Goal: Task Accomplishment & Management: Use online tool/utility

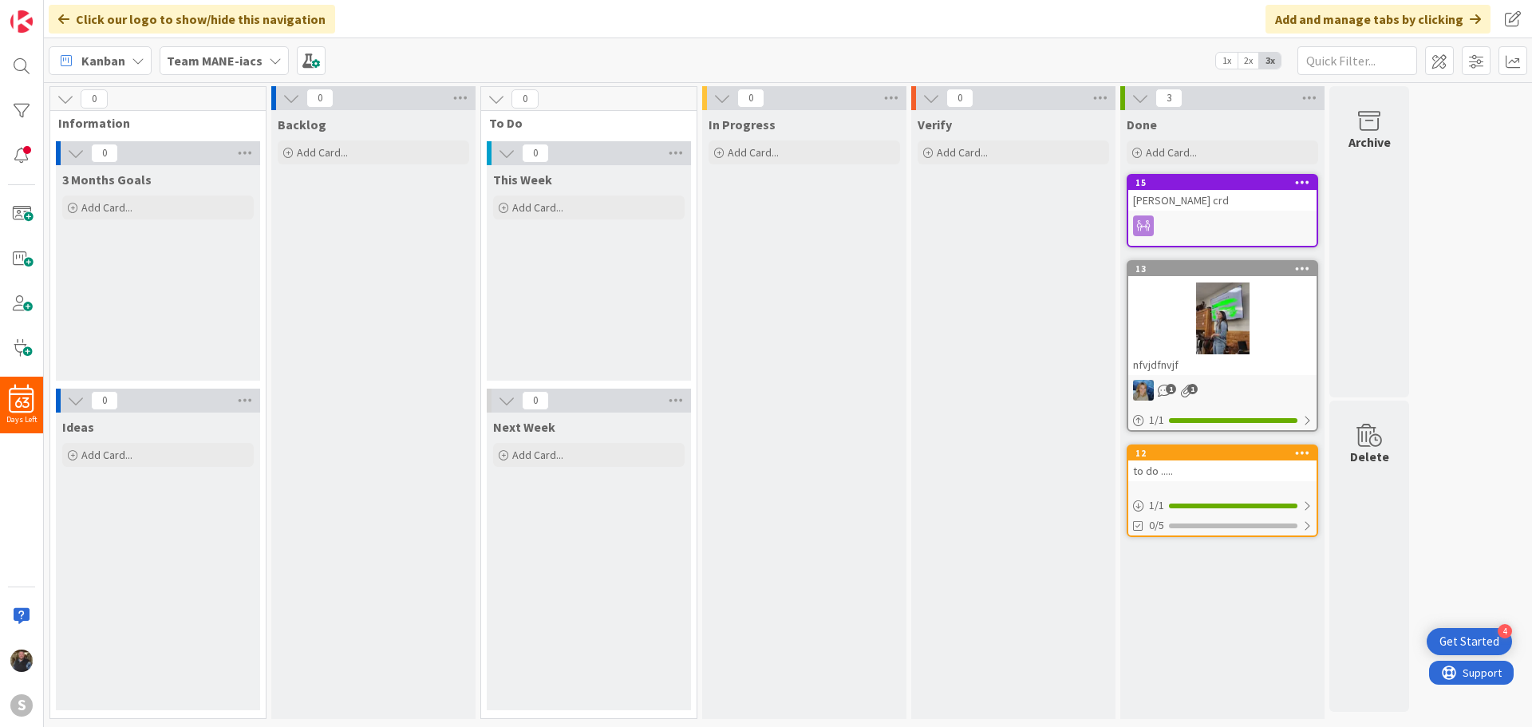
click at [223, 66] on b "Team MANE-iacs" at bounding box center [215, 61] width 96 height 16
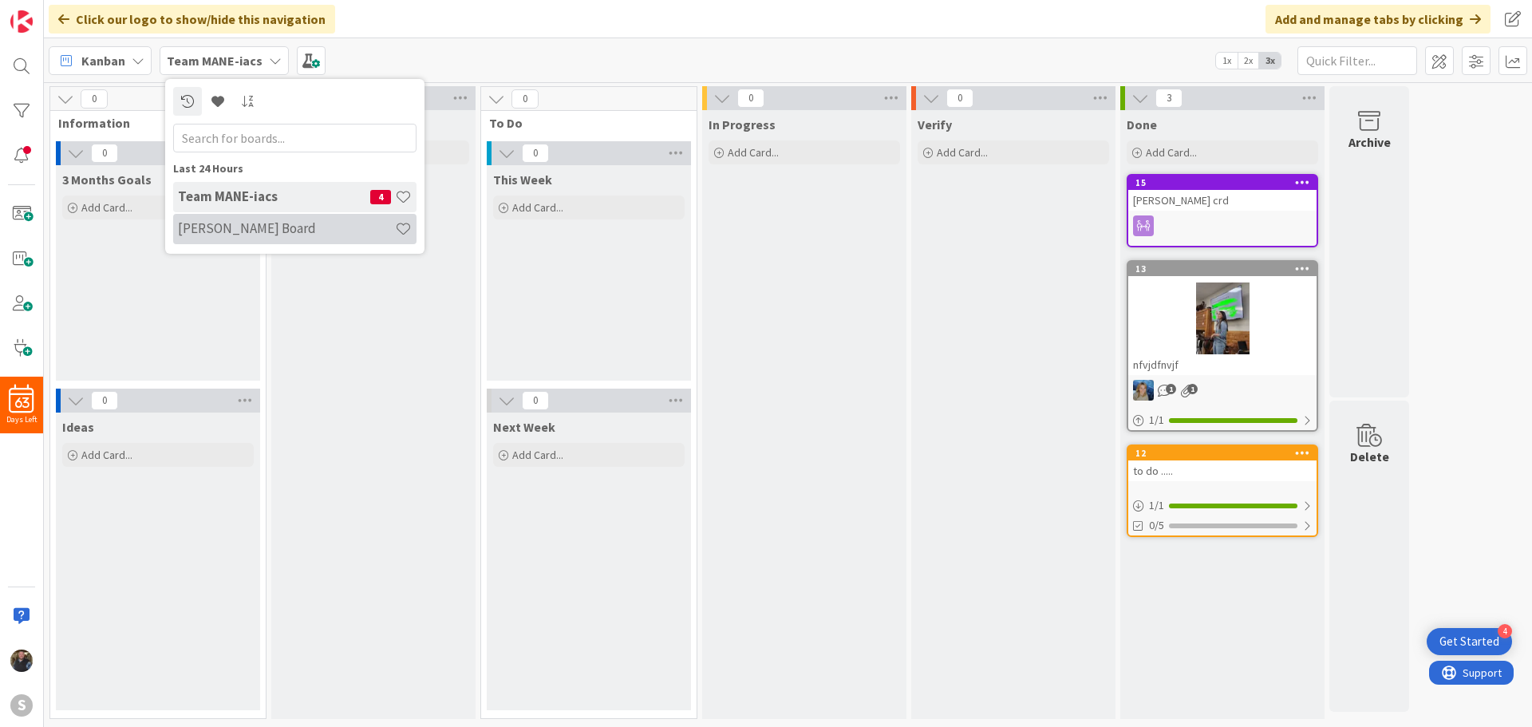
click at [221, 229] on h4 "[PERSON_NAME] Board" at bounding box center [286, 228] width 217 height 16
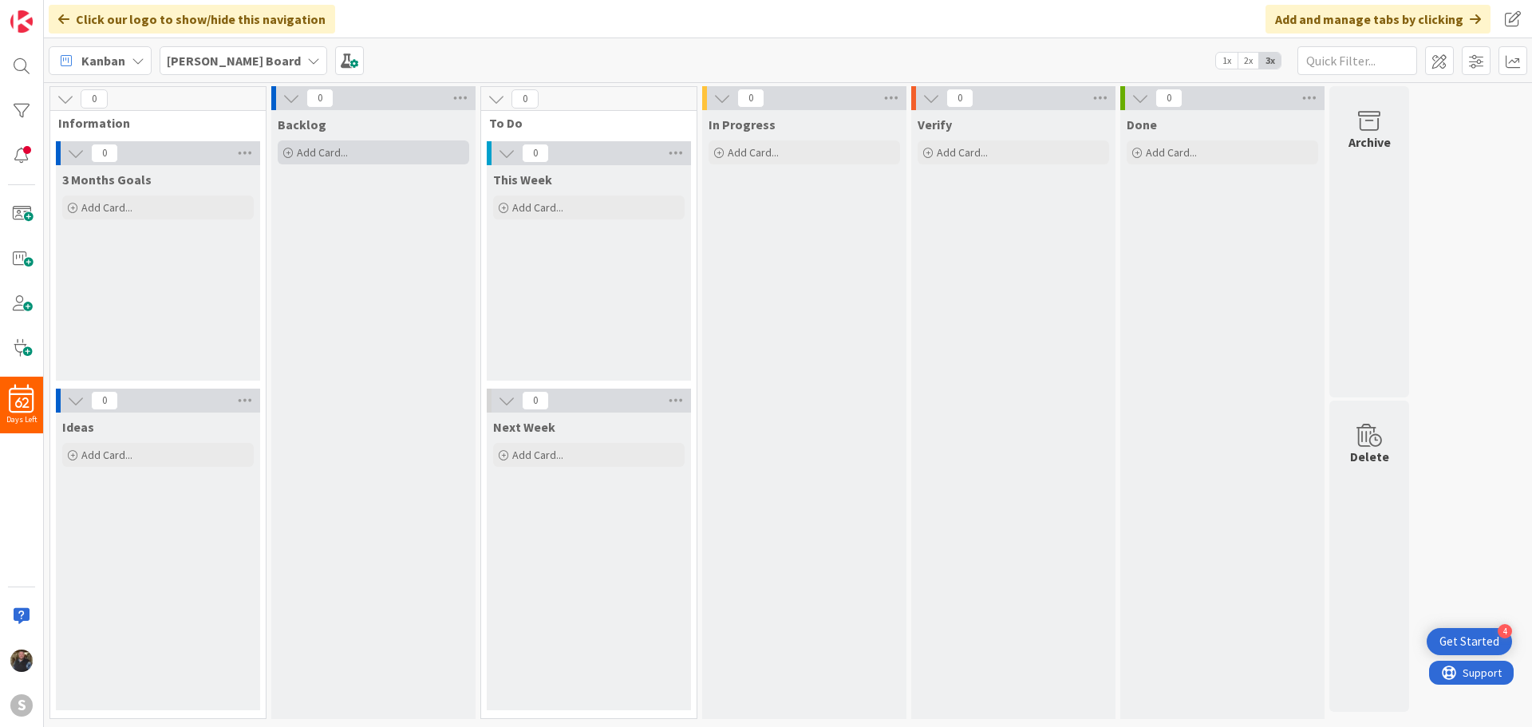
click at [306, 154] on span "Add Card..." at bounding box center [322, 152] width 51 height 14
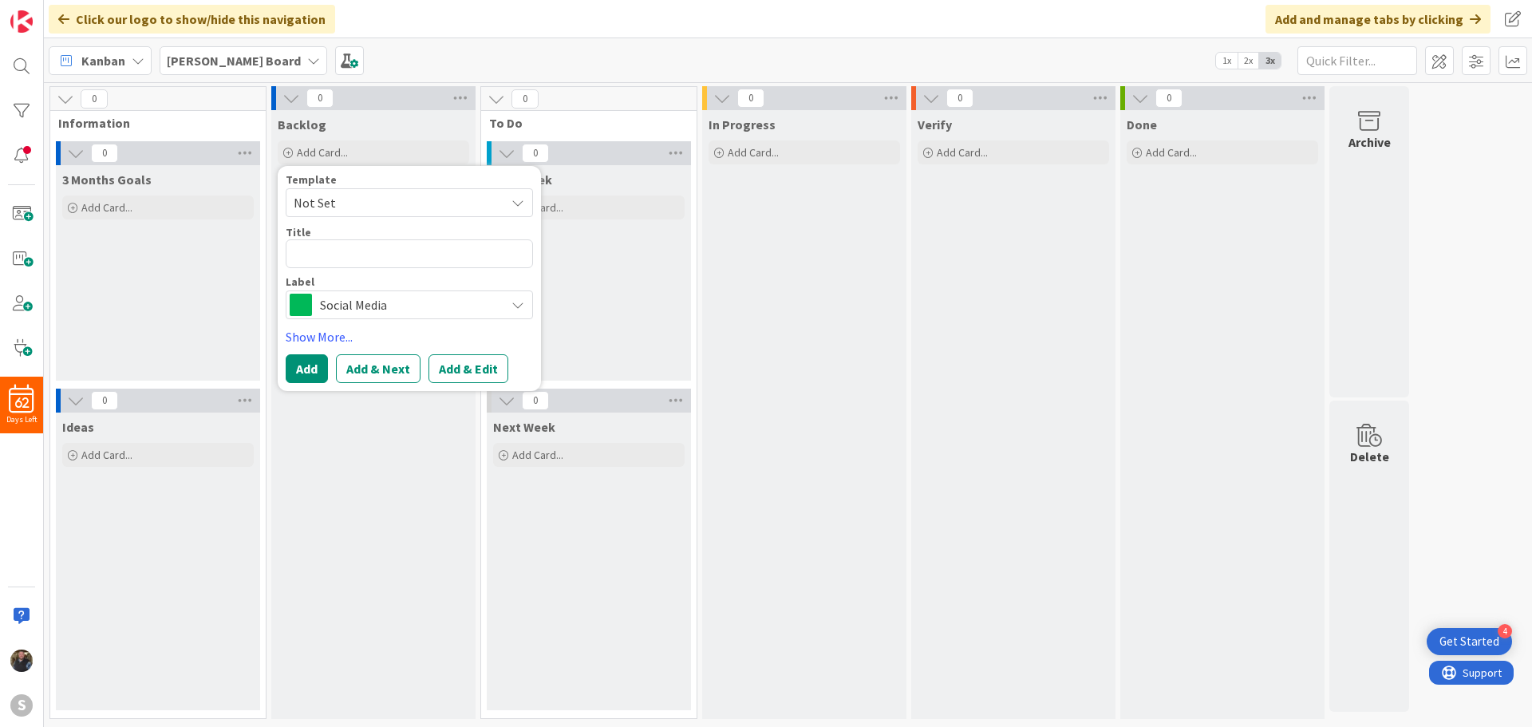
click at [366, 197] on span "Not Set" at bounding box center [393, 202] width 199 height 21
click at [326, 247] on textarea at bounding box center [409, 253] width 247 height 29
type textarea "x"
type textarea "M"
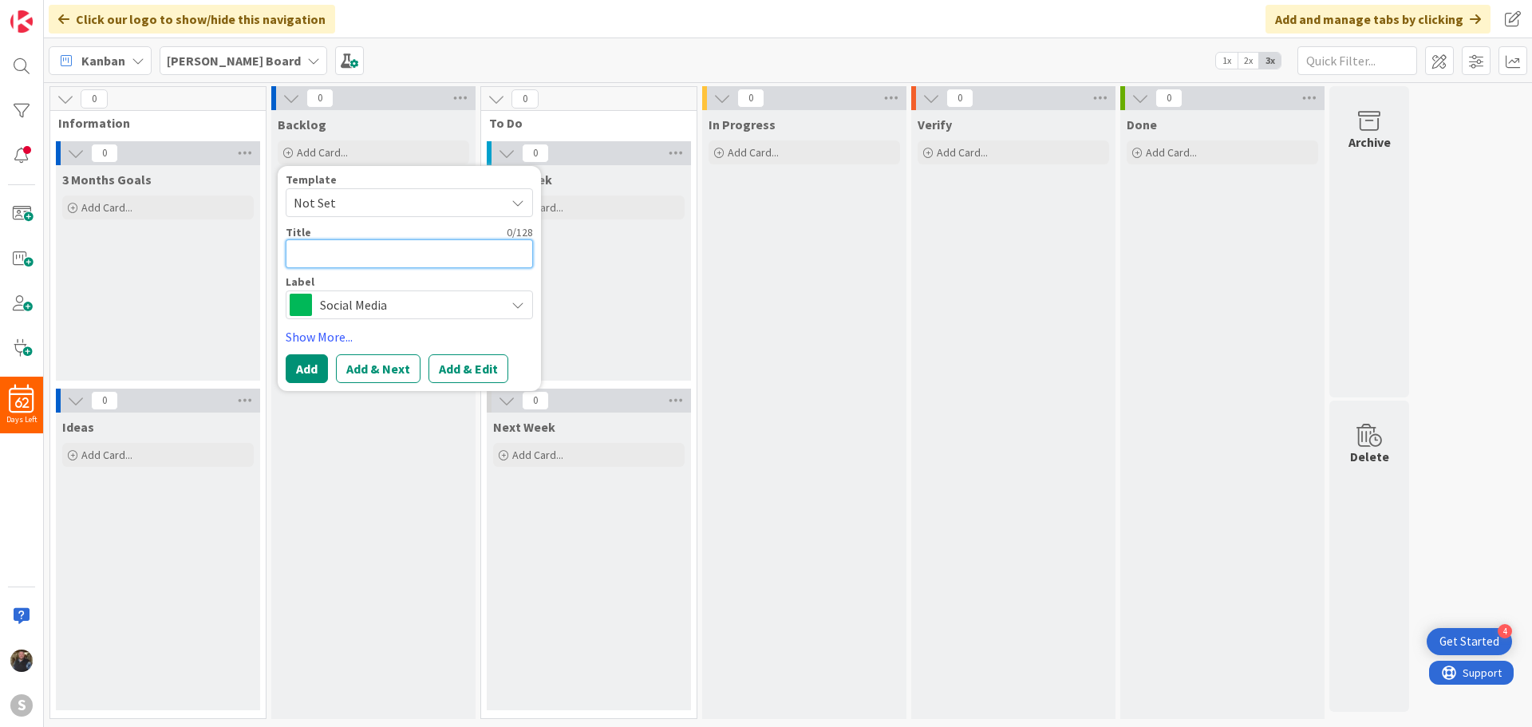
type textarea "x"
type textarea "S"
type textarea "x"
type textarea "St"
type textarea "x"
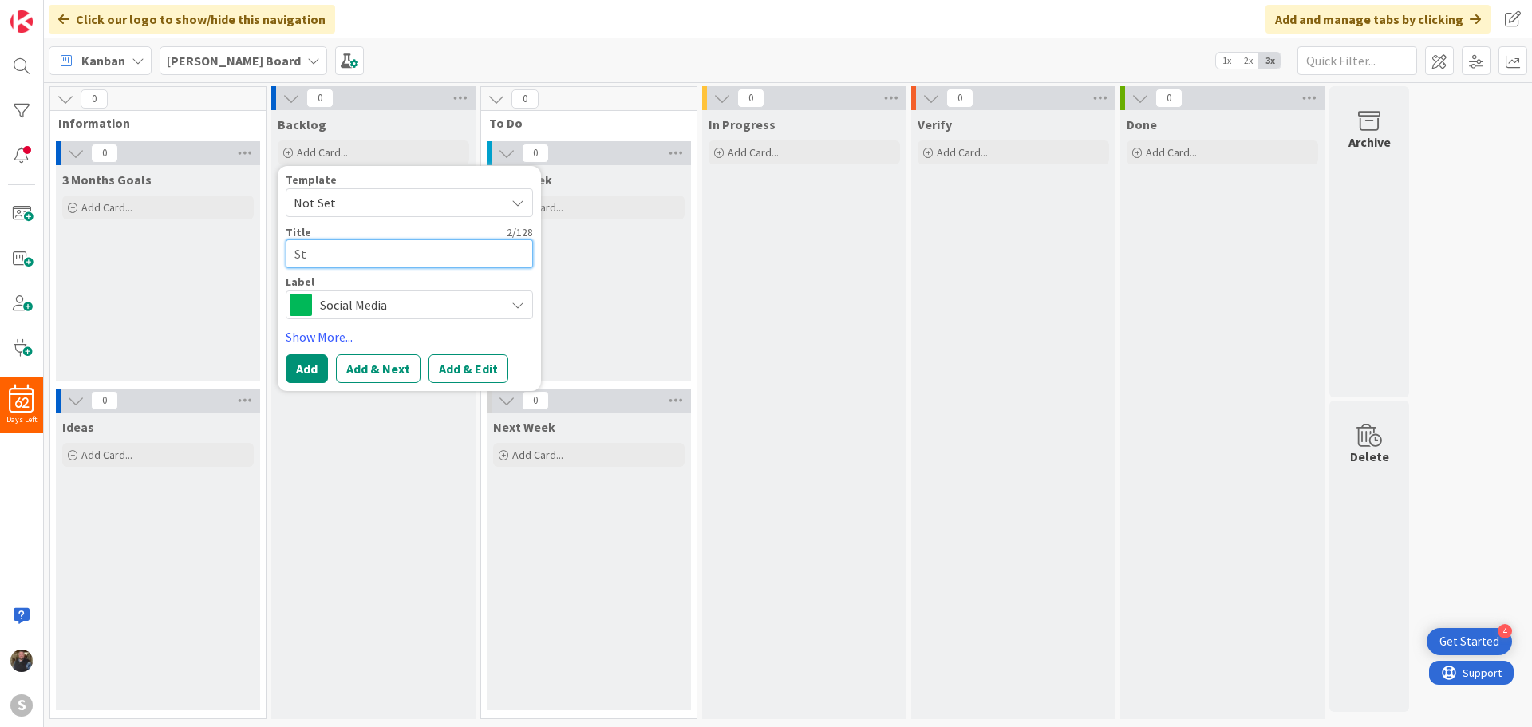
type textarea "Sta"
type textarea "x"
type textarea "Staf"
type textarea "x"
type textarea "Staff"
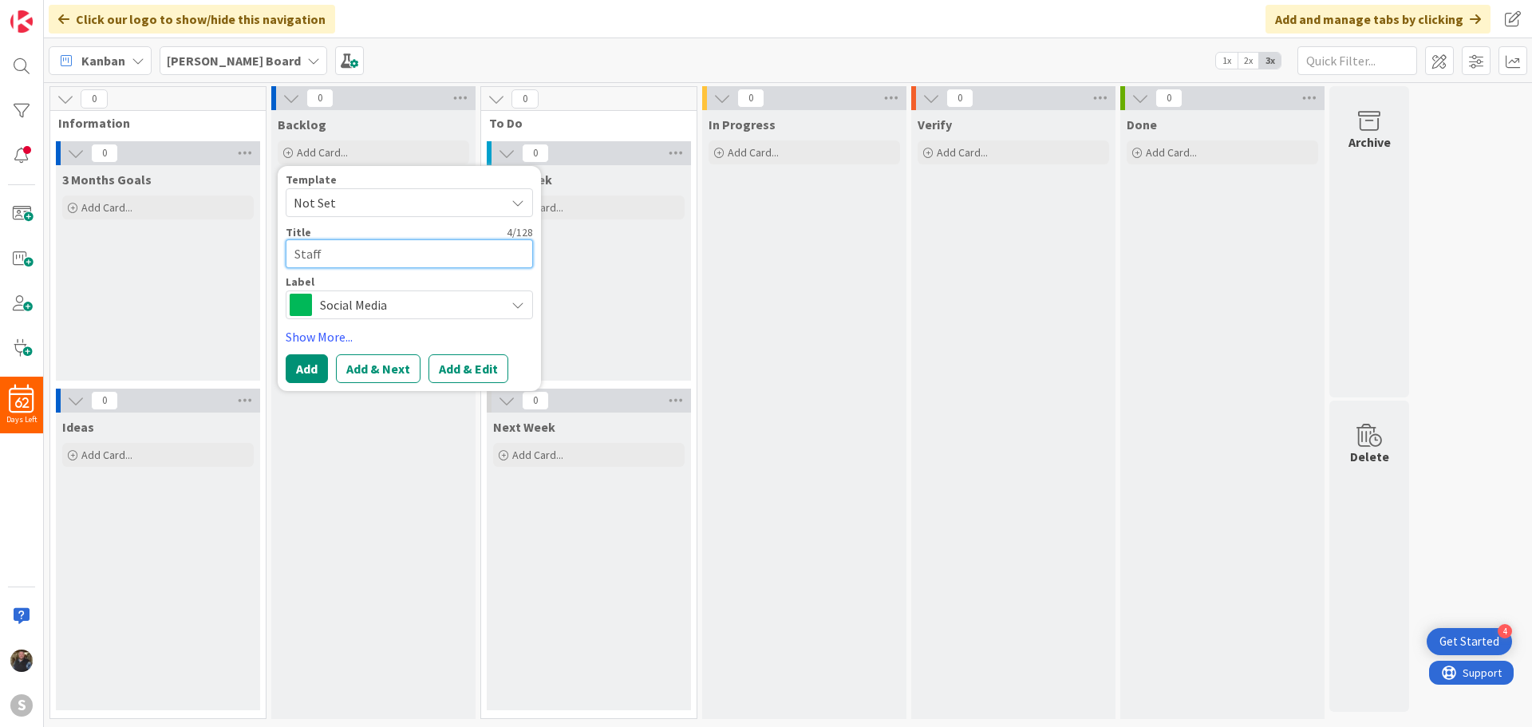
type textarea "x"
type textarea "Staff"
type textarea "x"
type textarea "Staff N"
type textarea "x"
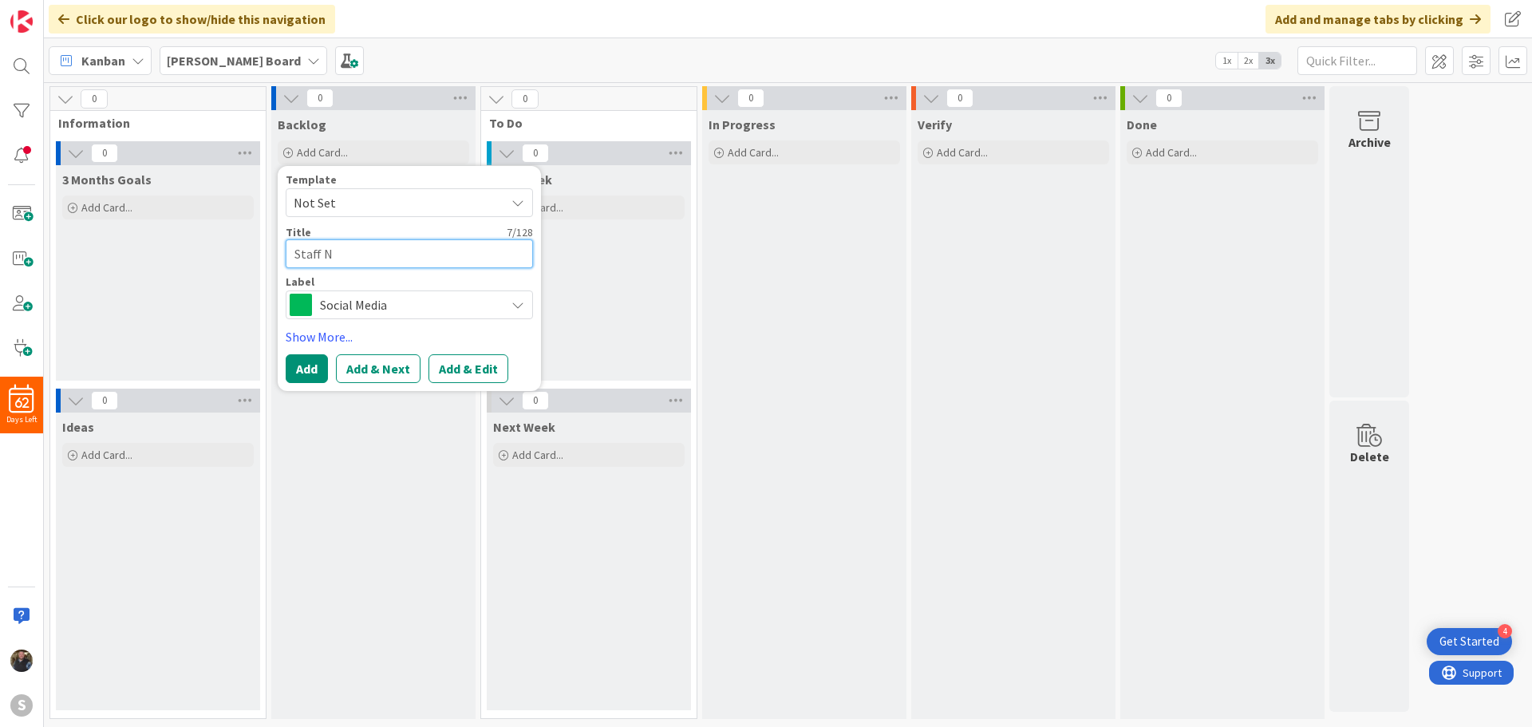
type textarea "Staff Na"
type textarea "x"
type textarea "Staff Nam"
type textarea "x"
type textarea "Staff Name"
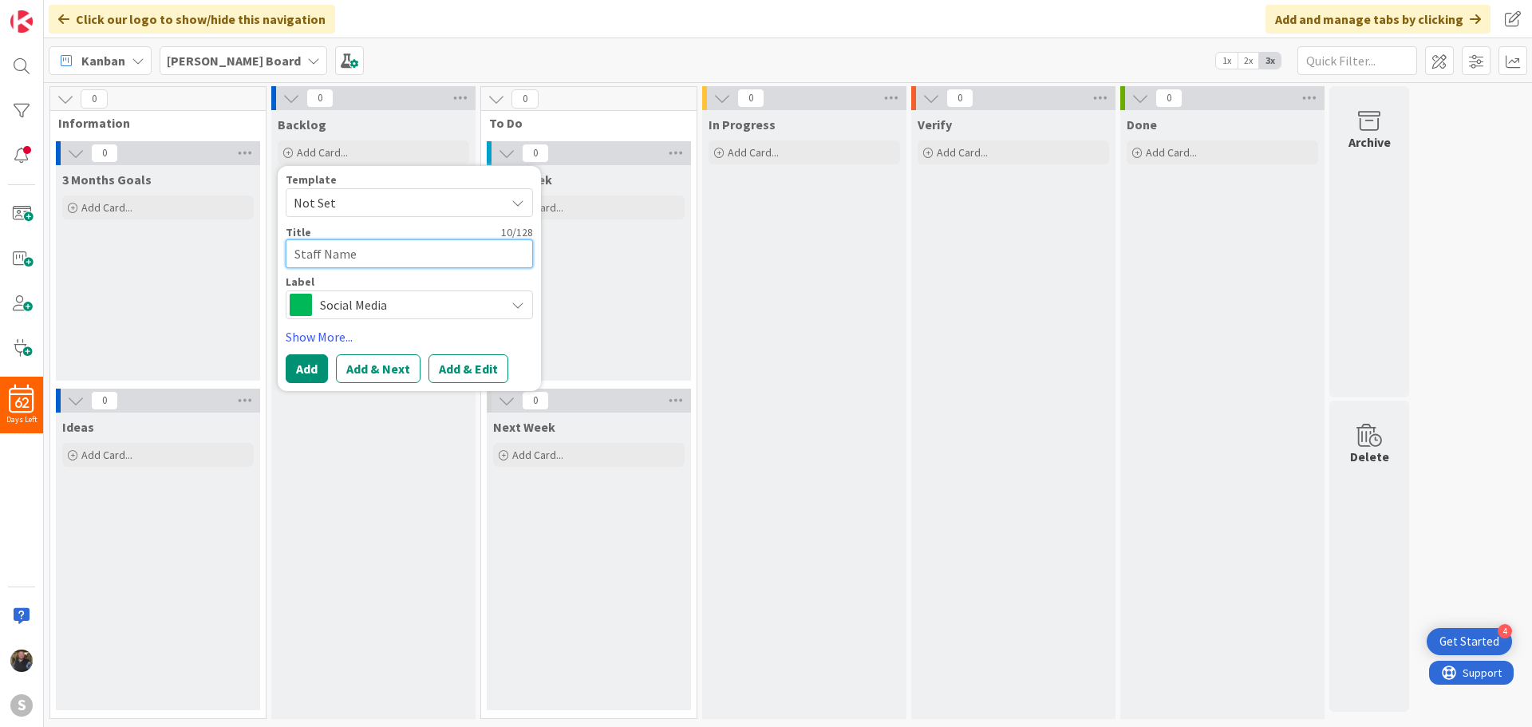
type textarea "x"
type textarea "Staff Namet"
type textarea "x"
type textarea "Staff Nameta"
type textarea "x"
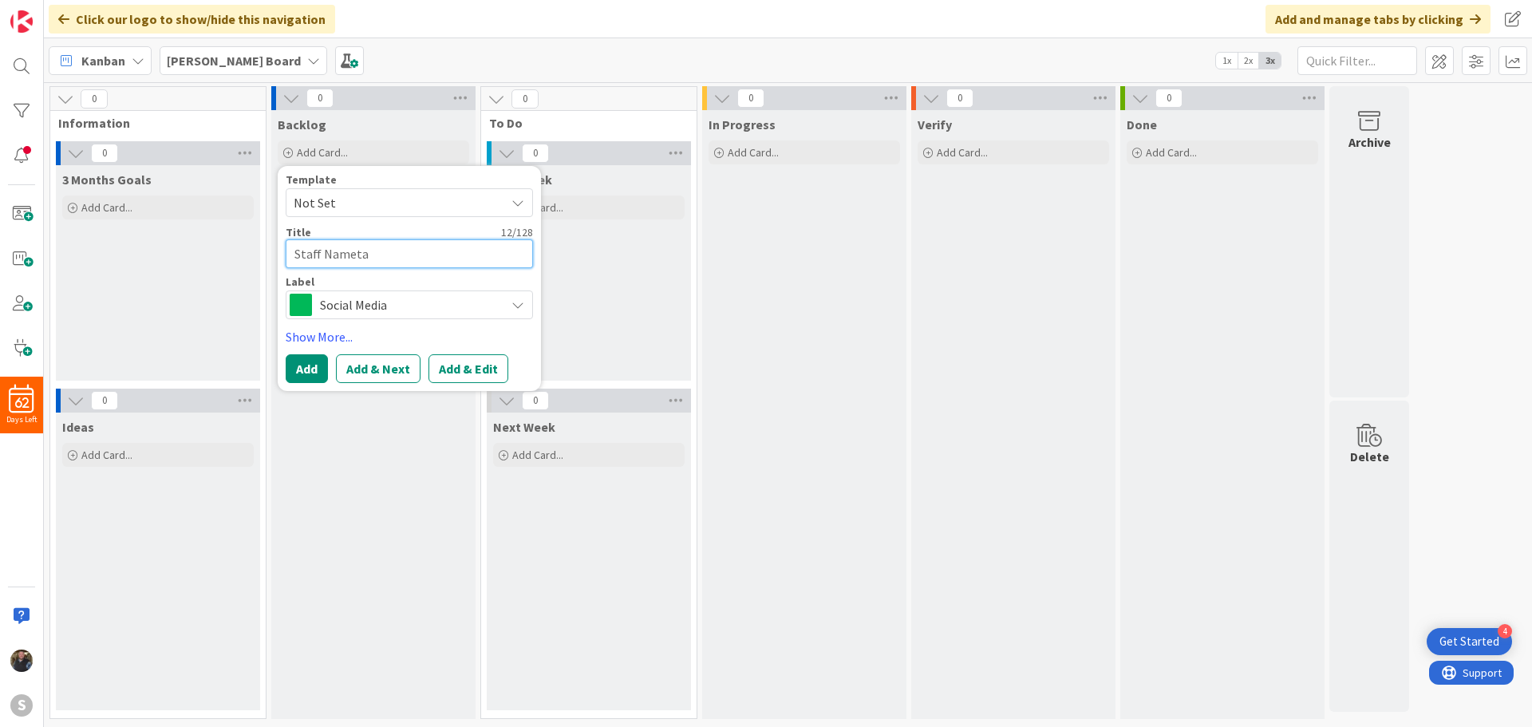
type textarea "Staff Nametag"
type textarea "x"
type textarea "Staff Nametag"
type textarea "x"
type textarea "Staff Nametag D"
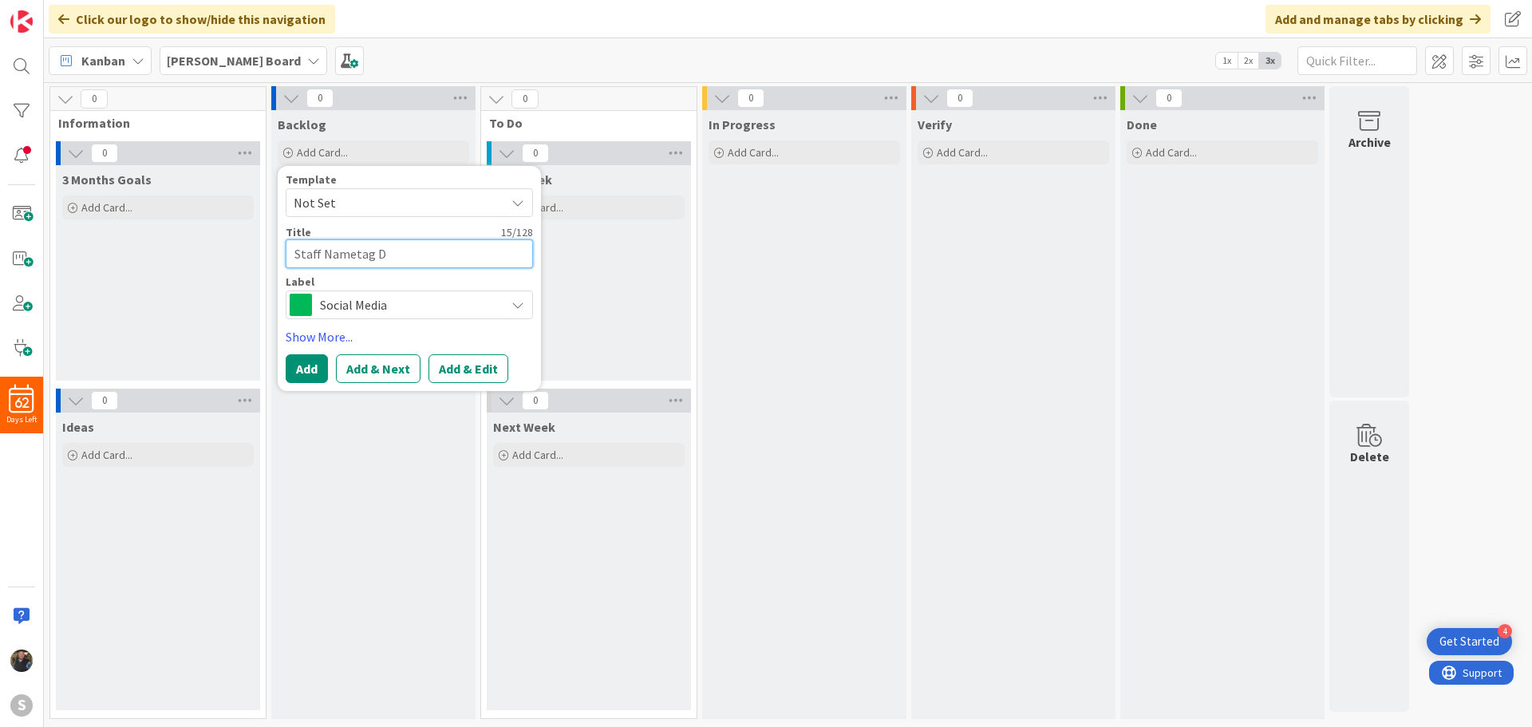
type textarea "x"
type textarea "Staff Nametag De"
type textarea "x"
type textarea "Staff Nametag Des"
type textarea "x"
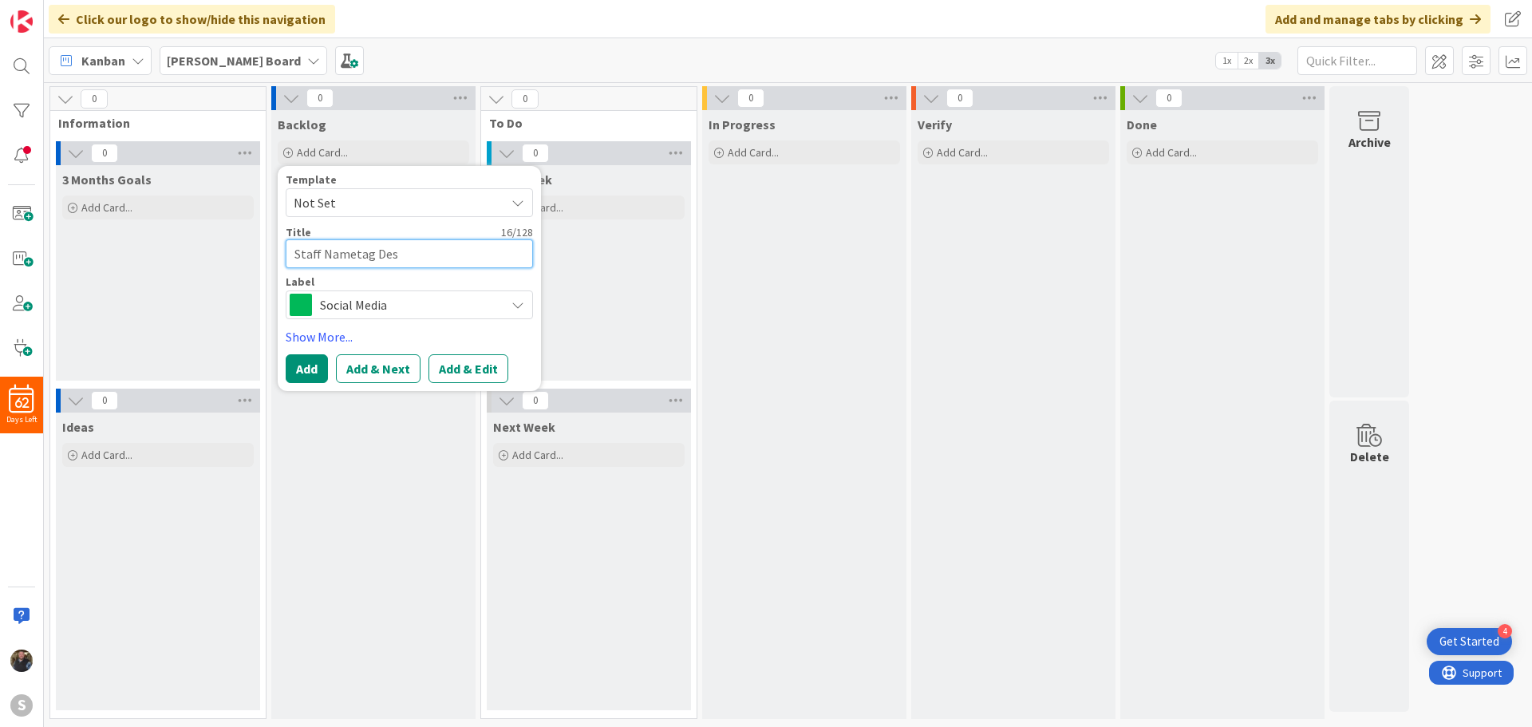
type textarea "Staff Nametag Desi"
type textarea "x"
type textarea "Staff Nametag Desig"
type textarea "x"
type textarea "Staff Nametag Design"
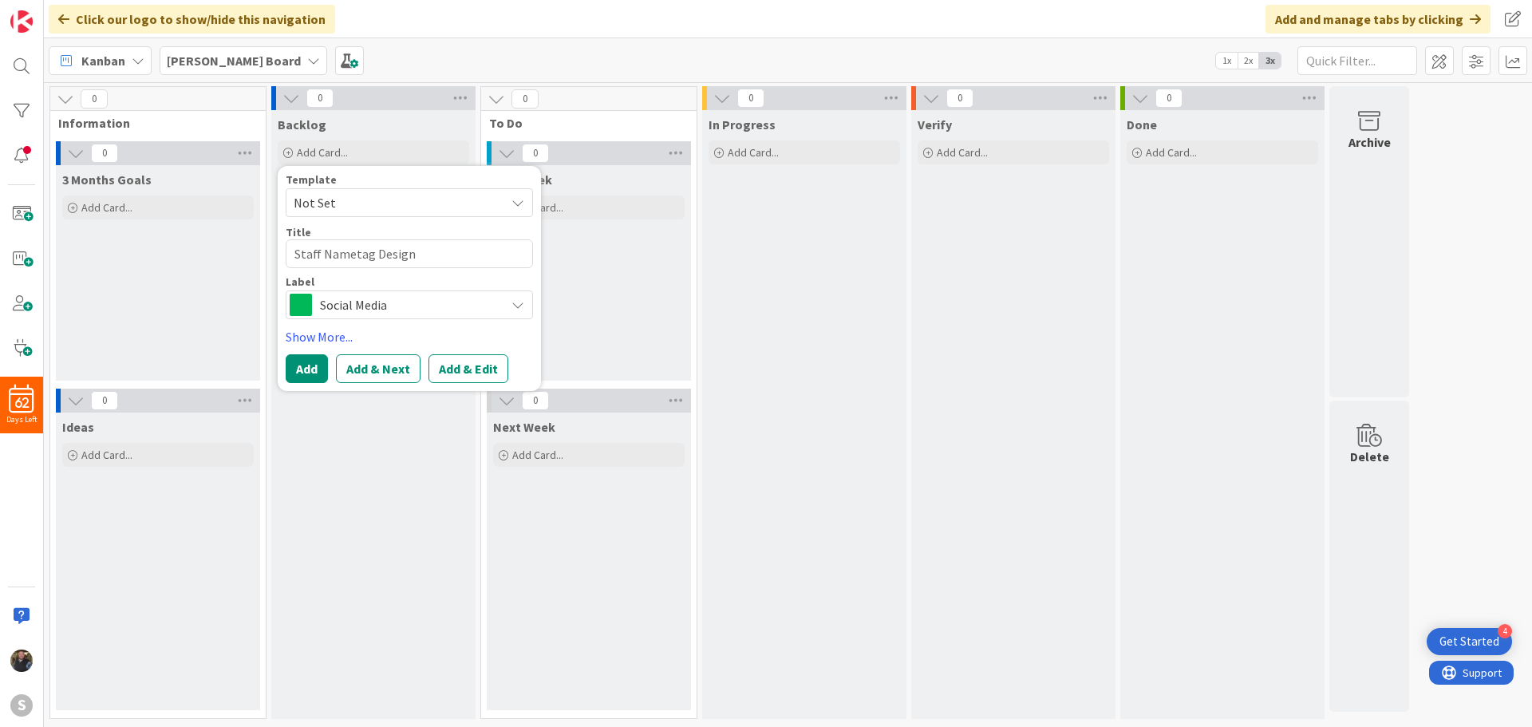
click at [511, 296] on div "Social Media" at bounding box center [409, 304] width 247 height 29
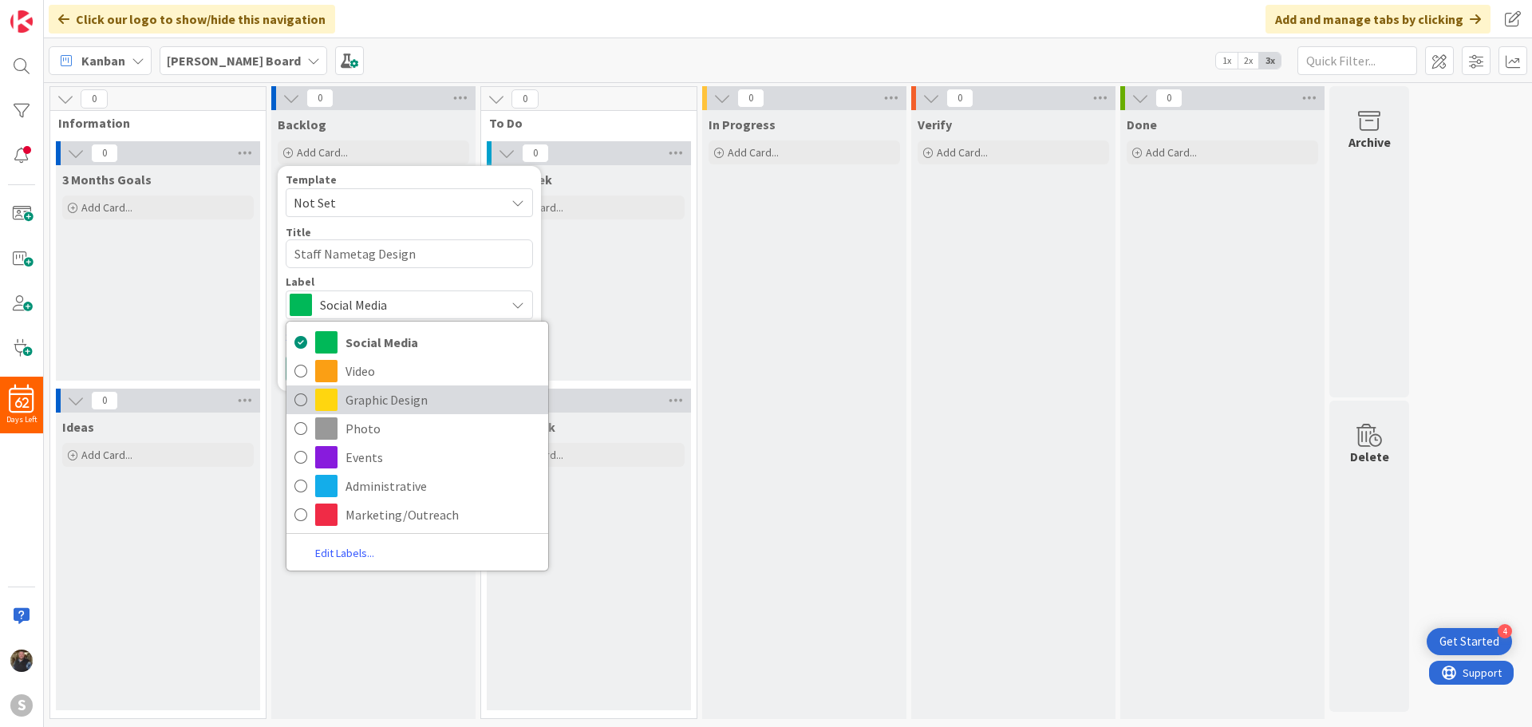
click at [298, 399] on icon at bounding box center [300, 400] width 13 height 24
type textarea "x"
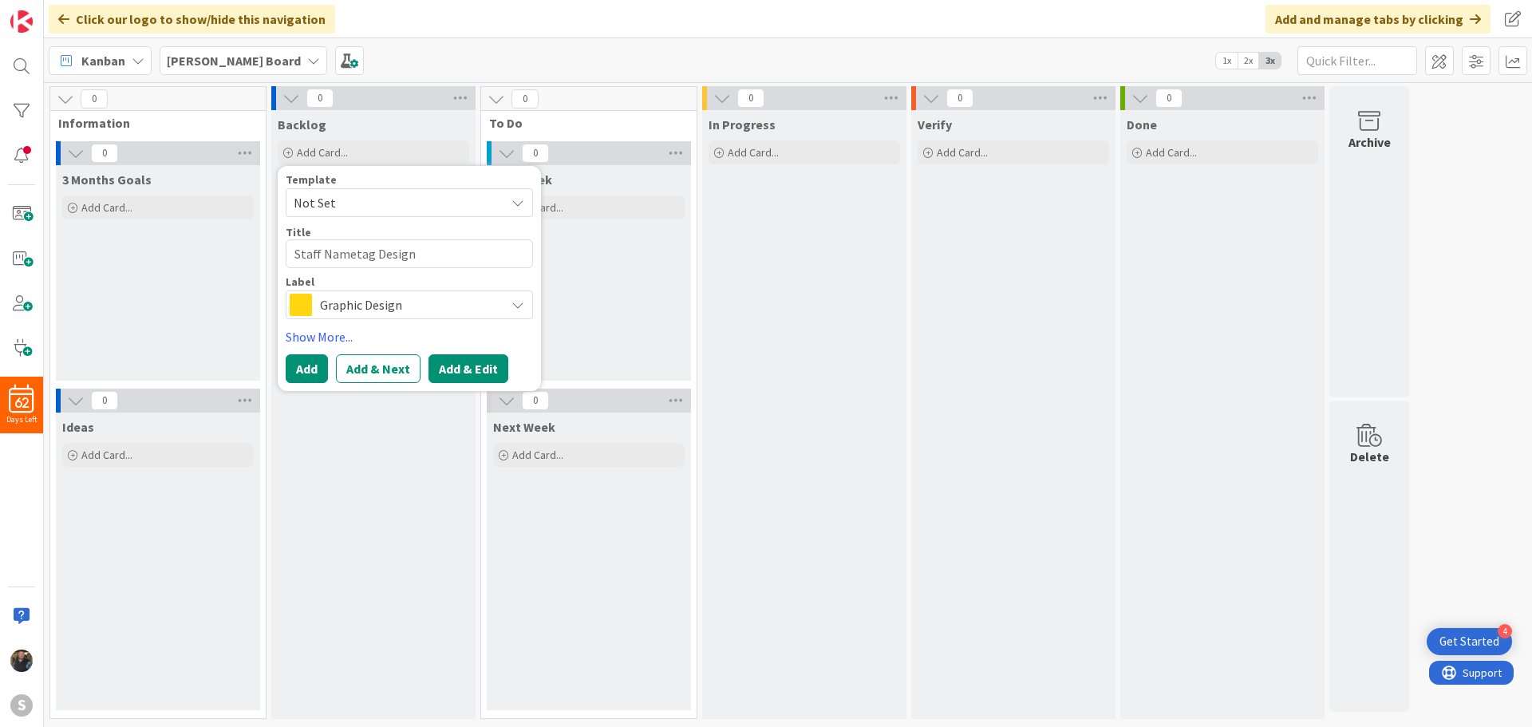
click at [468, 366] on button "Add & Edit" at bounding box center [468, 368] width 80 height 29
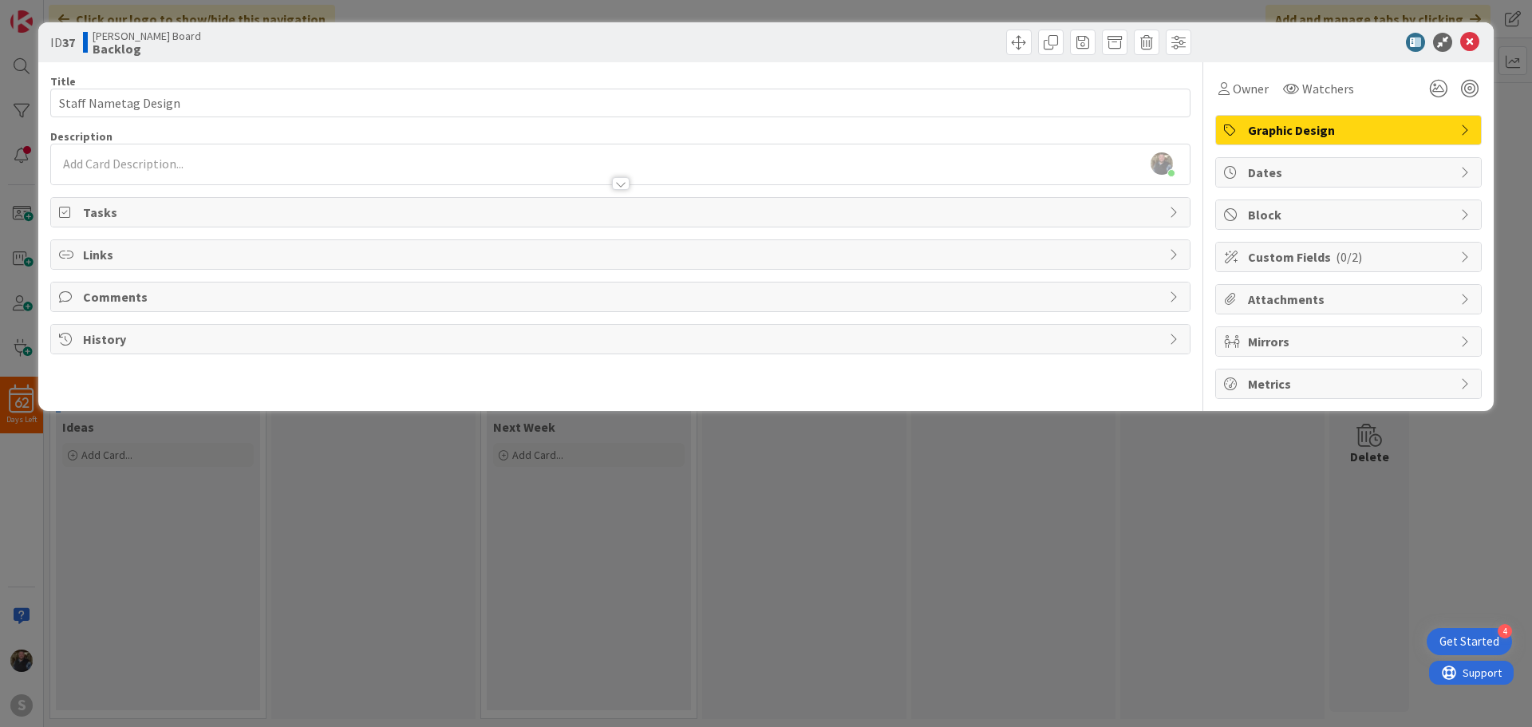
click at [1254, 171] on span "Dates" at bounding box center [1350, 172] width 204 height 19
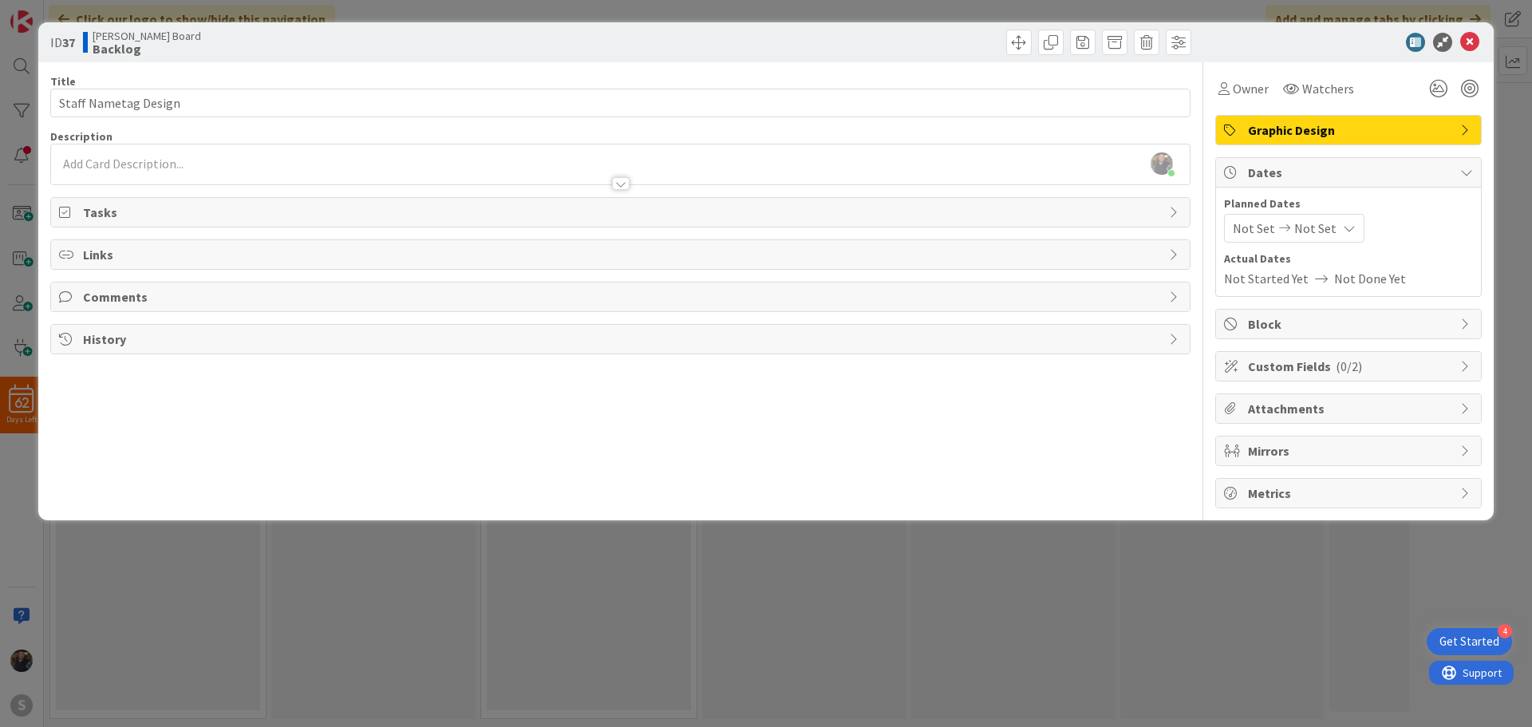
click at [1276, 222] on div "Not Set Not Set" at bounding box center [1294, 228] width 140 height 29
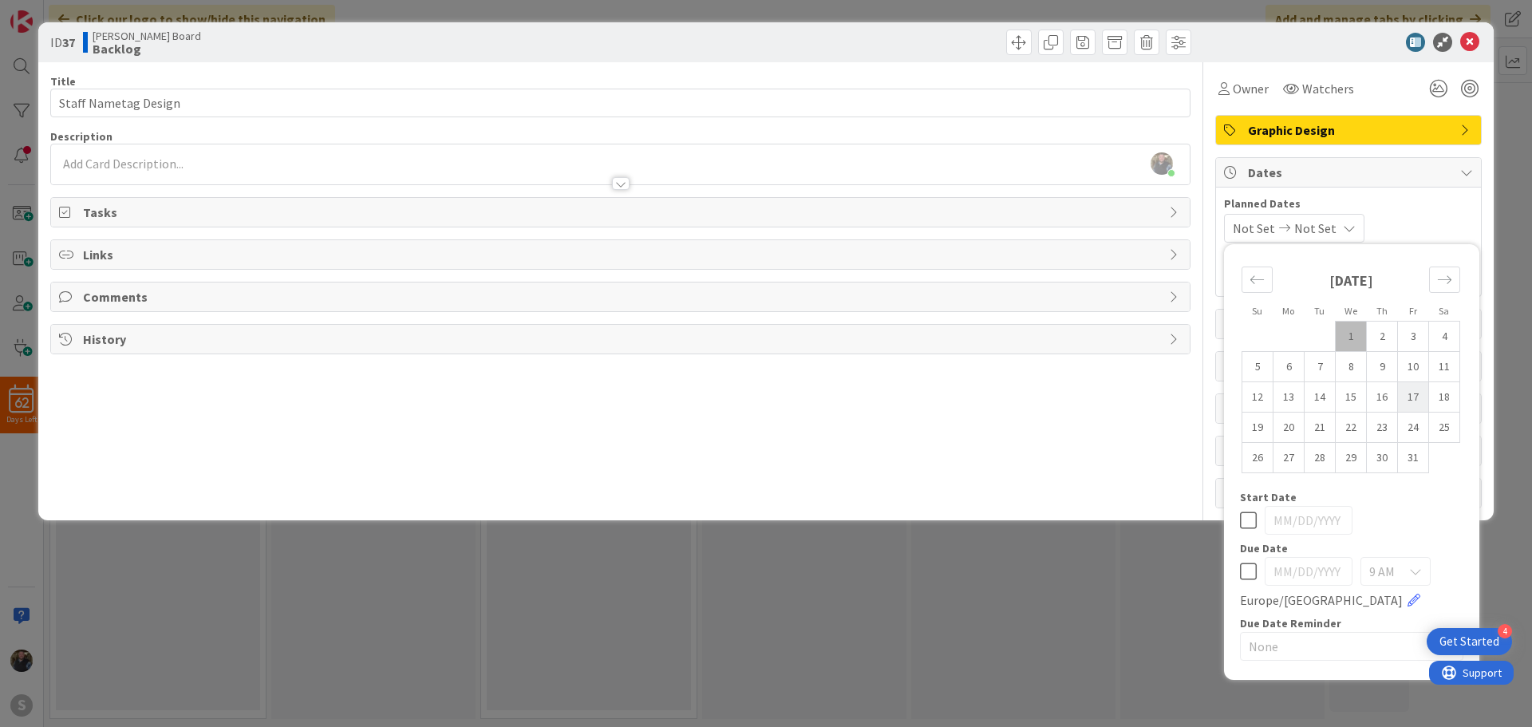
click at [1412, 396] on td "17" at bounding box center [1413, 397] width 31 height 30
type input "[DATE]"
click at [1244, 519] on icon at bounding box center [1248, 520] width 17 height 19
click at [1245, 569] on icon at bounding box center [1248, 571] width 17 height 19
click at [1322, 568] on input "[DATE]" at bounding box center [1309, 571] width 88 height 29
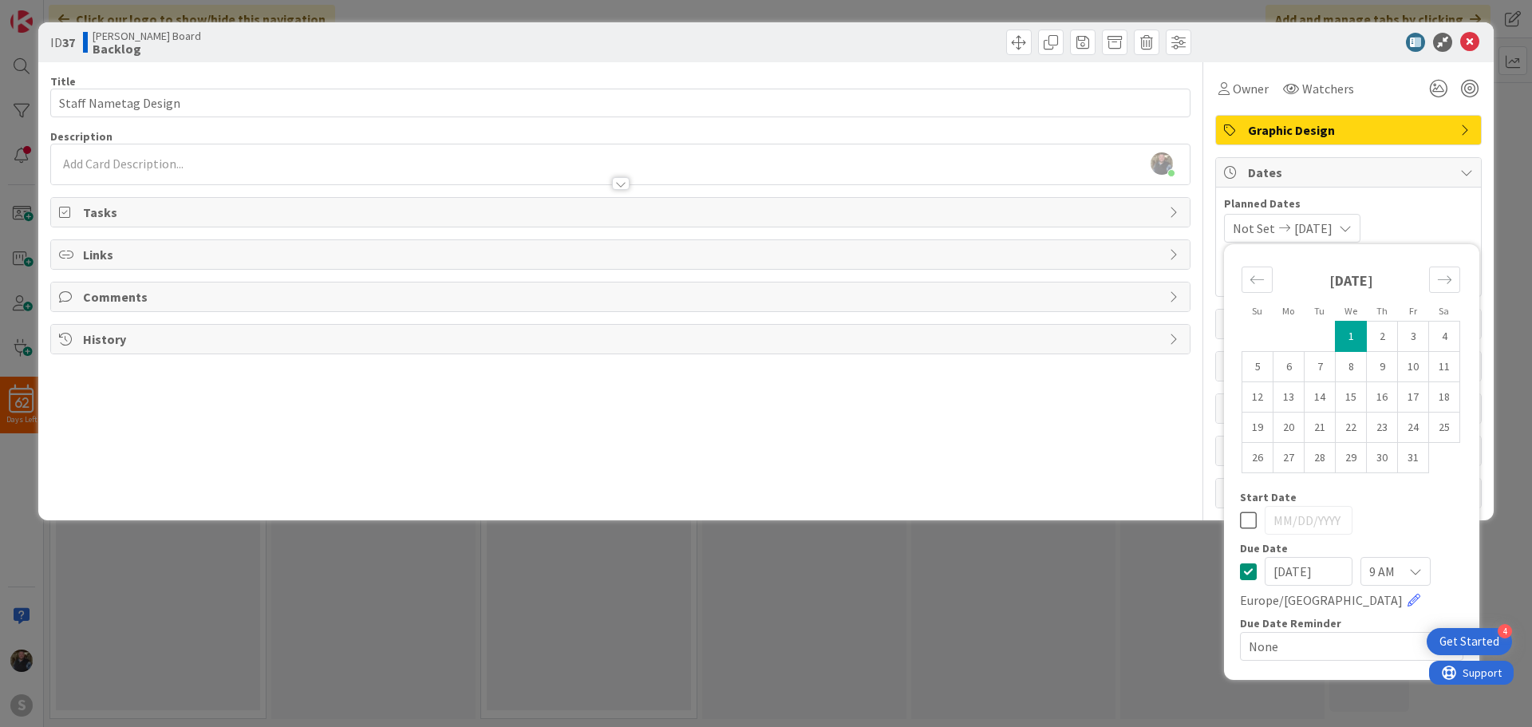
click at [1304, 572] on input "[DATE]" at bounding box center [1309, 571] width 88 height 29
type input "[DATE]"
click at [1423, 578] on div "9 AM" at bounding box center [1395, 571] width 70 height 29
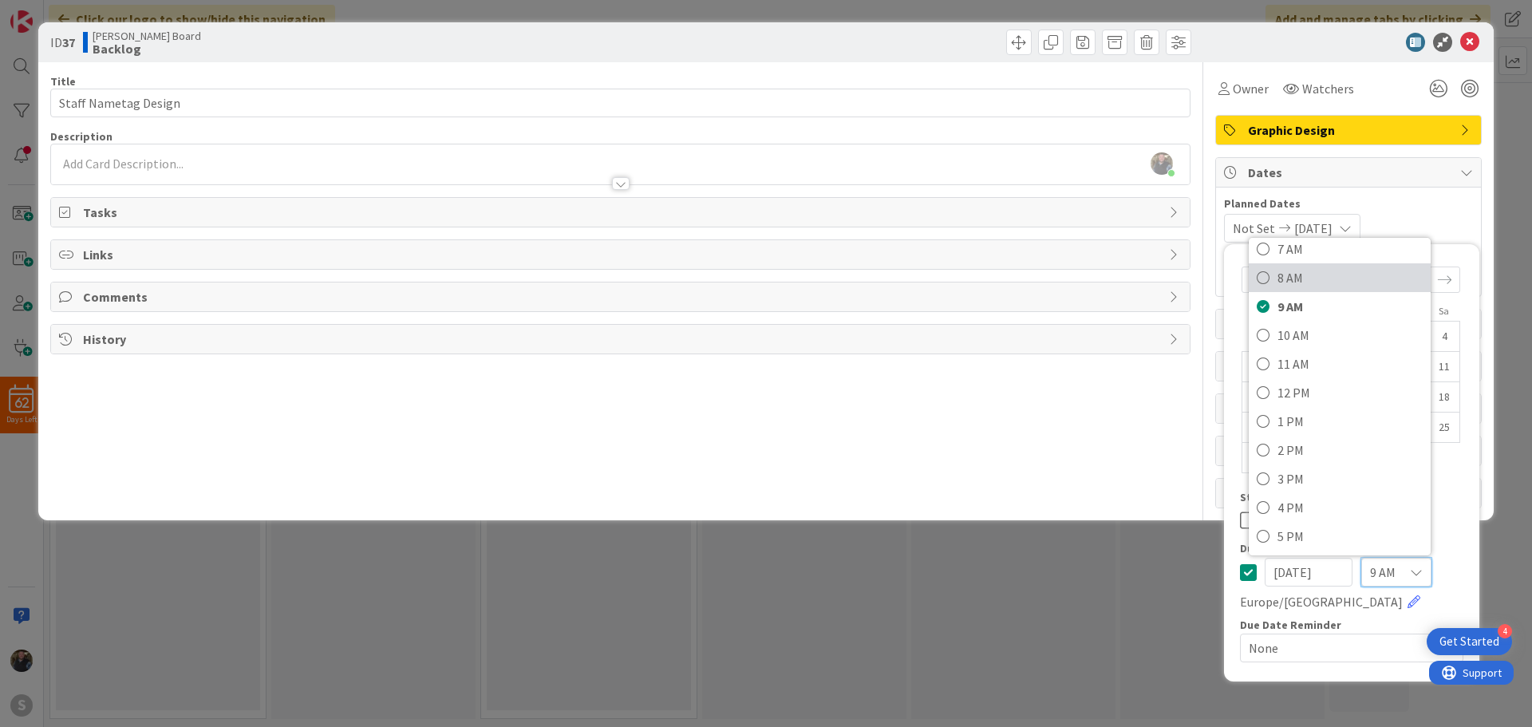
scroll to position [239, 0]
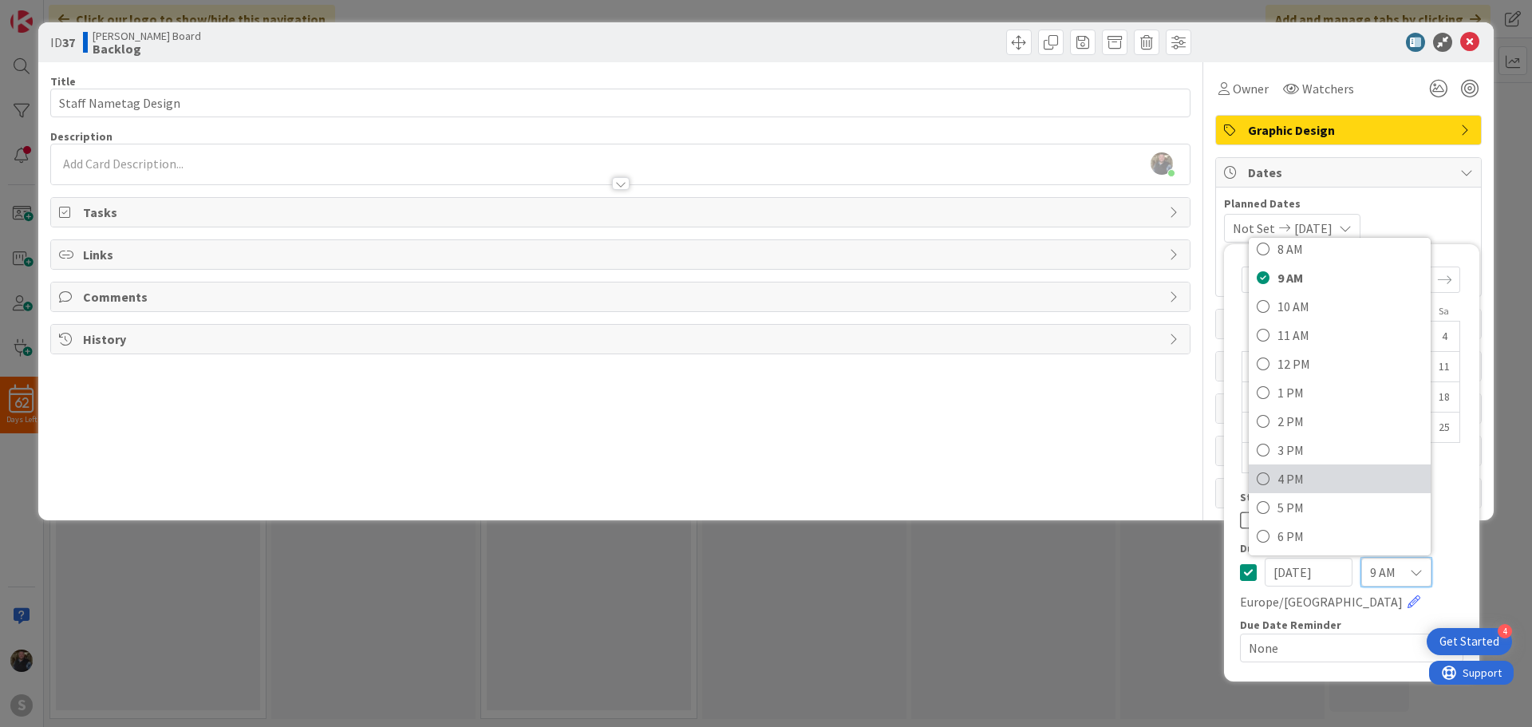
click at [1260, 480] on icon at bounding box center [1263, 479] width 13 height 24
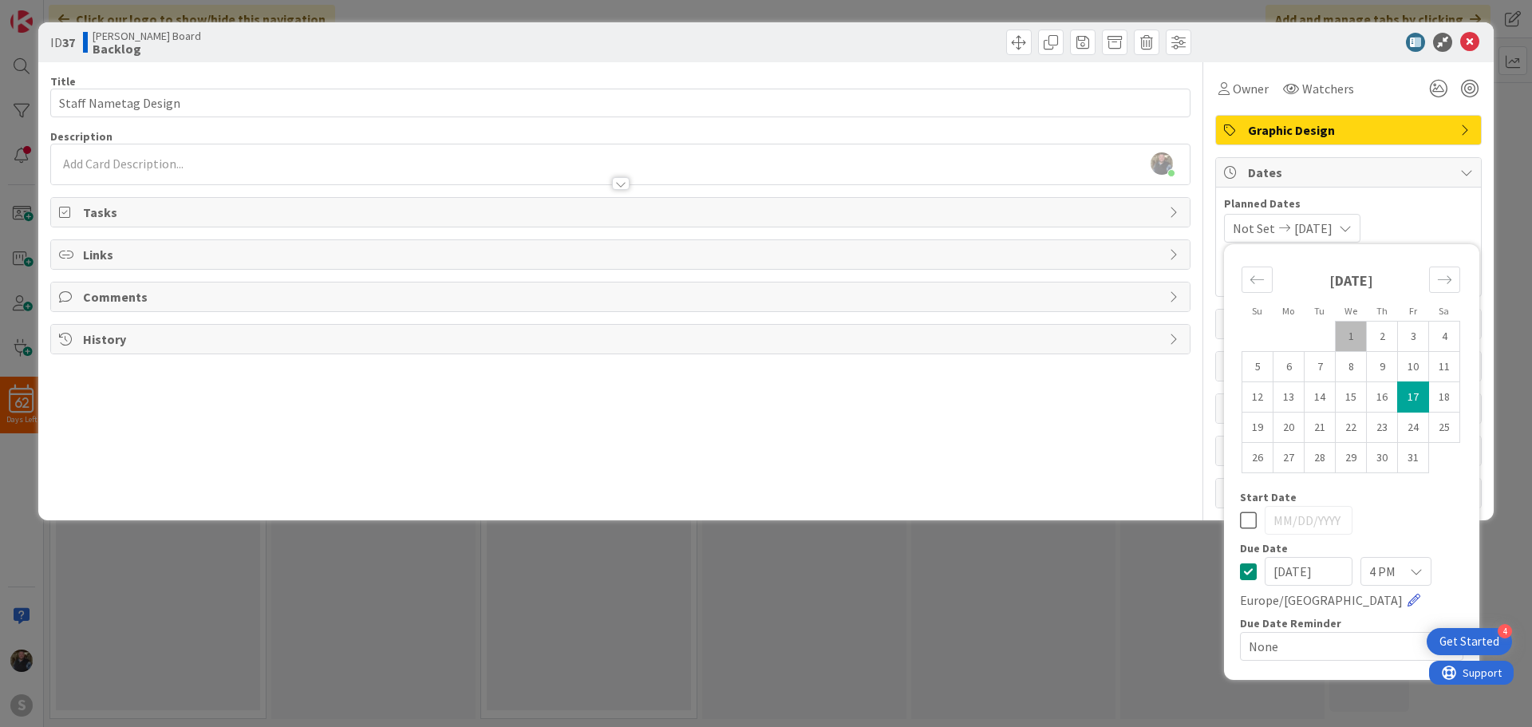
click at [1407, 599] on link at bounding box center [1413, 600] width 13 height 13
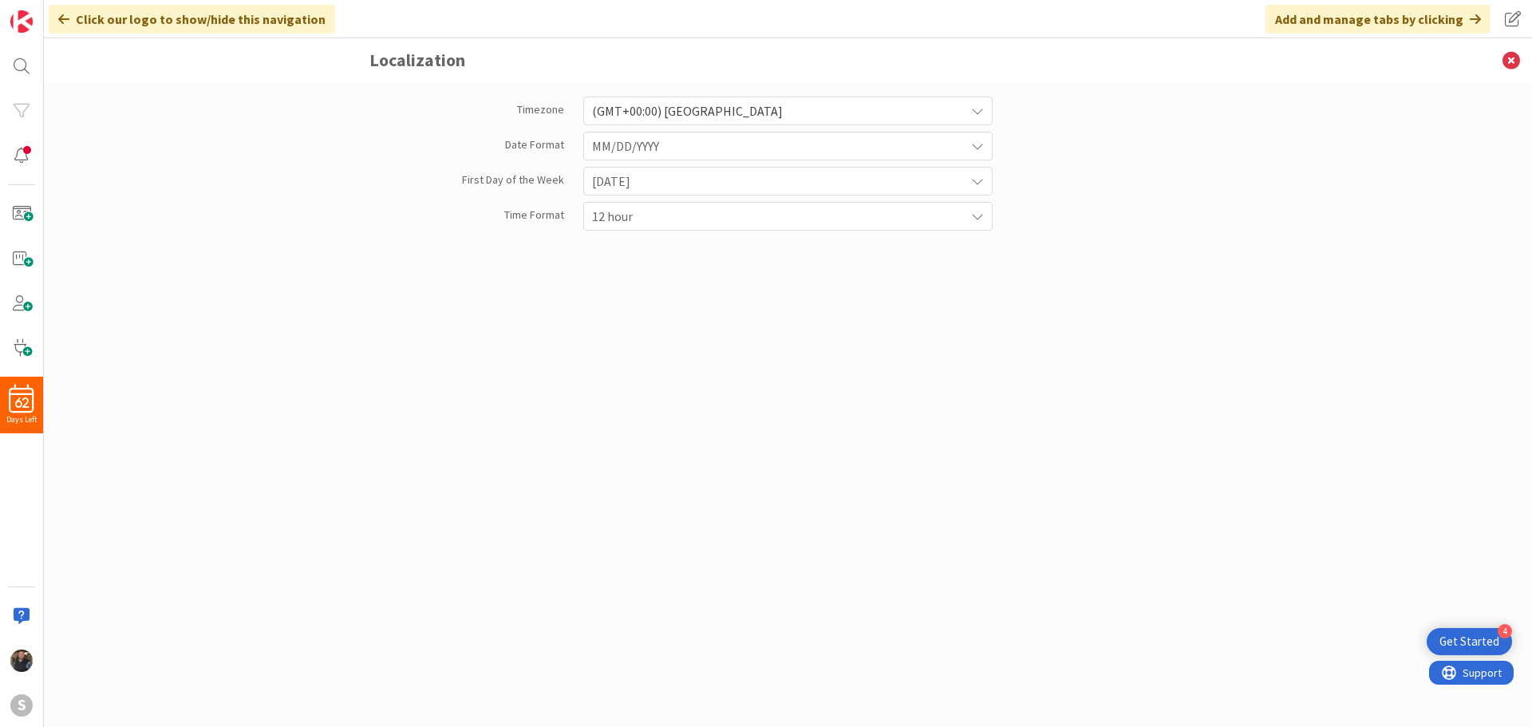
click at [974, 103] on div "(GMT+00:00) [GEOGRAPHIC_DATA]" at bounding box center [787, 111] width 409 height 29
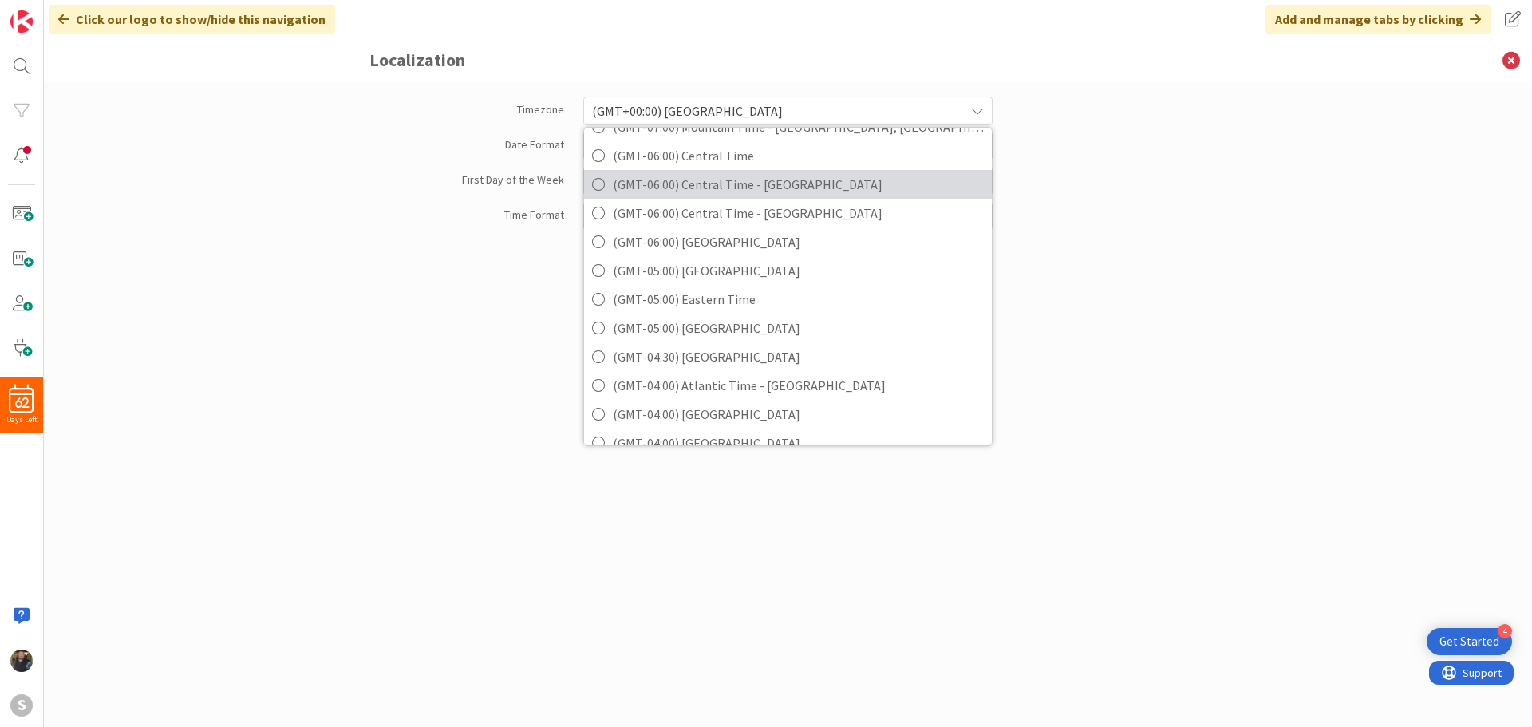
scroll to position [239, 0]
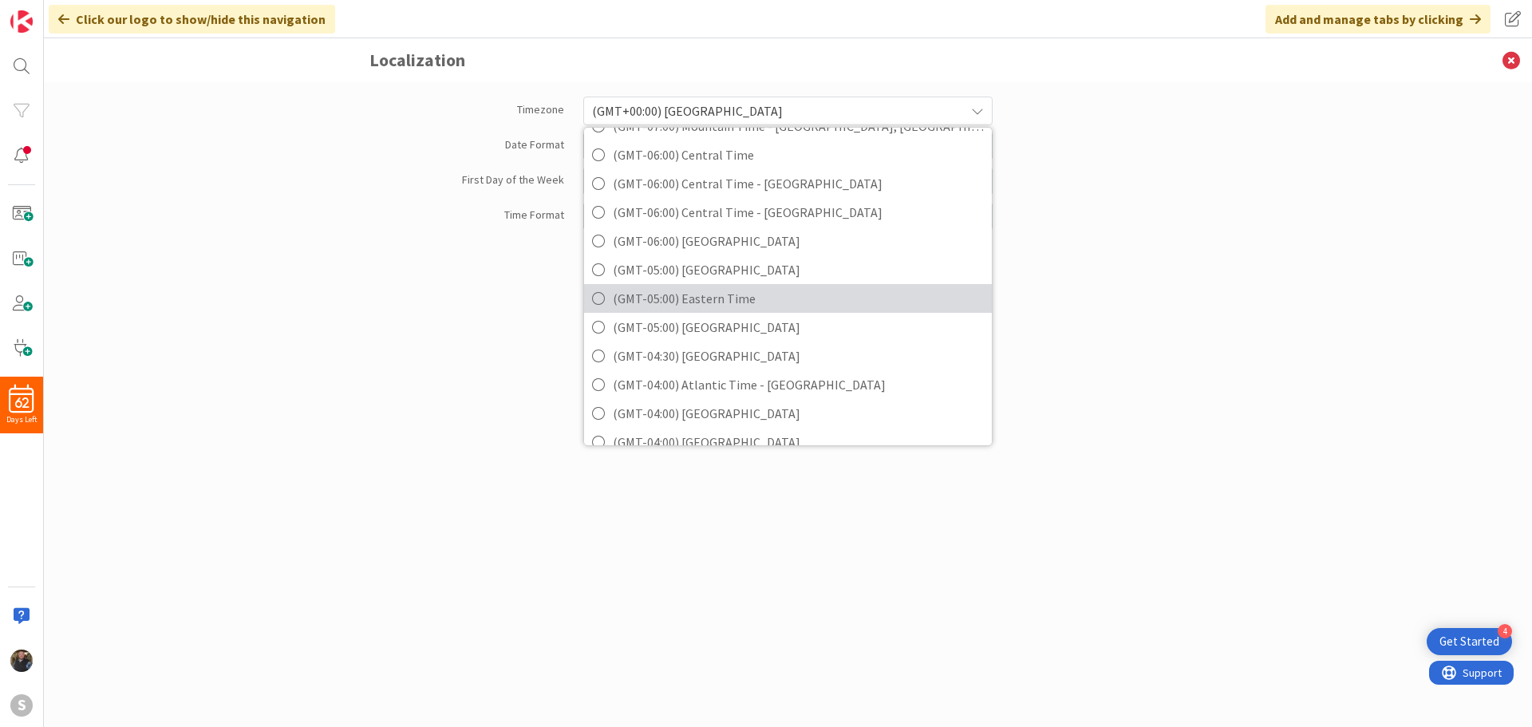
click at [601, 299] on icon at bounding box center [598, 298] width 13 height 24
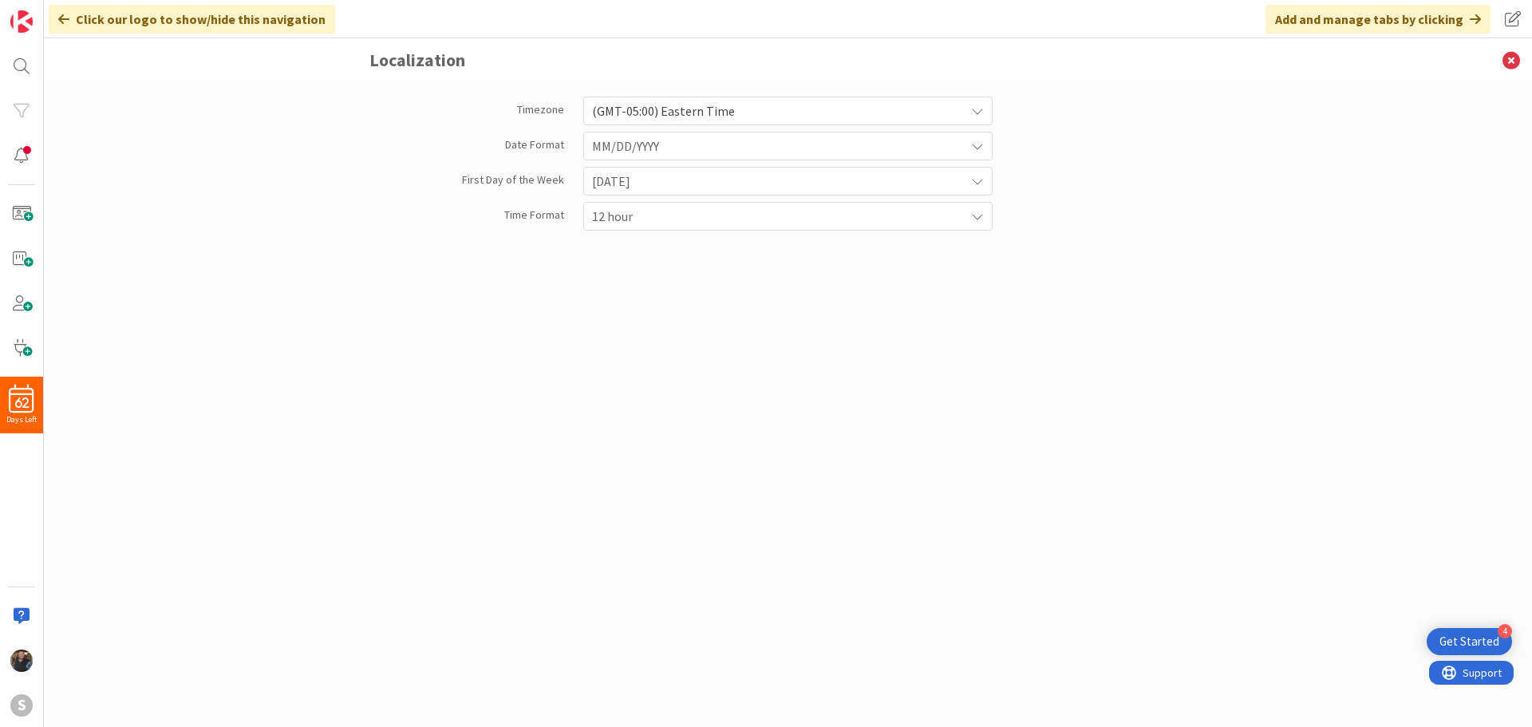
click at [685, 144] on span "MM/DD/YYYY" at bounding box center [774, 146] width 365 height 22
click at [676, 148] on span "MM/DD/YYYY" at bounding box center [774, 147] width 363 height 22
click at [1513, 57] on icon at bounding box center [1510, 60] width 41 height 44
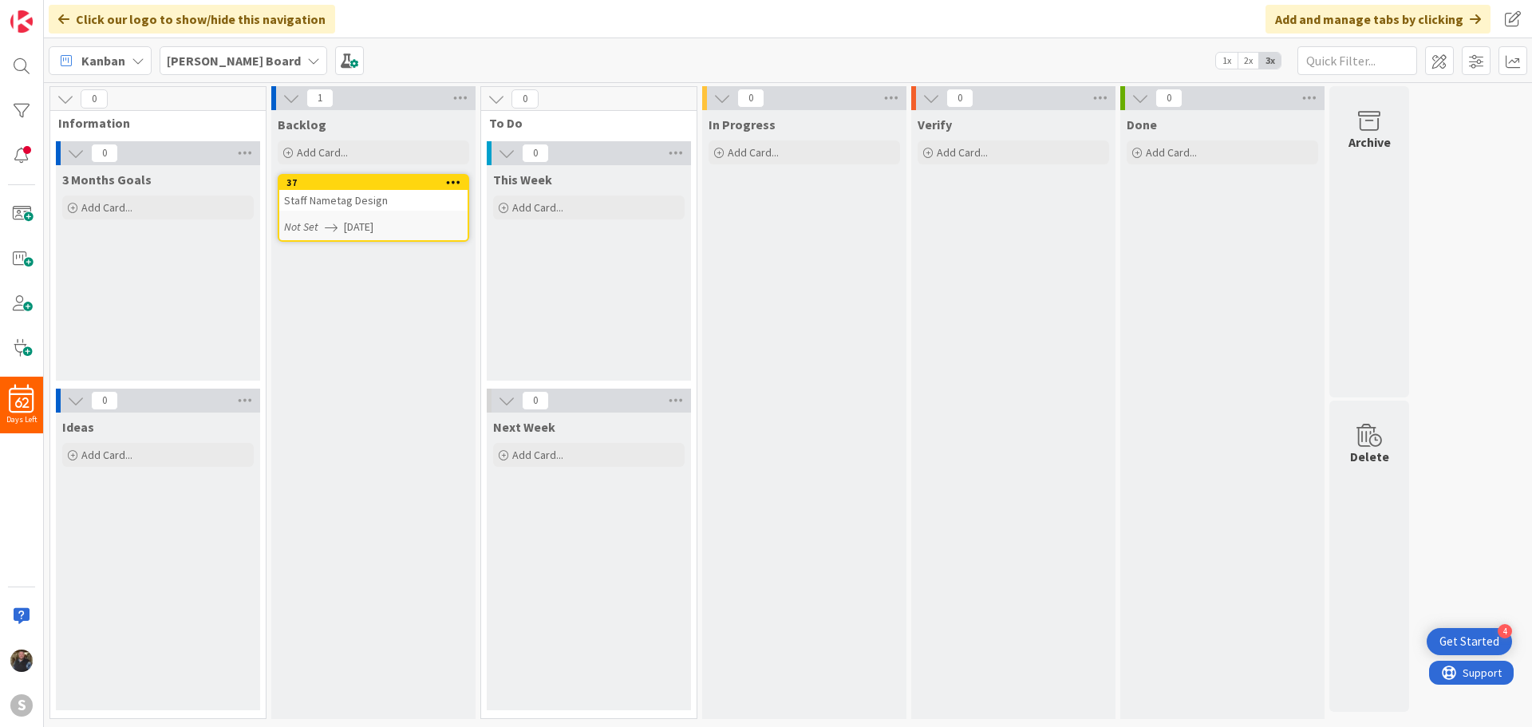
click at [361, 223] on span "[DATE]" at bounding box center [359, 227] width 30 height 17
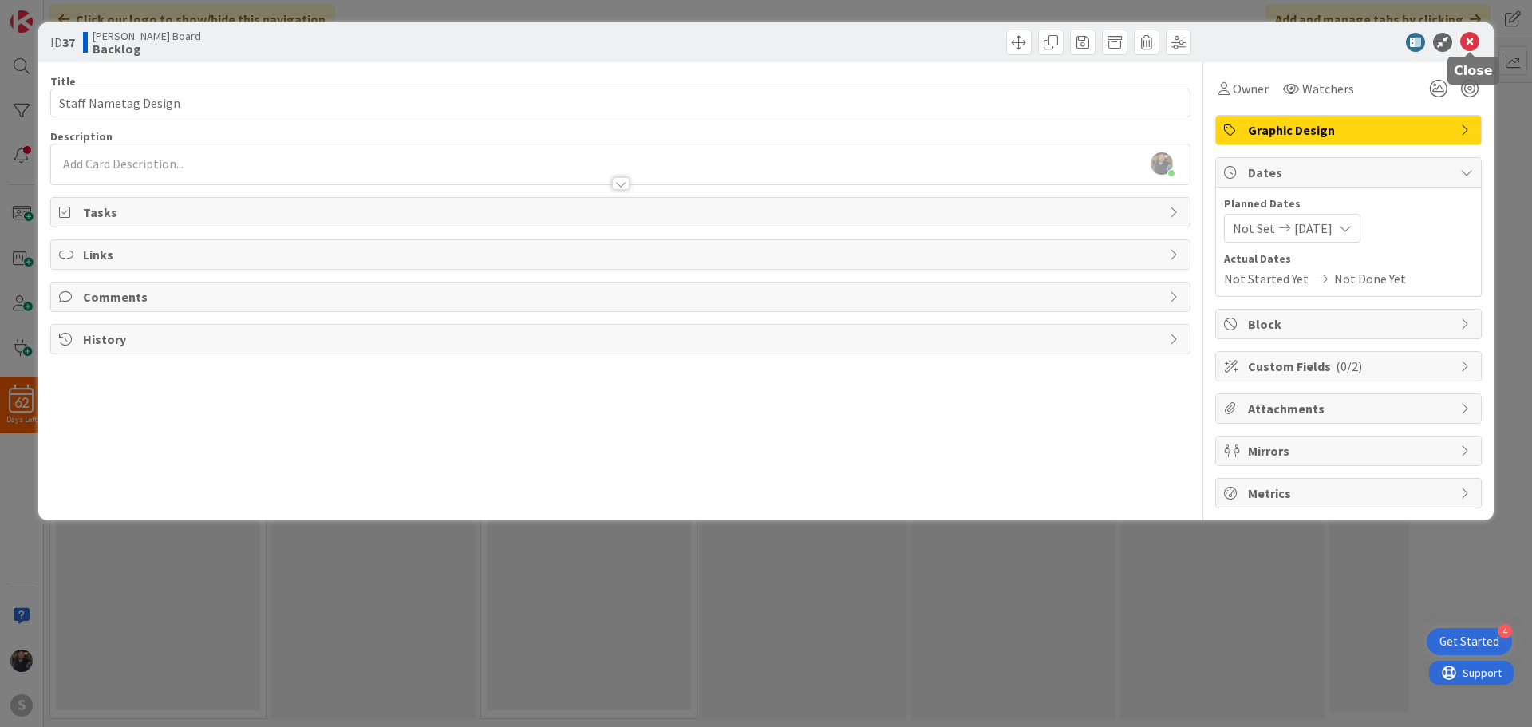
click at [1478, 44] on icon at bounding box center [1469, 42] width 19 height 19
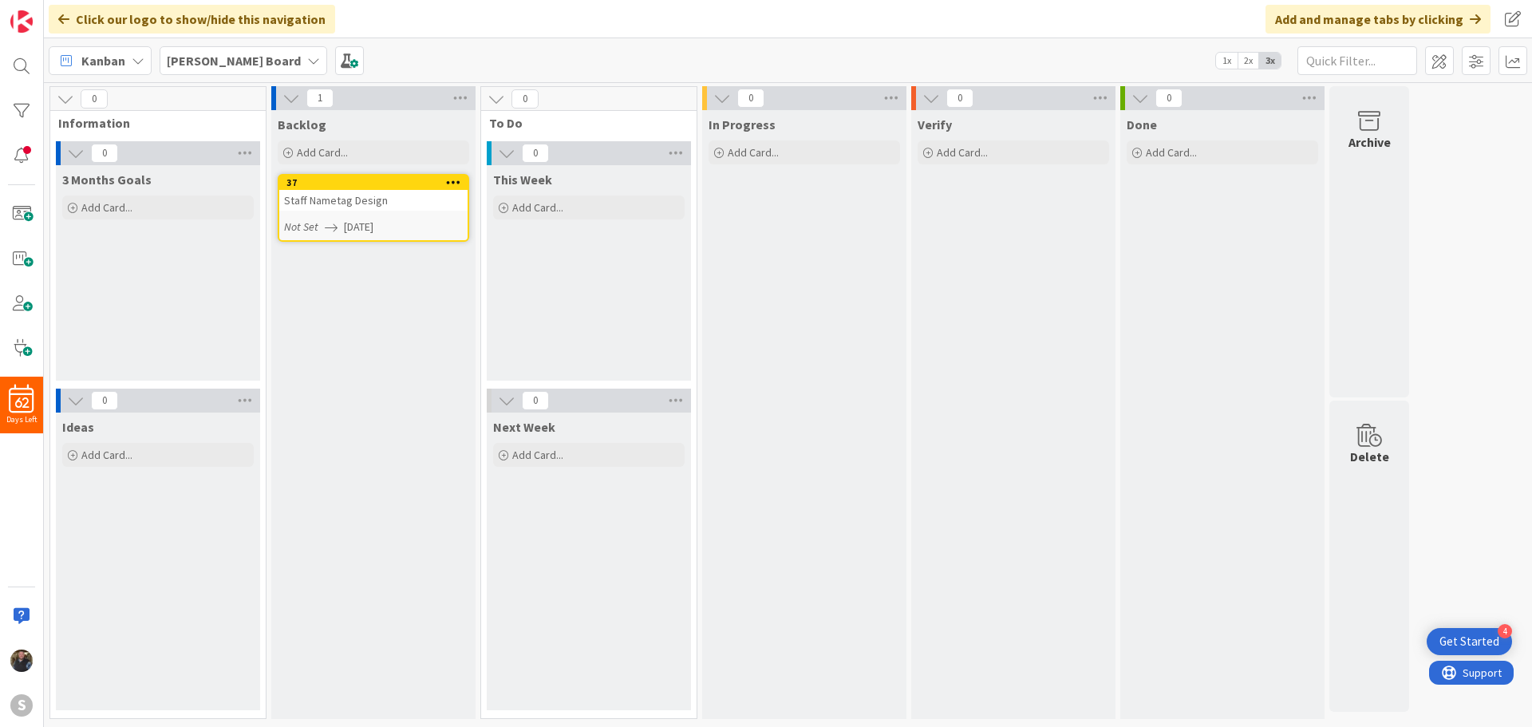
click at [379, 276] on div "Backlog Add Card... 37 Staff Nametag Design Not Set [DATE]" at bounding box center [373, 414] width 204 height 609
click at [318, 150] on span "Add Card..." at bounding box center [322, 152] width 51 height 14
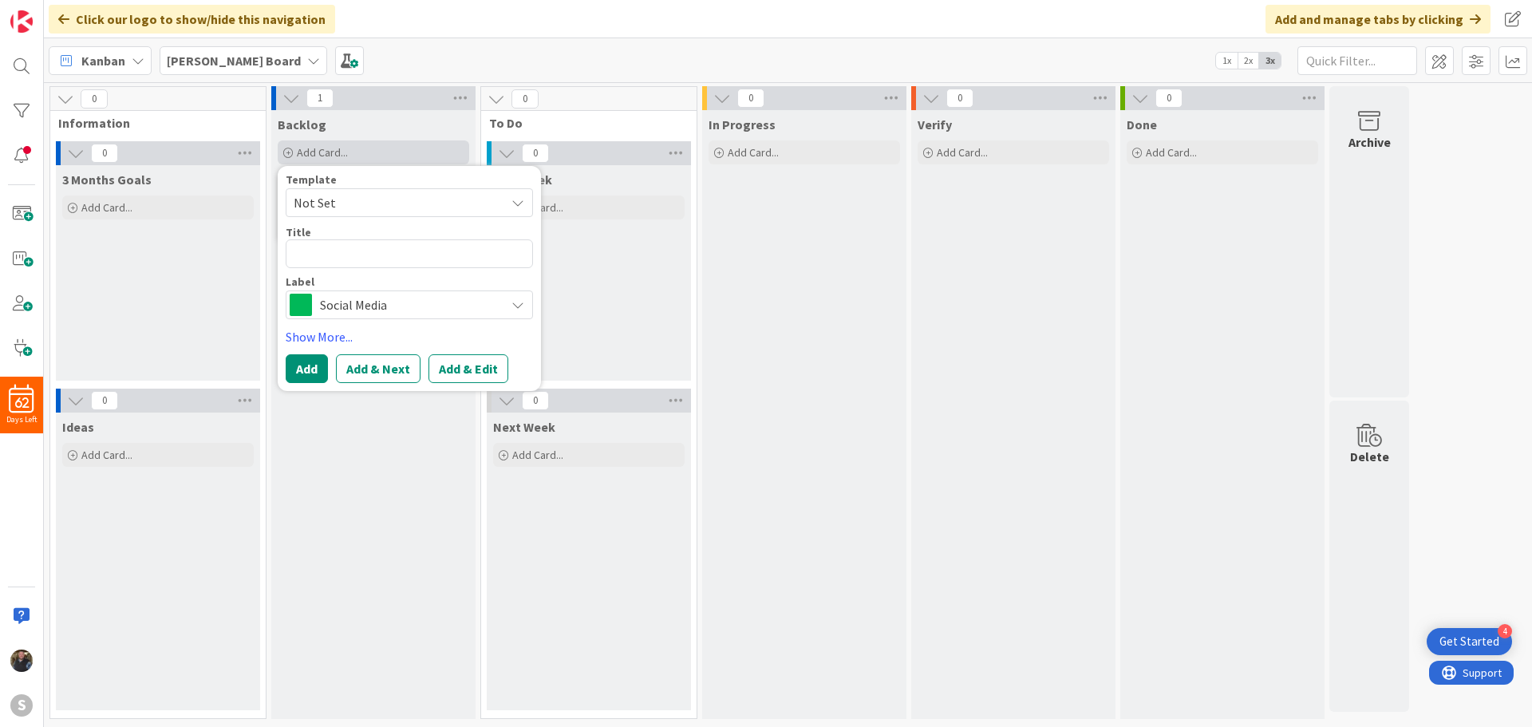
type textarea "x"
type textarea "S"
type textarea "x"
type textarea "ST"
type textarea "x"
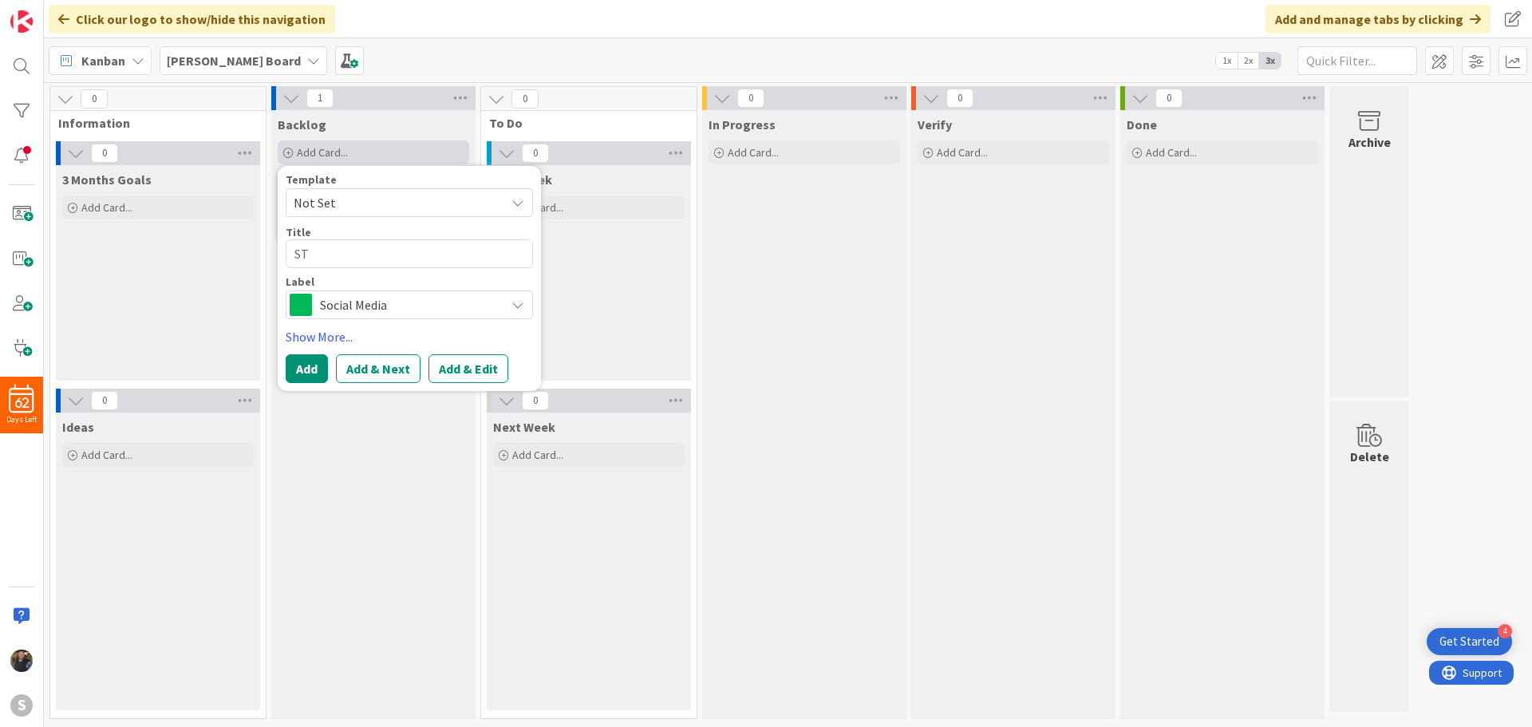
type textarea "STR"
type textarea "x"
type textarea "STRI"
type textarea "x"
type textarea "STRID"
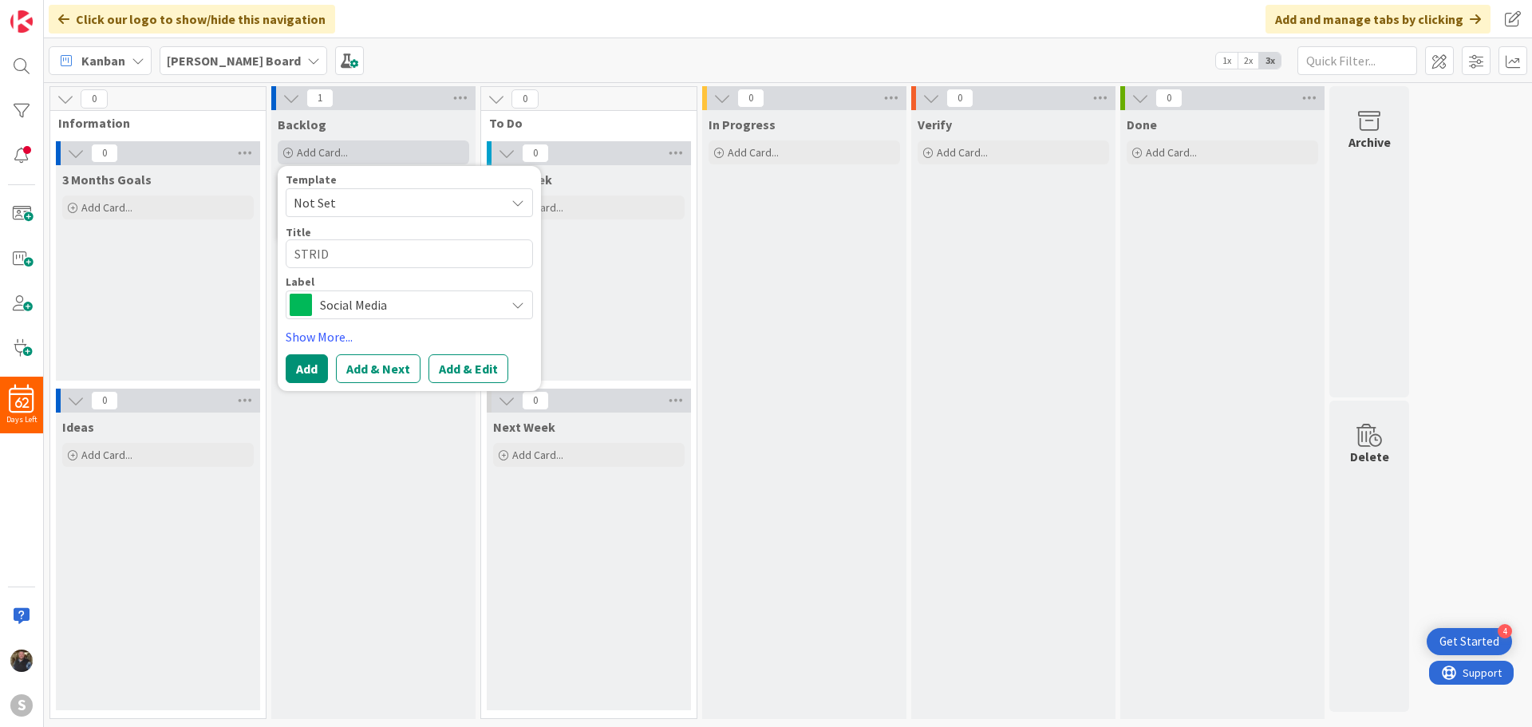
type textarea "x"
type textarea "STRIDE"
type textarea "x"
type textarea "STRIDES"
type textarea "x"
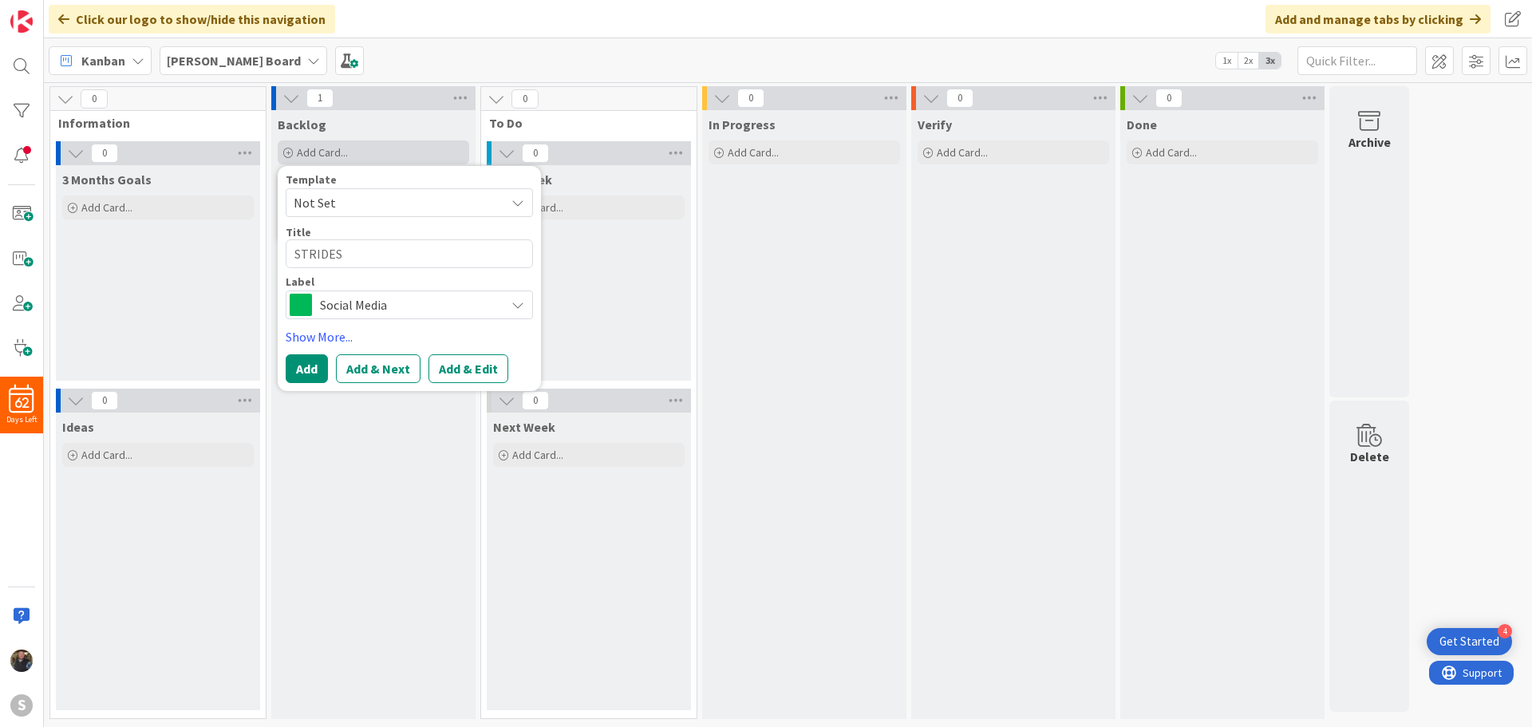
type textarea "STRIDES"
type textarea "x"
type textarea "STRIDES C"
type textarea "x"
type textarea "STRIDES Co"
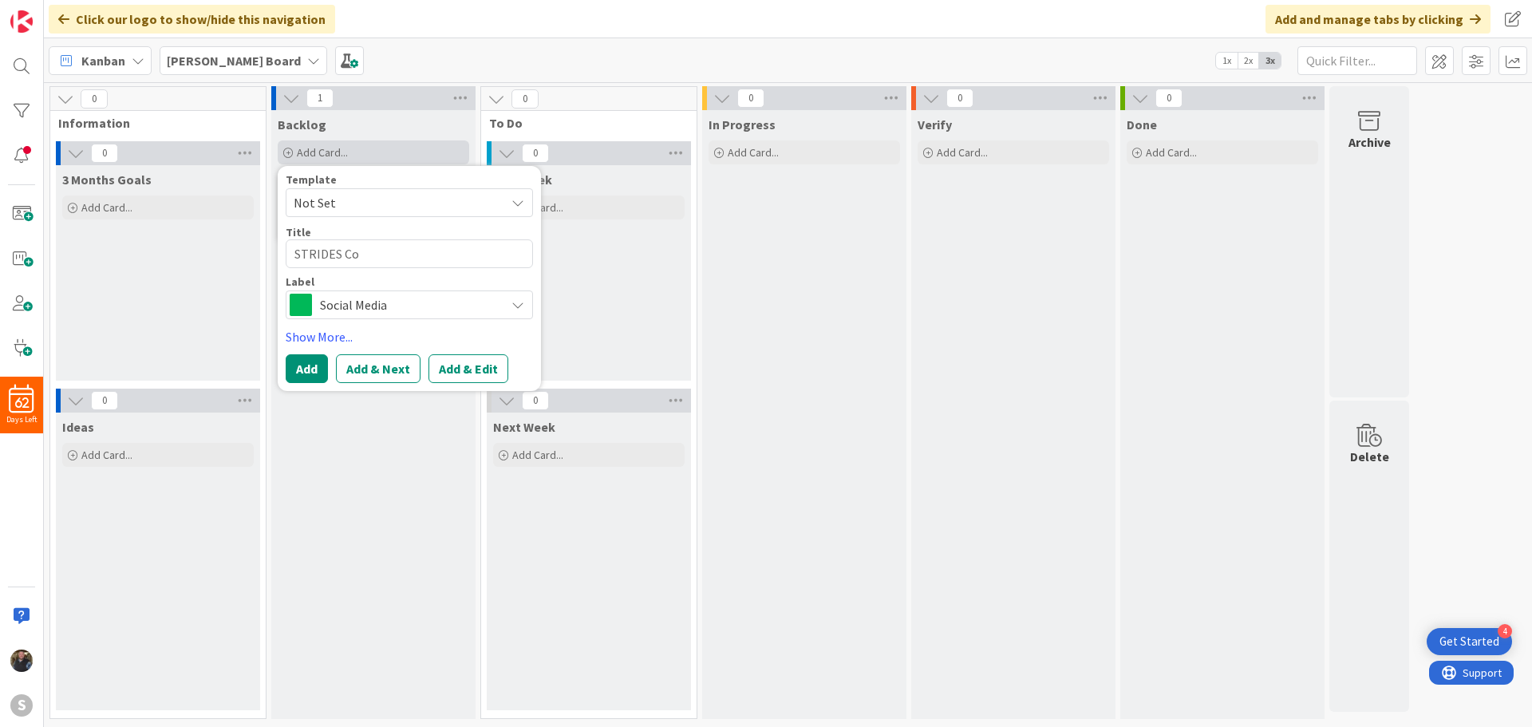
type textarea "x"
type textarea "STRIDES Cor"
type textarea "x"
type textarea "STRIDES Core"
type textarea "x"
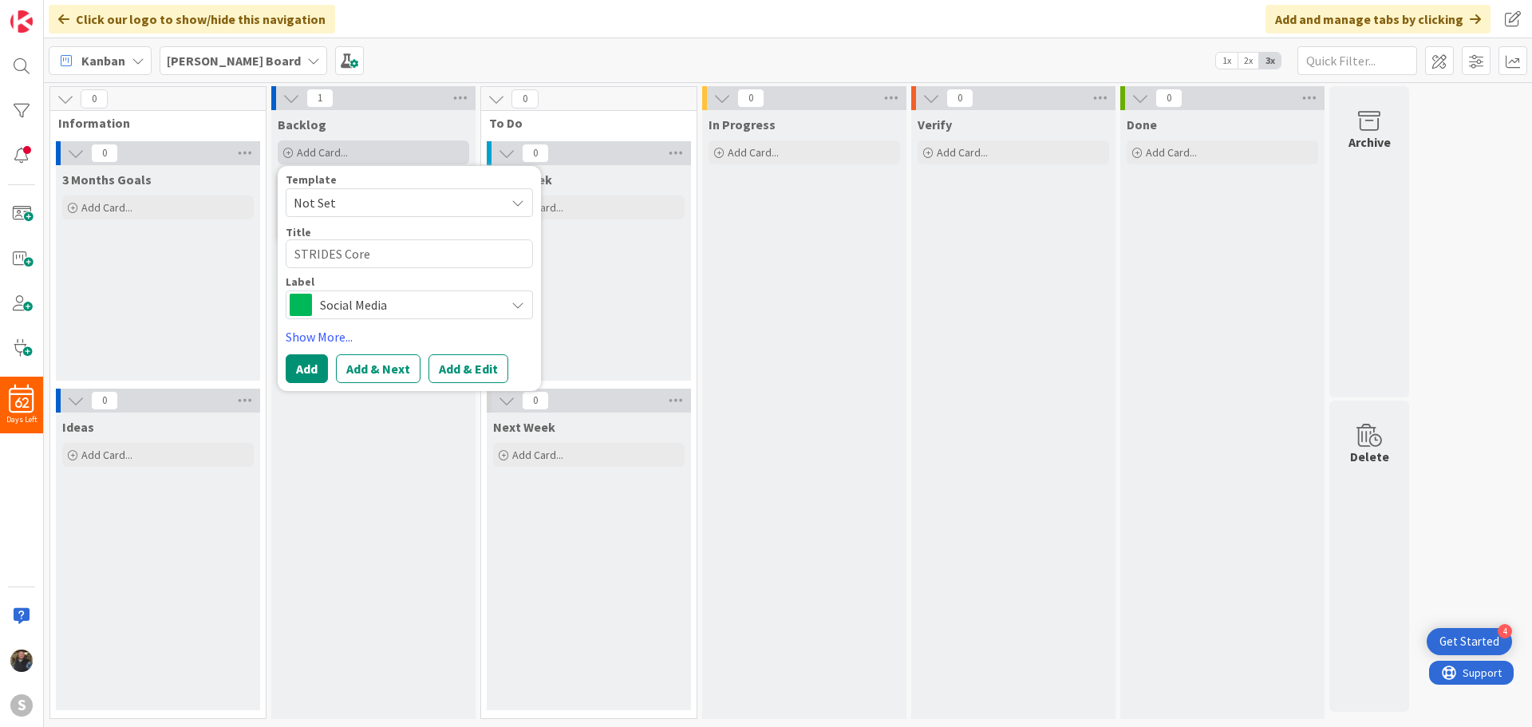
type textarea "STRIDES Core"
type textarea "x"
type textarea "STRIDES Core V"
type textarea "x"
type textarea "STRIDES Core Va"
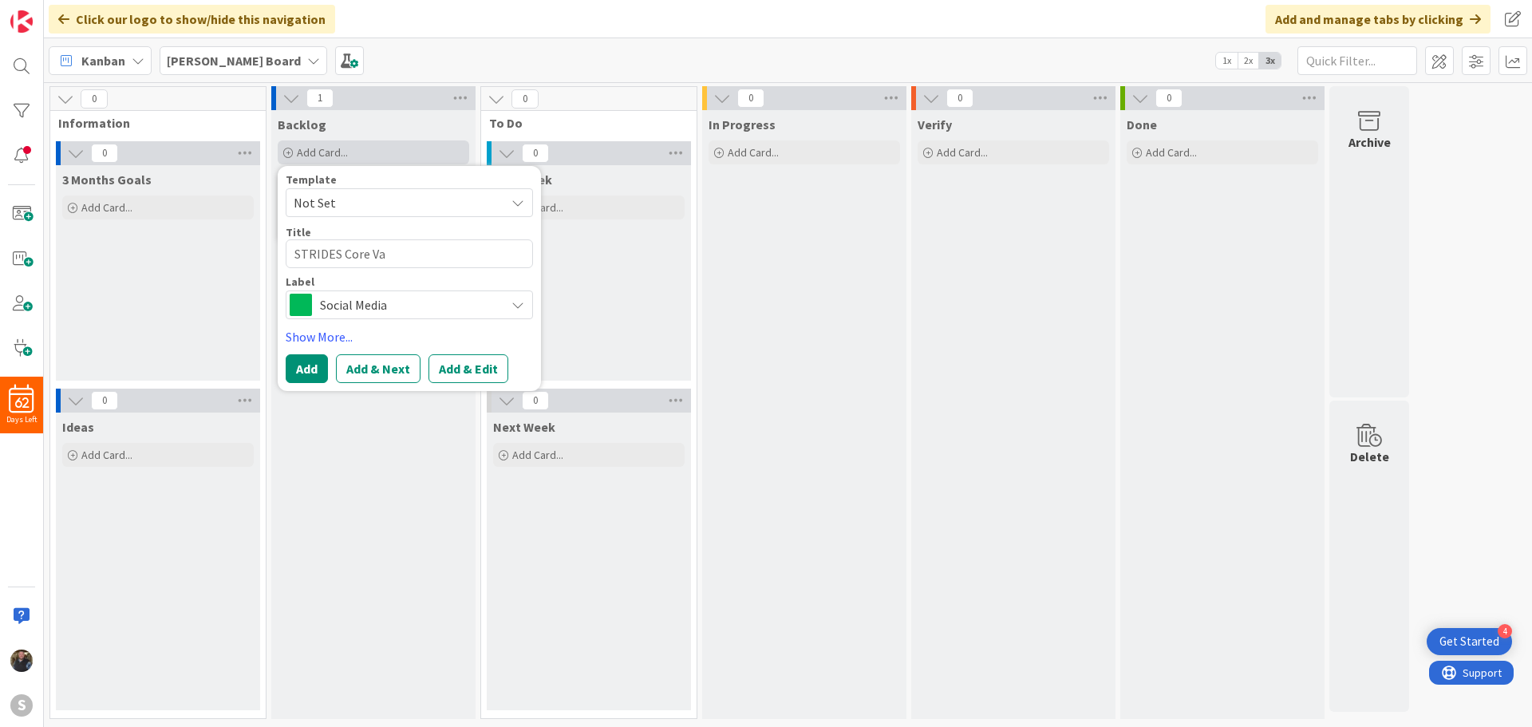
type textarea "x"
type textarea "STRIDES Core Val"
type textarea "x"
type textarea "STRIDES Core Valu"
type textarea "x"
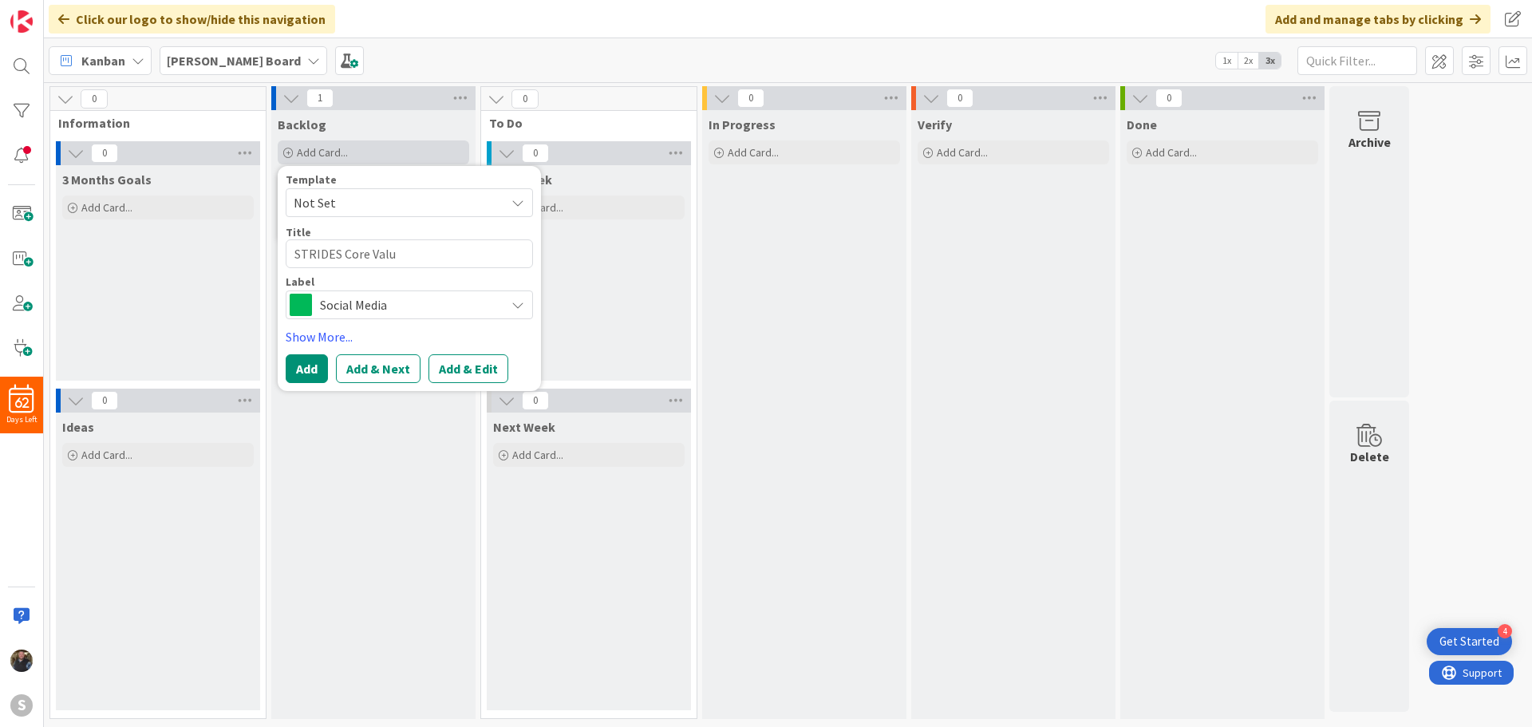
type textarea "STRIDES Core Value"
type textarea "x"
type textarea "STRIDES Core Values"
type textarea "x"
type textarea "STRIDES Core Values"
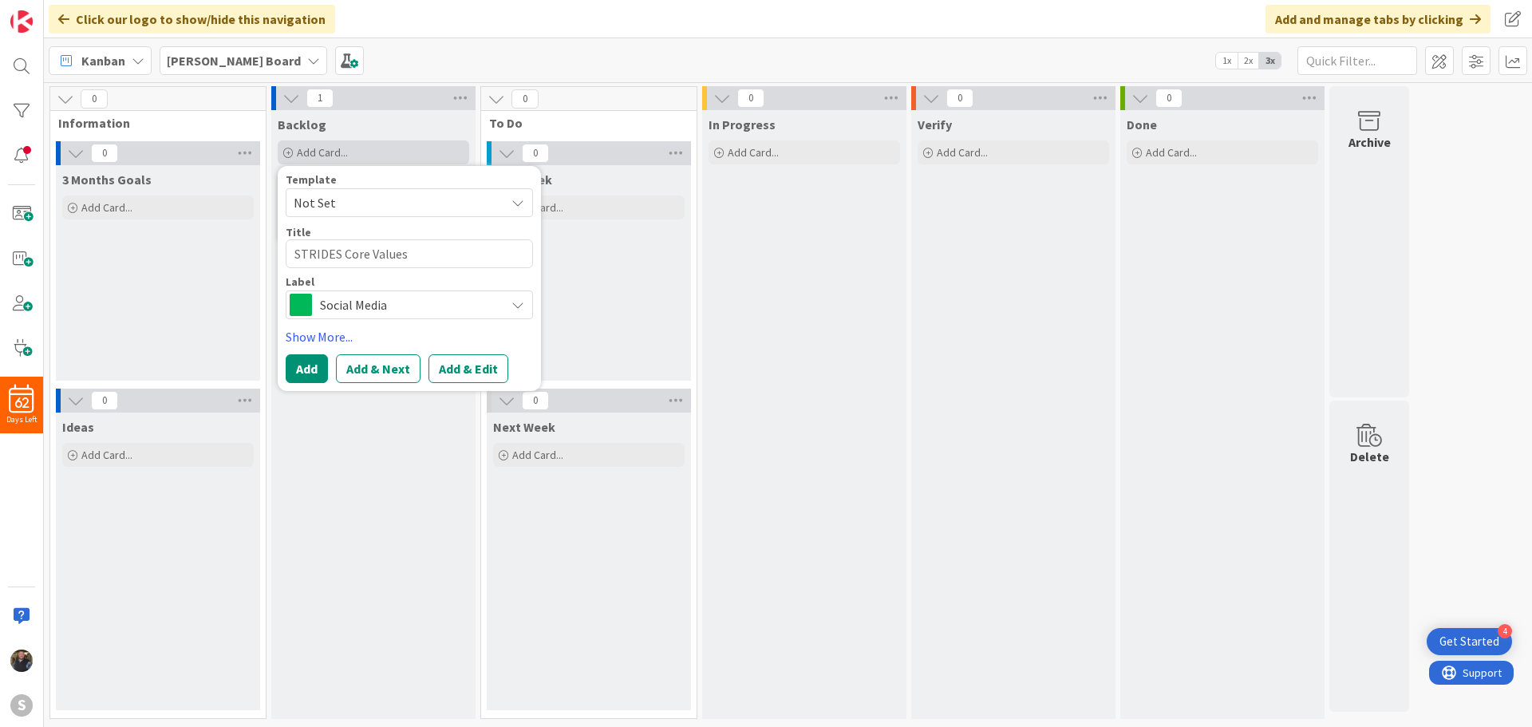
type textarea "x"
type textarea "STRIDES Core Values U"
type textarea "x"
type textarea "STRIDES Core Values Upd"
type textarea "x"
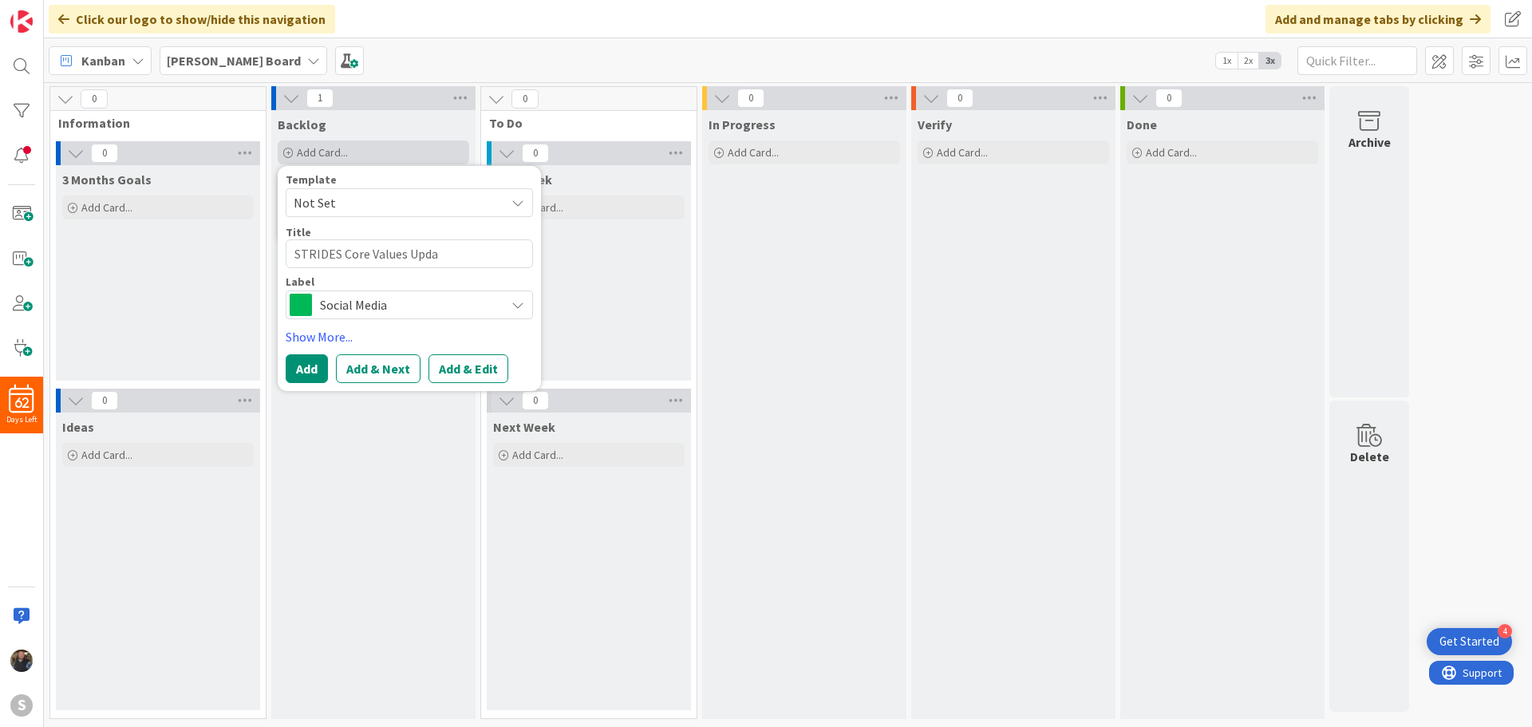
type textarea "STRIDES Core Values Updat"
type textarea "x"
type textarea "STRIDES Core Values Update"
click at [418, 290] on div "Social Media" at bounding box center [409, 304] width 247 height 29
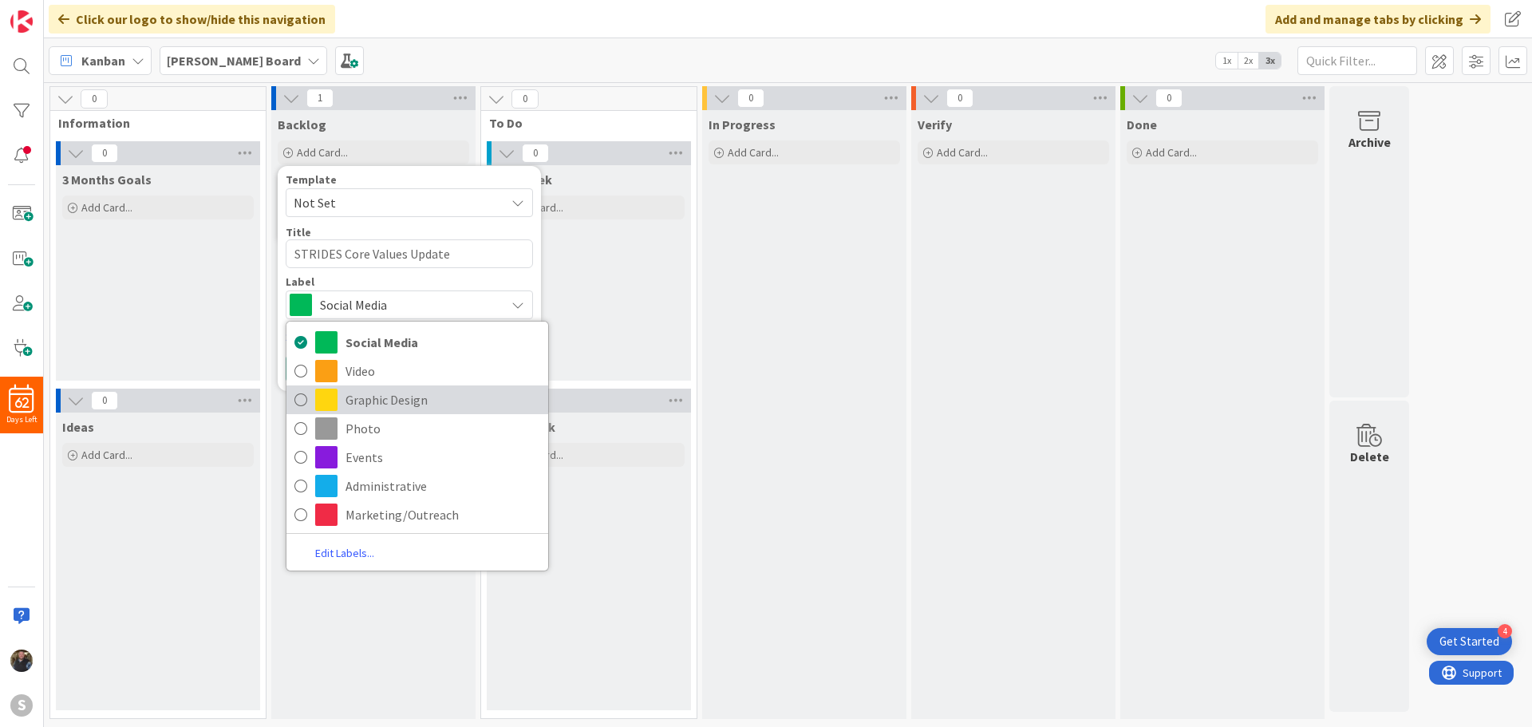
click at [300, 403] on icon at bounding box center [300, 400] width 13 height 24
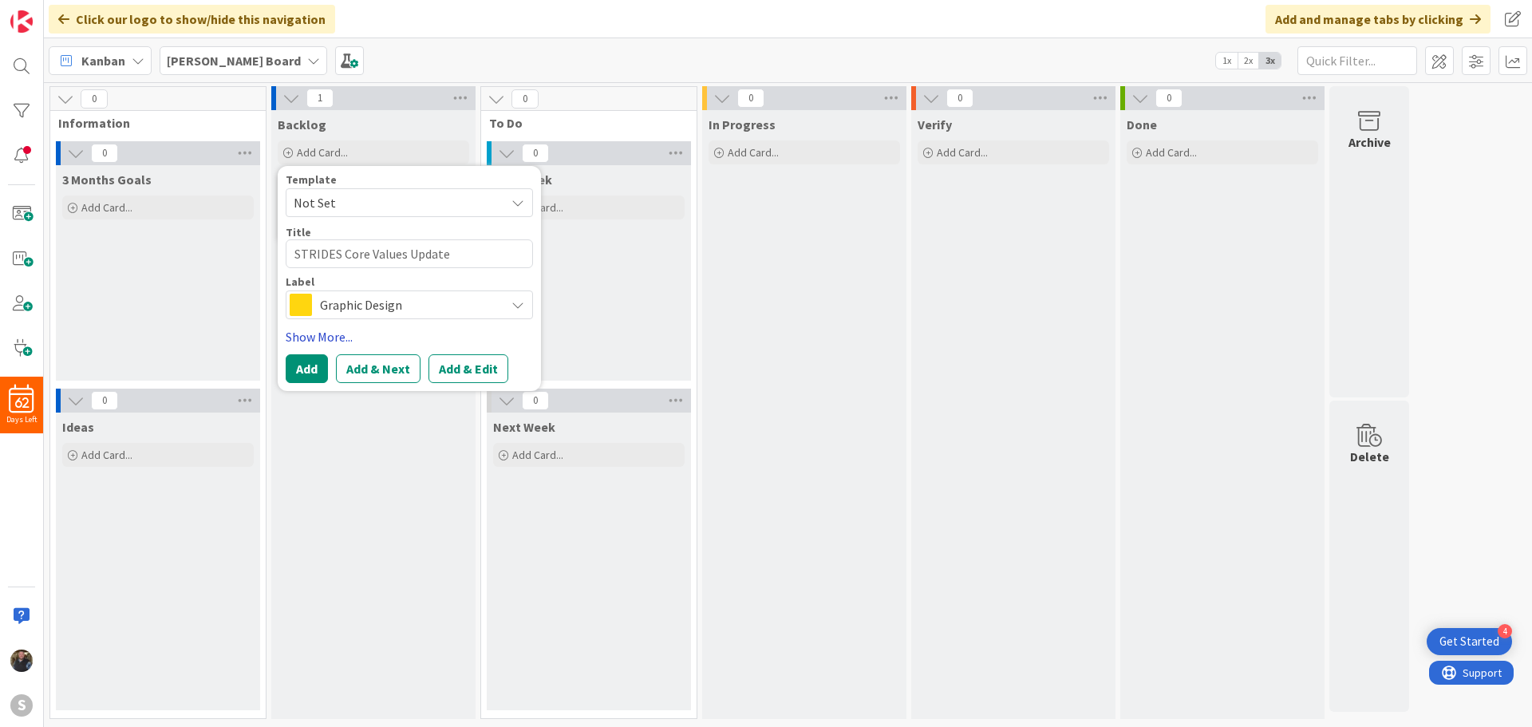
click at [305, 338] on link "Show More..." at bounding box center [409, 336] width 247 height 19
type textarea "x"
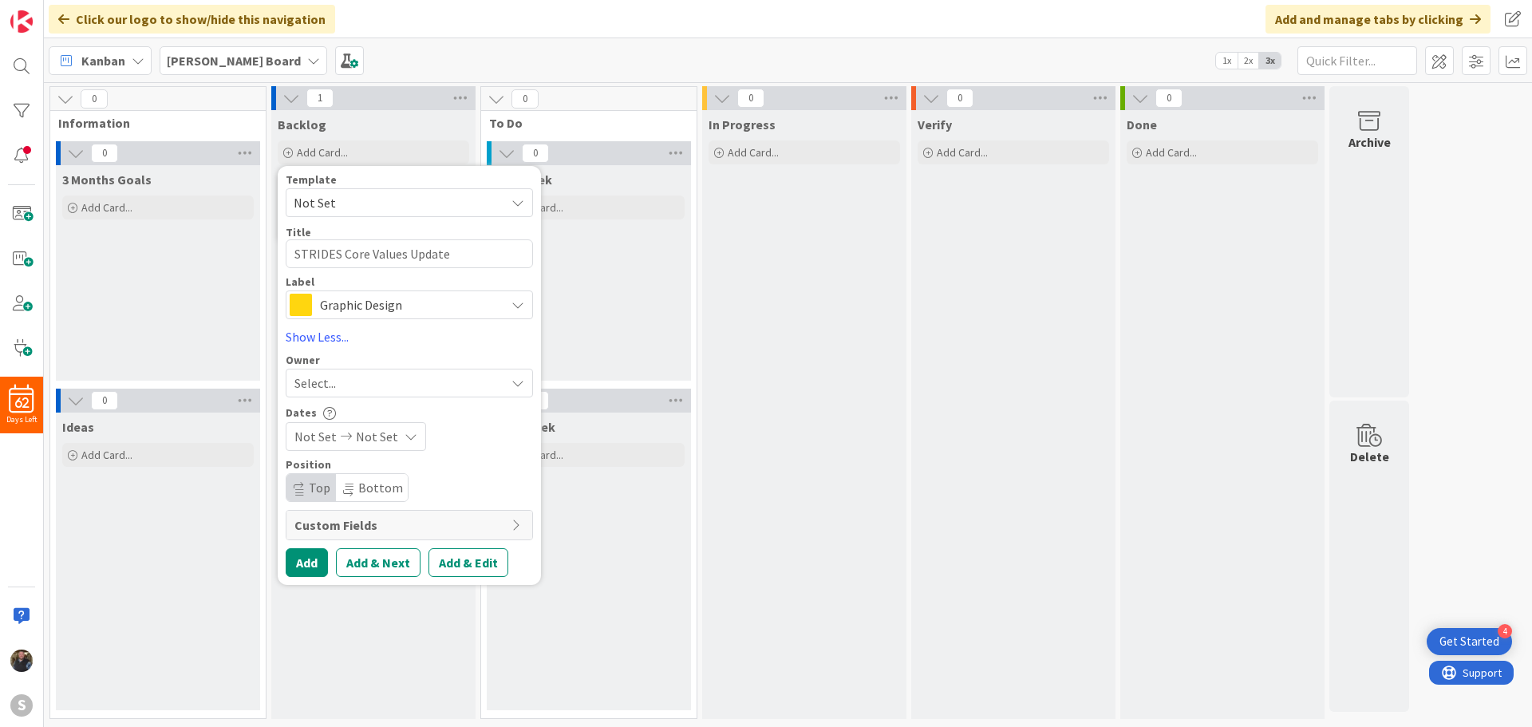
click at [365, 436] on span "Not Set" at bounding box center [377, 436] width 42 height 19
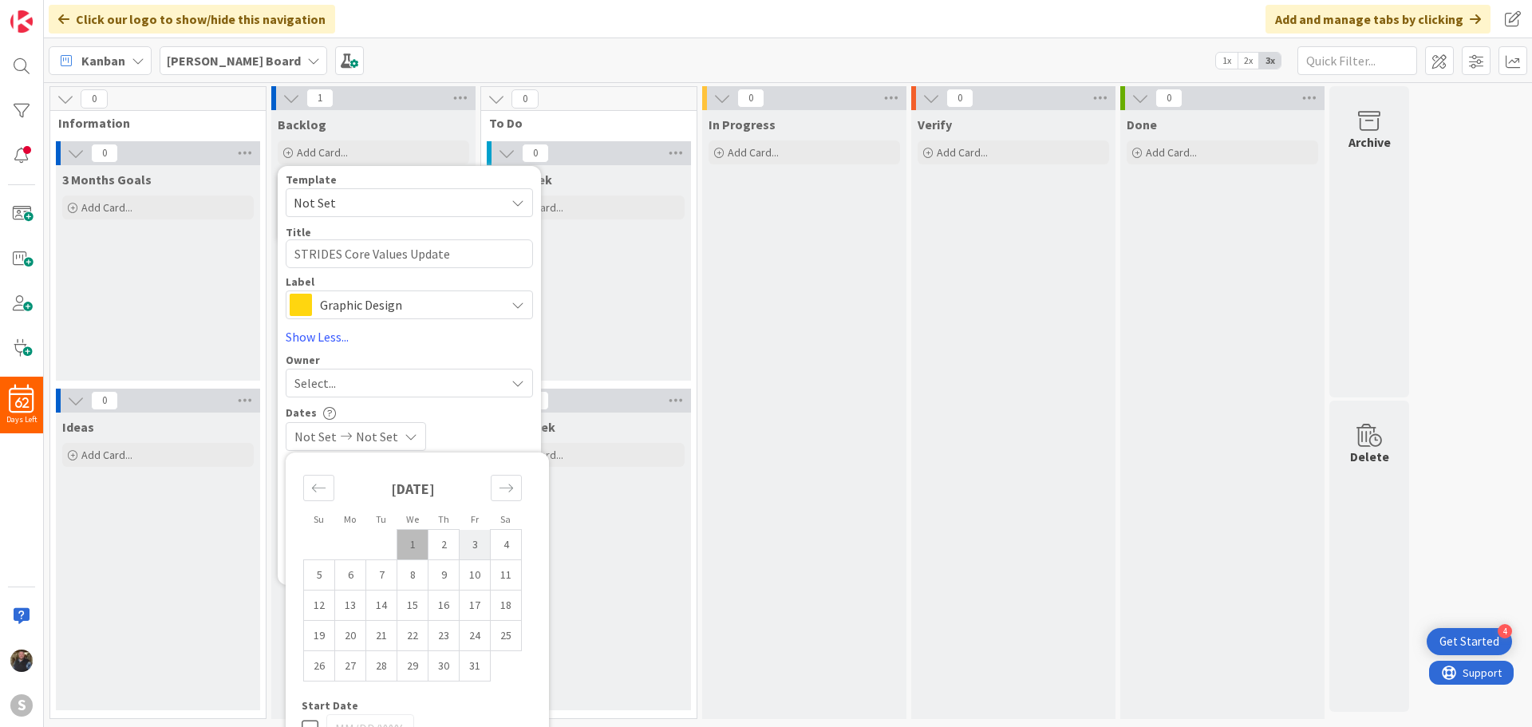
click at [476, 549] on td "3" at bounding box center [475, 545] width 31 height 30
type input "[DATE]"
type textarea "x"
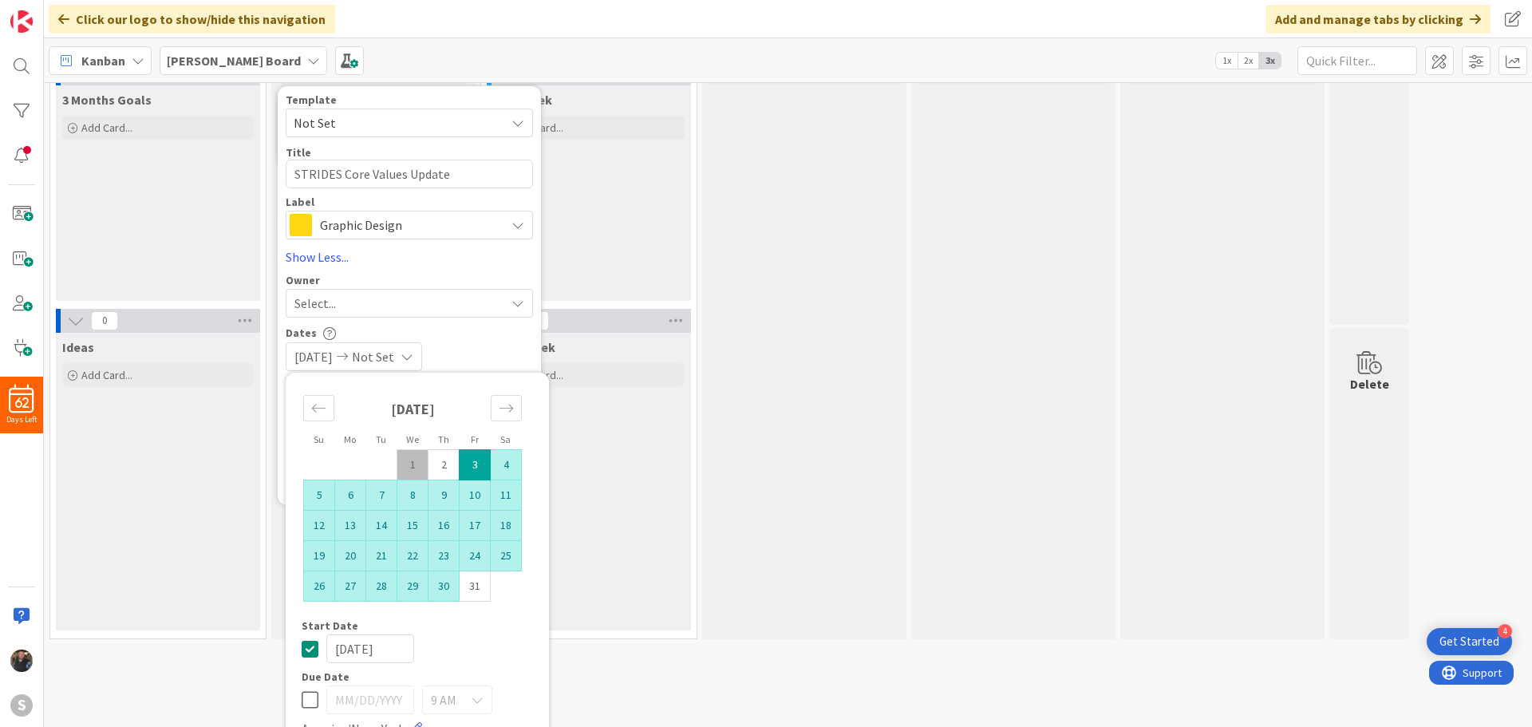
scroll to position [107, 0]
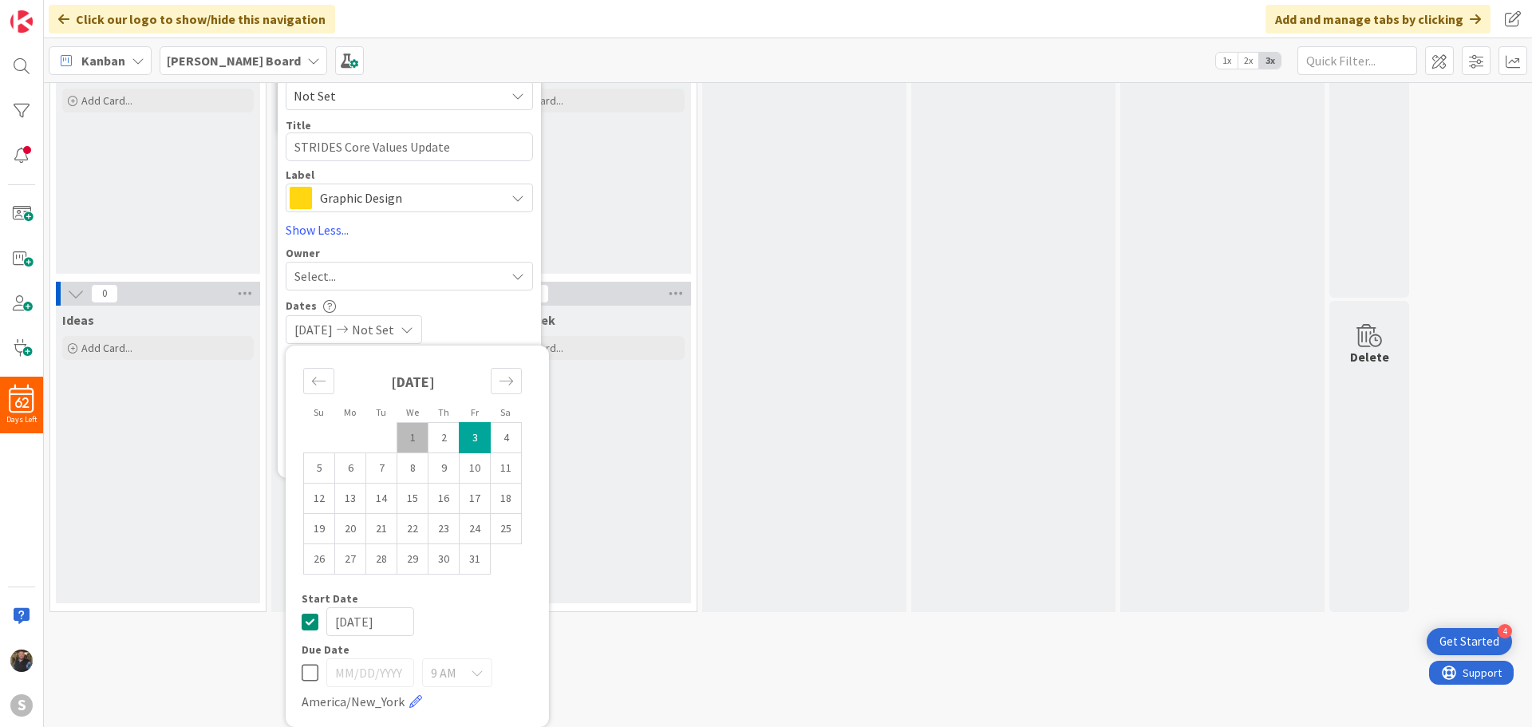
click at [310, 621] on icon at bounding box center [310, 621] width 17 height 19
type textarea "x"
click at [310, 676] on icon at bounding box center [310, 672] width 17 height 19
type input "[DATE]"
type textarea "x"
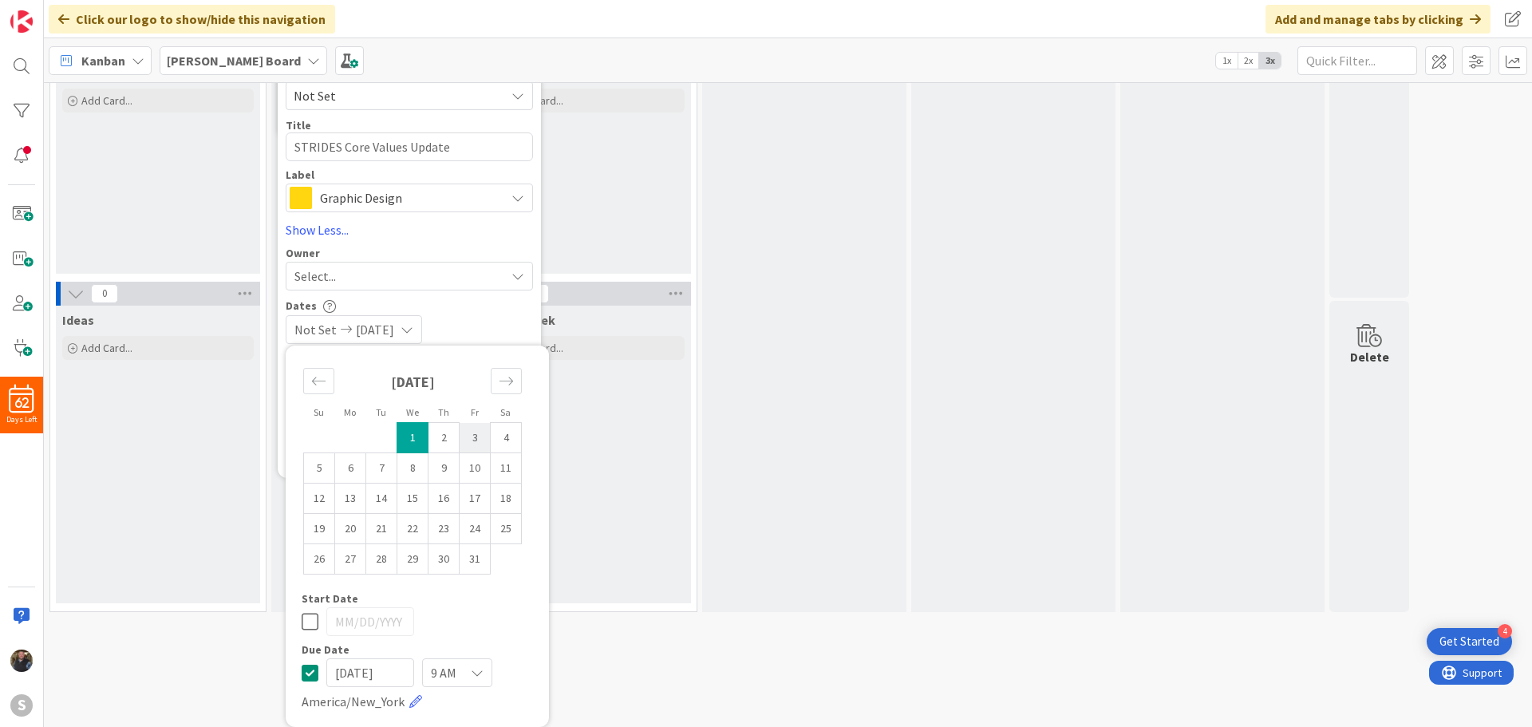
click at [472, 445] on td "3" at bounding box center [475, 438] width 31 height 30
type input "[DATE]"
click at [473, 672] on icon at bounding box center [477, 672] width 13 height 13
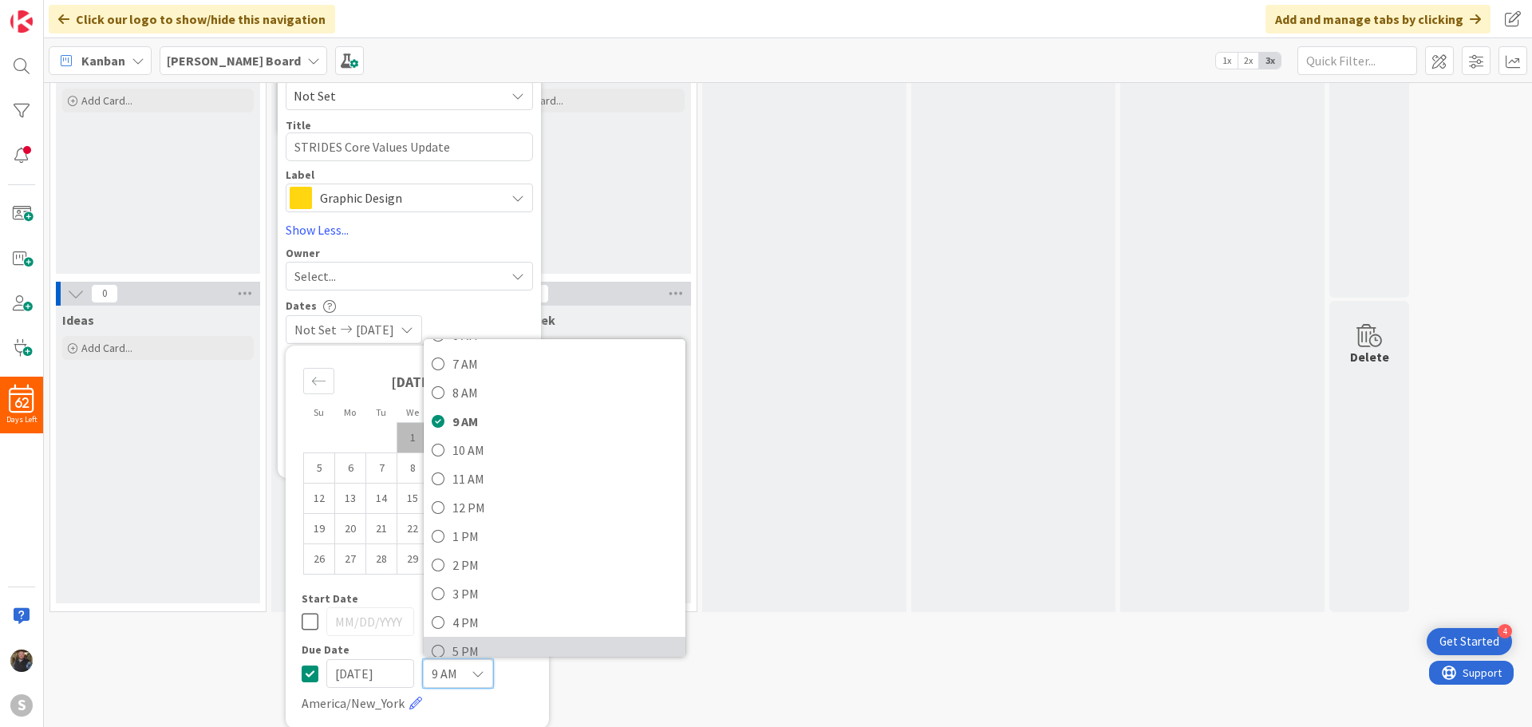
scroll to position [239, 0]
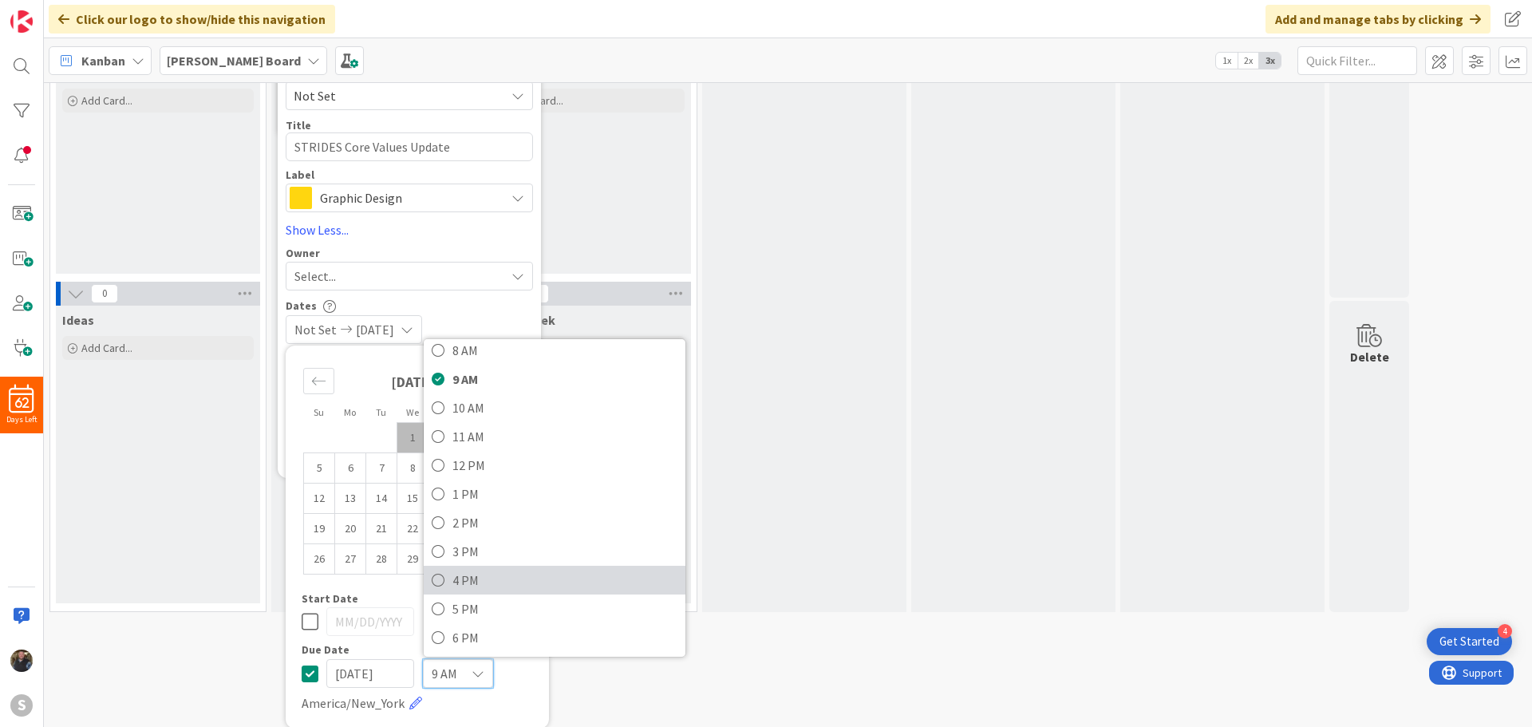
click at [446, 583] on link "4 PM" at bounding box center [555, 580] width 262 height 29
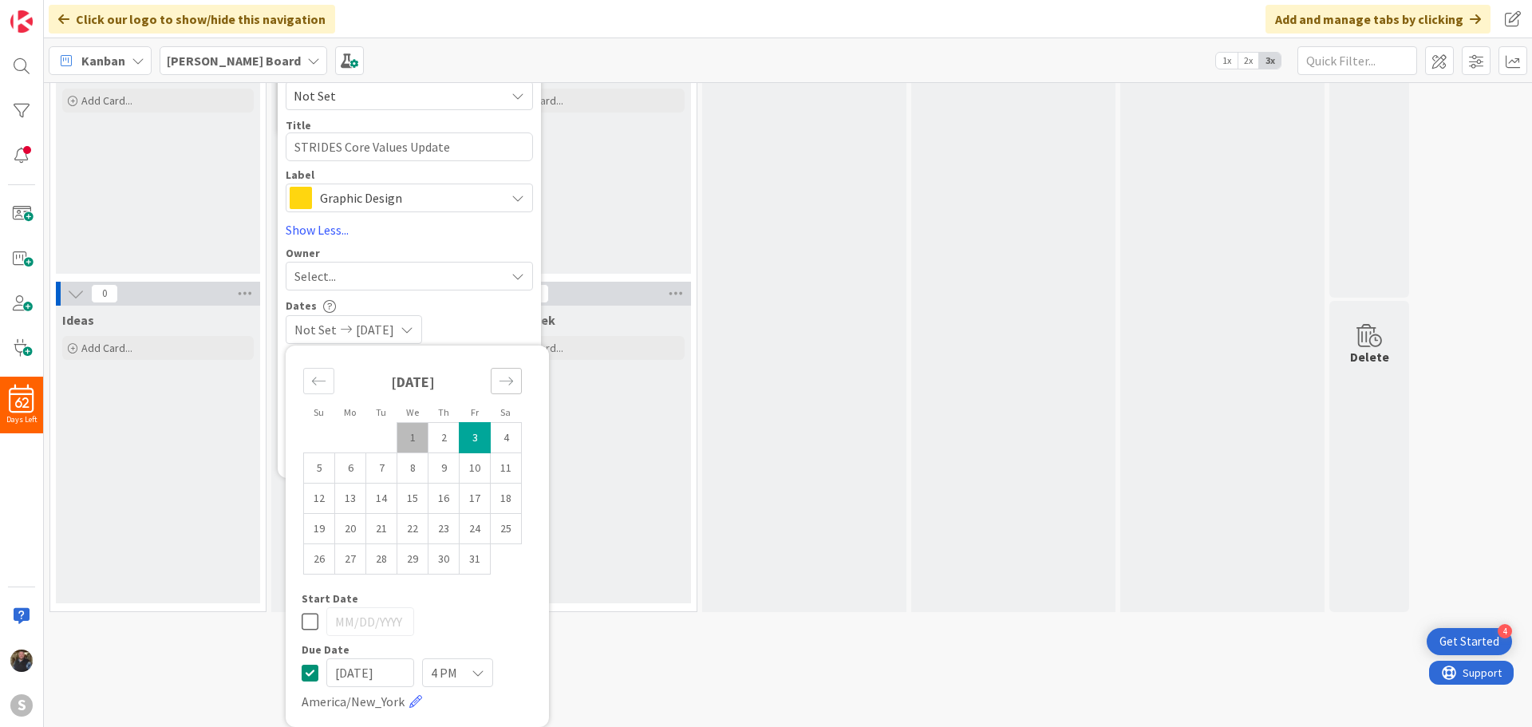
click at [505, 381] on icon "Move forward to switch to the next month." at bounding box center [506, 381] width 14 height 8
click at [473, 314] on div "Dates Not Set [DATE] Su Mo Tu We Th Fr Sa [DATE] 1 2 3 4 5 6 7 8 9 10 11 12 13 …" at bounding box center [409, 320] width 247 height 45
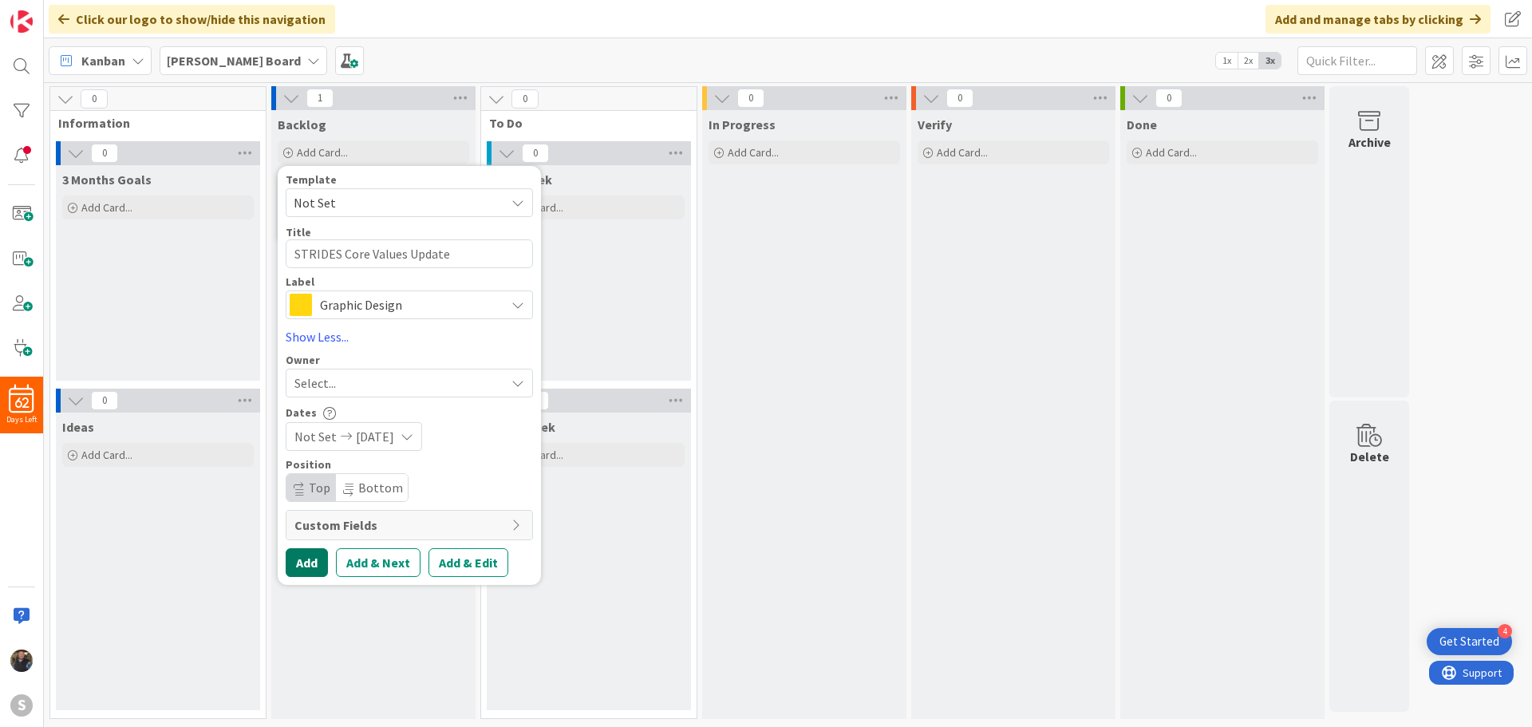
click at [314, 561] on button "Add" at bounding box center [307, 562] width 42 height 29
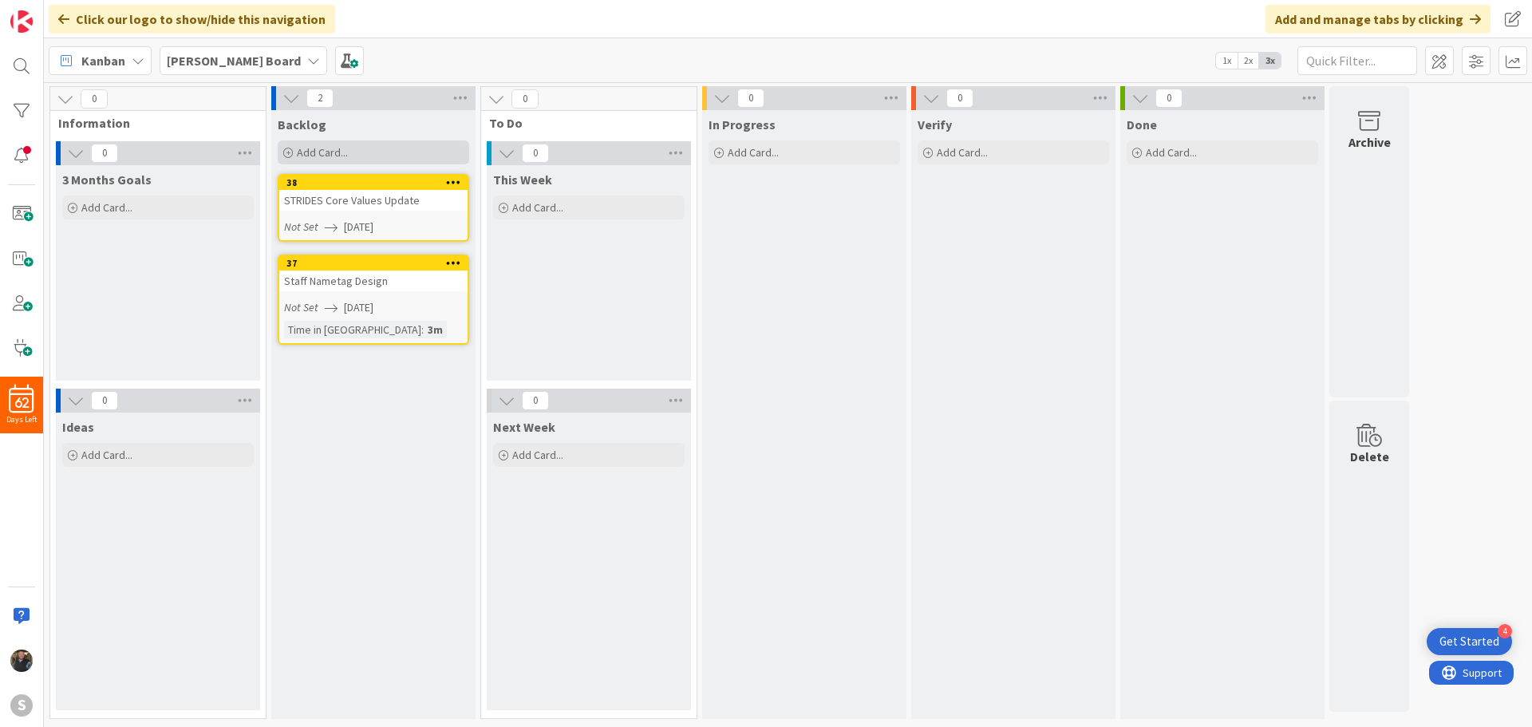
click at [290, 149] on icon at bounding box center [288, 153] width 10 height 10
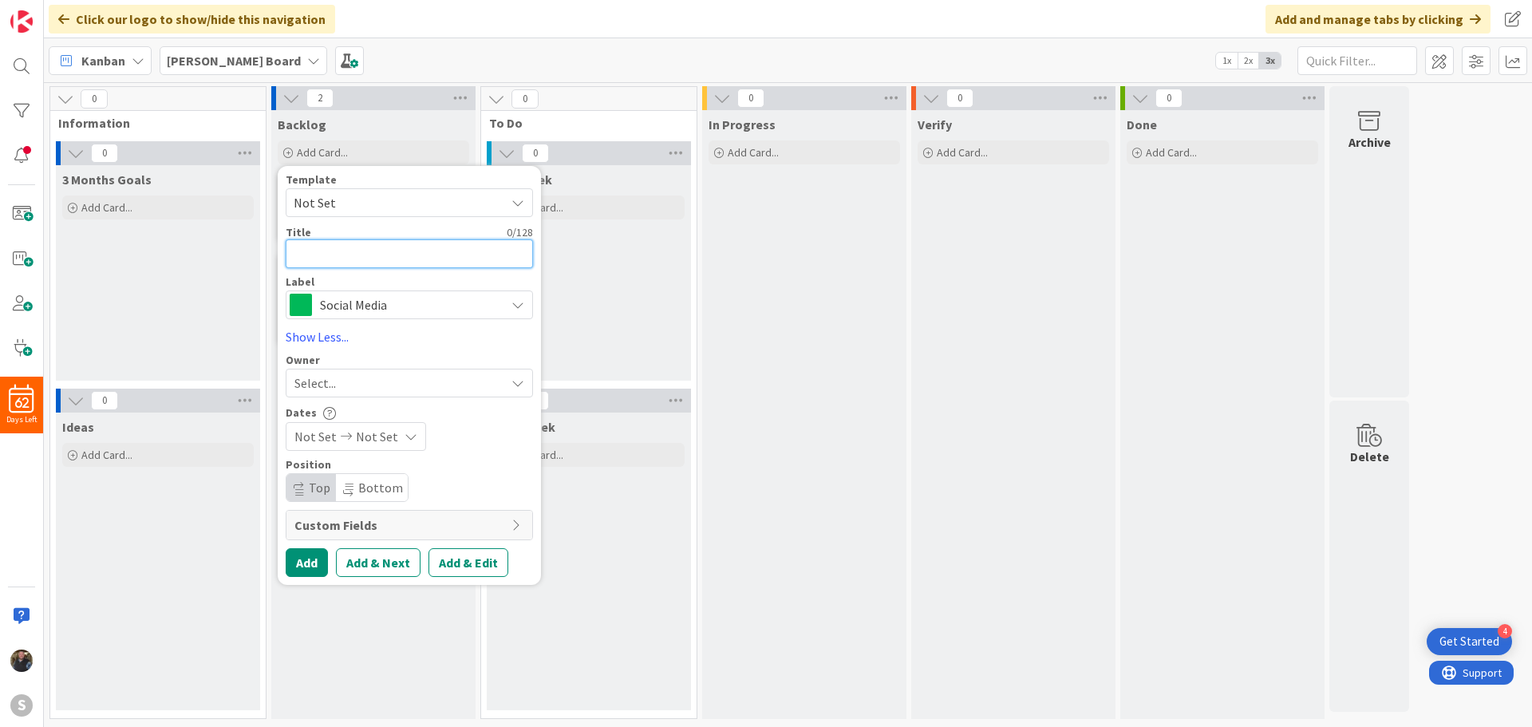
type textarea "x"
type textarea "K"
type textarea "x"
type textarea "Ko"
type textarea "x"
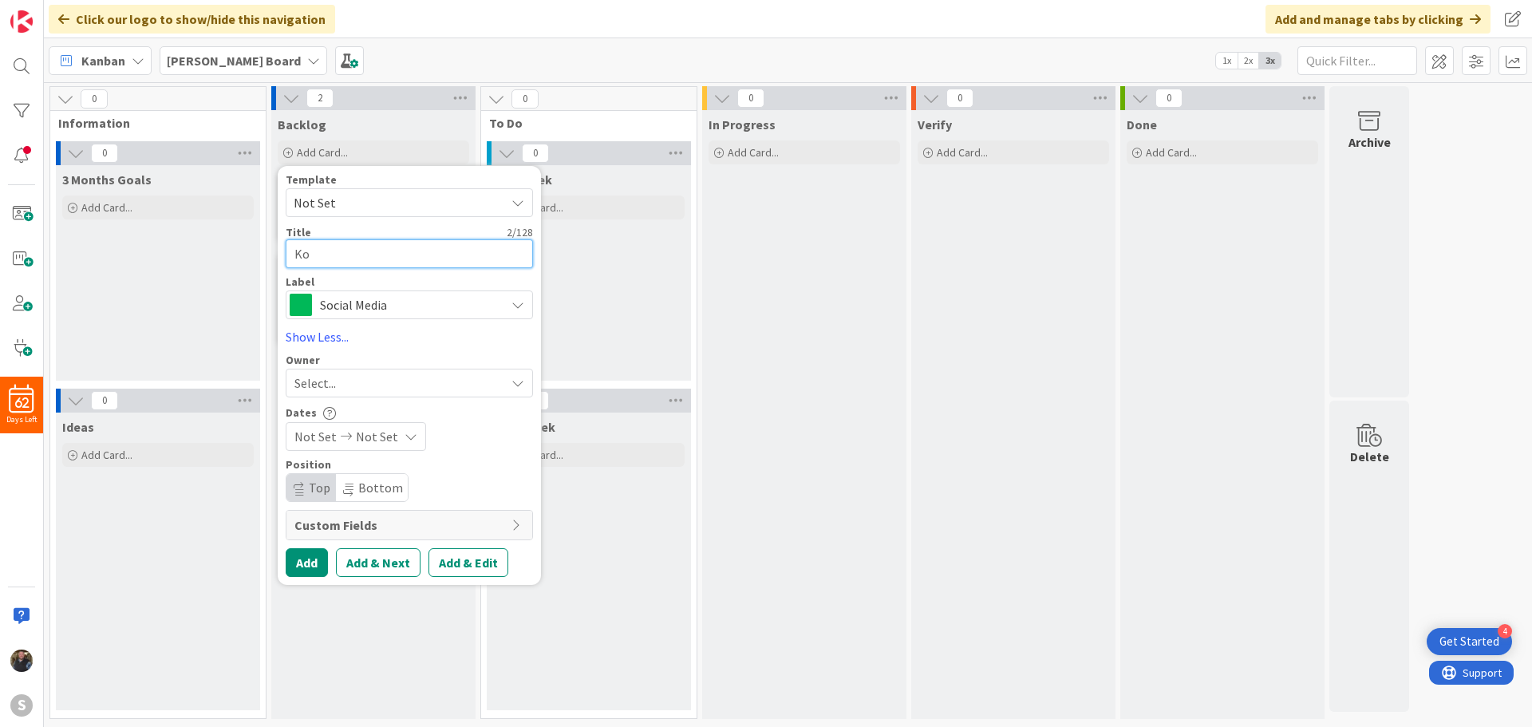
type textarea "Koo"
type textarea "x"
type textarea "Kooz"
type textarea "x"
type textarea "Koozi"
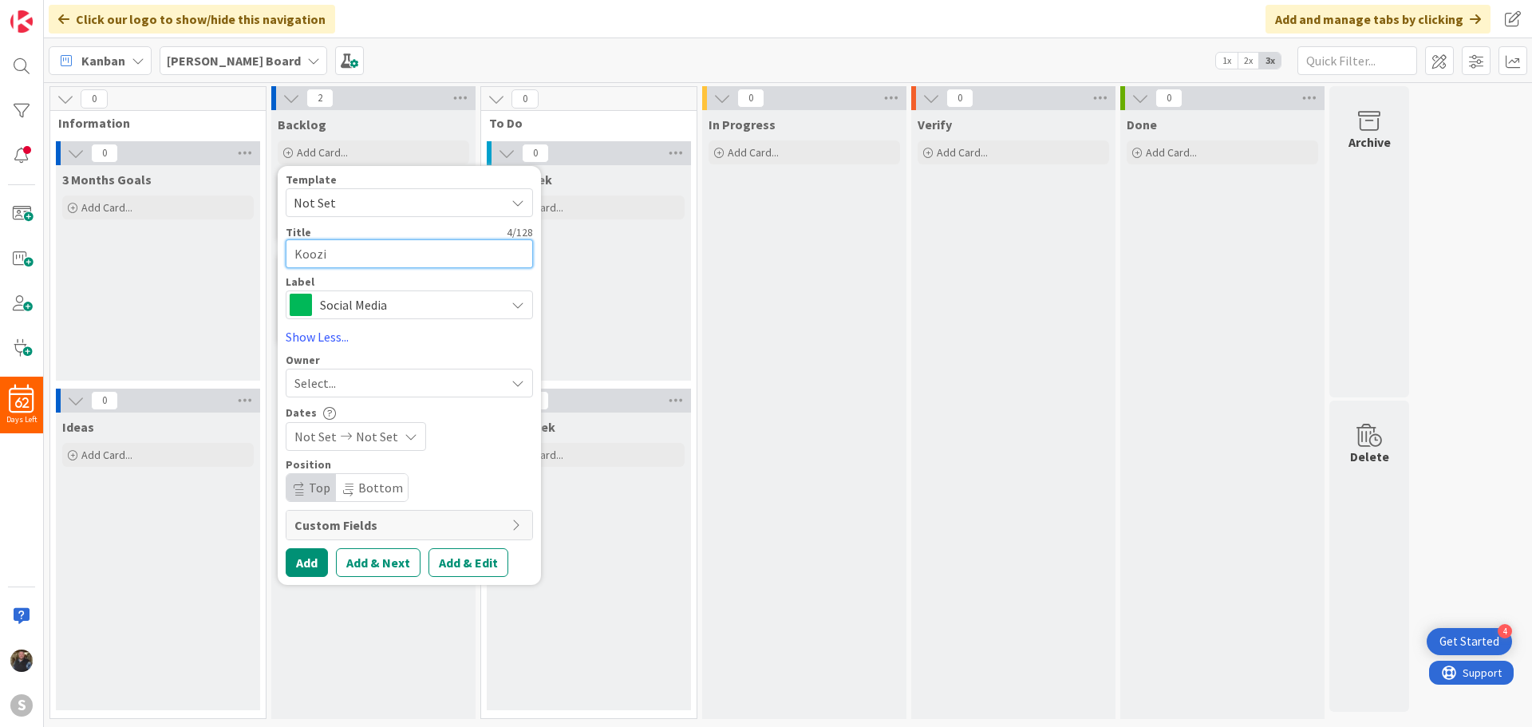
type textarea "x"
type textarea "Koozie"
type textarea "x"
type textarea "Koozie"
type textarea "x"
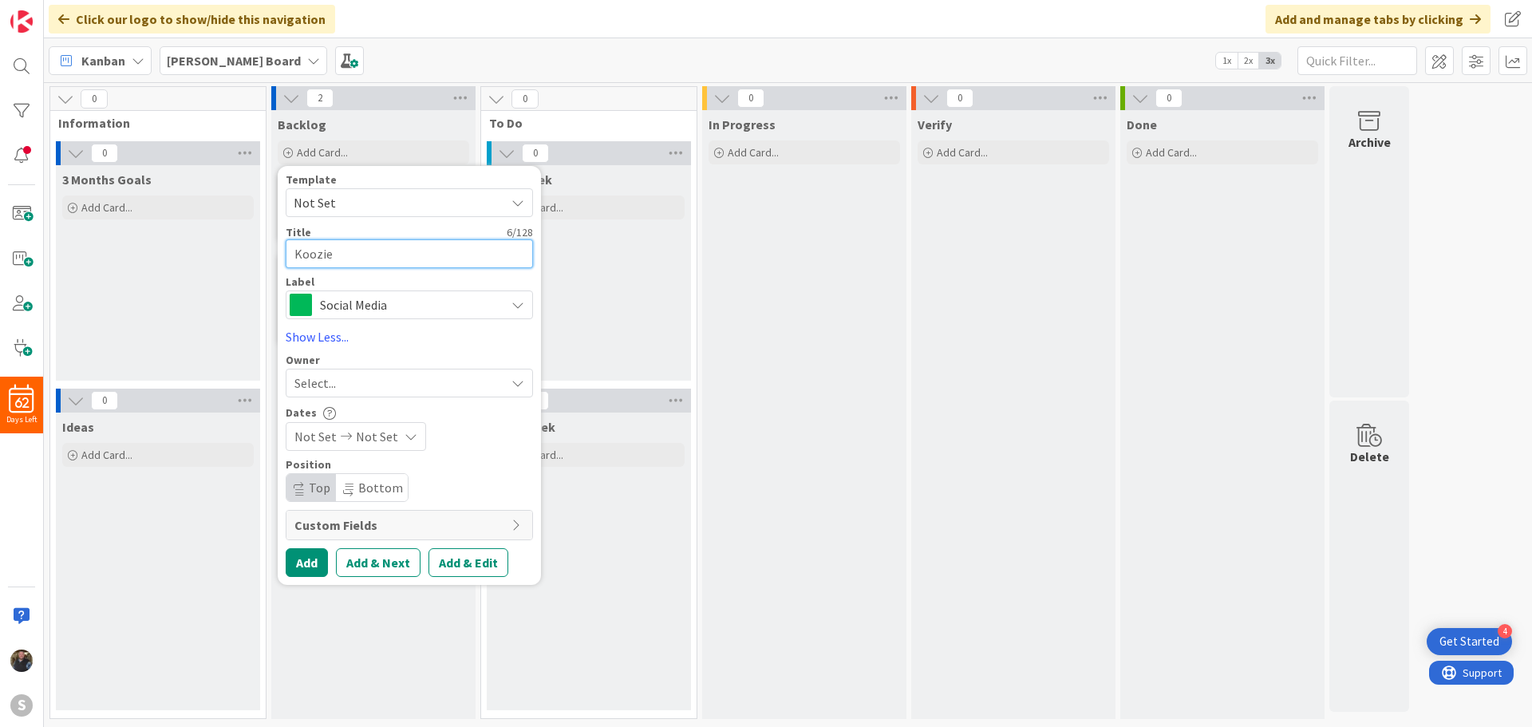
type textarea "Koozie D"
type textarea "x"
type textarea "Koozie De"
type textarea "x"
type textarea "Koozie Desi"
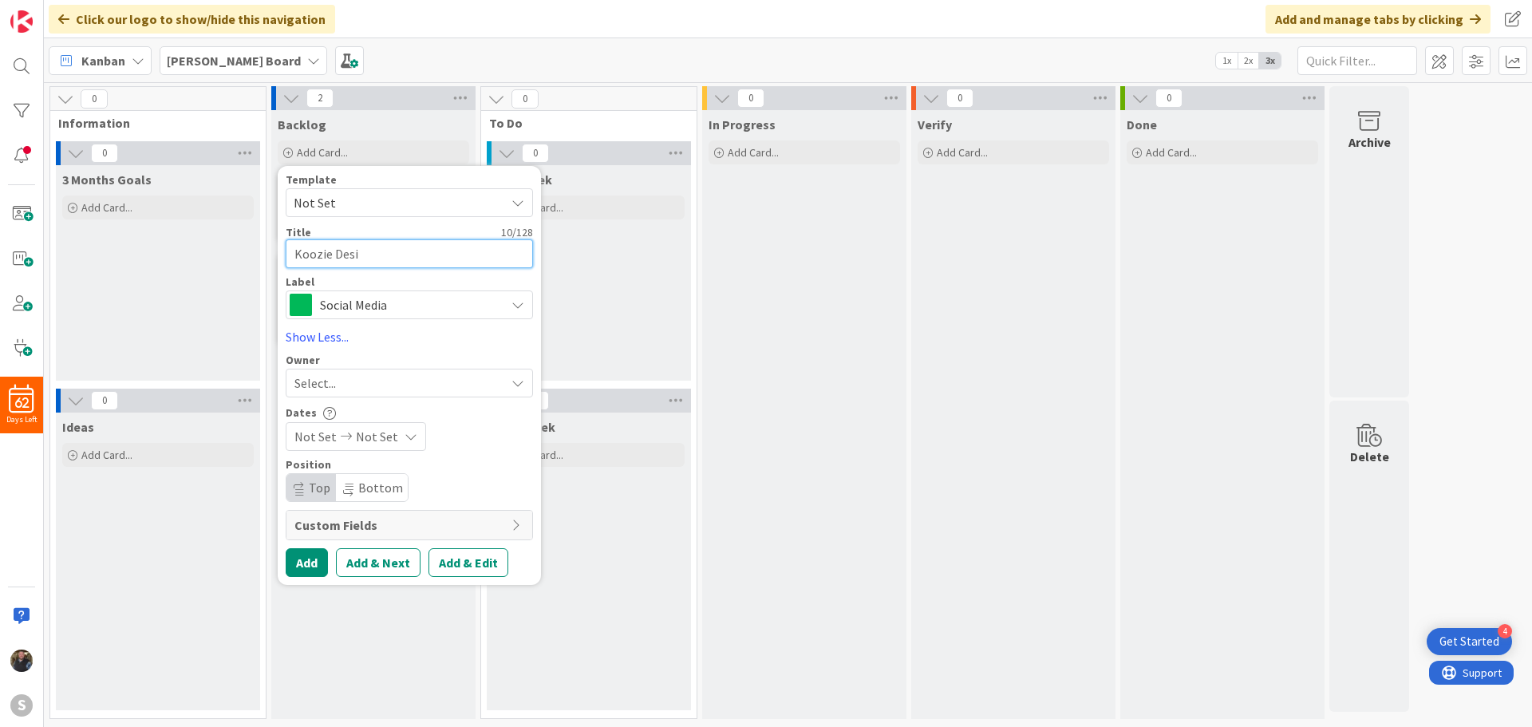
type textarea "x"
type textarea "Koozie Desig"
type textarea "x"
type textarea "Koozie Design"
type textarea "x"
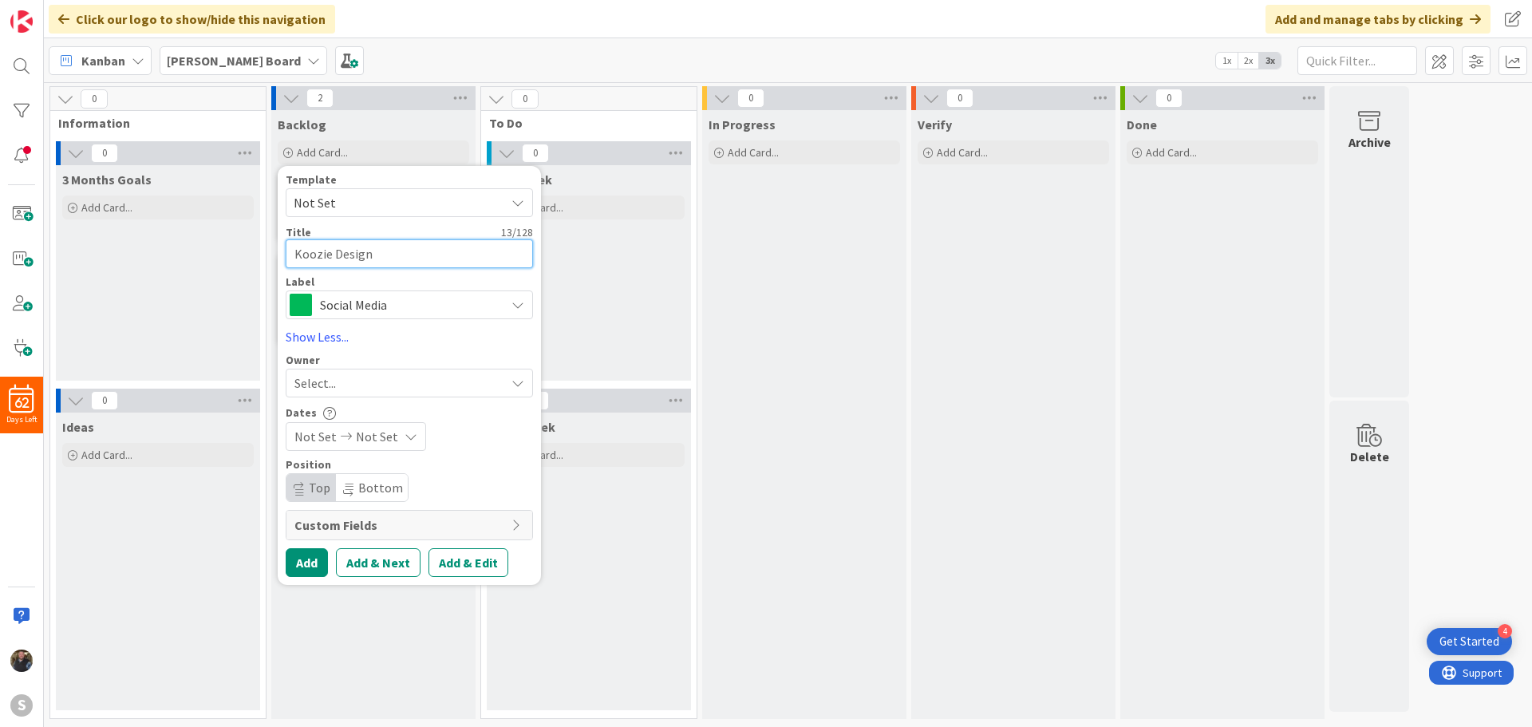
type textarea "Koozie Design"
type textarea "x"
type textarea "Koozie Design t"
type textarea "x"
type textarea "Koozie Design to"
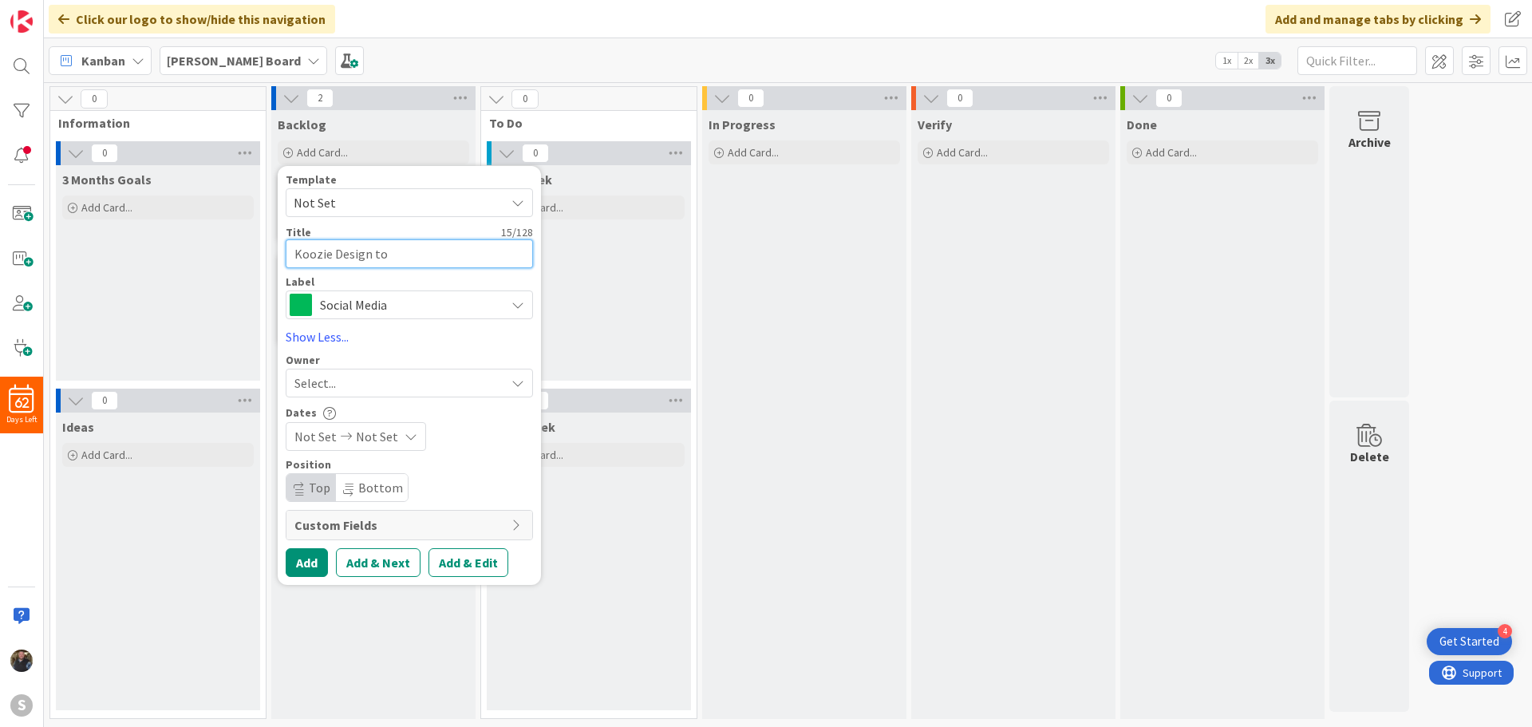
type textarea "x"
type textarea "Koozie Design to"
type textarea "x"
type textarea "Koozie Design to s"
type textarea "x"
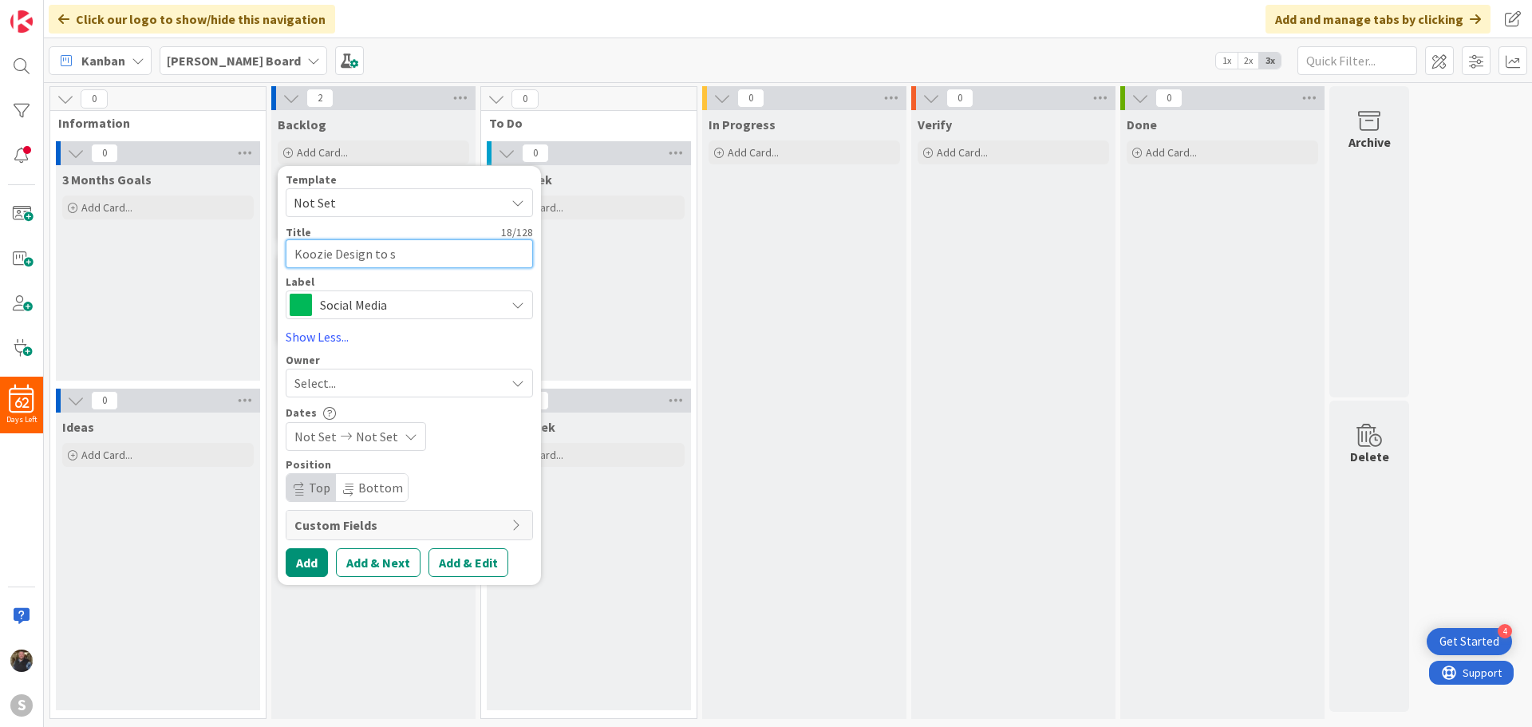
type textarea "Koozie Design to sn"
type textarea "x"
type textarea "Koozie Design to sne"
type textarea "x"
type textarea "Koozie Design to sn"
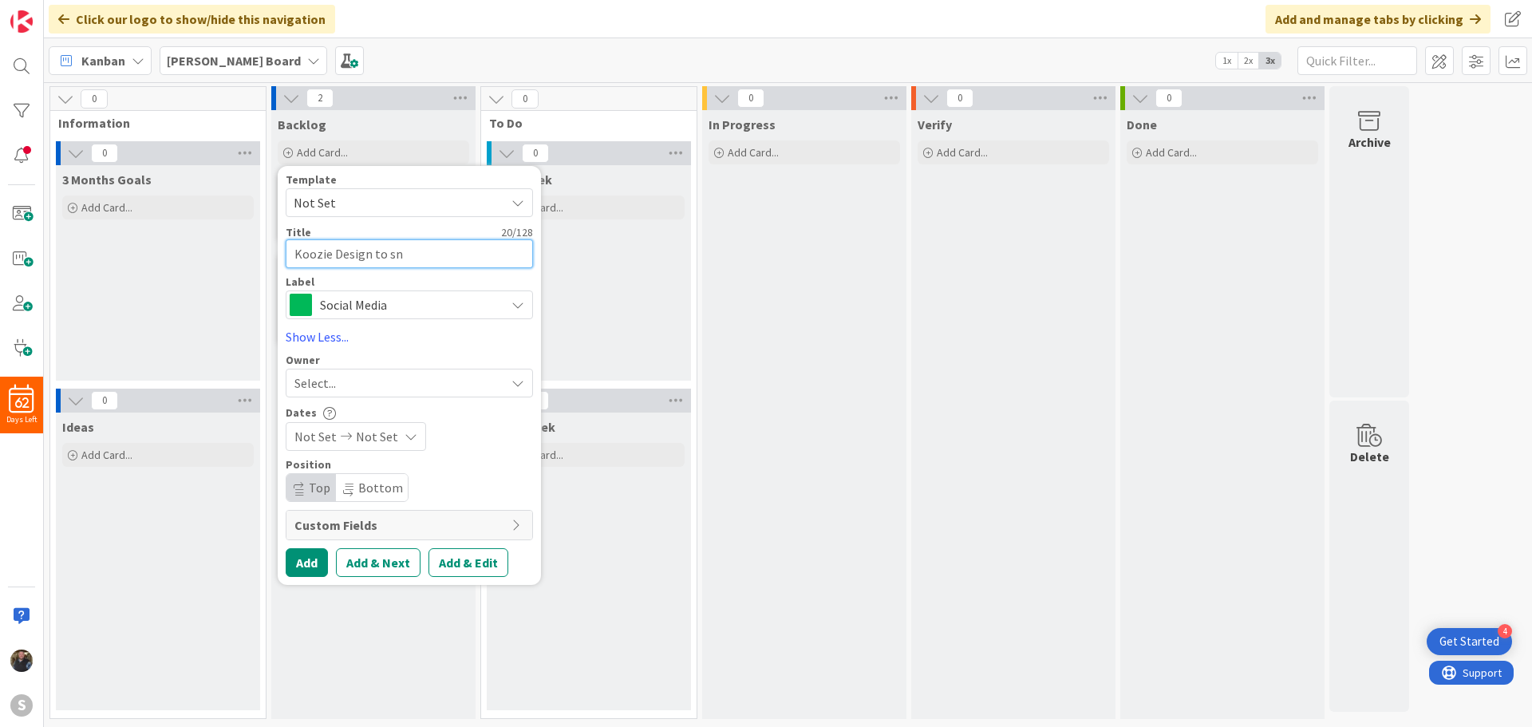
type textarea "x"
type textarea "Koozie Design to s"
type textarea "x"
type textarea "Koozie Design to"
type textarea "x"
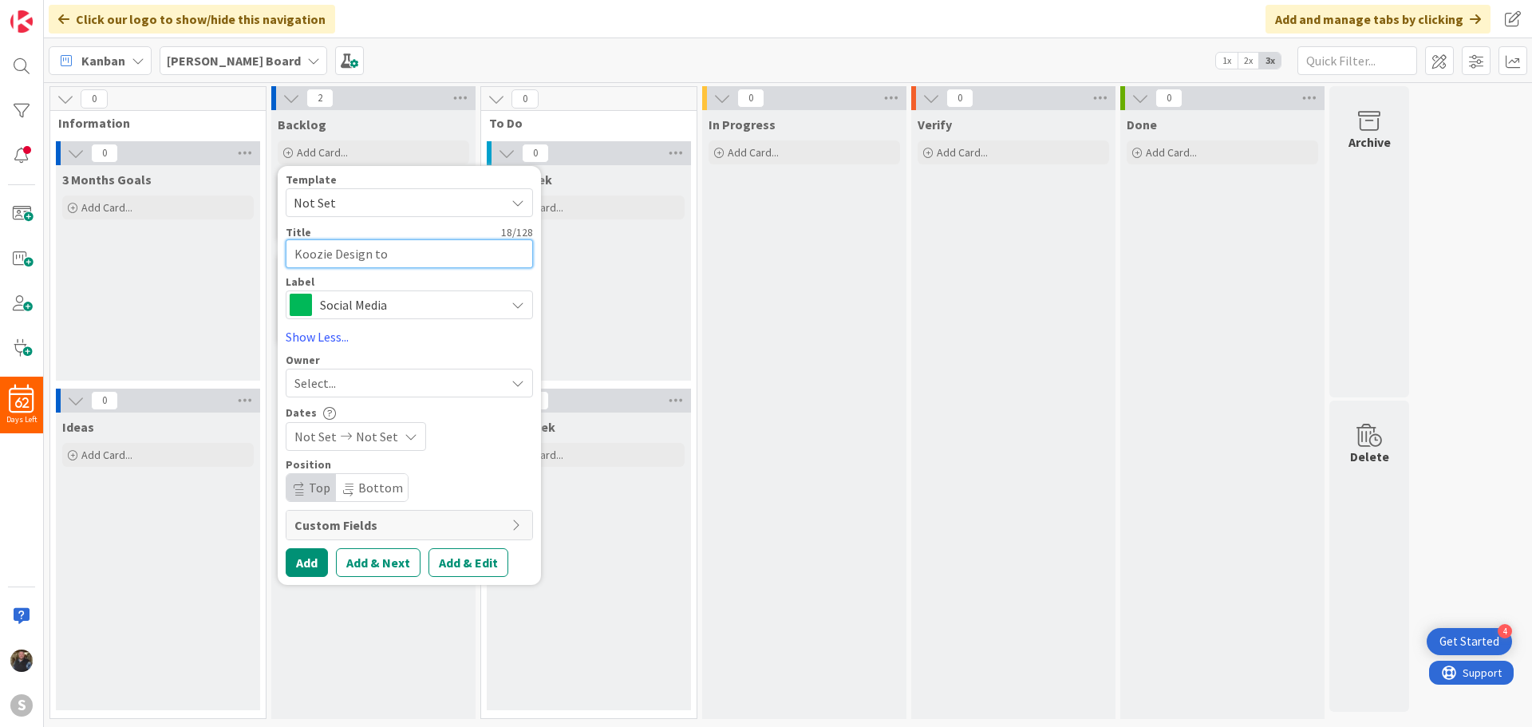
type textarea "Koozie Design to"
type textarea "x"
type textarea "Koozie Design t"
type textarea "x"
type textarea "Koozie Design"
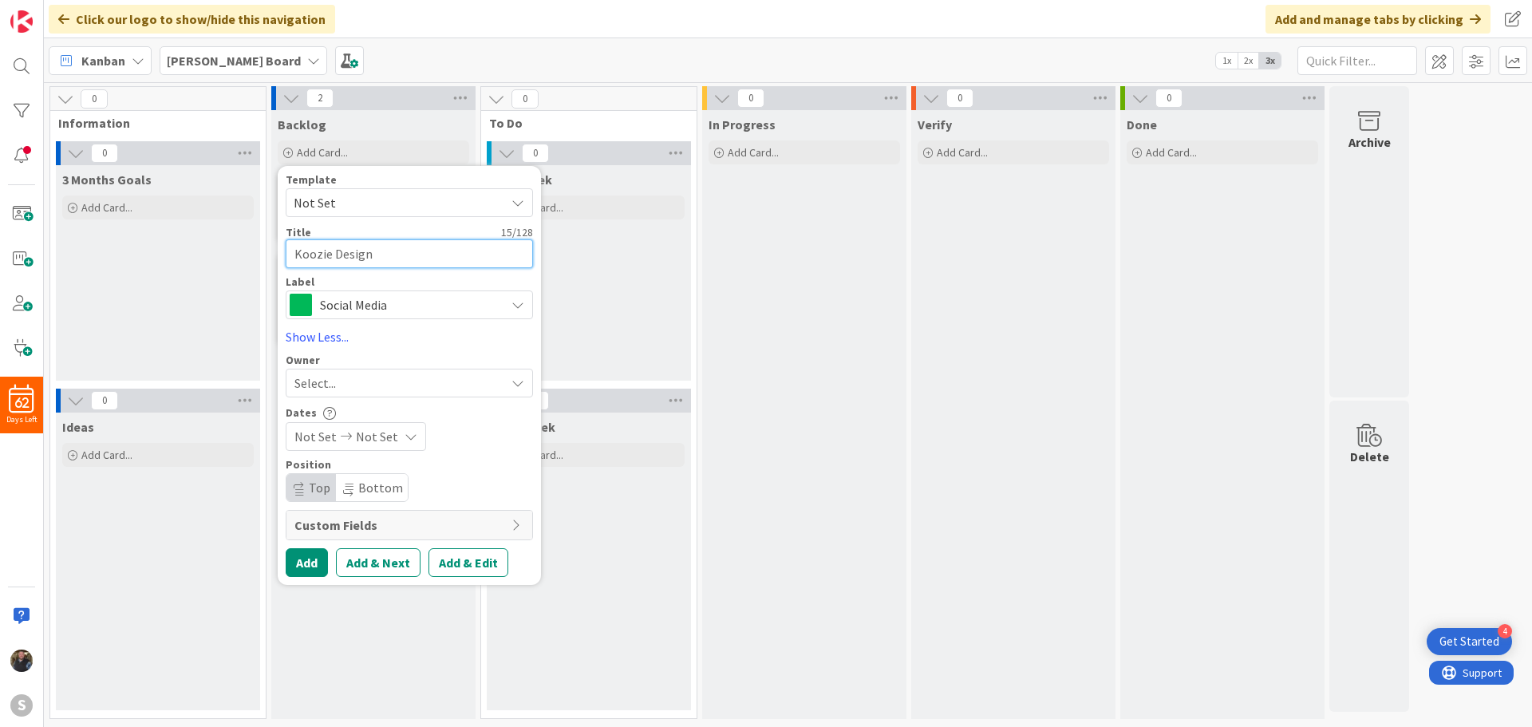
type textarea "x"
type textarea "Koozie Design"
click at [432, 377] on div "Select..." at bounding box center [399, 382] width 211 height 19
click at [296, 456] on span at bounding box center [300, 456] width 13 height 24
type textarea "x"
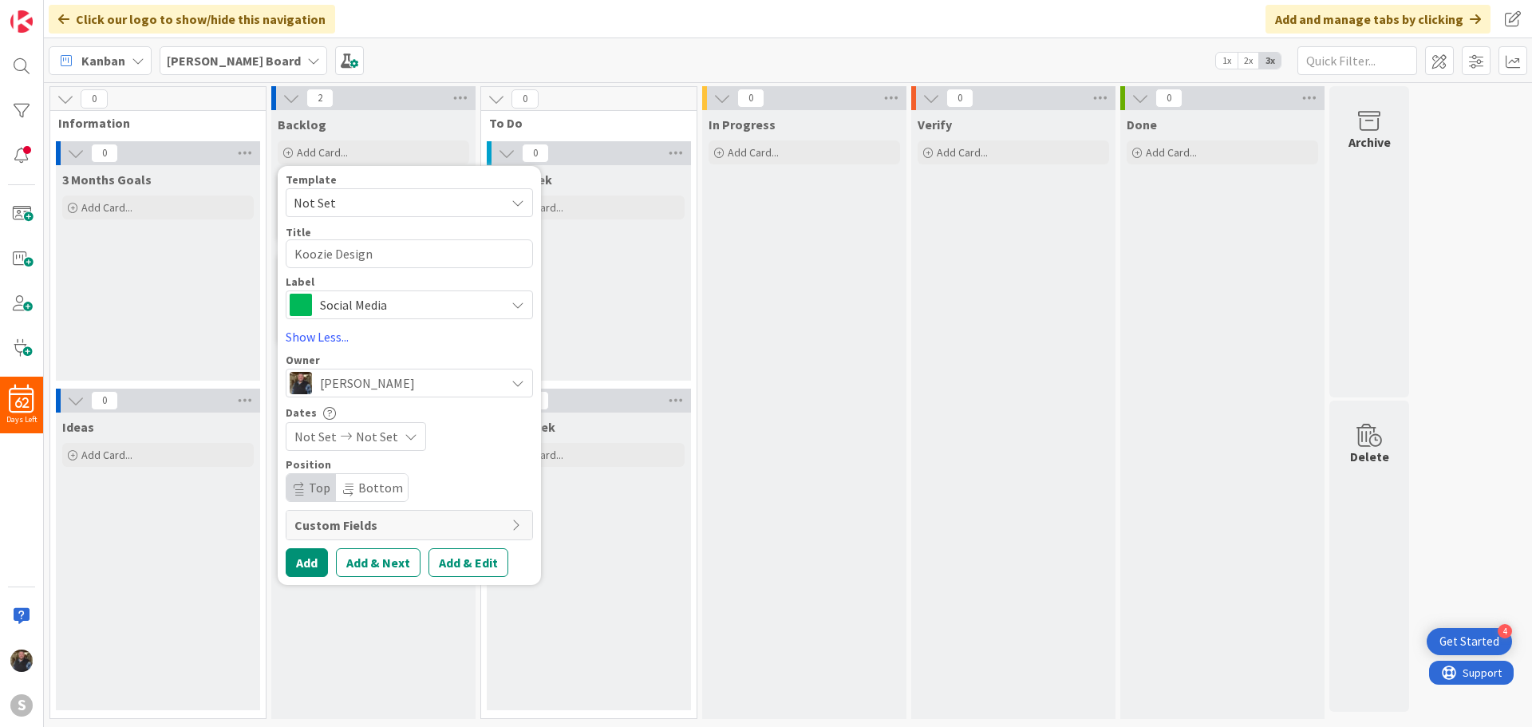
click at [389, 438] on span "Not Set" at bounding box center [377, 436] width 42 height 19
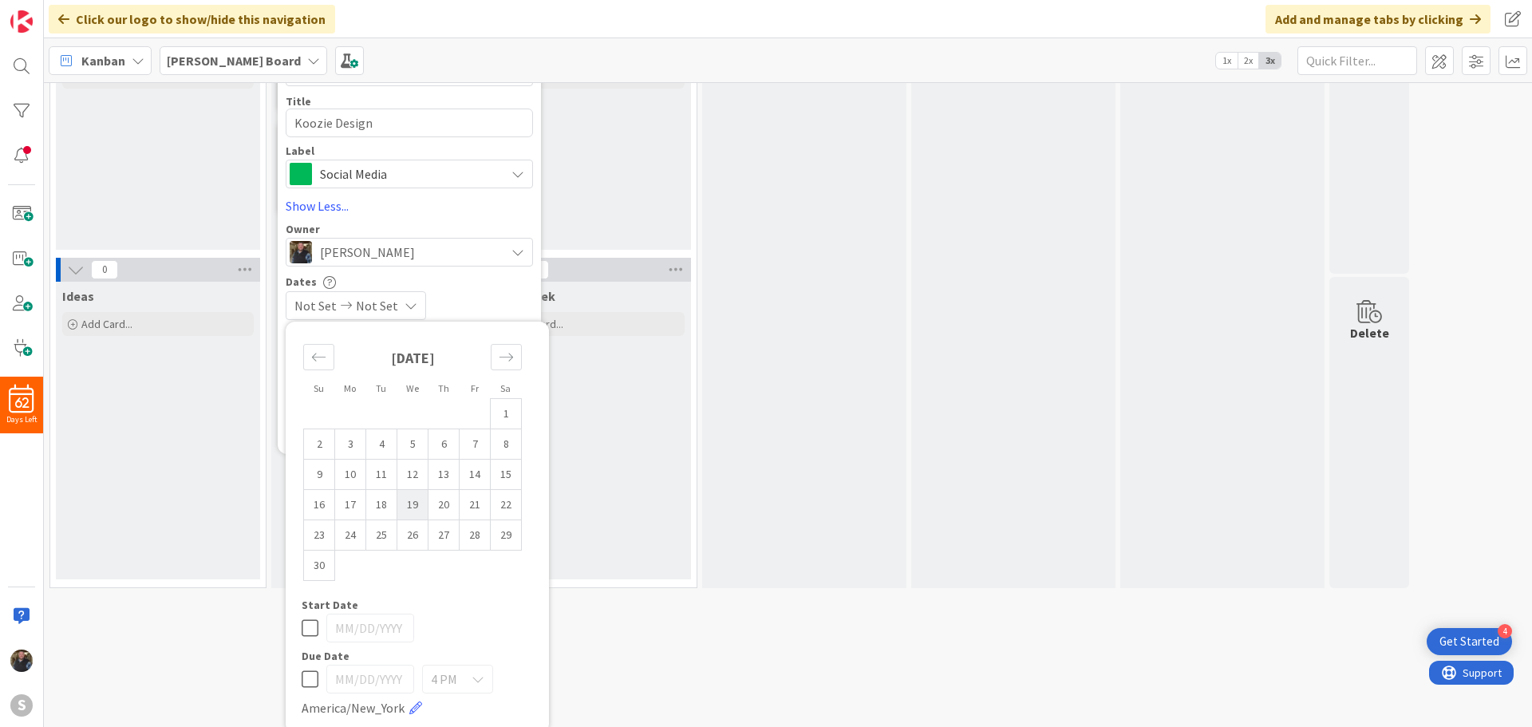
scroll to position [137, 0]
click at [313, 672] on icon at bounding box center [310, 672] width 17 height 19
type input "[DATE]"
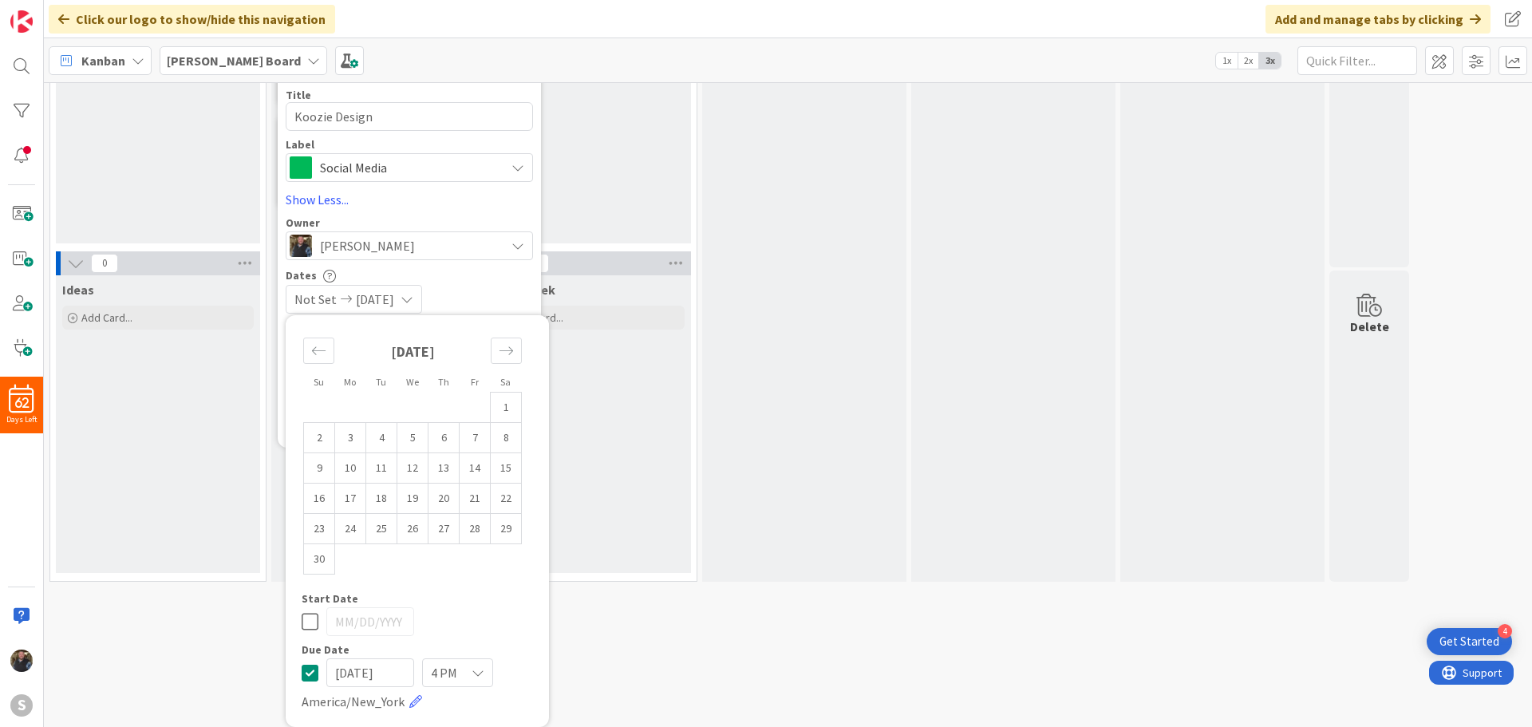
type textarea "x"
click at [364, 669] on input "[DATE]" at bounding box center [370, 672] width 88 height 29
click at [314, 348] on icon "Move backward to switch to the previous month." at bounding box center [318, 350] width 15 height 15
click at [453, 410] on td "2" at bounding box center [443, 408] width 31 height 30
type input "[DATE]"
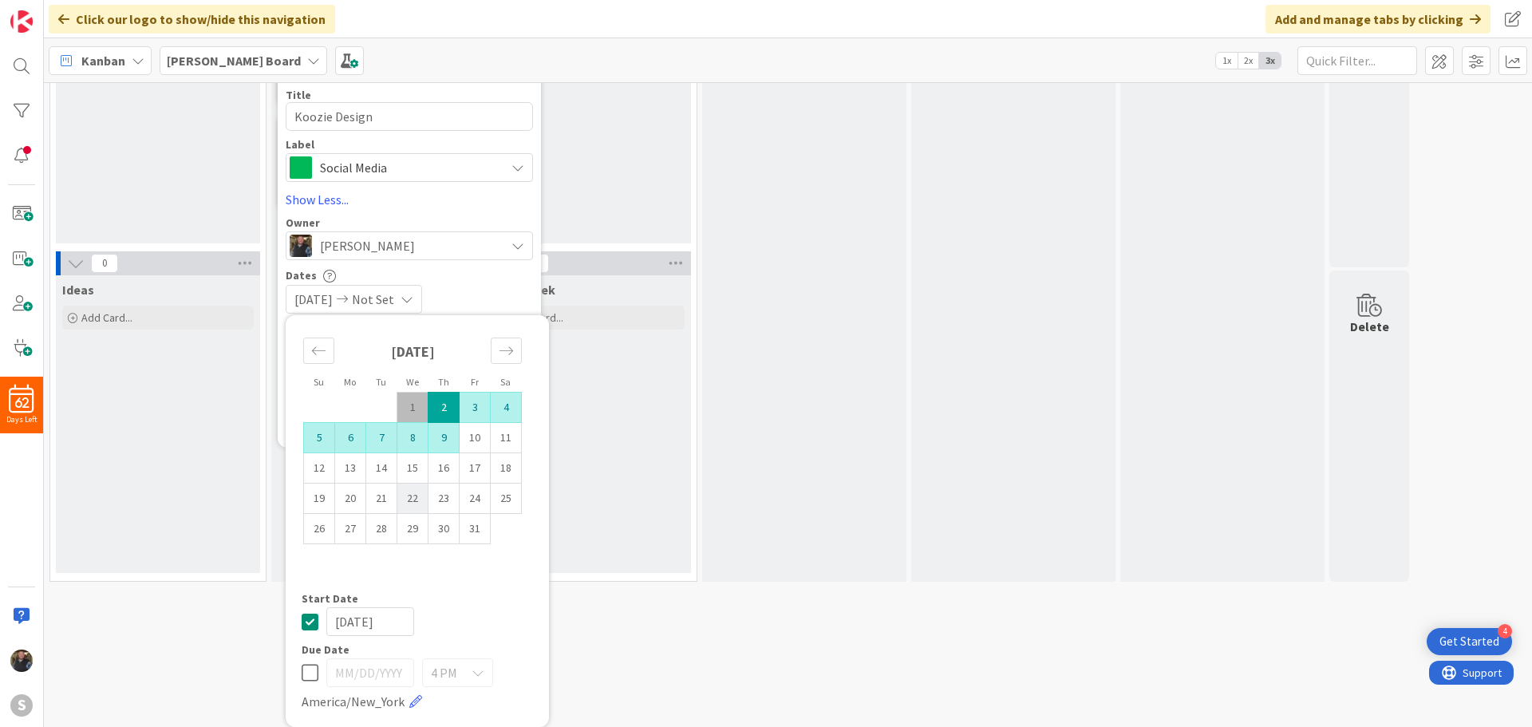
type textarea "x"
click at [310, 678] on icon at bounding box center [310, 672] width 17 height 19
type input "[DATE]"
type textarea "x"
click at [310, 622] on icon at bounding box center [310, 621] width 17 height 19
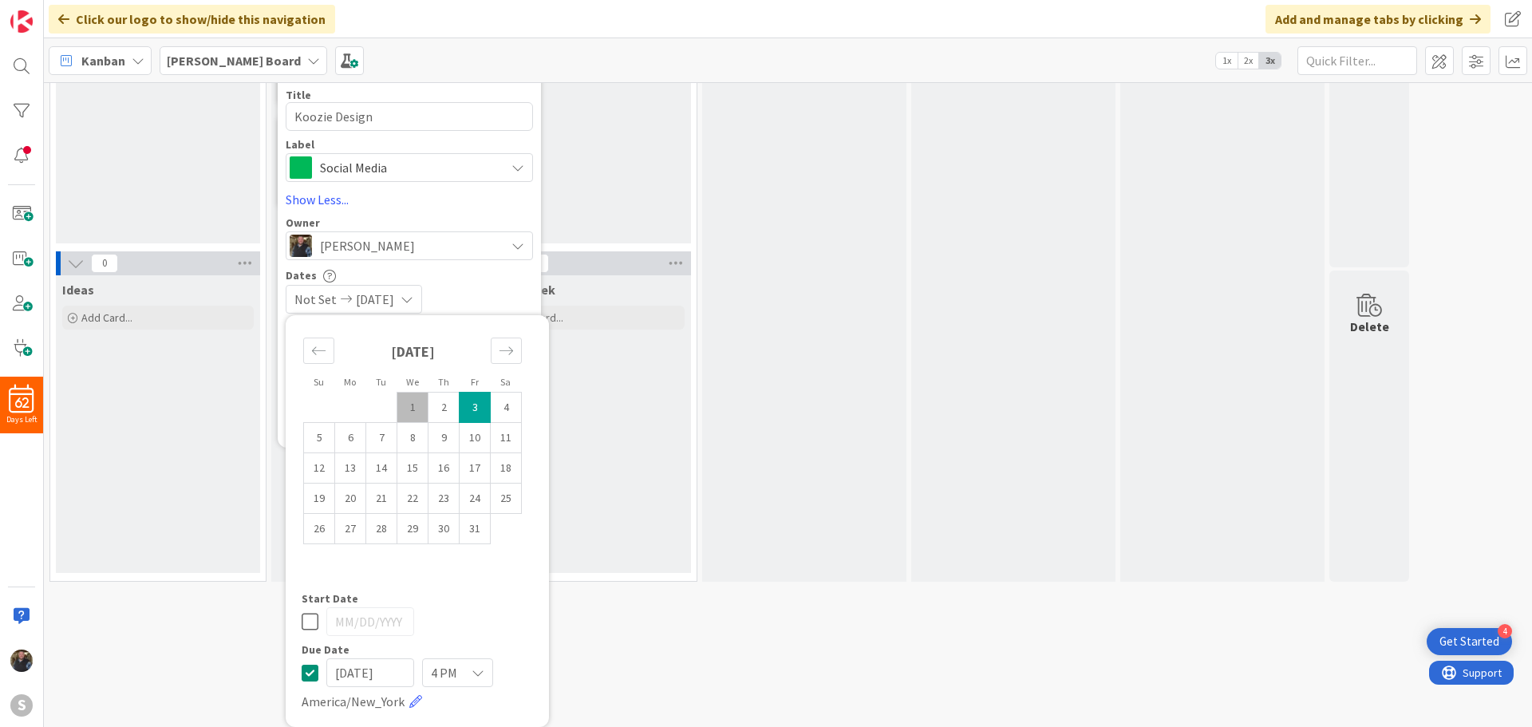
type textarea "x"
drag, startPoint x: 364, startPoint y: 672, endPoint x: 360, endPoint y: 680, distance: 8.9
click at [360, 680] on input "[DATE]" at bounding box center [370, 672] width 88 height 29
type input "[DATE]"
type textarea "x"
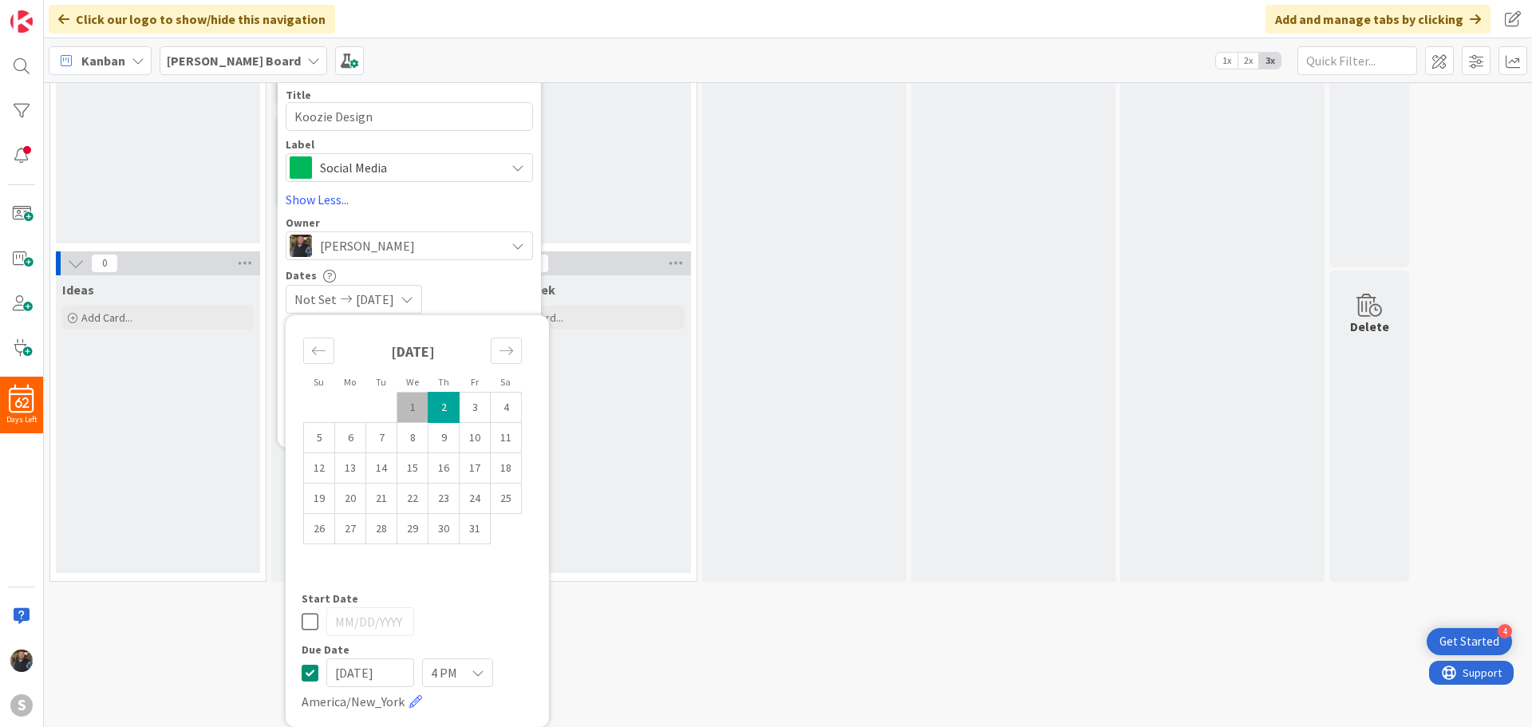
type input "[DATE]"
click at [426, 626] on div at bounding box center [417, 621] width 231 height 29
click at [489, 286] on div "Not Set [DATE]" at bounding box center [409, 299] width 247 height 29
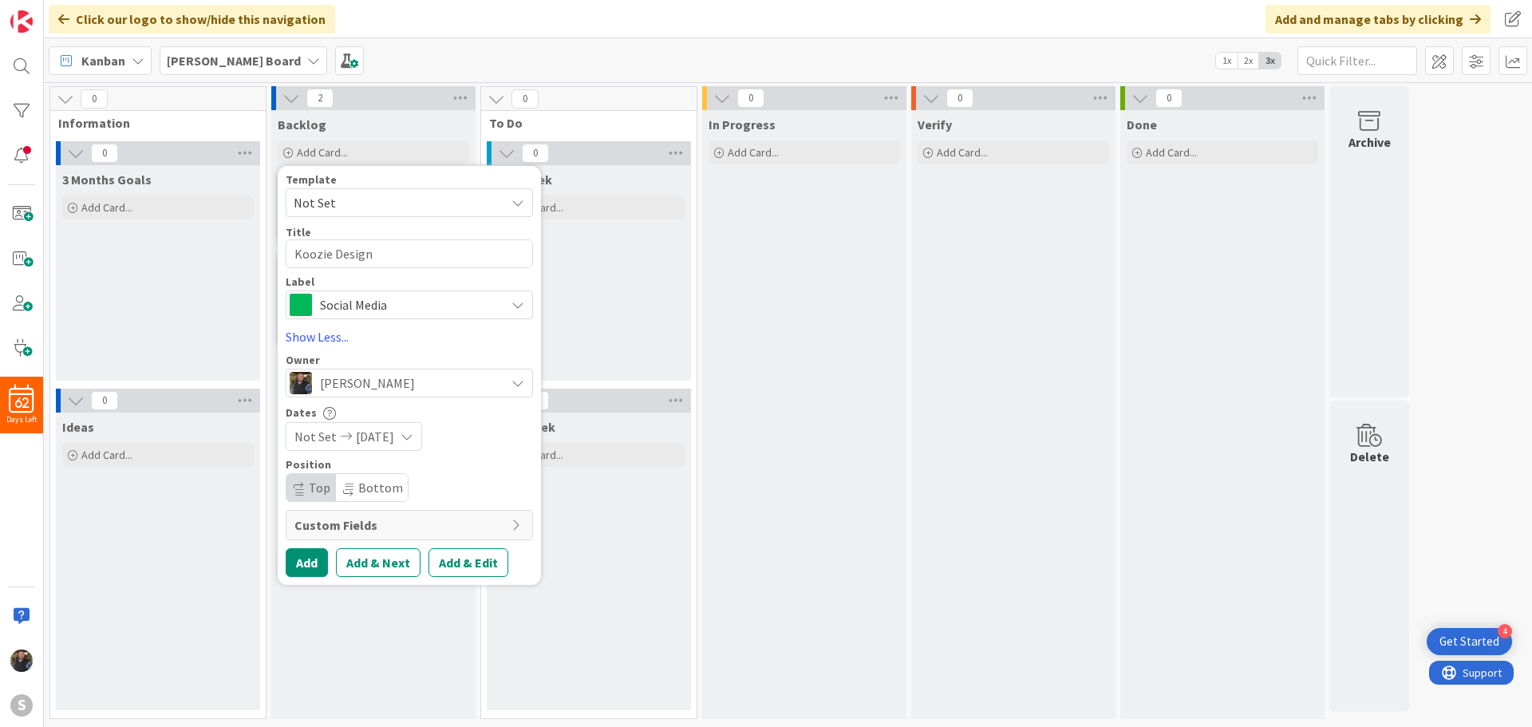
click at [425, 521] on span "Custom Fields" at bounding box center [398, 524] width 209 height 19
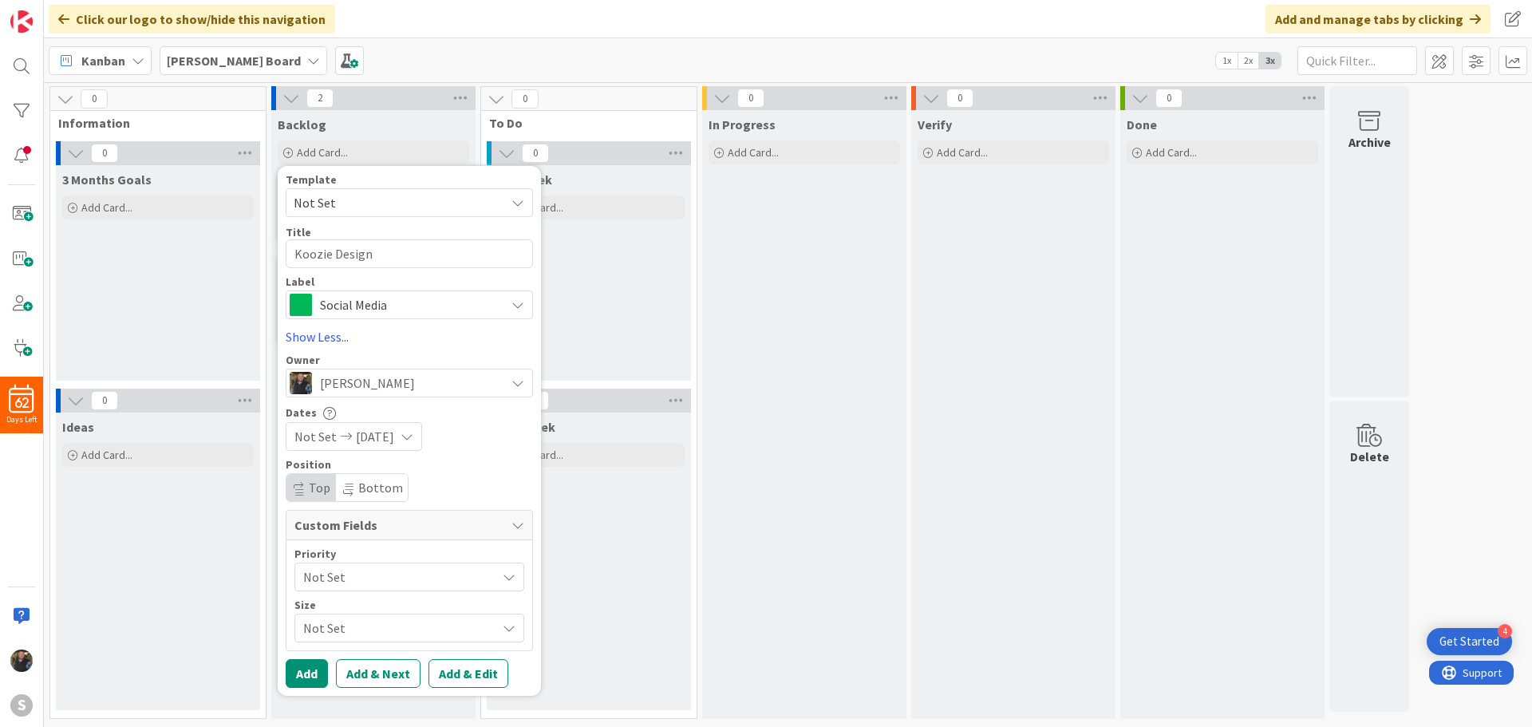
click at [410, 573] on span "Not Set" at bounding box center [395, 577] width 185 height 22
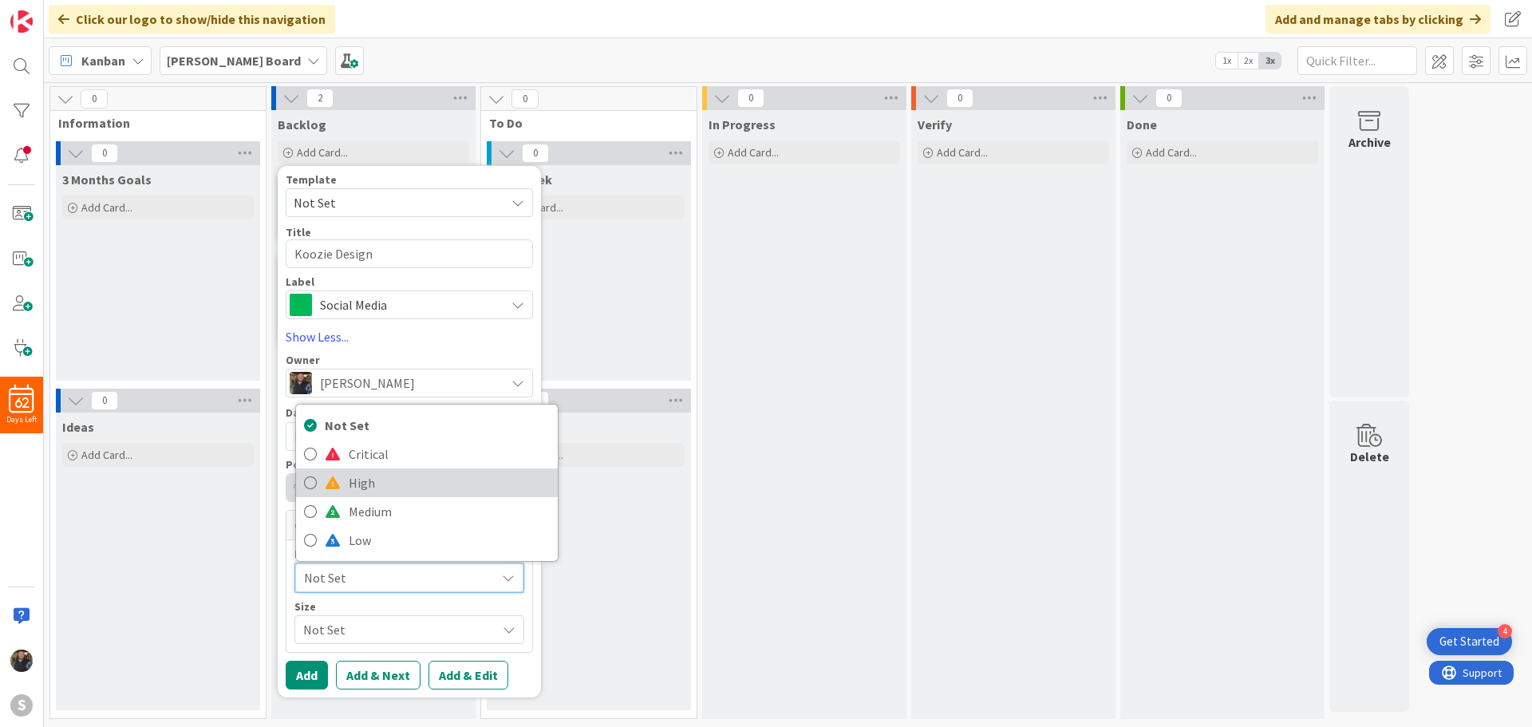
click at [309, 483] on icon at bounding box center [310, 483] width 13 height 24
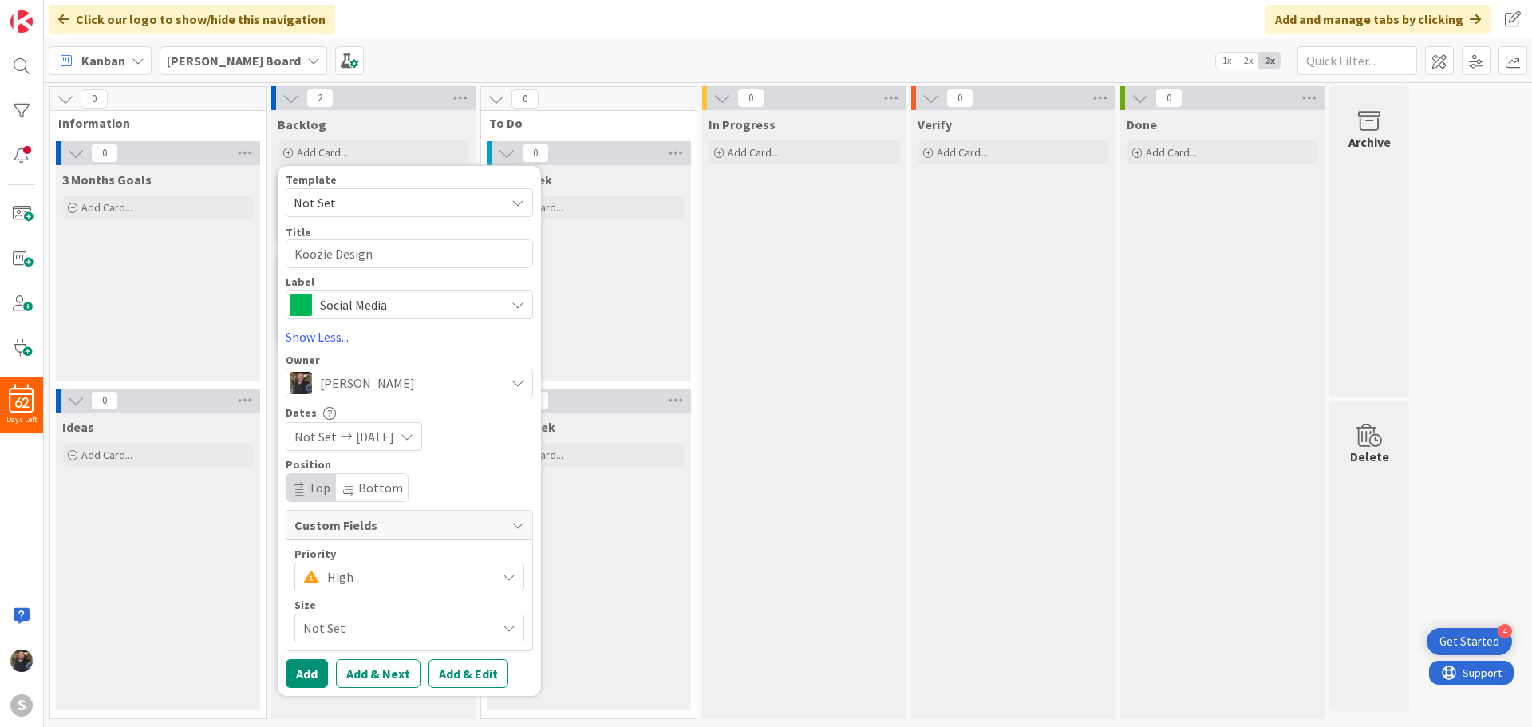
click at [317, 620] on span "Not Set" at bounding box center [395, 628] width 185 height 22
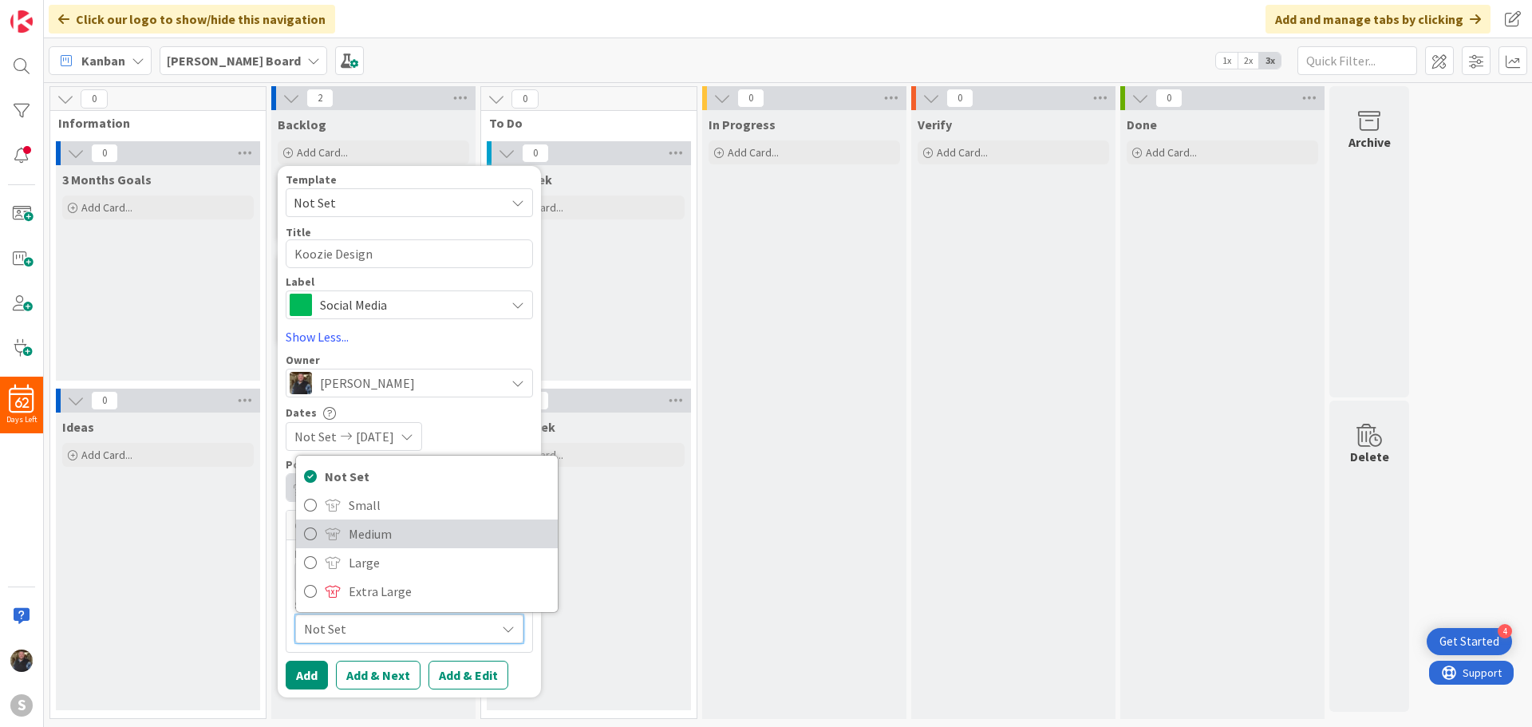
click at [310, 534] on icon at bounding box center [310, 534] width 13 height 24
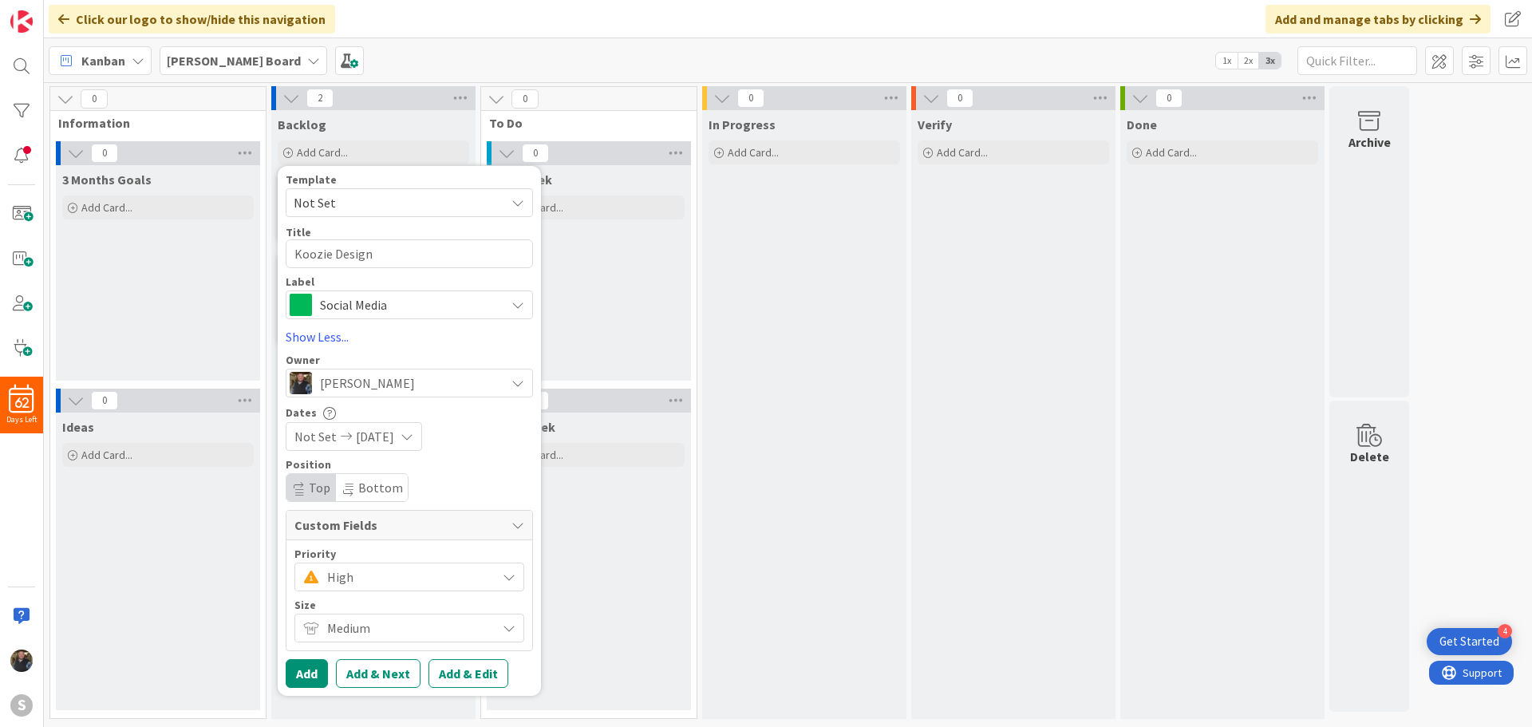
click at [389, 306] on span "Social Media" at bounding box center [408, 305] width 177 height 22
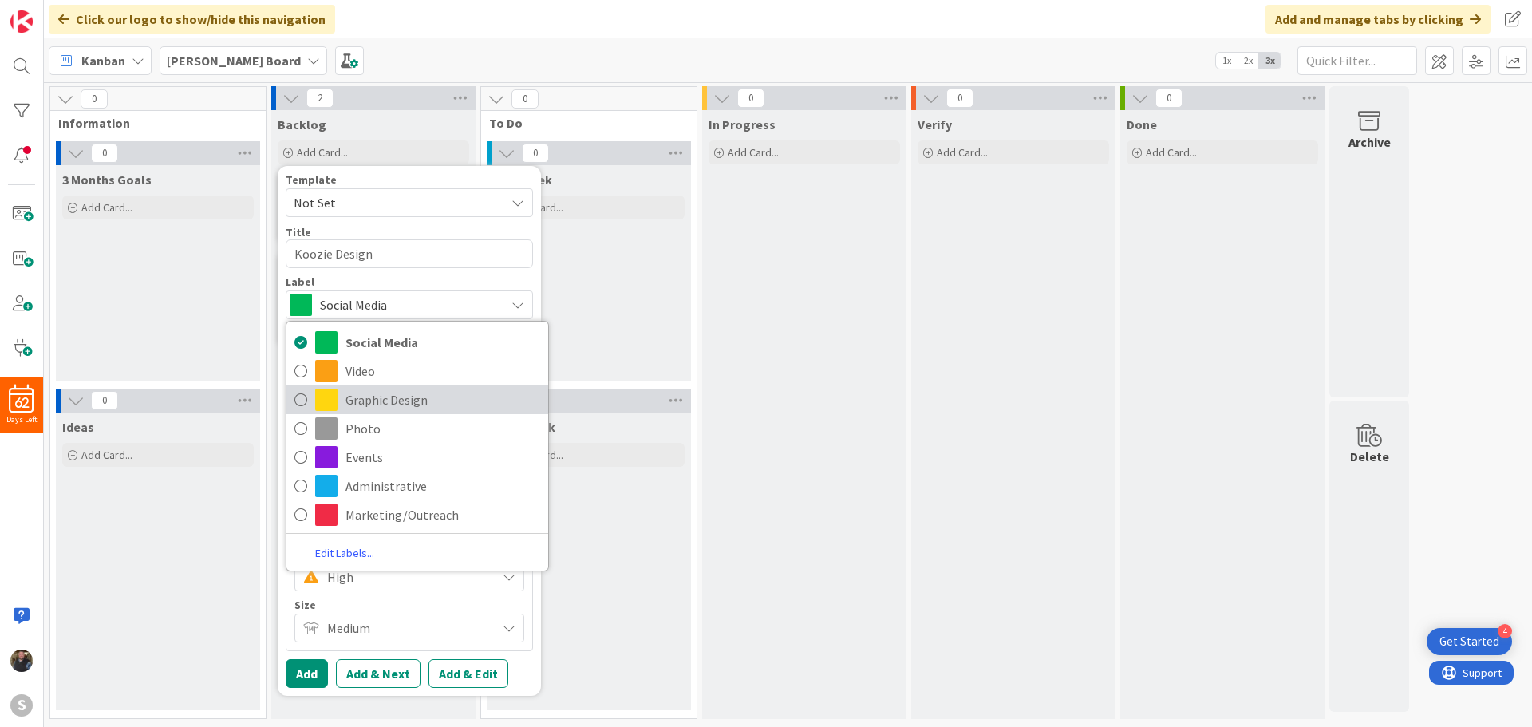
click at [296, 404] on icon at bounding box center [300, 400] width 13 height 24
type textarea "x"
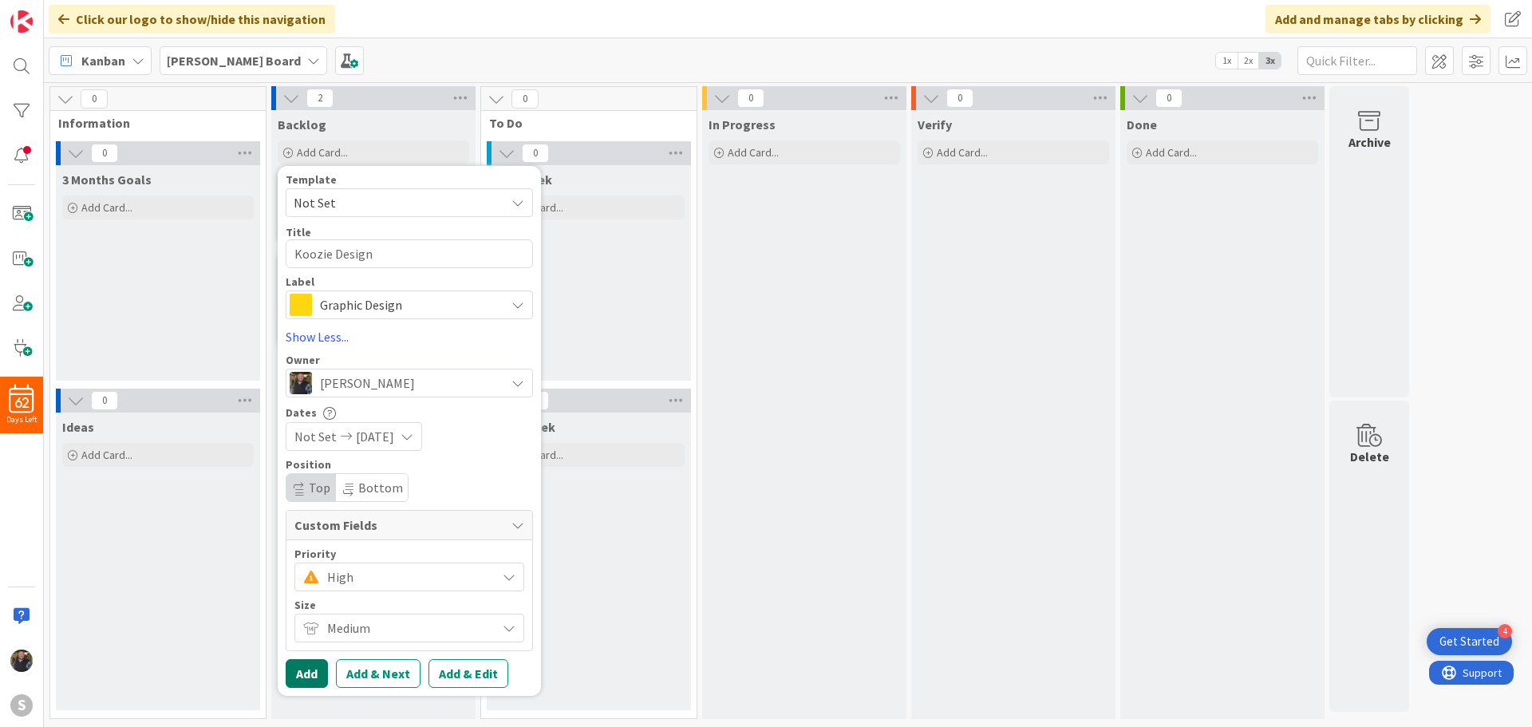
click at [298, 667] on button "Add" at bounding box center [307, 673] width 42 height 29
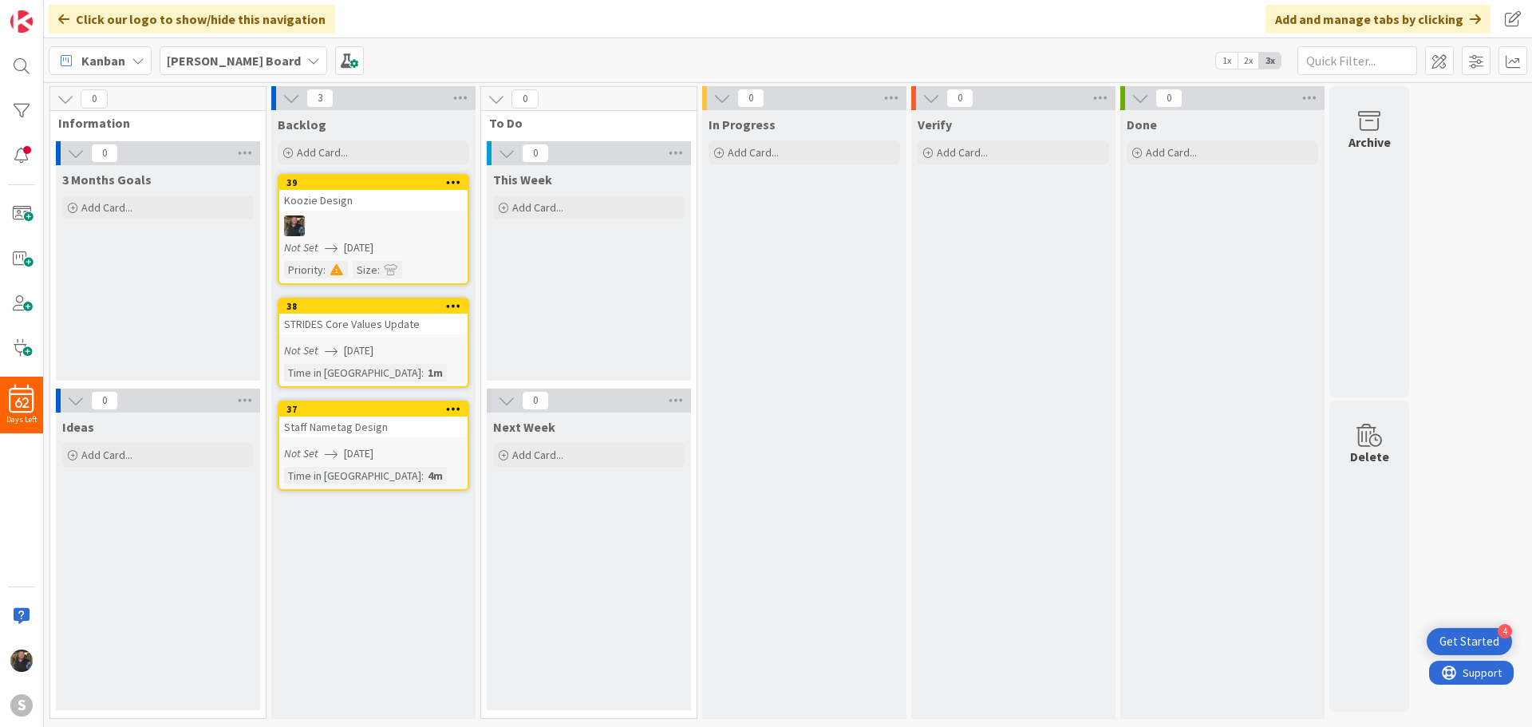
click at [420, 353] on div "Not Set [DATE]" at bounding box center [376, 350] width 184 height 17
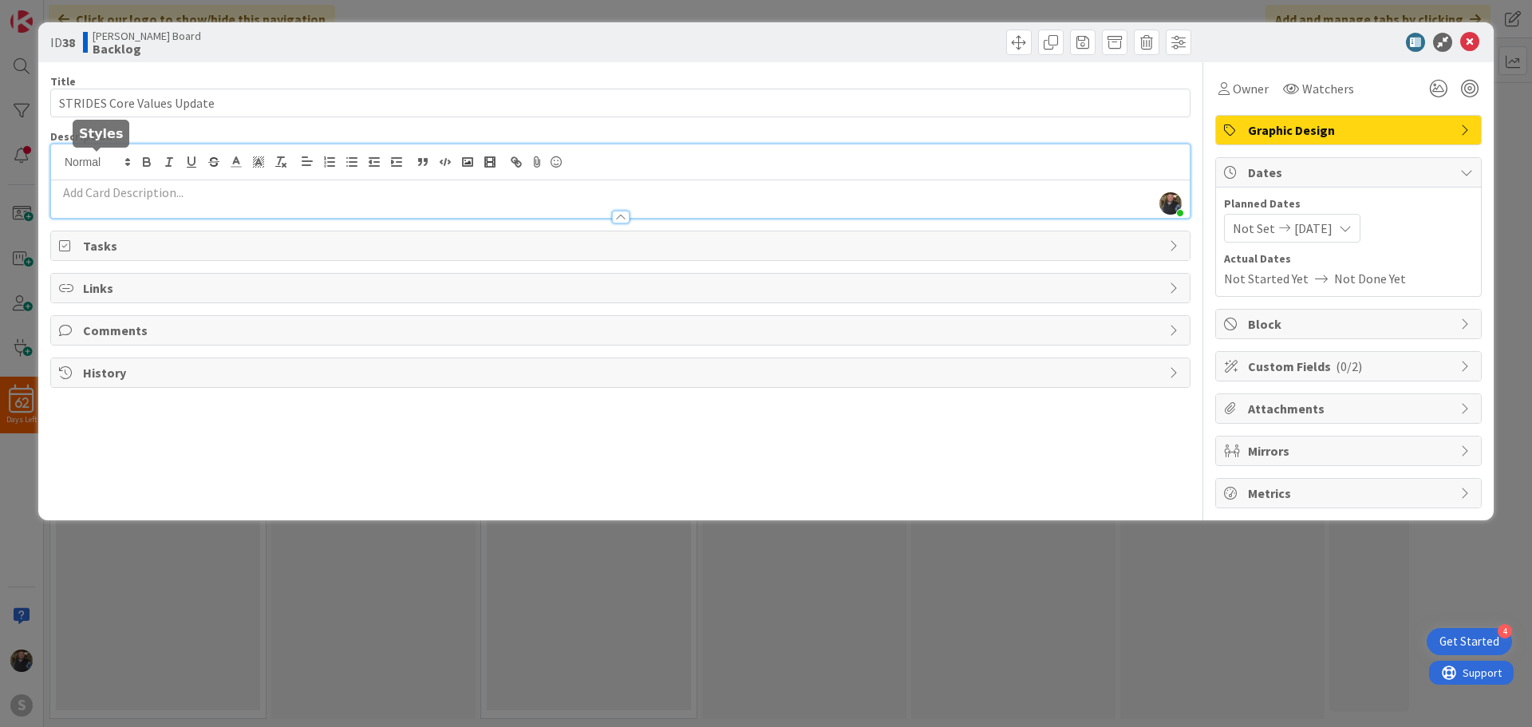
click at [135, 156] on div "[PERSON_NAME] just joined" at bounding box center [620, 180] width 1139 height 73
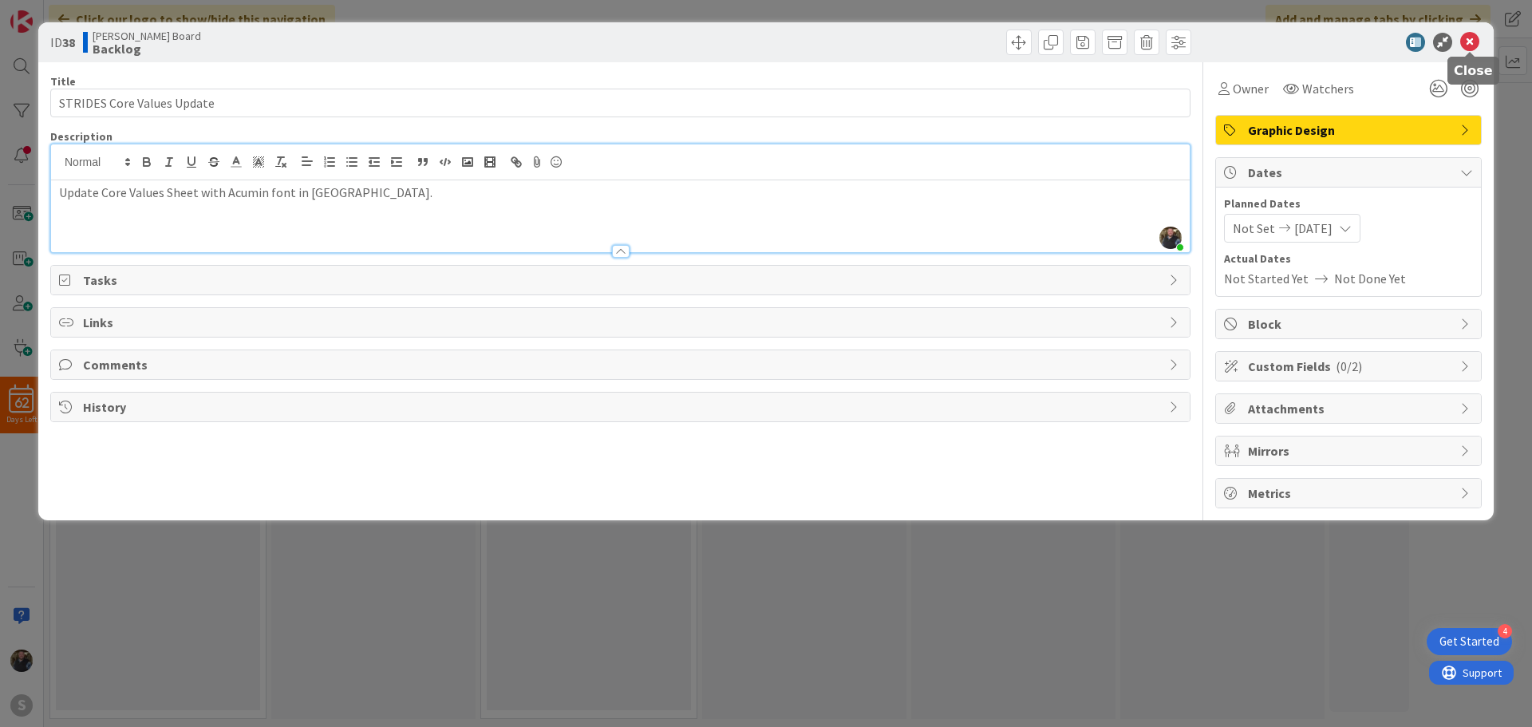
click at [1473, 41] on icon at bounding box center [1469, 42] width 19 height 19
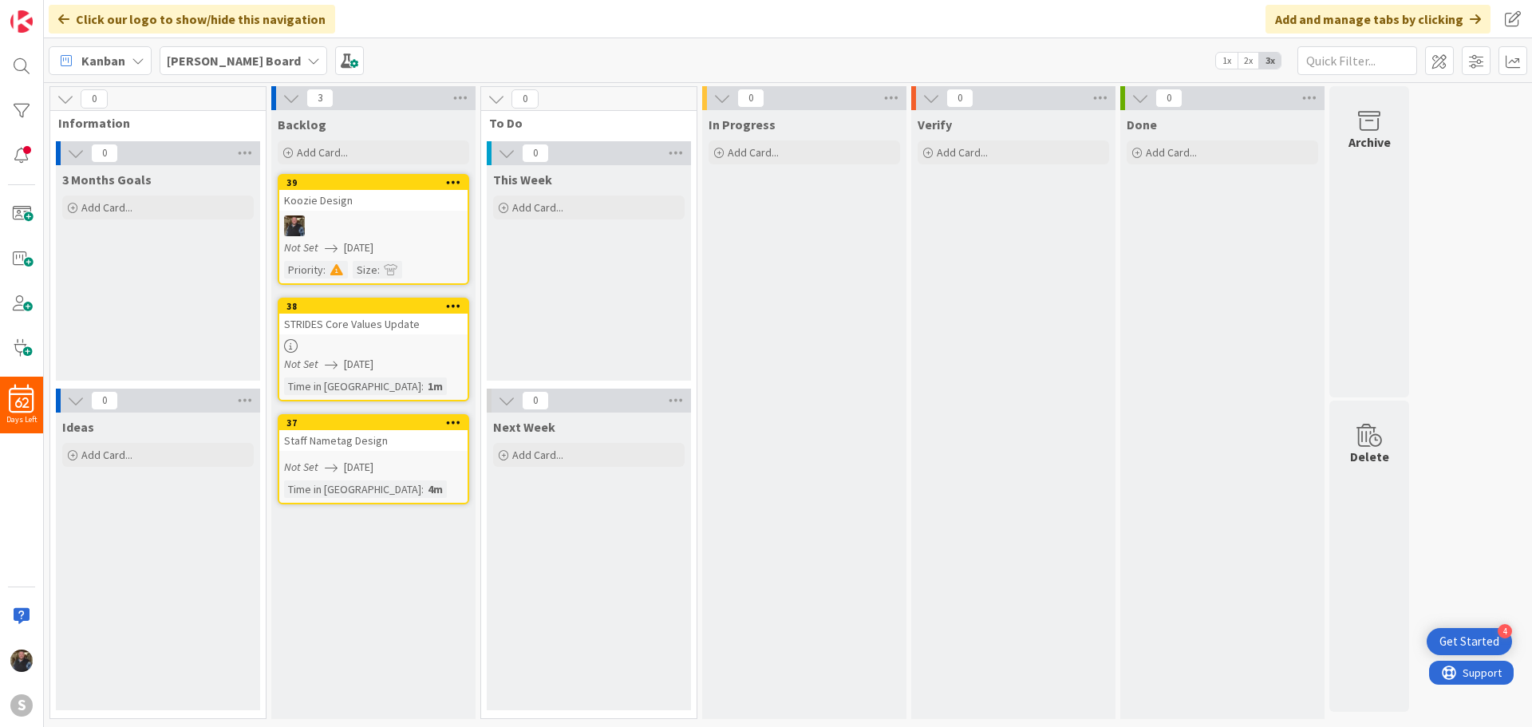
click at [385, 331] on div "STRIDES Core Values Update" at bounding box center [373, 324] width 188 height 21
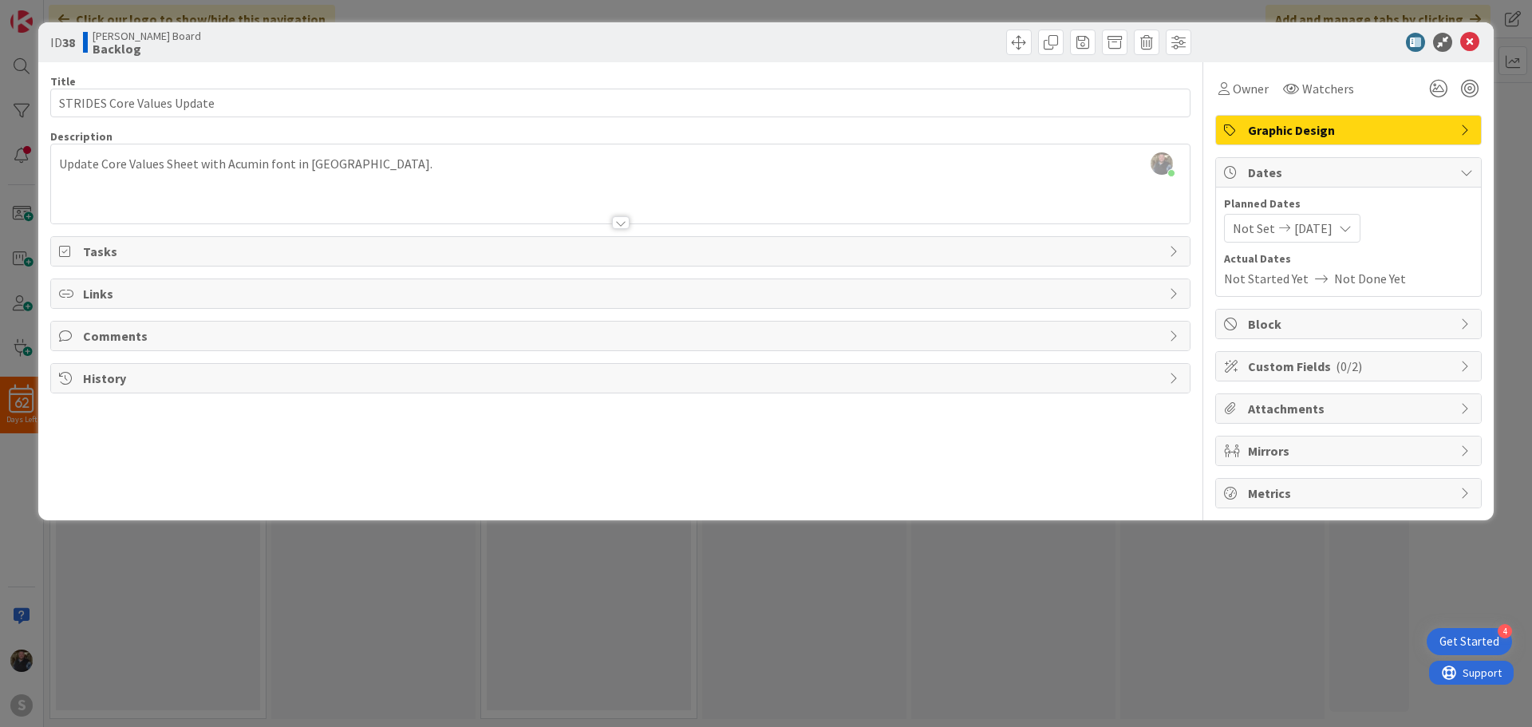
click at [1293, 364] on span "Custom Fields ( 0/2 )" at bounding box center [1350, 366] width 204 height 19
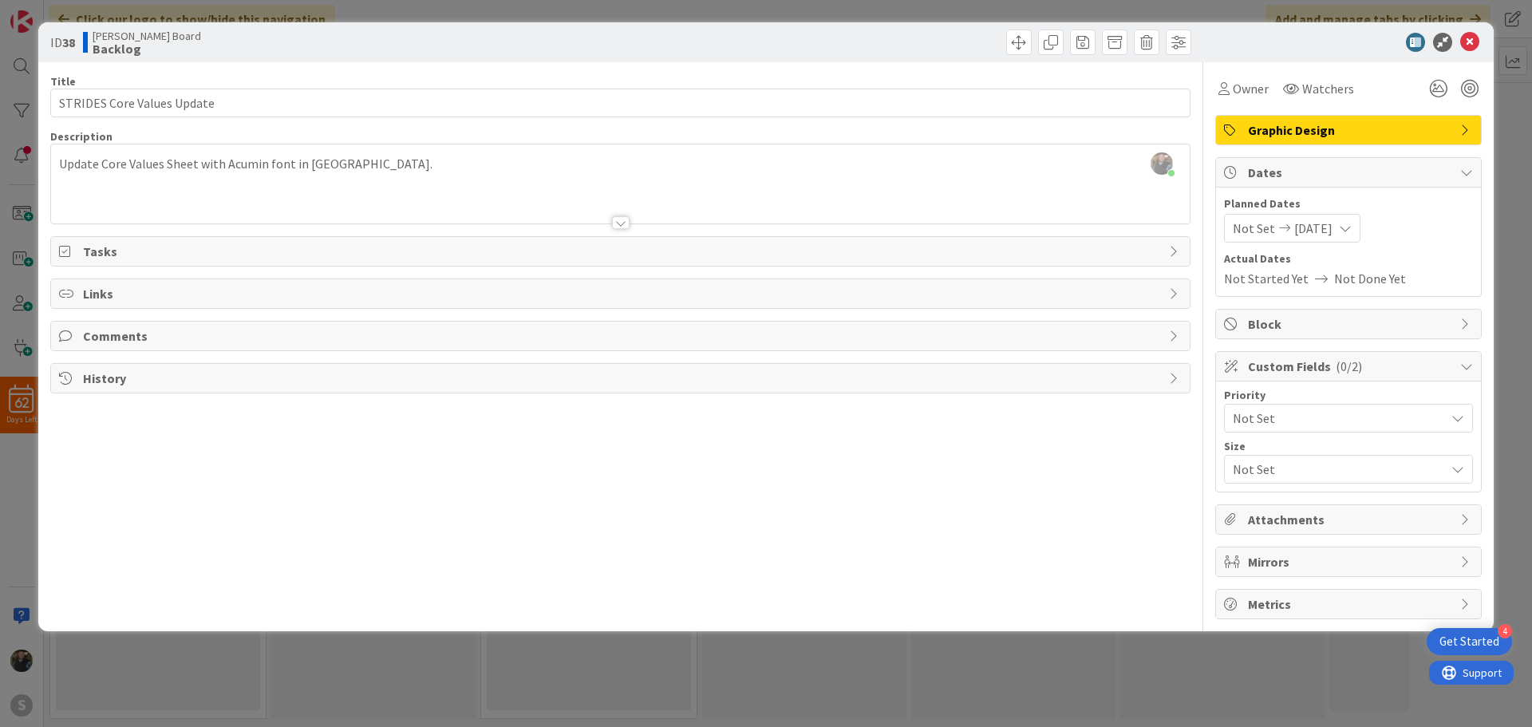
click at [1353, 426] on span "Not Set" at bounding box center [1335, 418] width 204 height 22
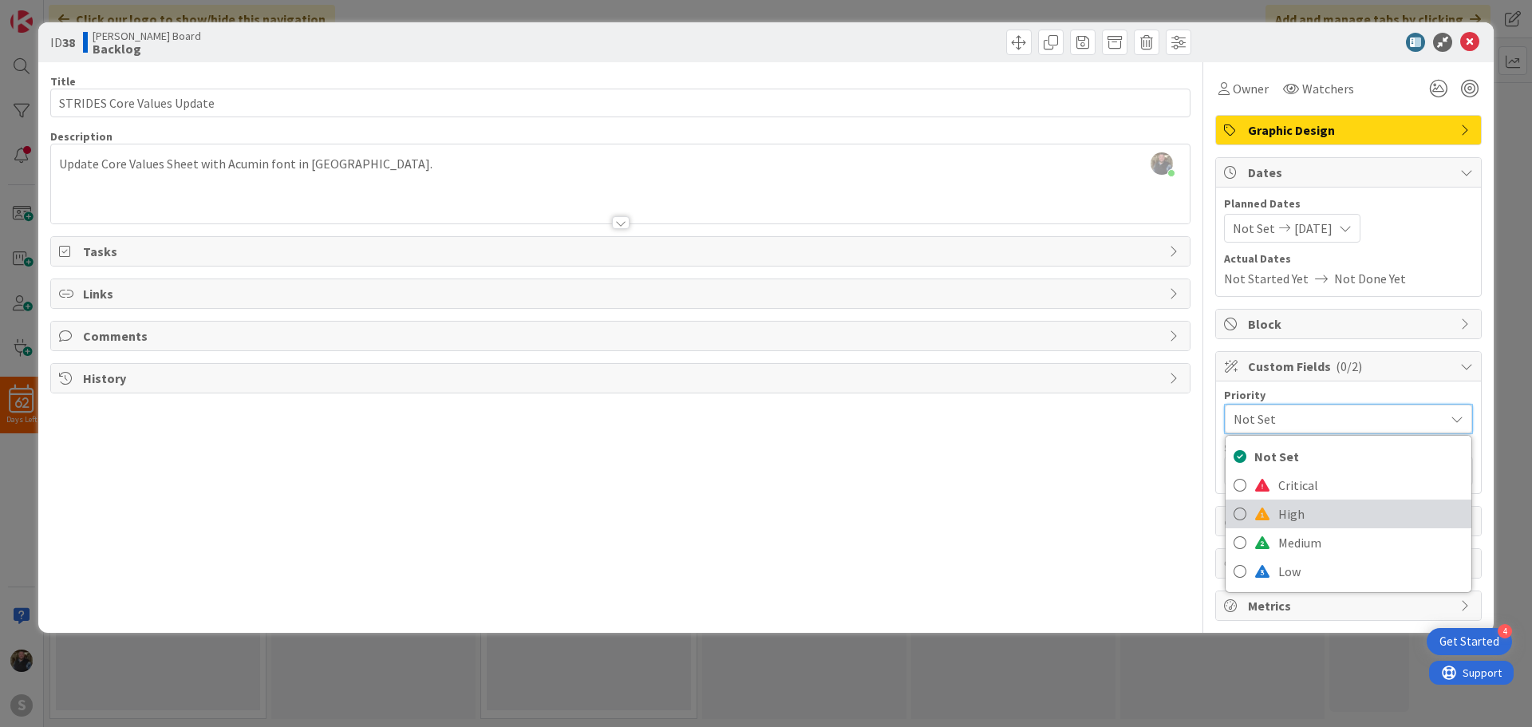
click at [1240, 511] on icon at bounding box center [1239, 514] width 13 height 24
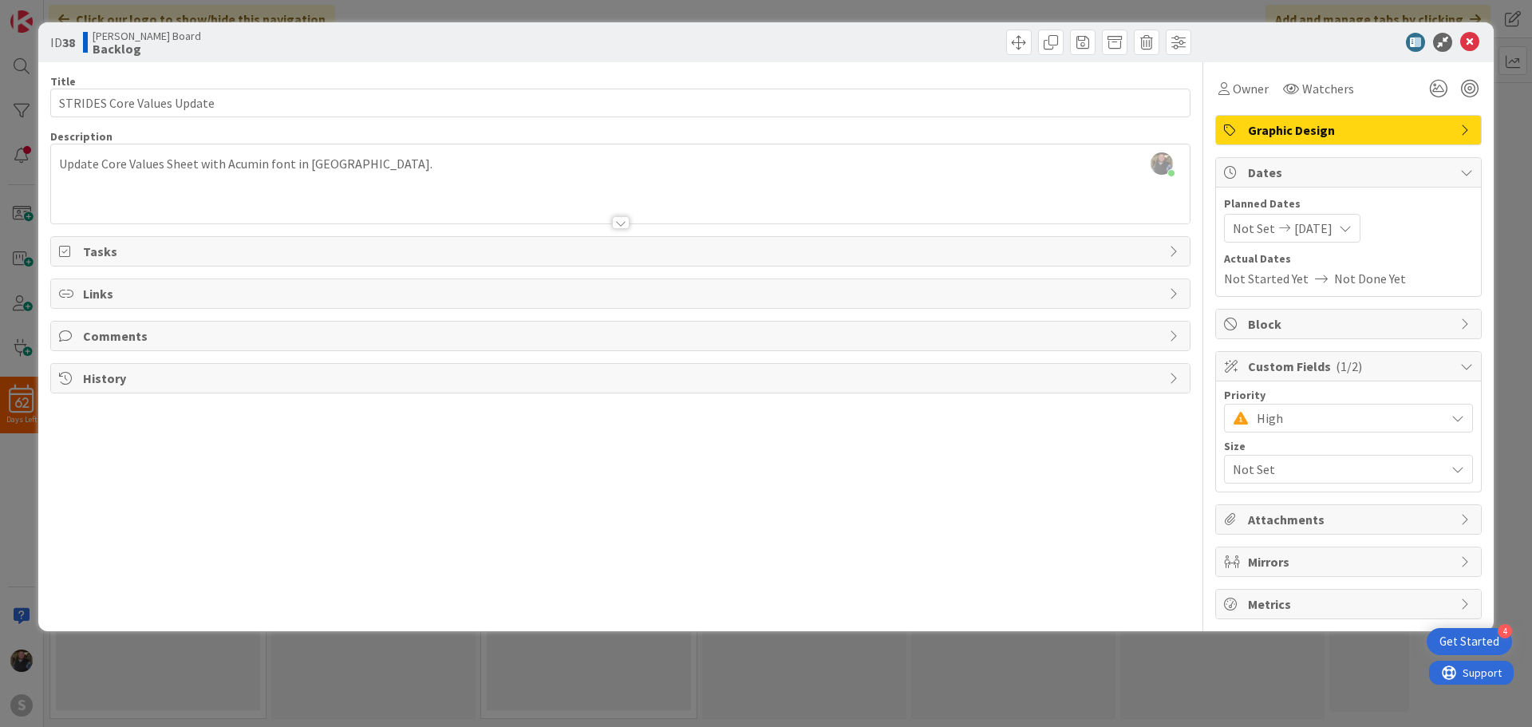
click at [1263, 468] on span "Not Set" at bounding box center [1335, 469] width 204 height 22
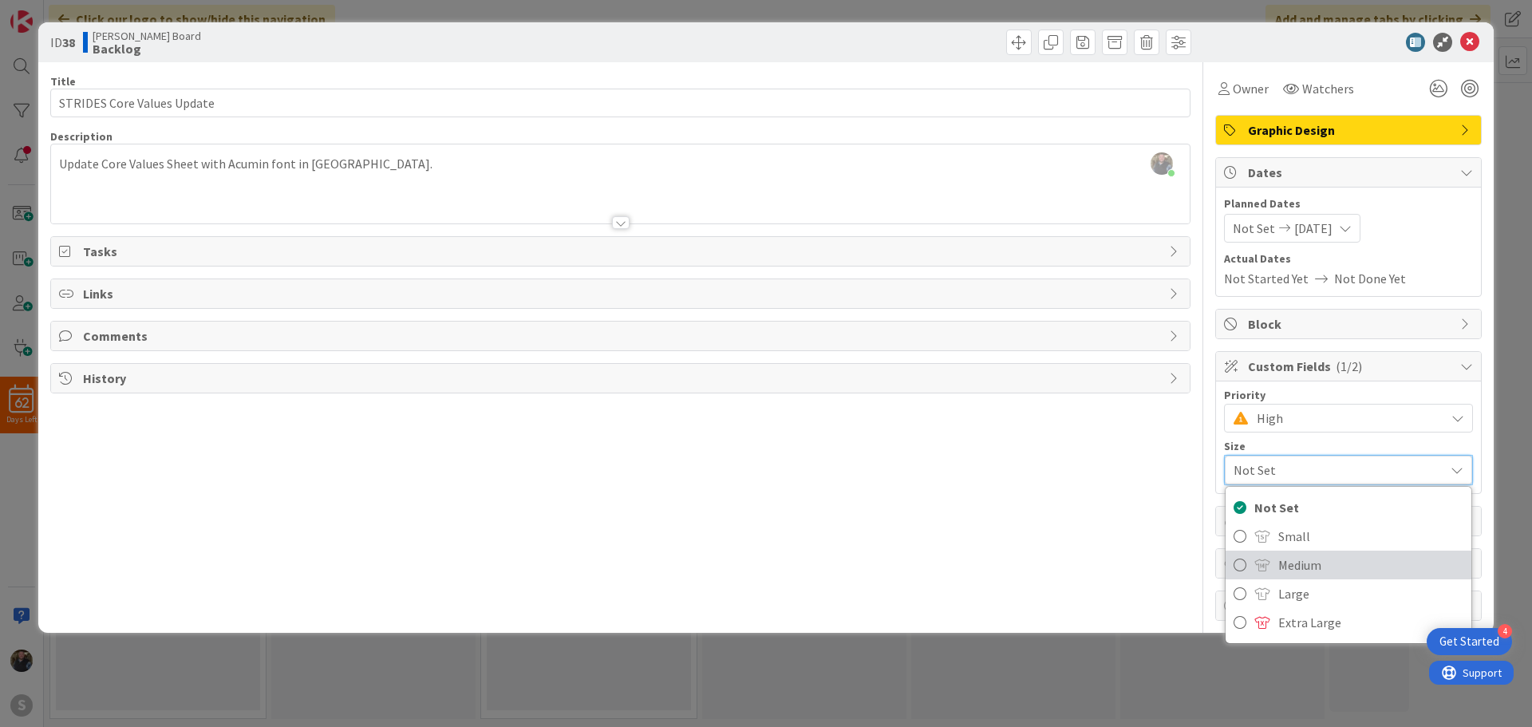
click at [1239, 561] on icon at bounding box center [1239, 565] width 13 height 24
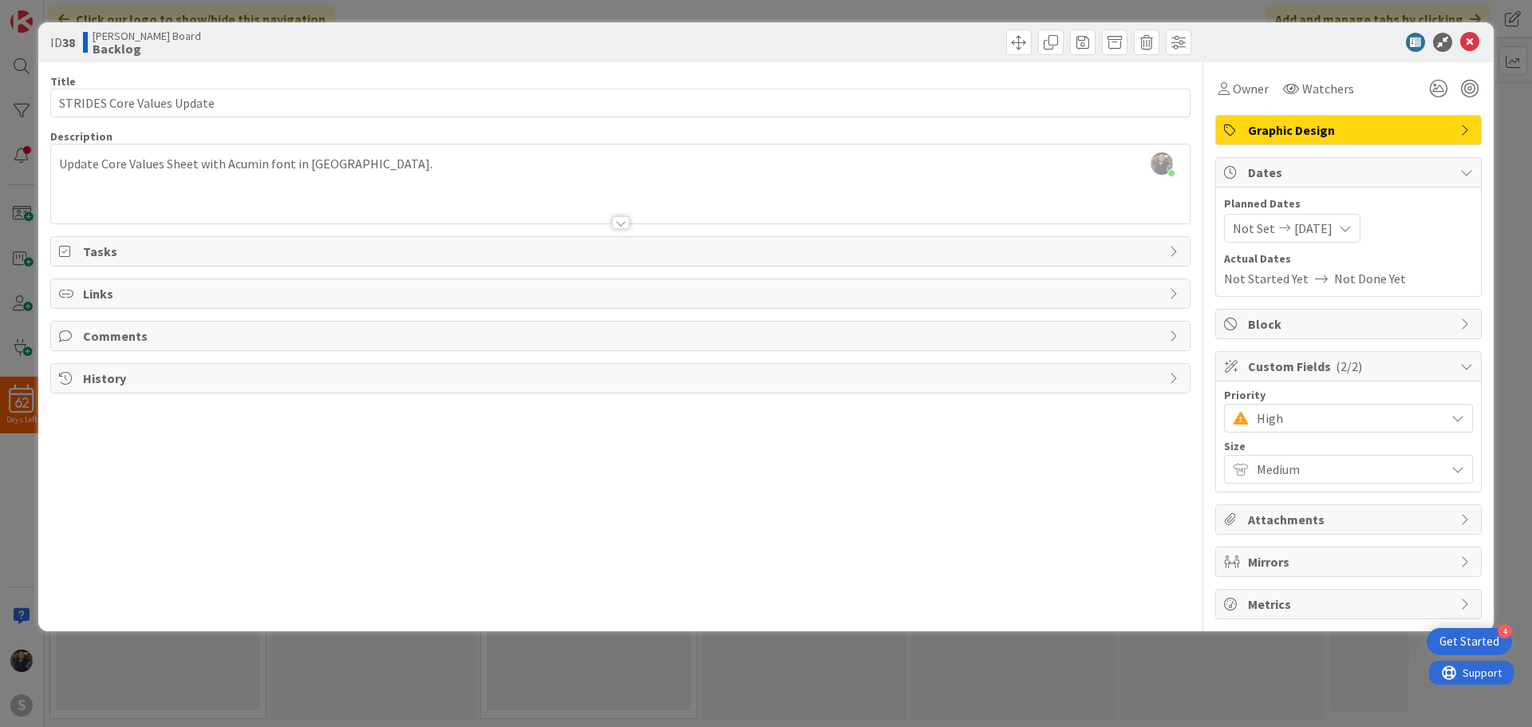
click at [1470, 31] on div "ID 38 [PERSON_NAME] Board Backlog" at bounding box center [765, 42] width 1455 height 40
click at [1475, 34] on icon at bounding box center [1469, 42] width 19 height 19
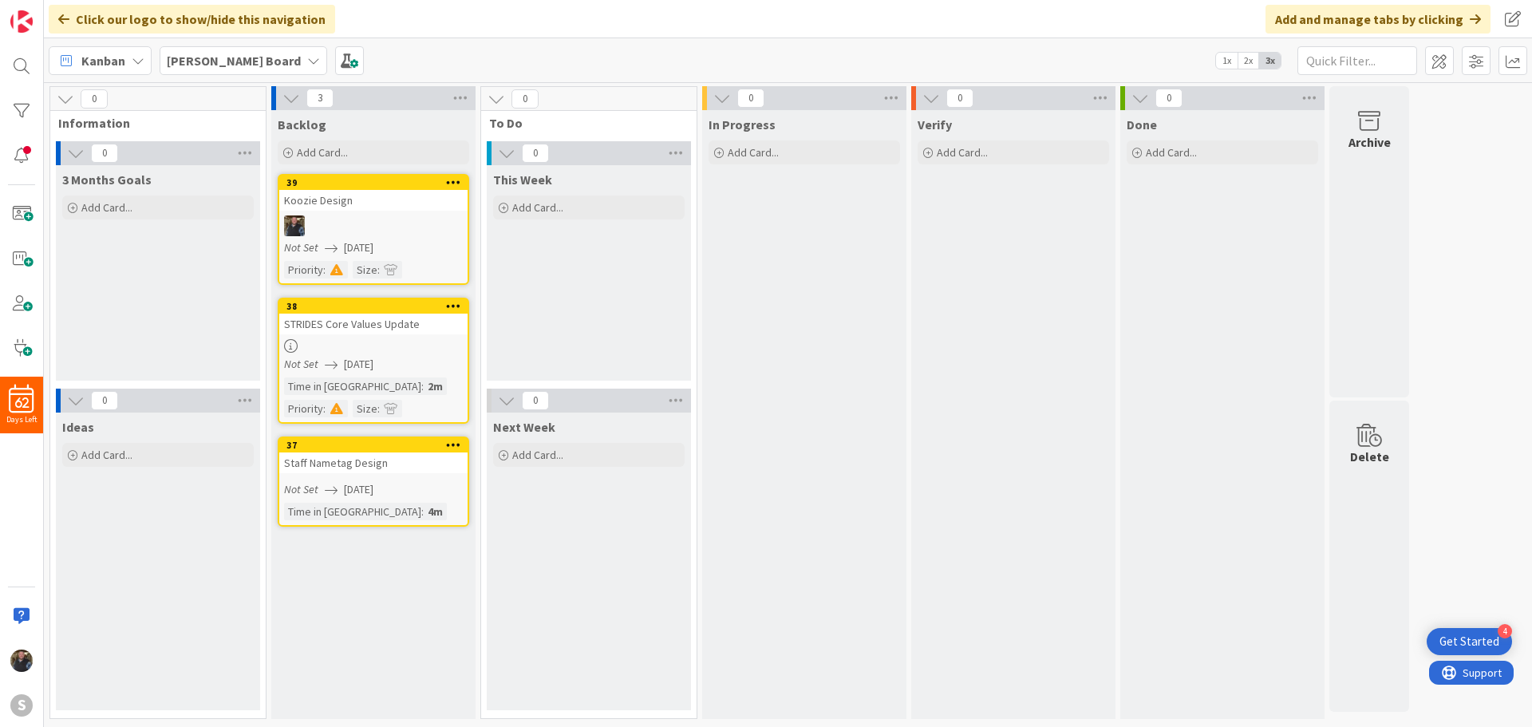
click at [411, 341] on div at bounding box center [373, 346] width 188 height 14
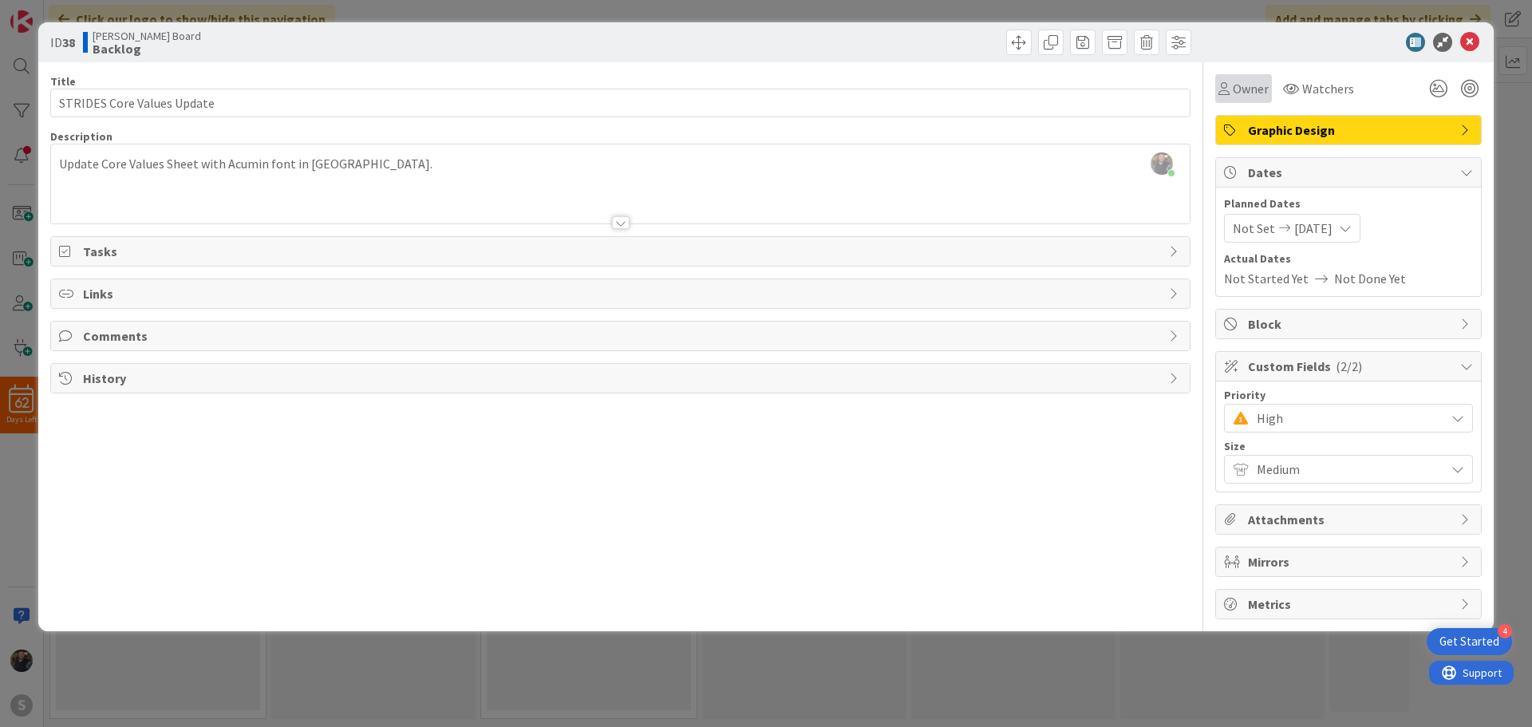
click at [1243, 85] on span "Owner" at bounding box center [1251, 88] width 36 height 19
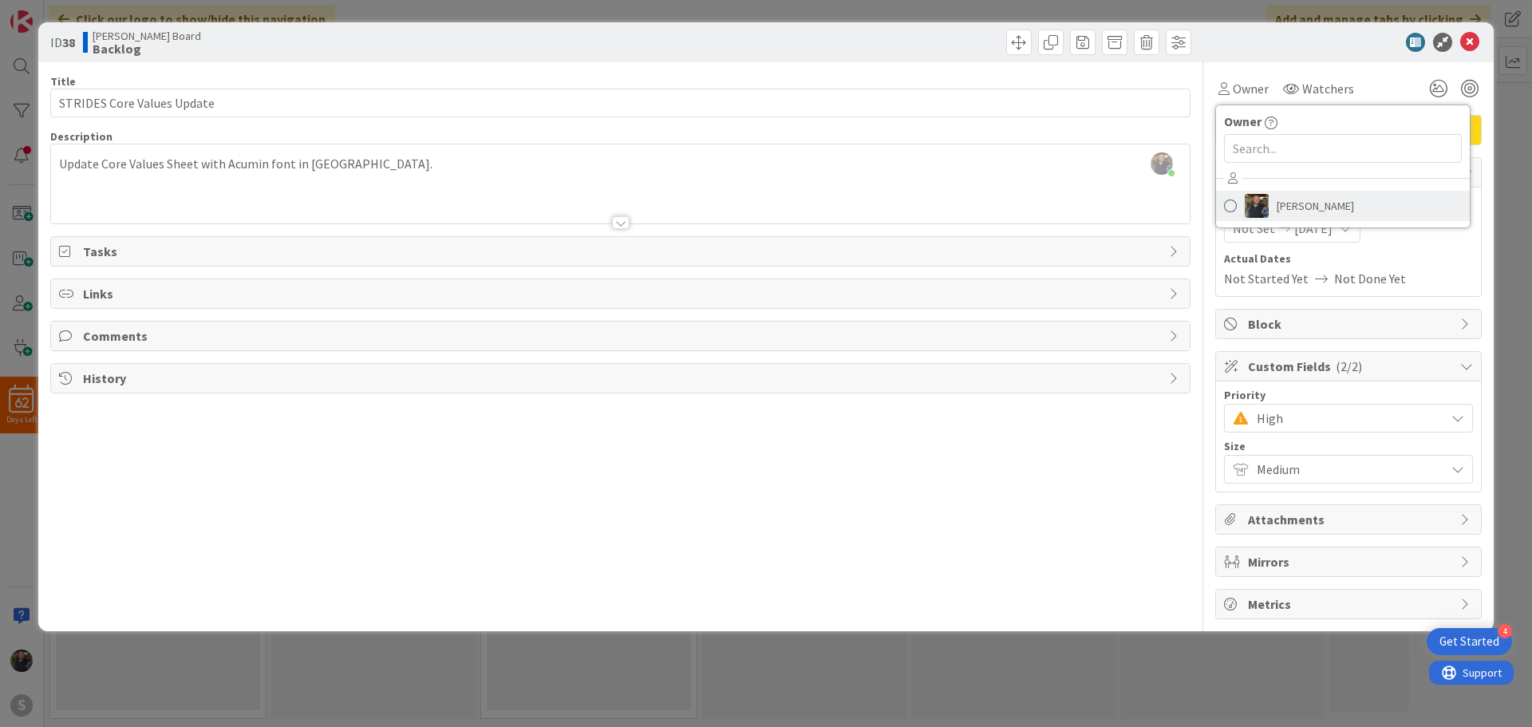
click at [1228, 208] on span at bounding box center [1230, 206] width 13 height 24
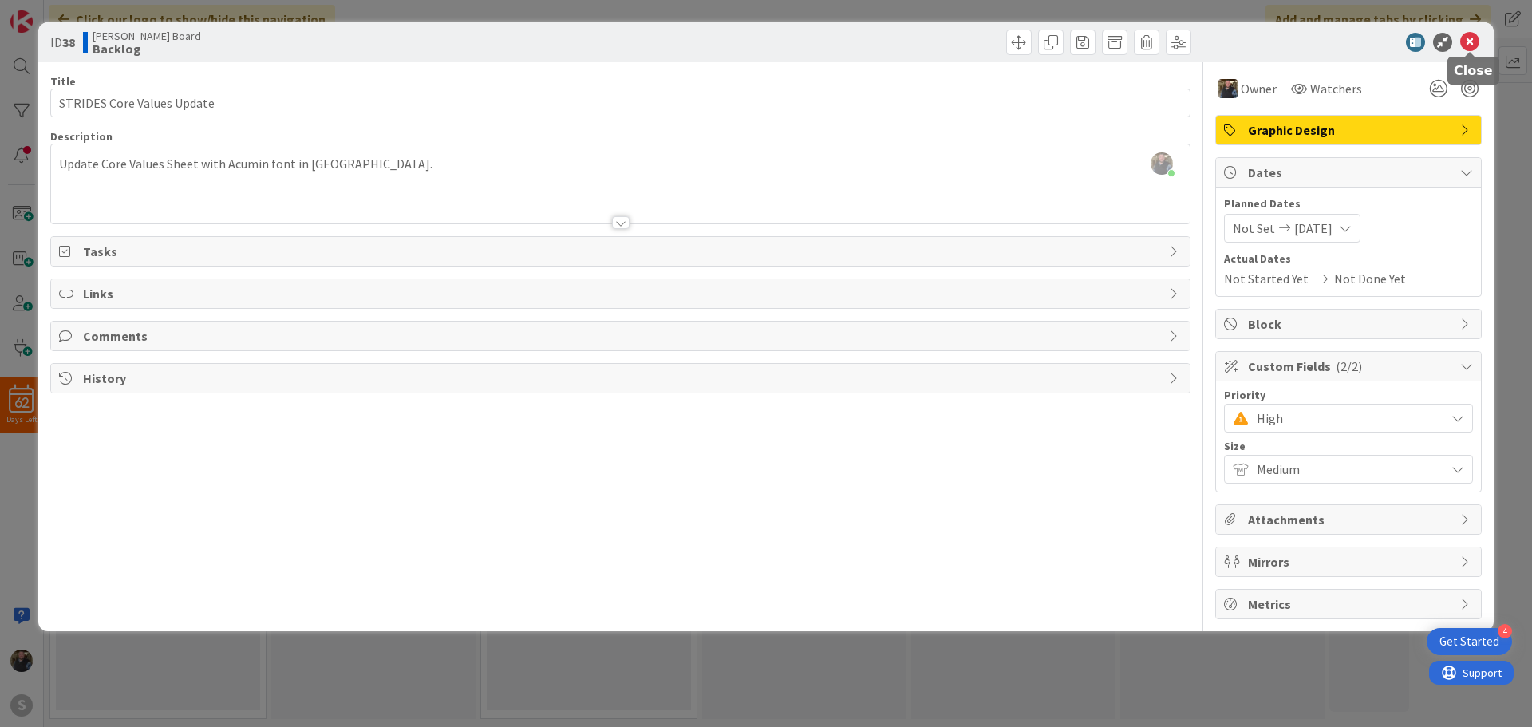
click at [1474, 40] on icon at bounding box center [1469, 42] width 19 height 19
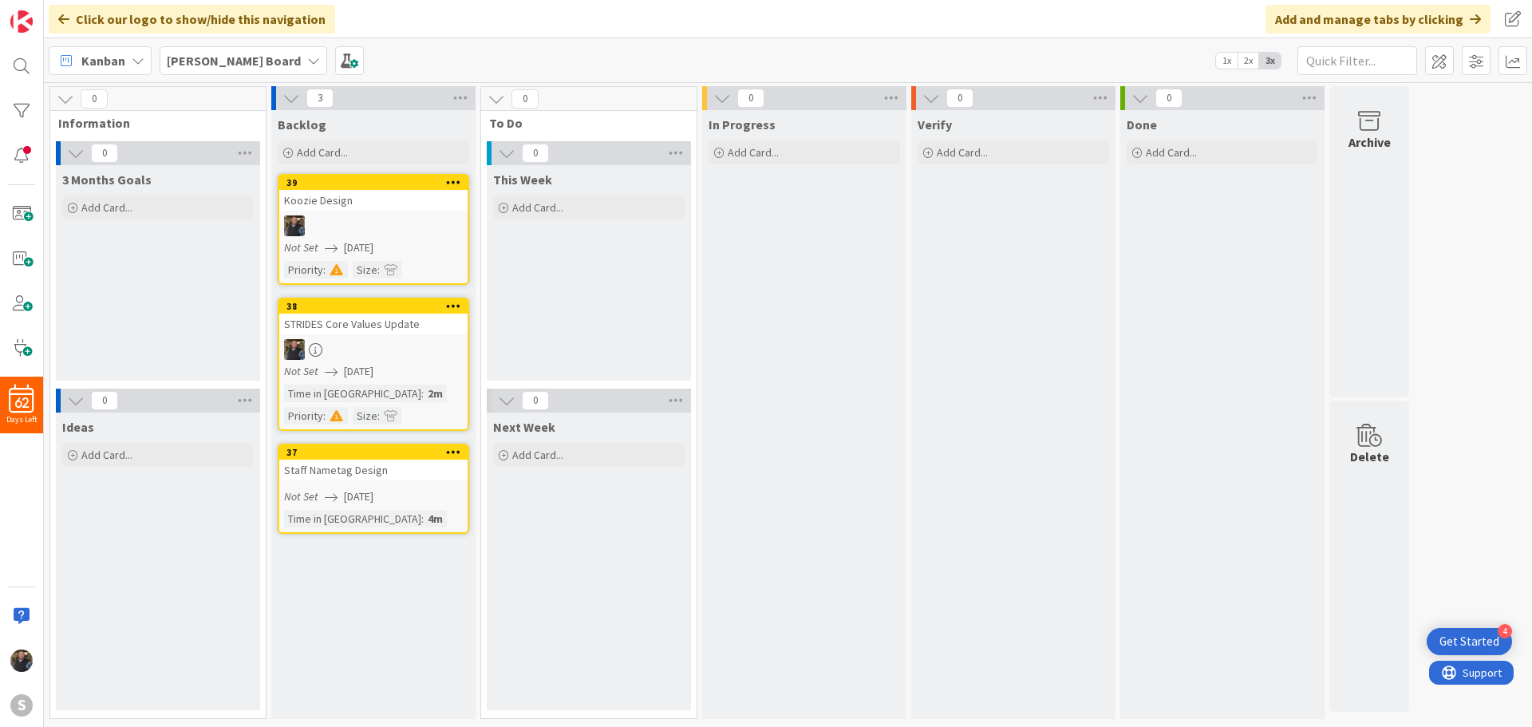
click at [374, 460] on div "Staff Nametag Design" at bounding box center [373, 470] width 188 height 21
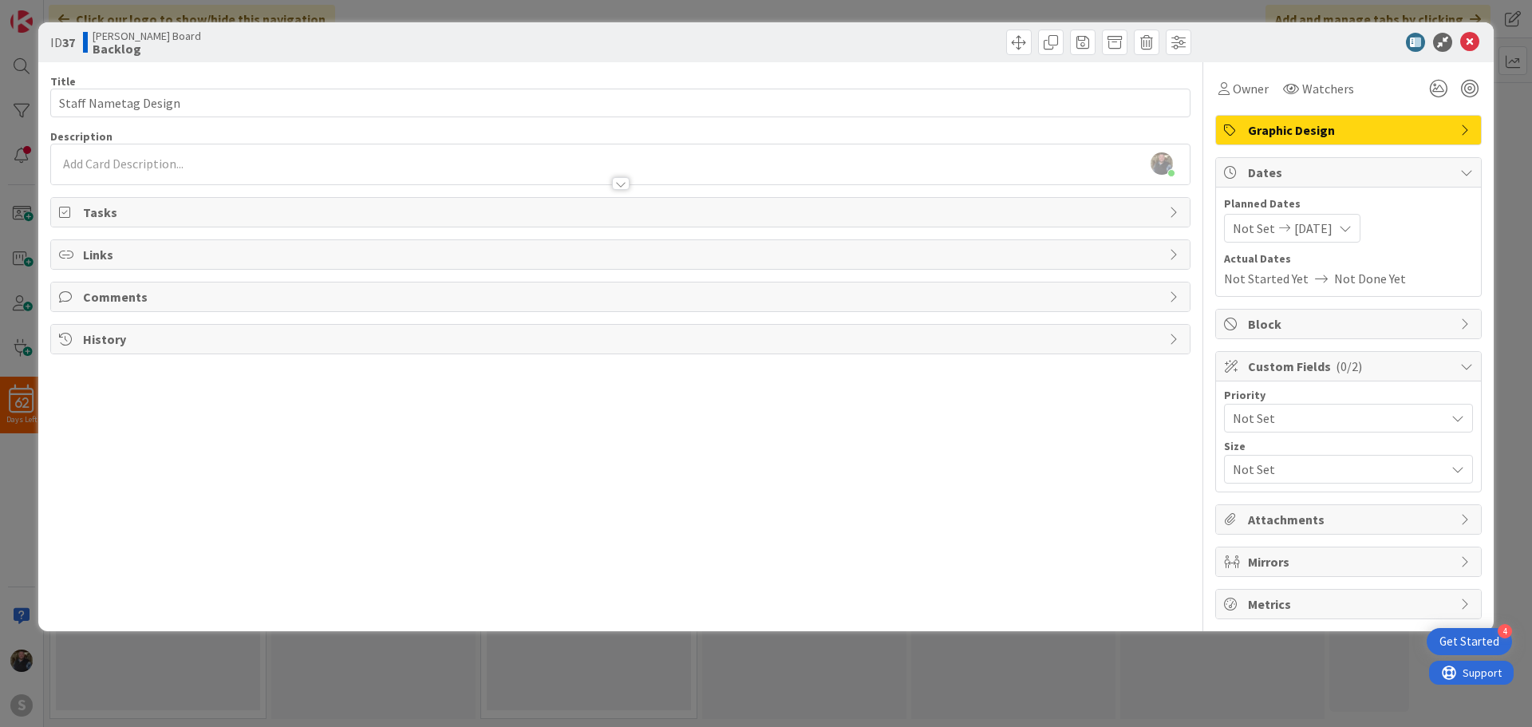
click at [77, 156] on div "[PERSON_NAME] just joined" at bounding box center [620, 164] width 1139 height 40
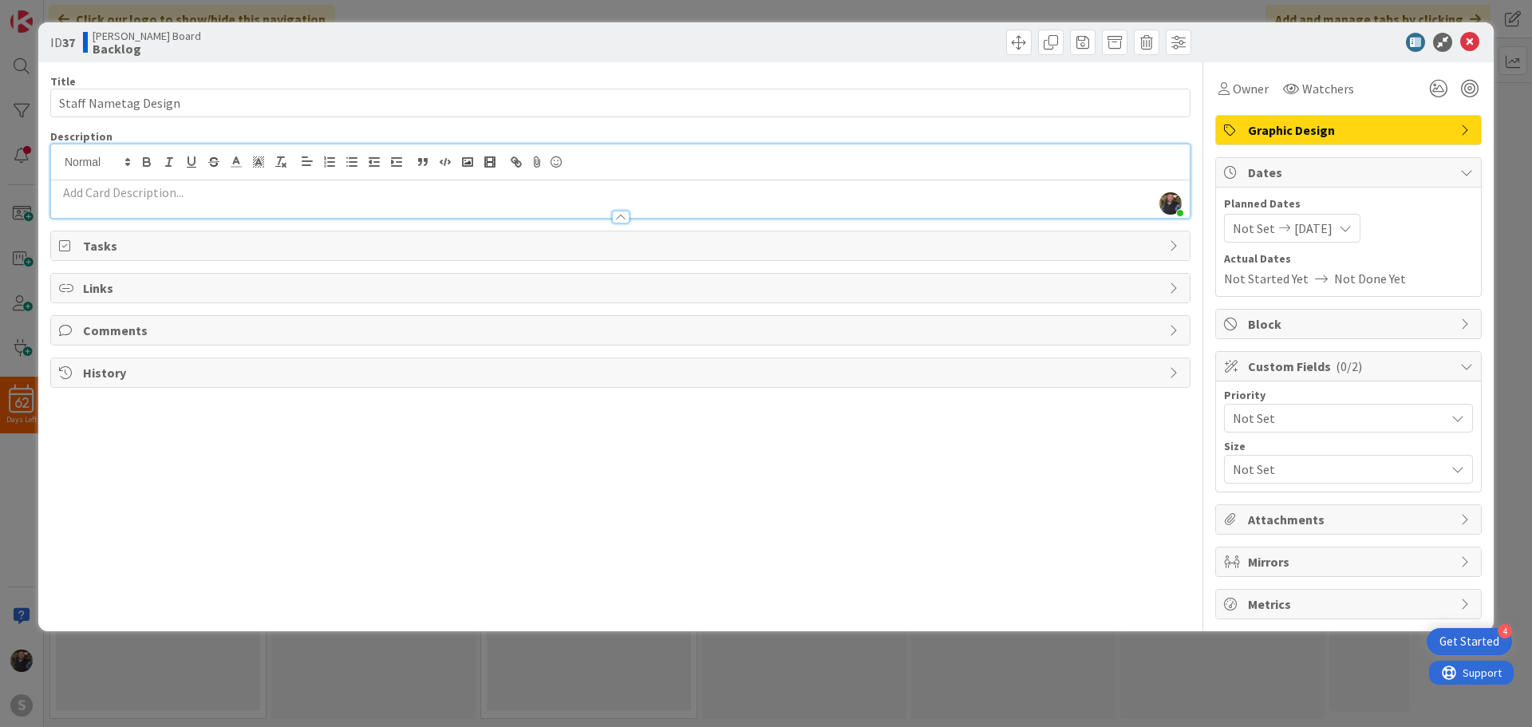
click at [94, 187] on p at bounding box center [620, 193] width 1123 height 18
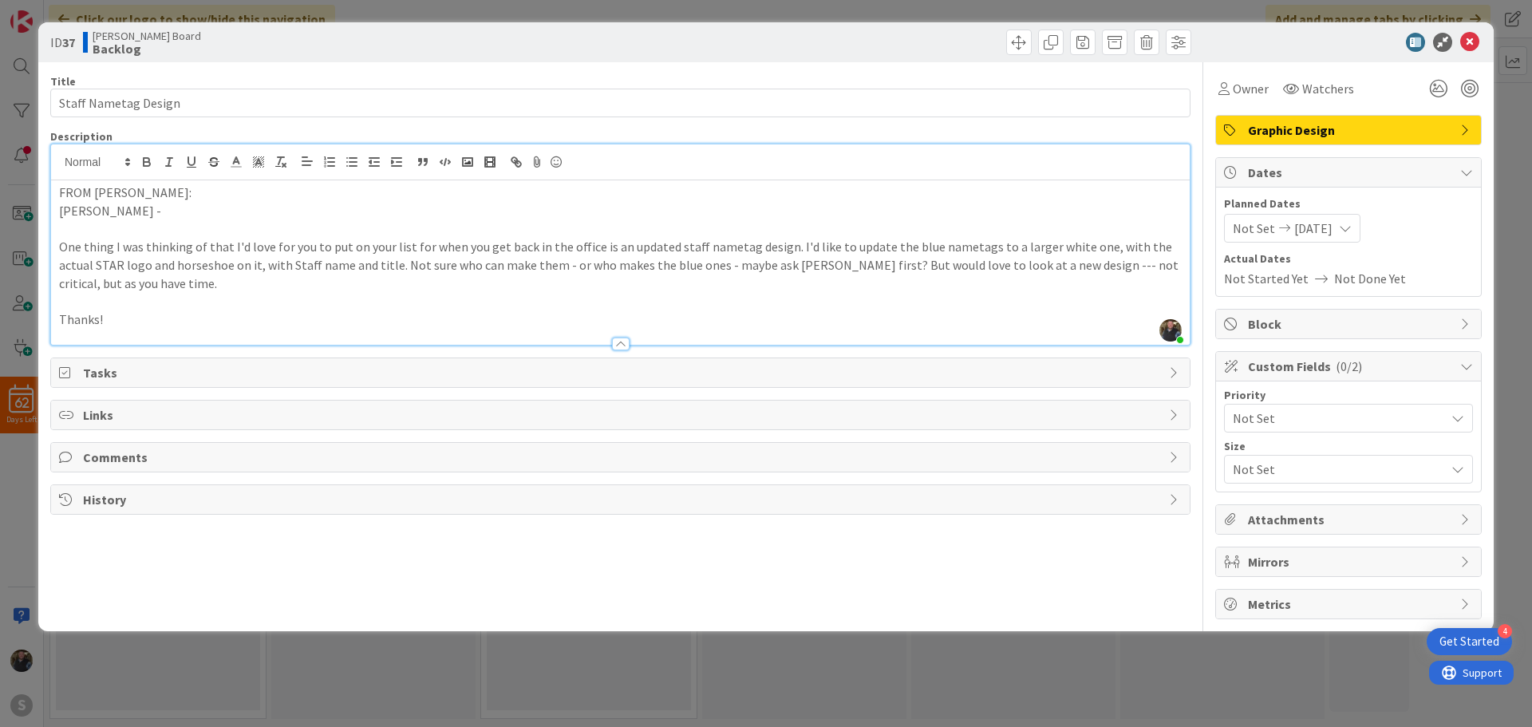
click at [1269, 418] on span "Not Set" at bounding box center [1335, 418] width 204 height 22
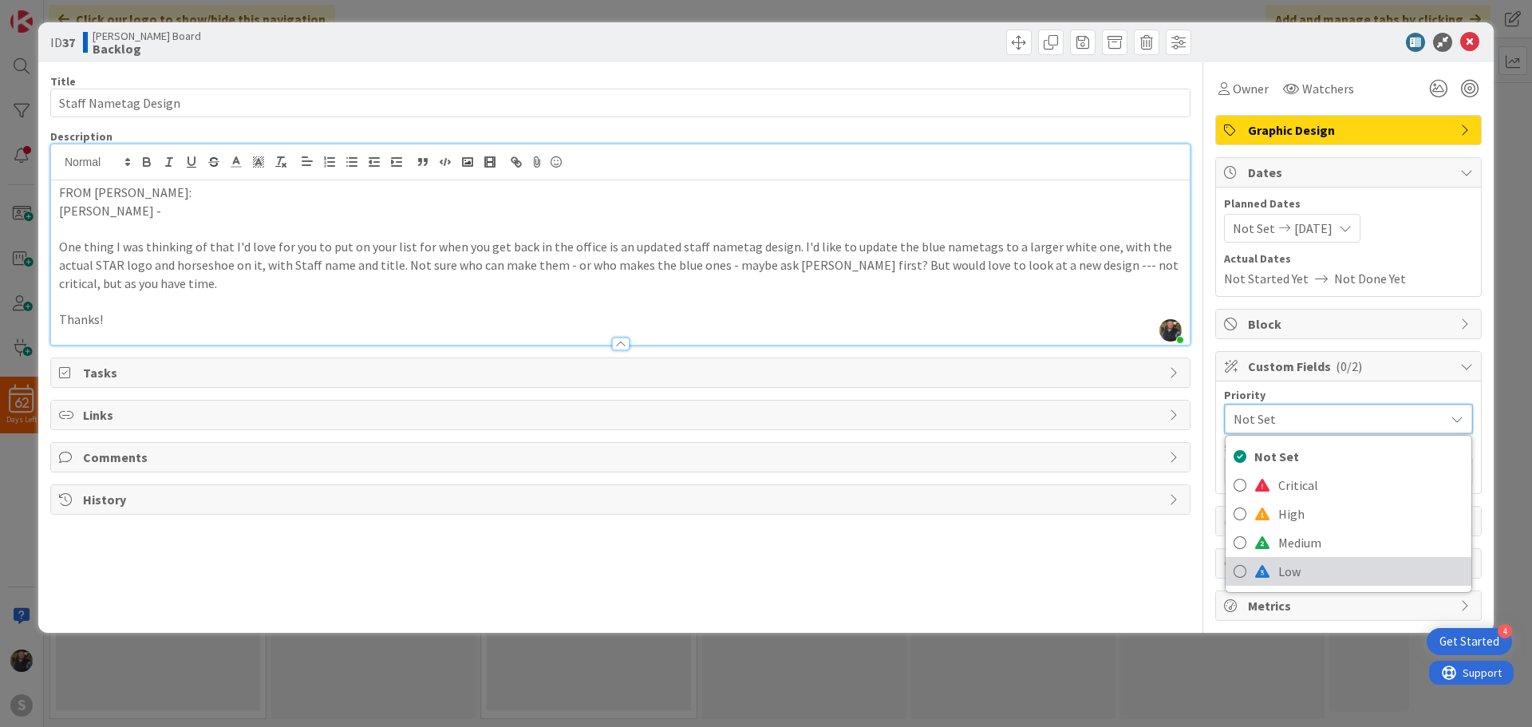
click at [1235, 559] on icon at bounding box center [1239, 571] width 13 height 24
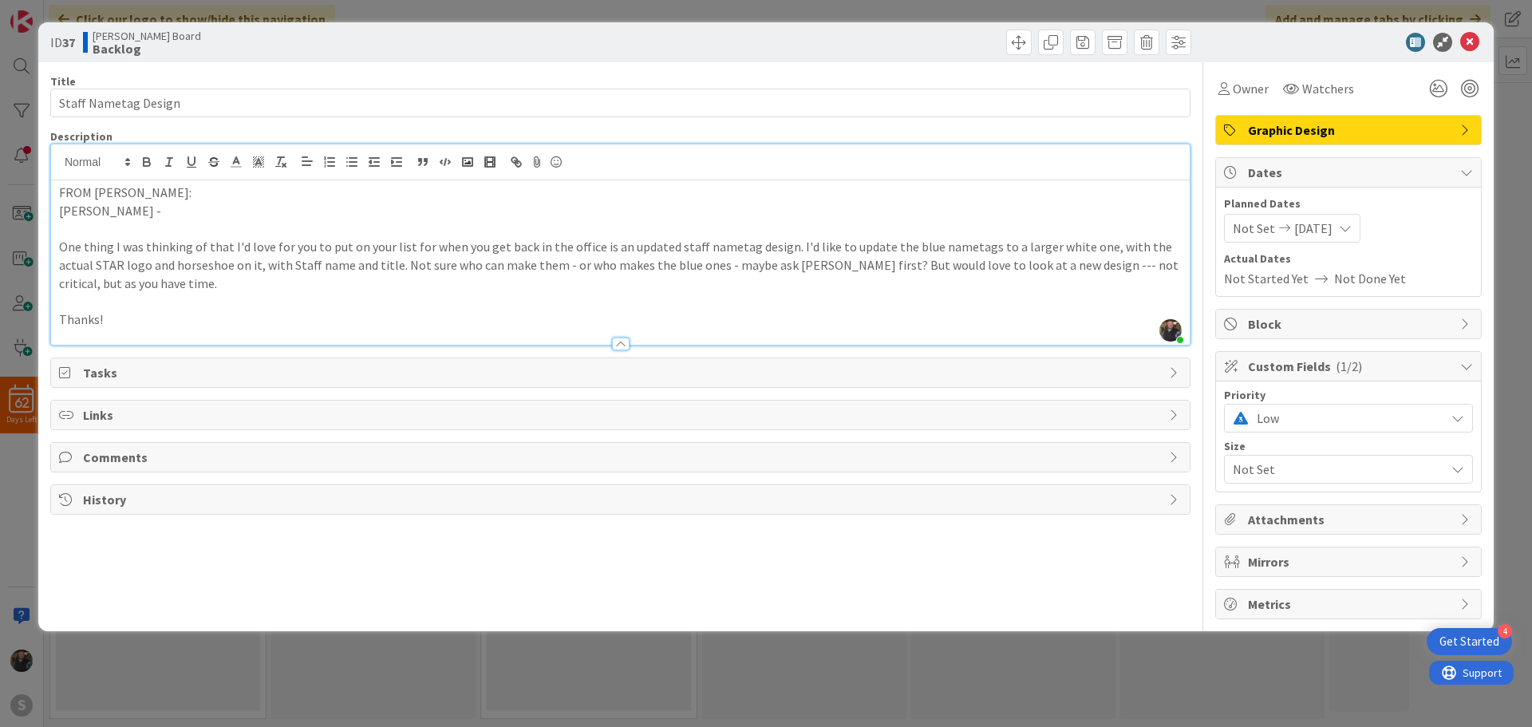
click at [1245, 478] on span "Not Set" at bounding box center [1335, 469] width 204 height 22
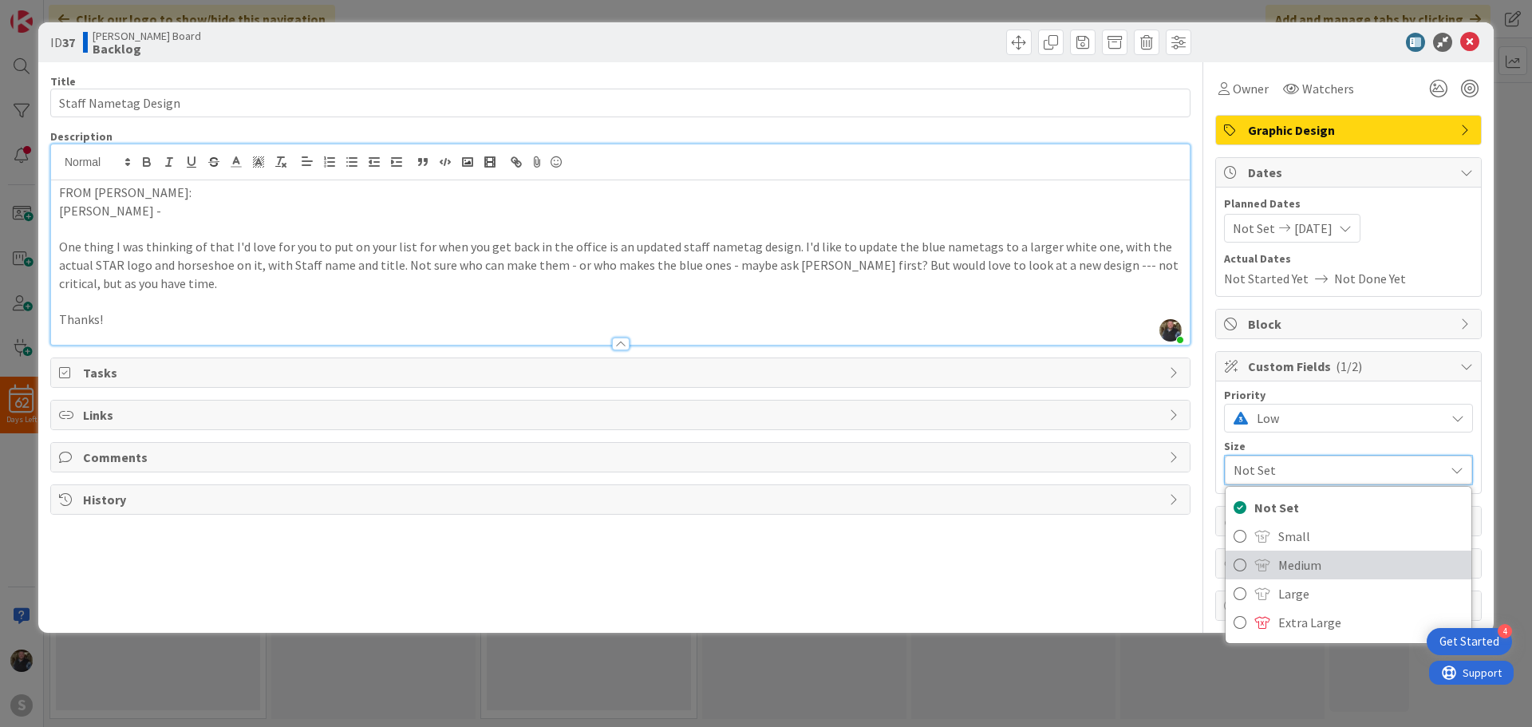
click at [1233, 565] on icon at bounding box center [1239, 565] width 13 height 24
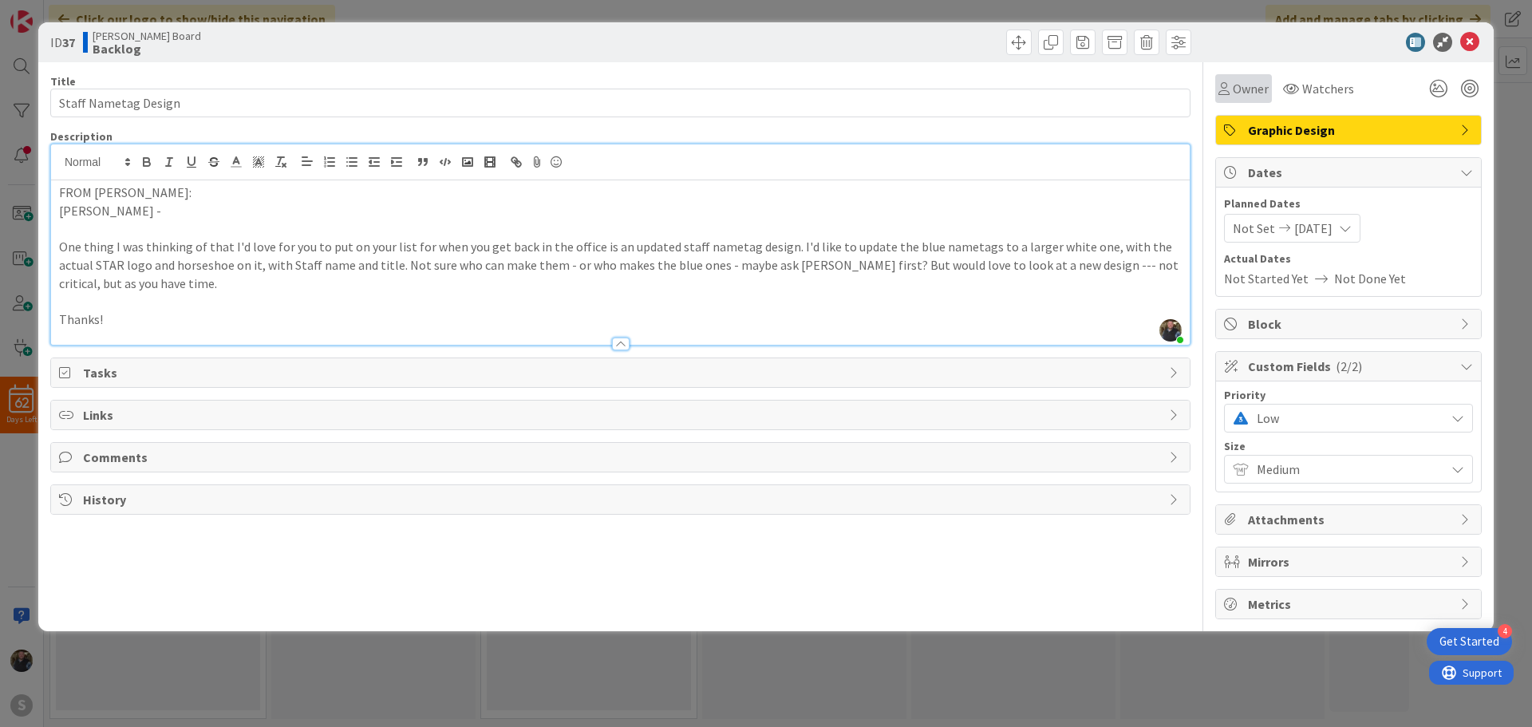
click at [1243, 80] on span "Owner" at bounding box center [1251, 88] width 36 height 19
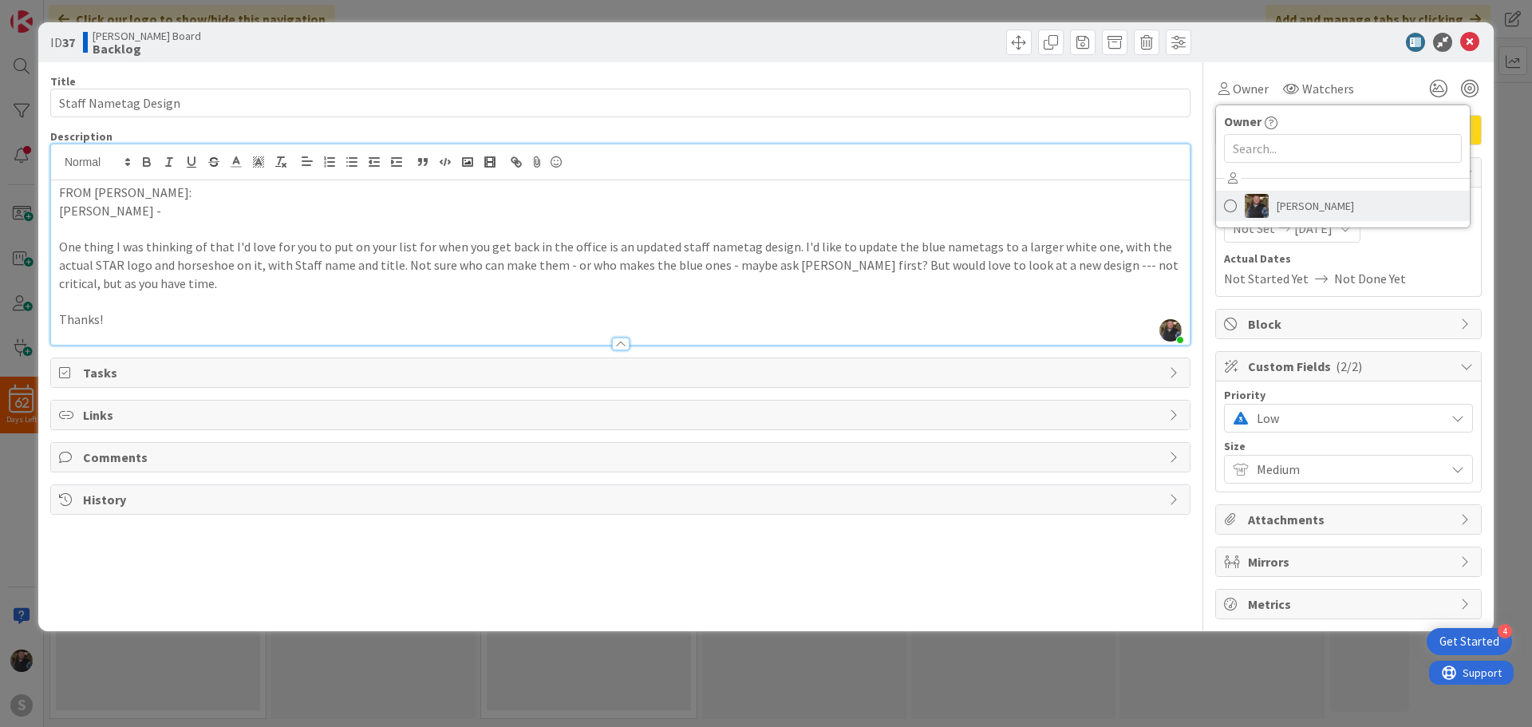
click at [1238, 208] on link "[PERSON_NAME]" at bounding box center [1343, 206] width 254 height 30
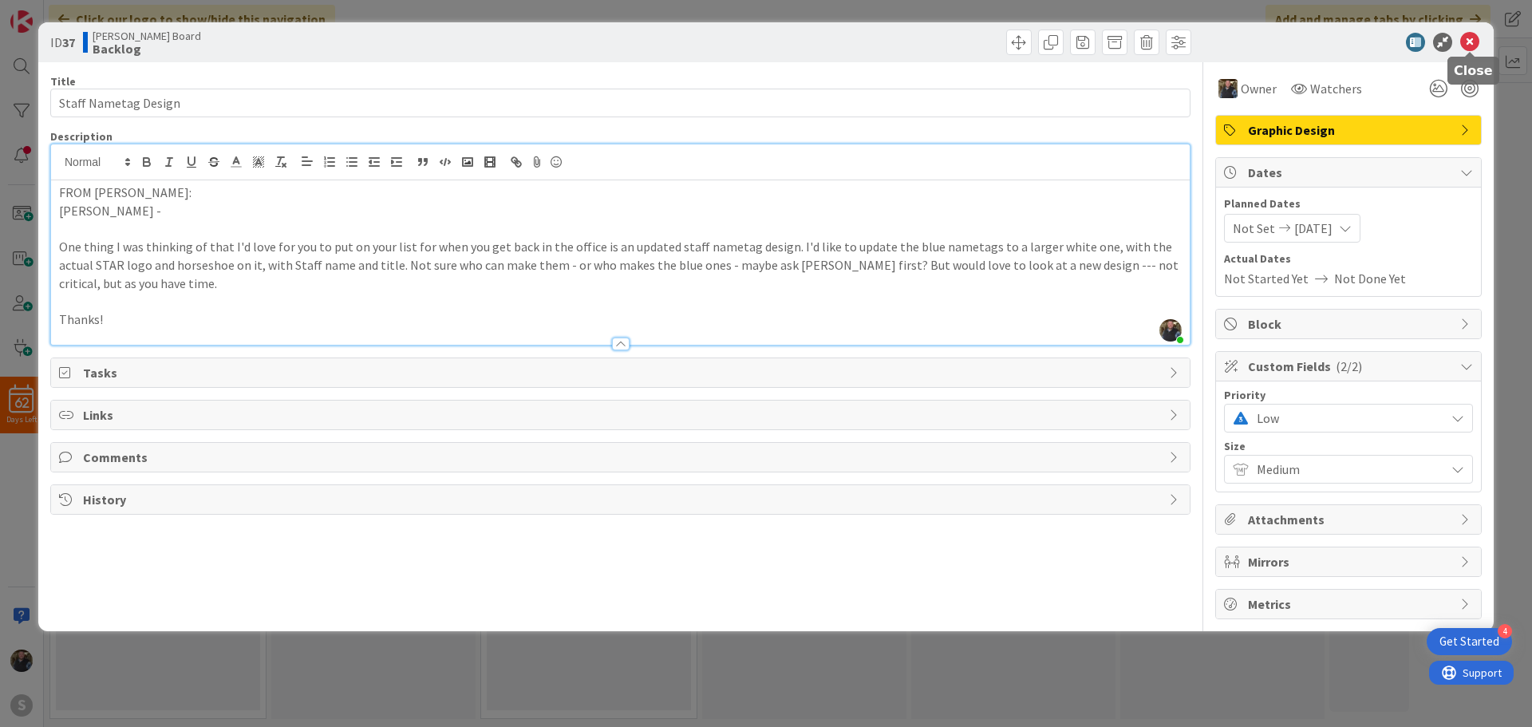
click at [1467, 37] on icon at bounding box center [1469, 42] width 19 height 19
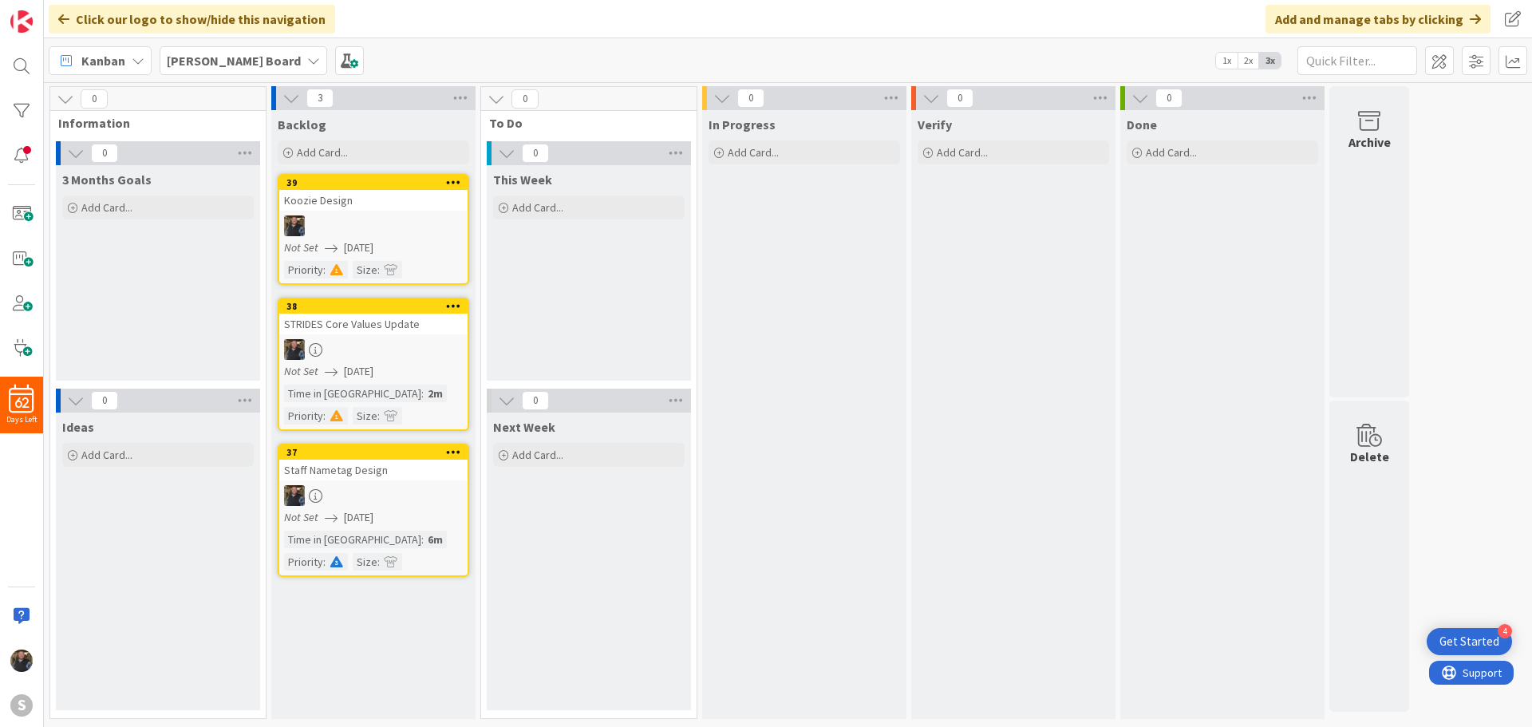
click at [323, 631] on div "Backlog Add Card... Template Not Set Title 0 / 128 Label Social Media Social Me…" at bounding box center [373, 414] width 204 height 609
click at [338, 594] on div "Backlog Add Card... Template Not Set Title 0 / 128 Label Social Media Social Me…" at bounding box center [373, 414] width 204 height 609
click at [305, 156] on span "Add Card..." at bounding box center [322, 152] width 51 height 14
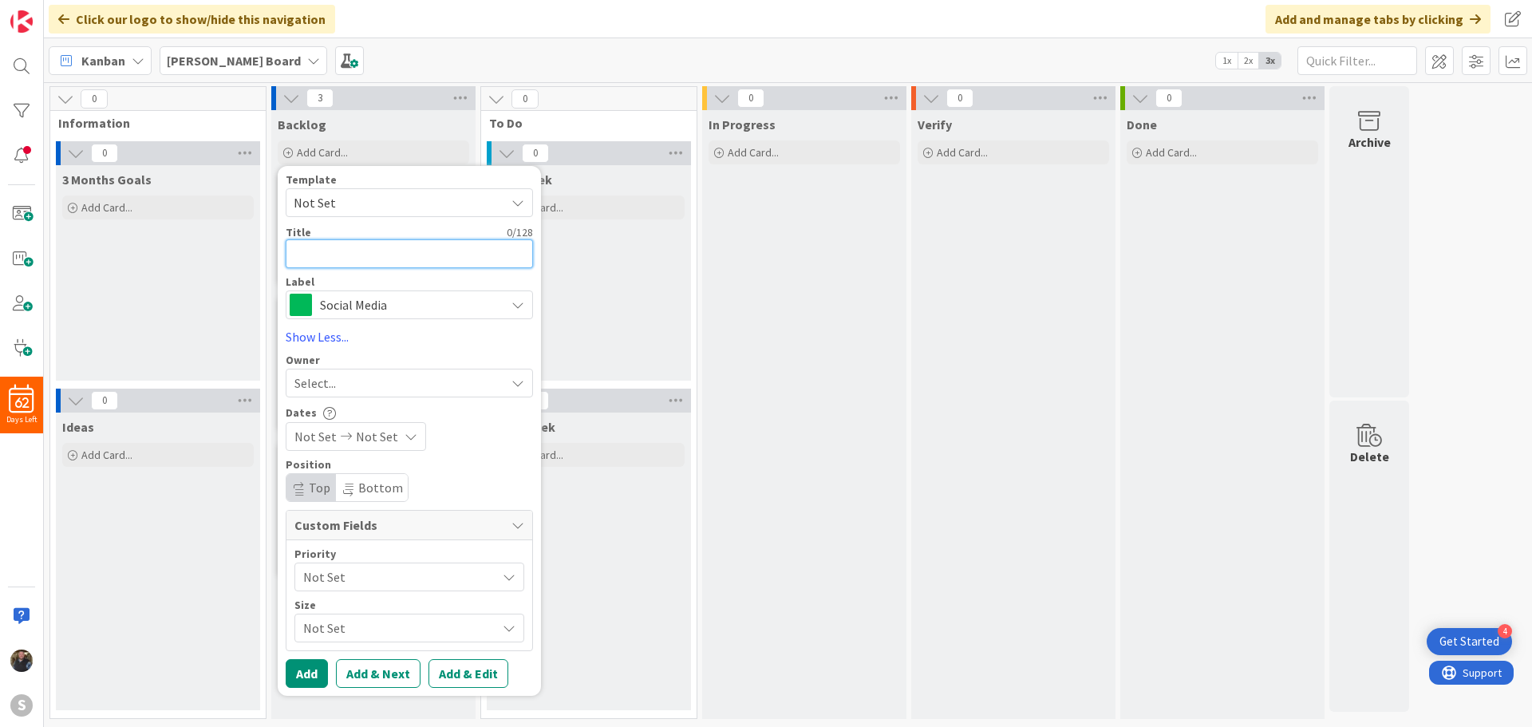
type textarea "x"
type textarea "P"
type textarea "x"
type textarea "Po"
type textarea "x"
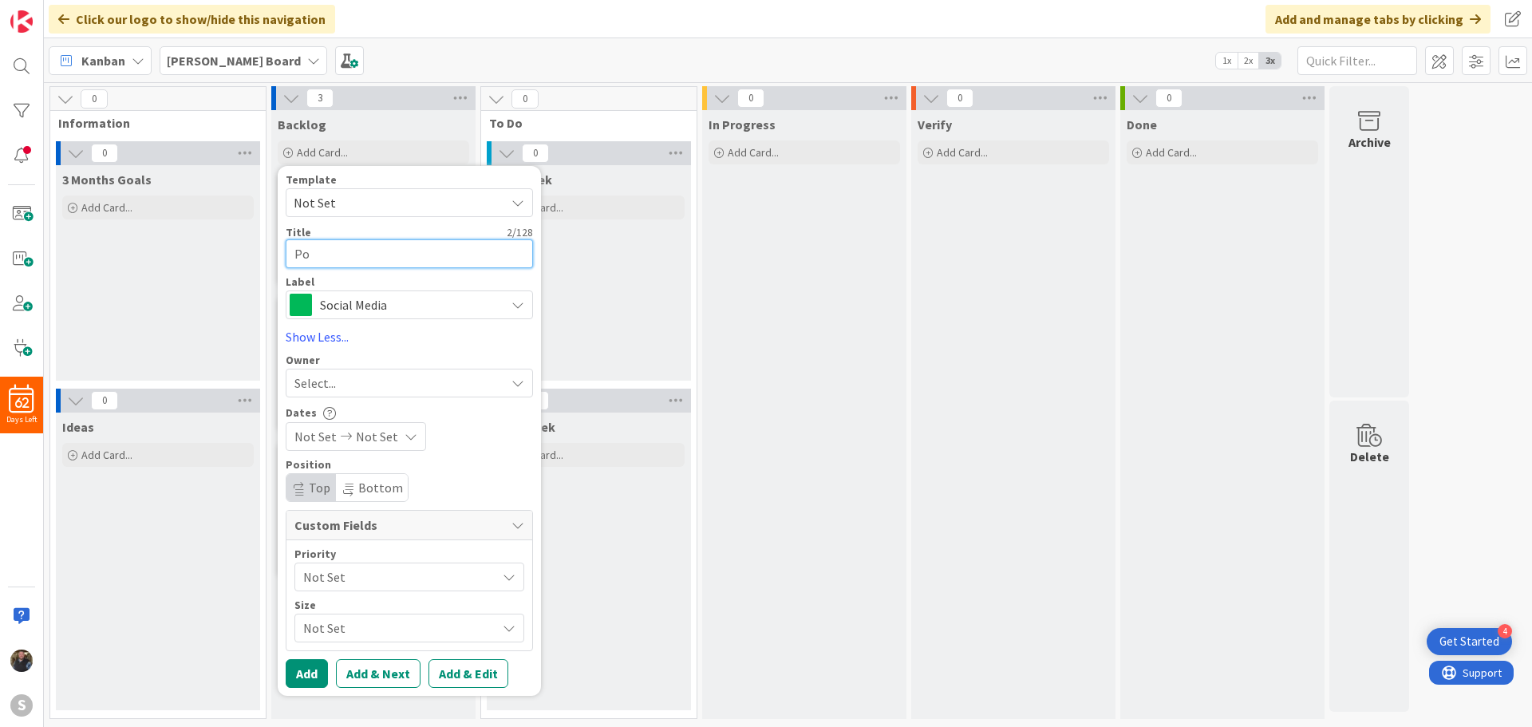
type textarea "Pow"
type textarea "x"
type textarea "[PERSON_NAME]"
type textarea "x"
type textarea "Power"
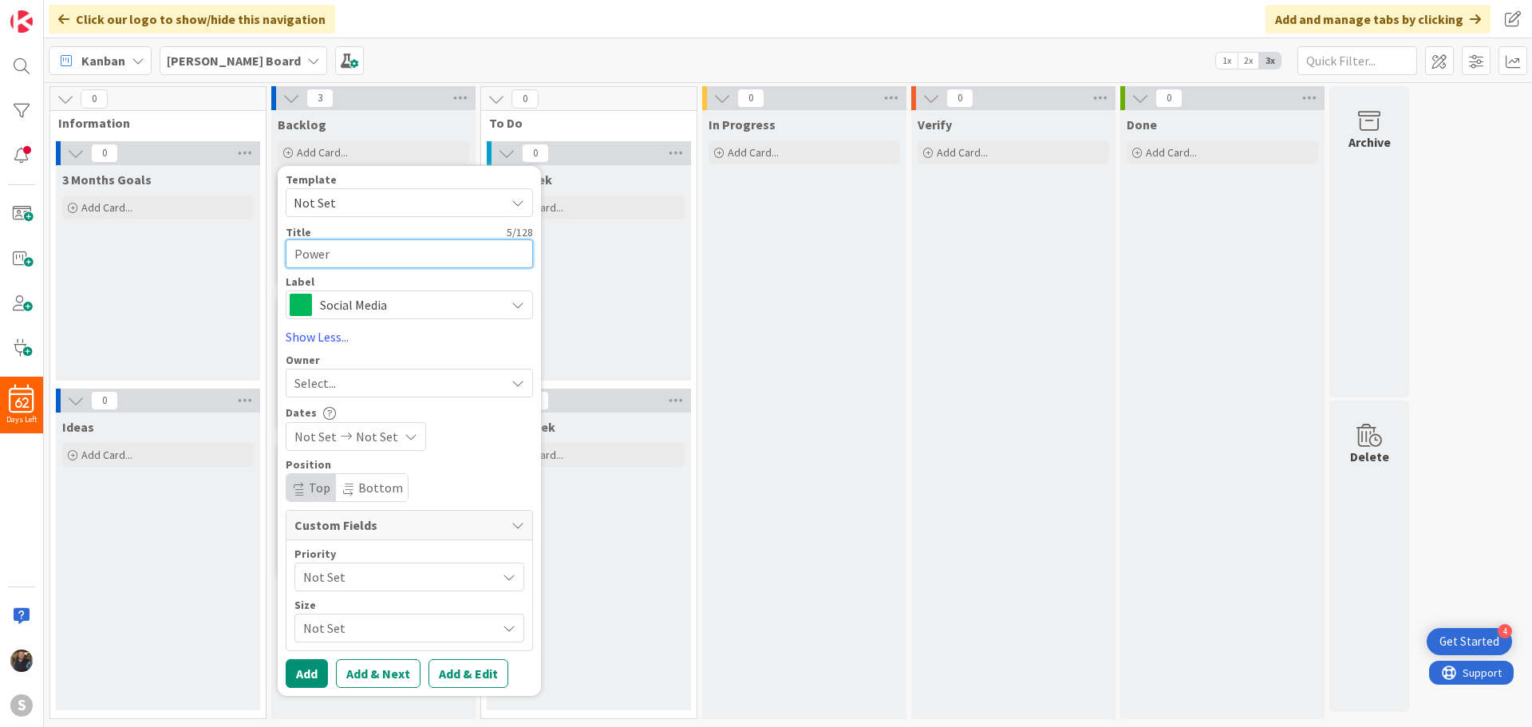
type textarea "x"
type textarea "Power"
type textarea "x"
type textarea "Power P"
type textarea "x"
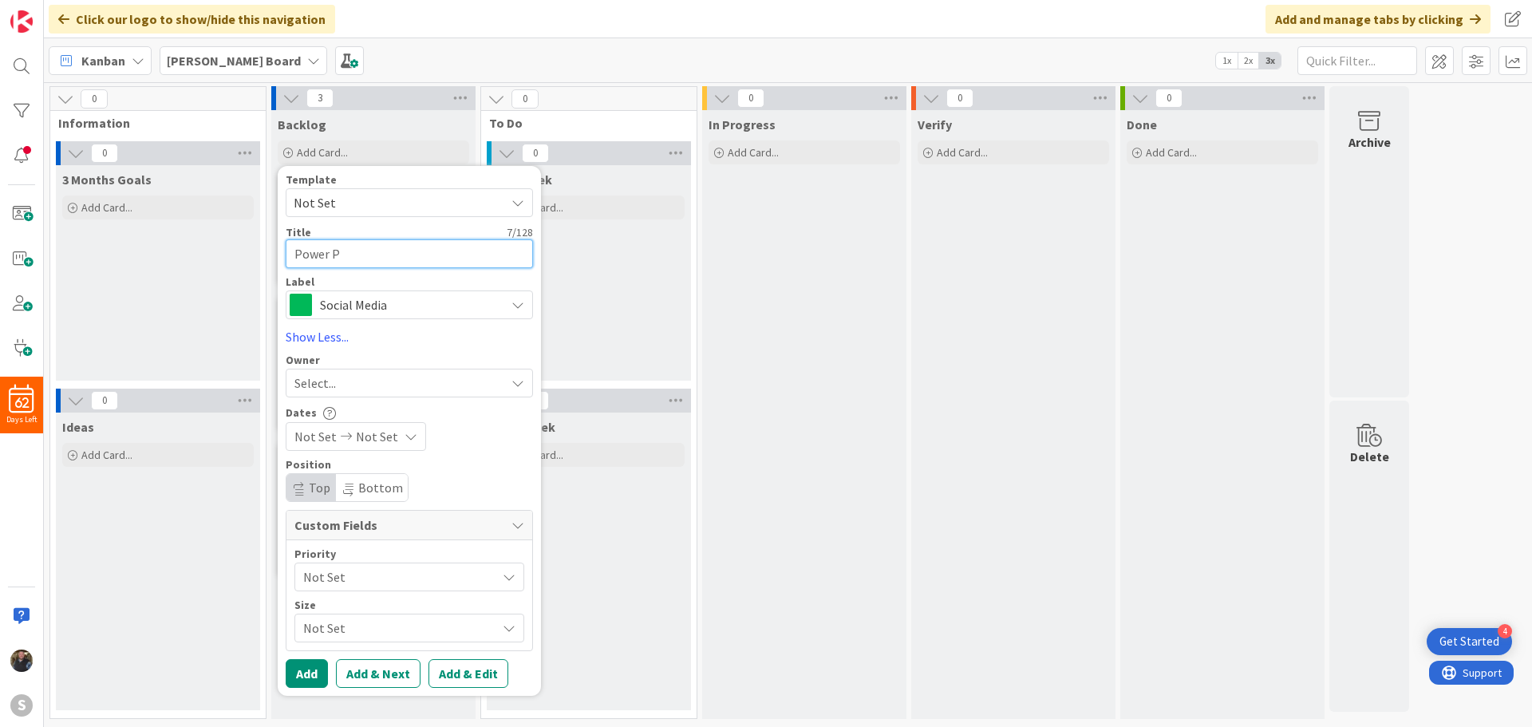
type textarea "Power Po"
type textarea "x"
type textarea "Power Poi"
type textarea "x"
type textarea "Power Poin"
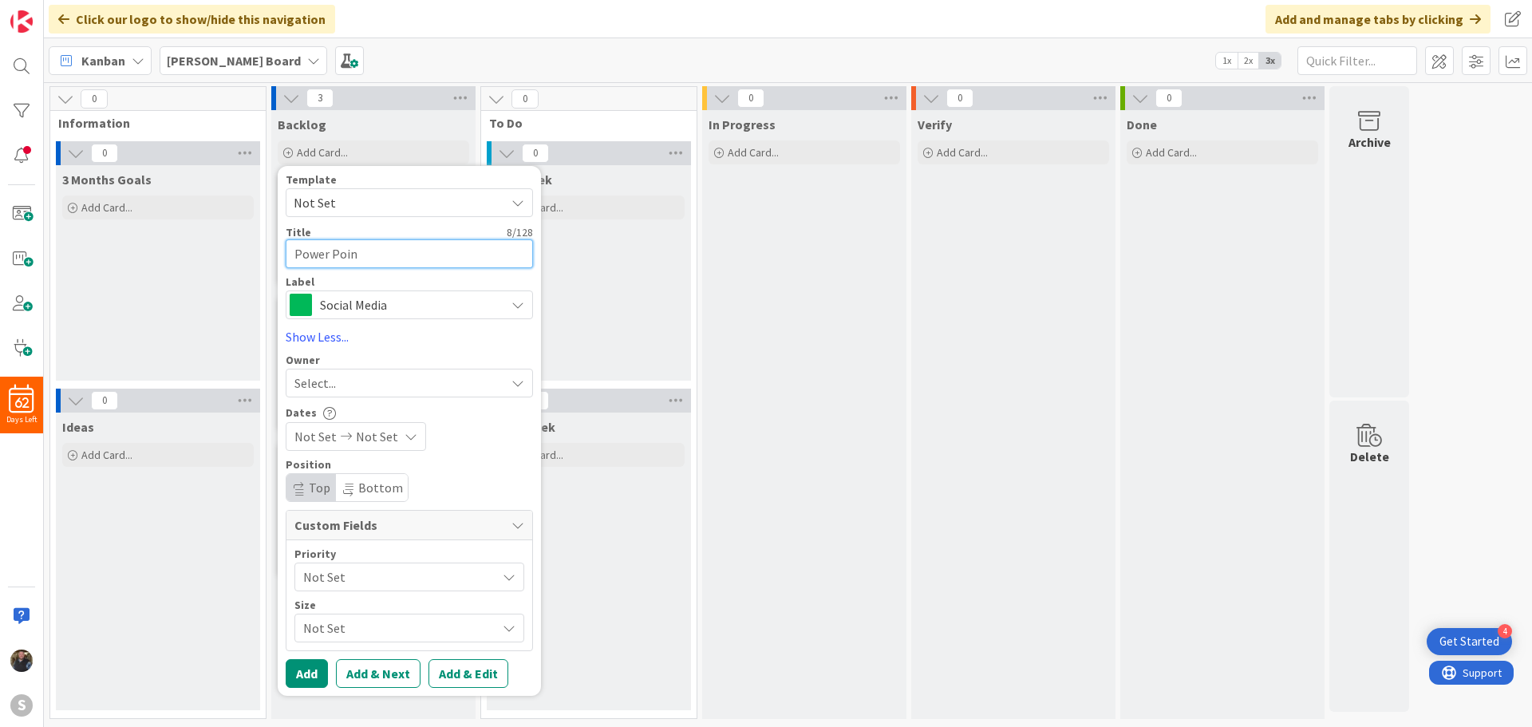
type textarea "x"
type textarea "Power Point"
type textarea "x"
type textarea "Power Point"
type textarea "x"
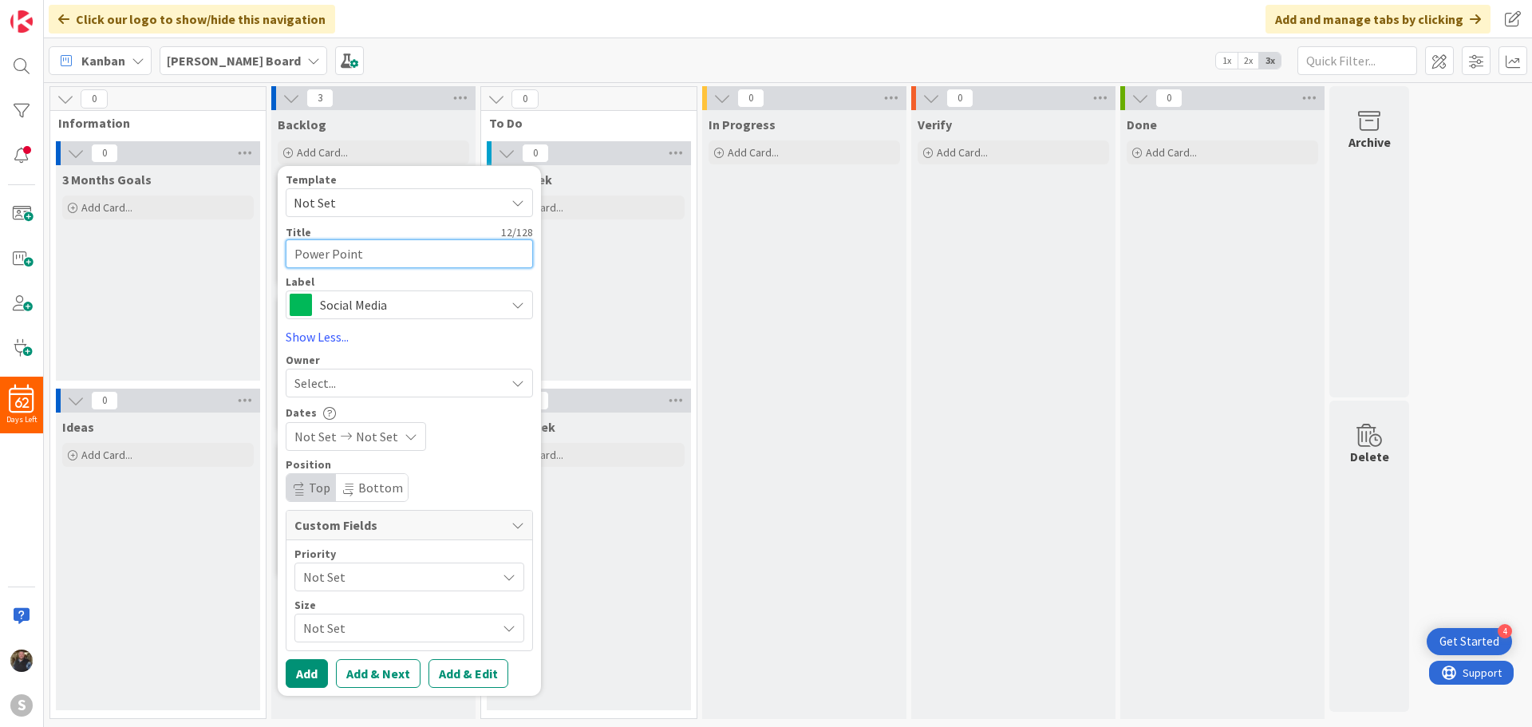
type textarea "Power Point f"
type textarea "x"
type textarea "Power Point fo"
type textarea "x"
type textarea "Power Point for"
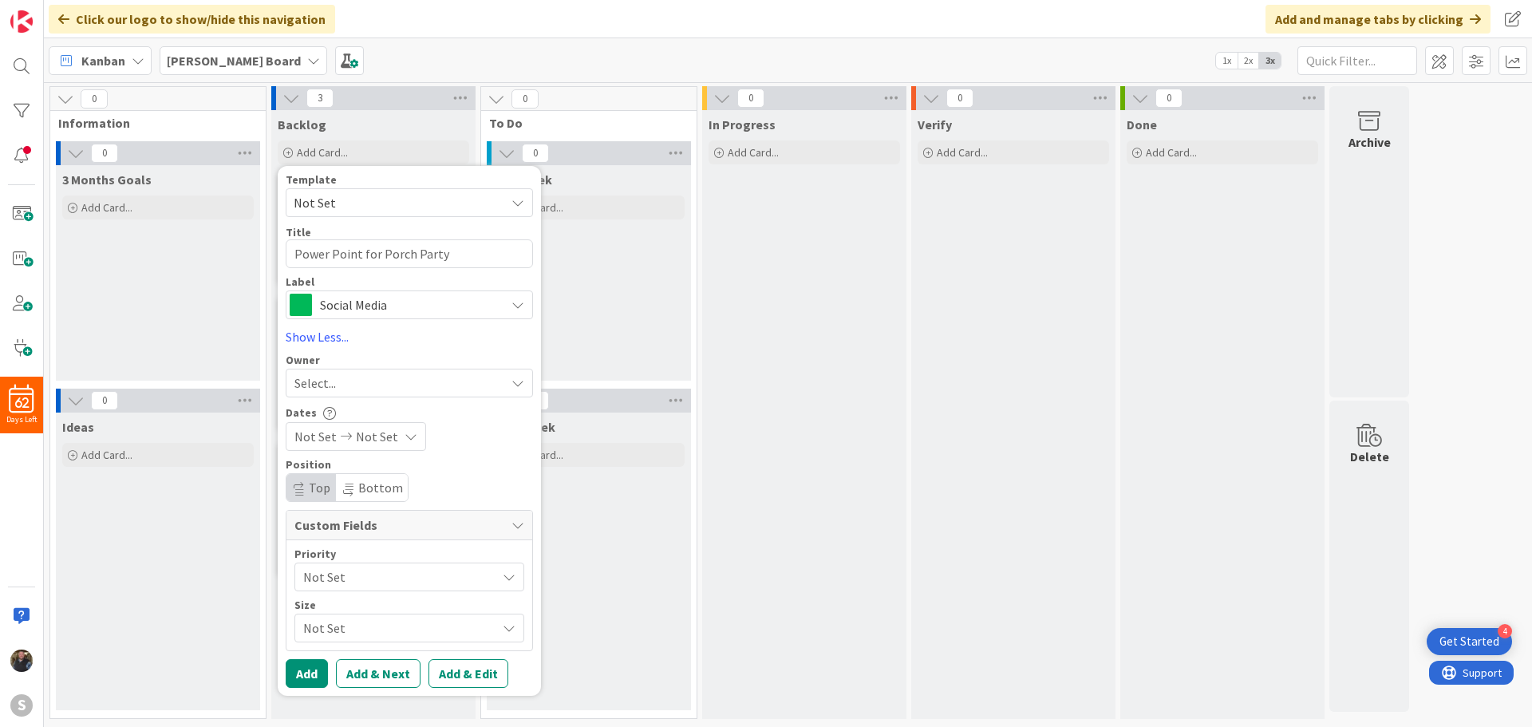
click at [330, 305] on span "Social Media" at bounding box center [408, 305] width 177 height 22
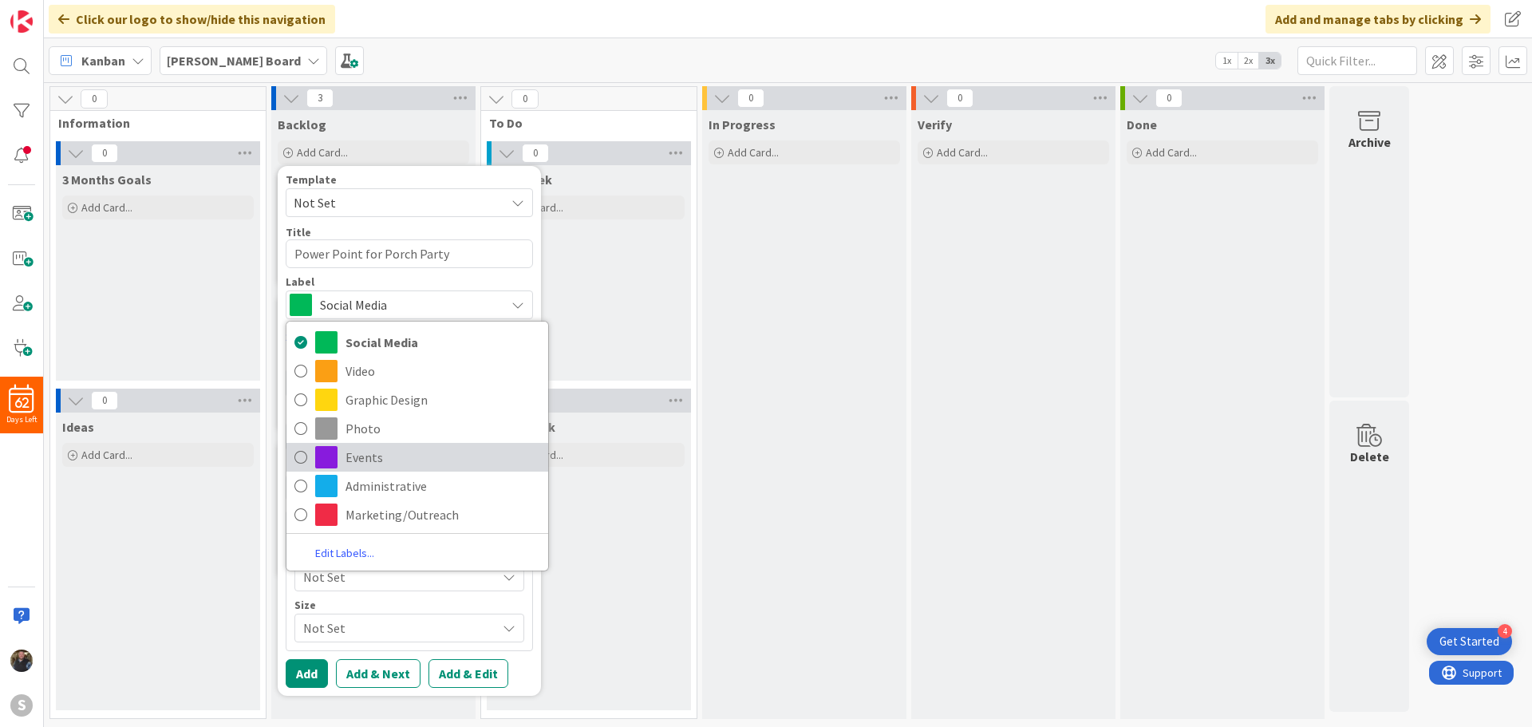
click at [311, 460] on link "Events" at bounding box center [417, 457] width 262 height 29
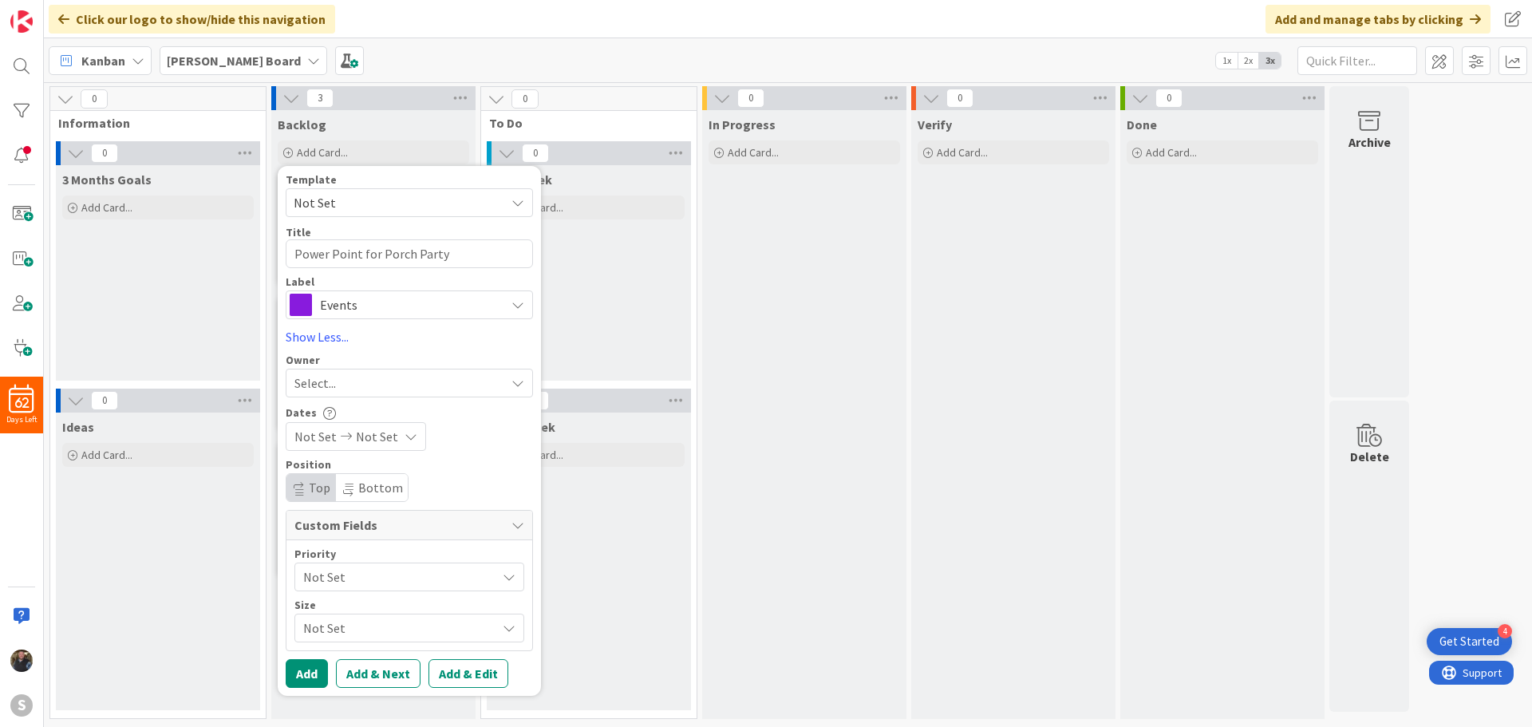
click at [319, 374] on span "Select..." at bounding box center [314, 382] width 41 height 19
click at [299, 451] on span at bounding box center [300, 456] width 13 height 24
click at [380, 436] on span "Not Set" at bounding box center [377, 436] width 42 height 19
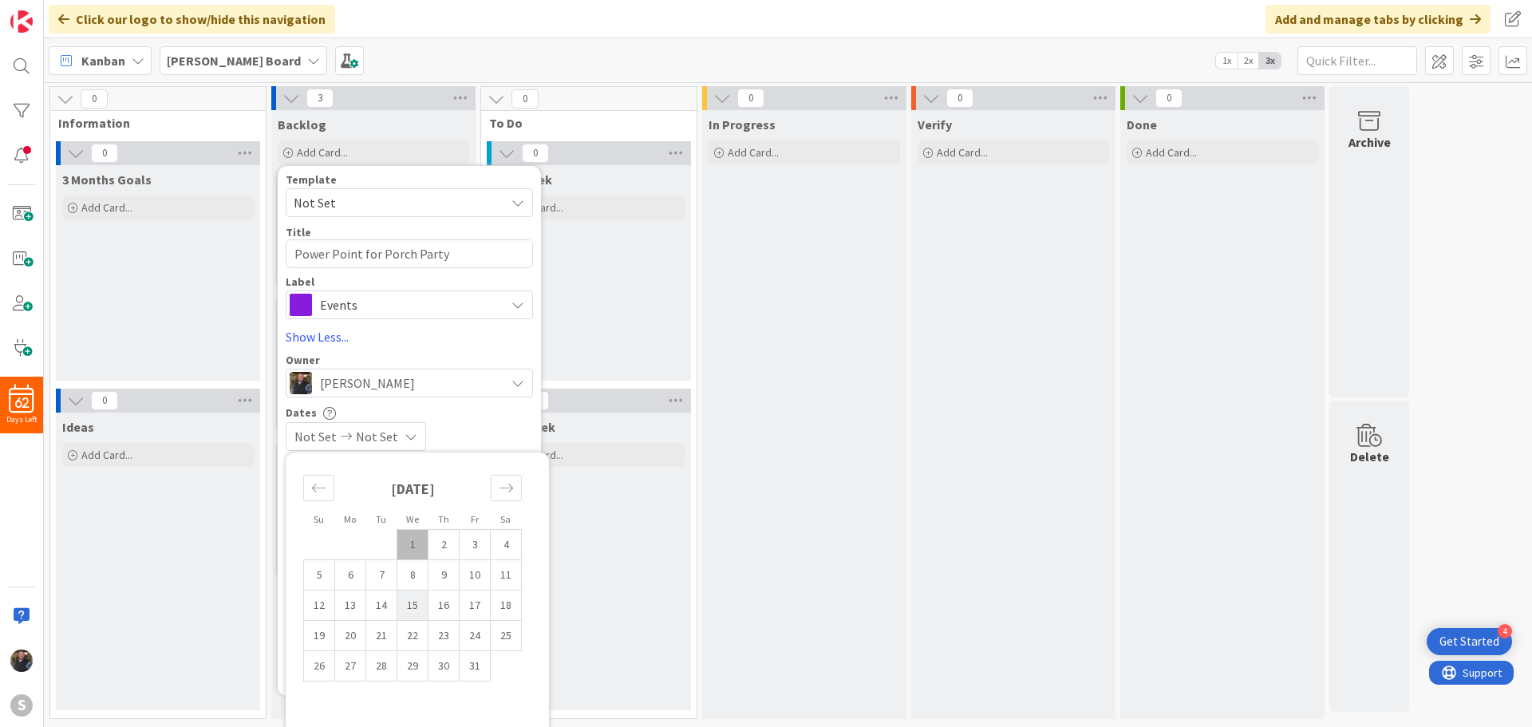
click at [408, 597] on td "15" at bounding box center [412, 605] width 31 height 30
click at [464, 351] on div "Template Not Set Title 27 / 128 Power Point for Porch Party Label Events Social…" at bounding box center [409, 431] width 247 height 514
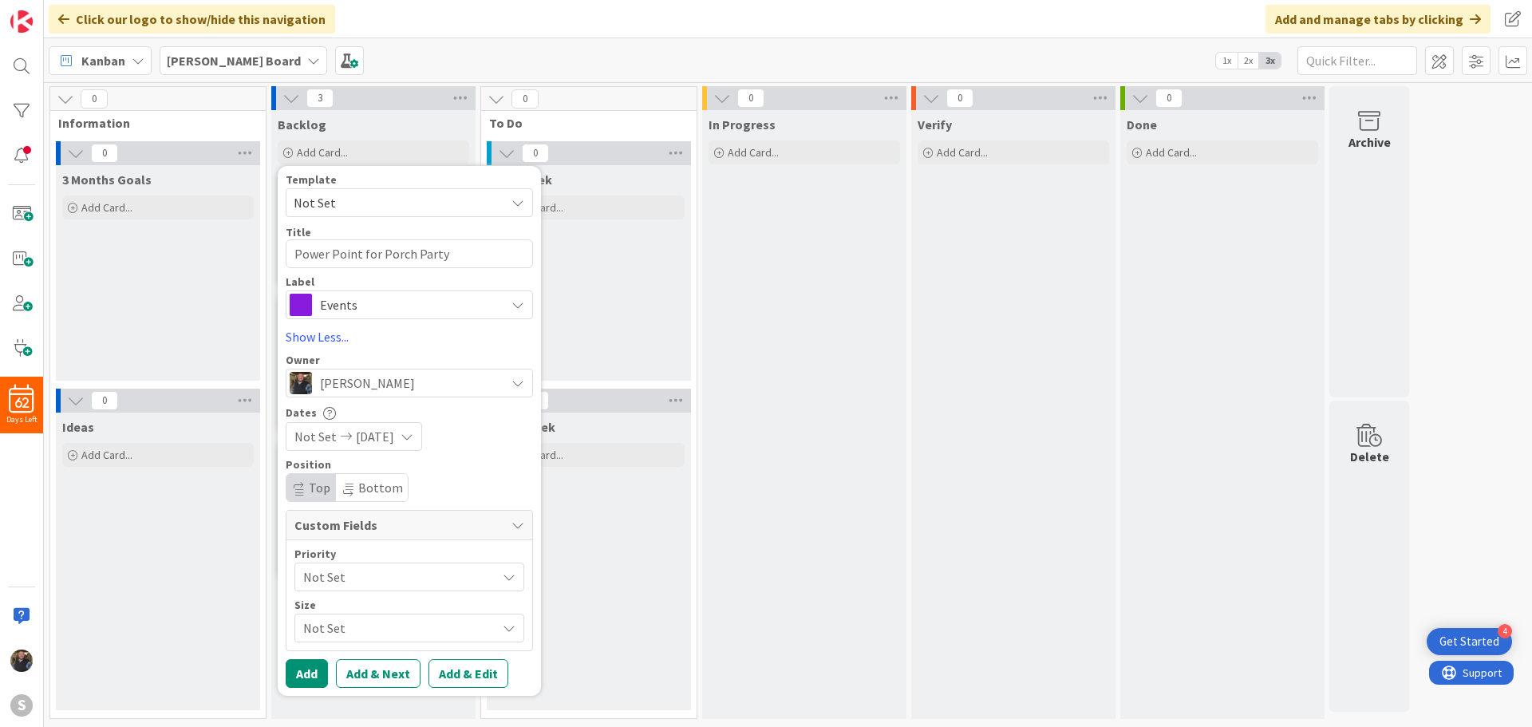
click at [358, 570] on span "Not Set" at bounding box center [395, 577] width 185 height 22
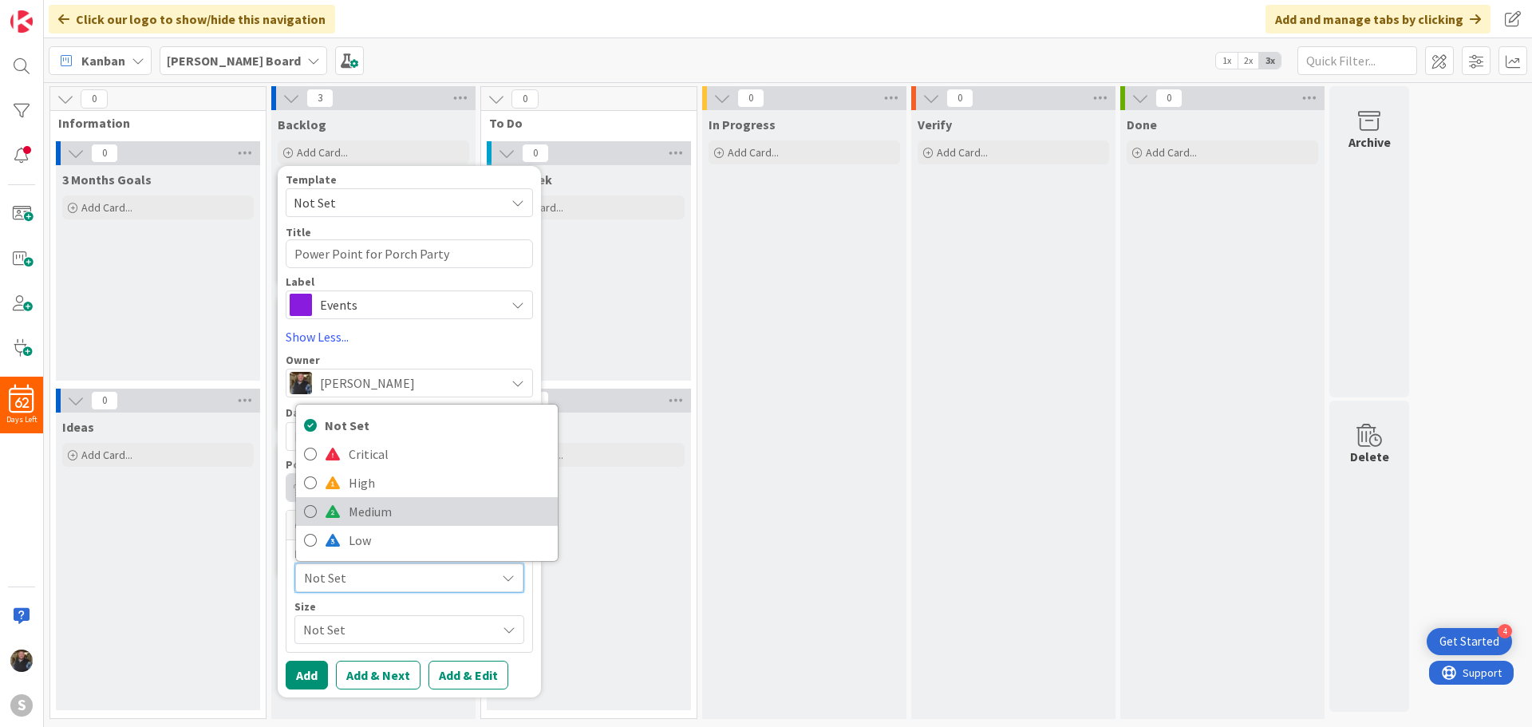
click at [306, 510] on icon at bounding box center [310, 511] width 13 height 24
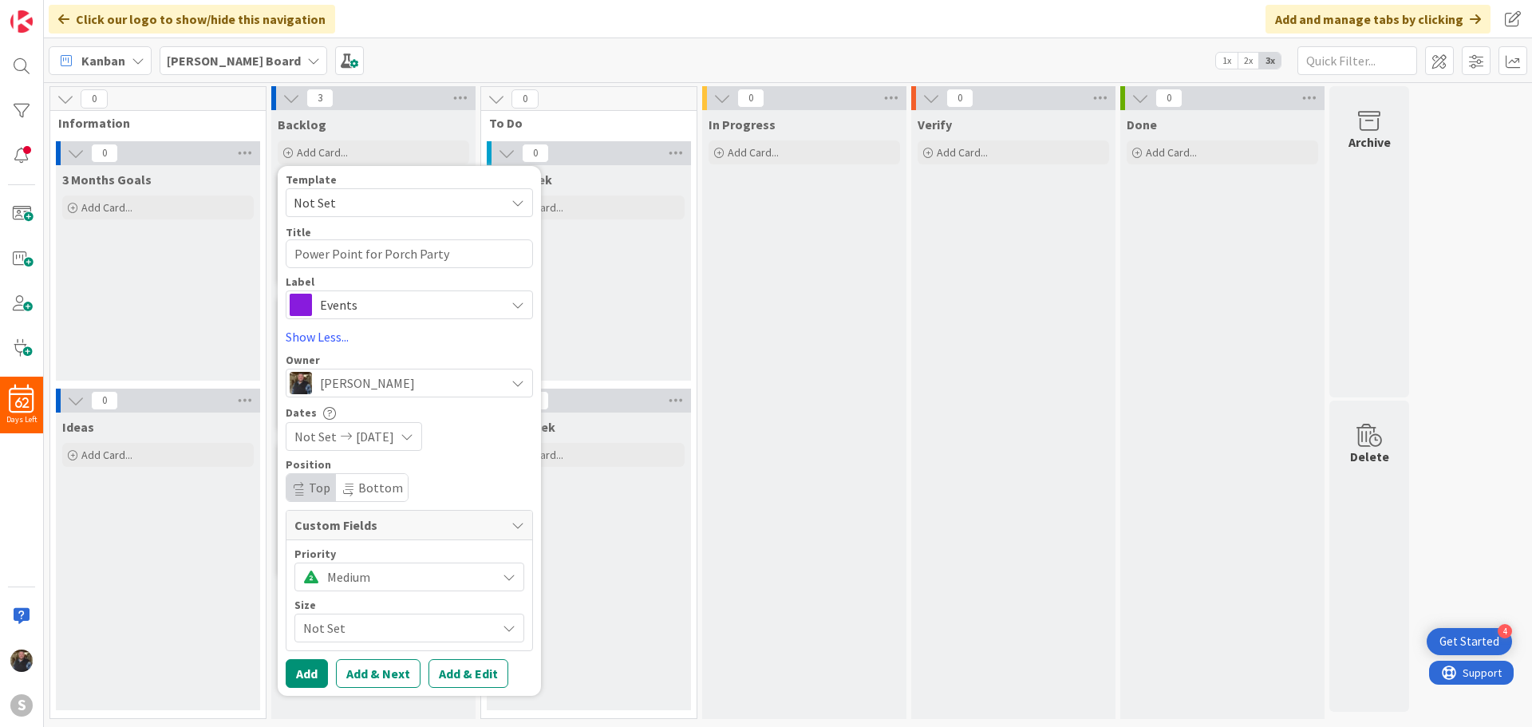
click at [333, 629] on span "Not Set" at bounding box center [395, 628] width 185 height 22
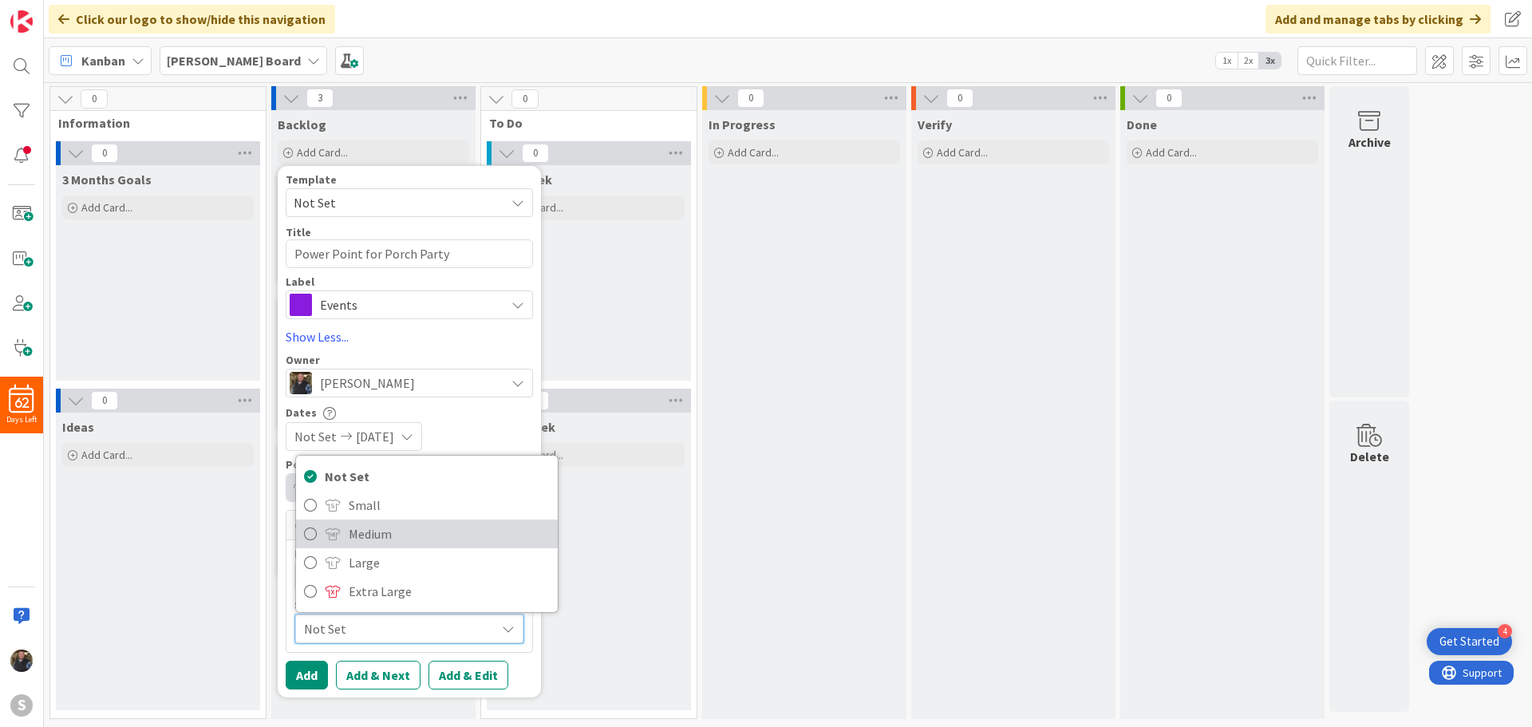
click at [306, 530] on icon at bounding box center [310, 534] width 13 height 24
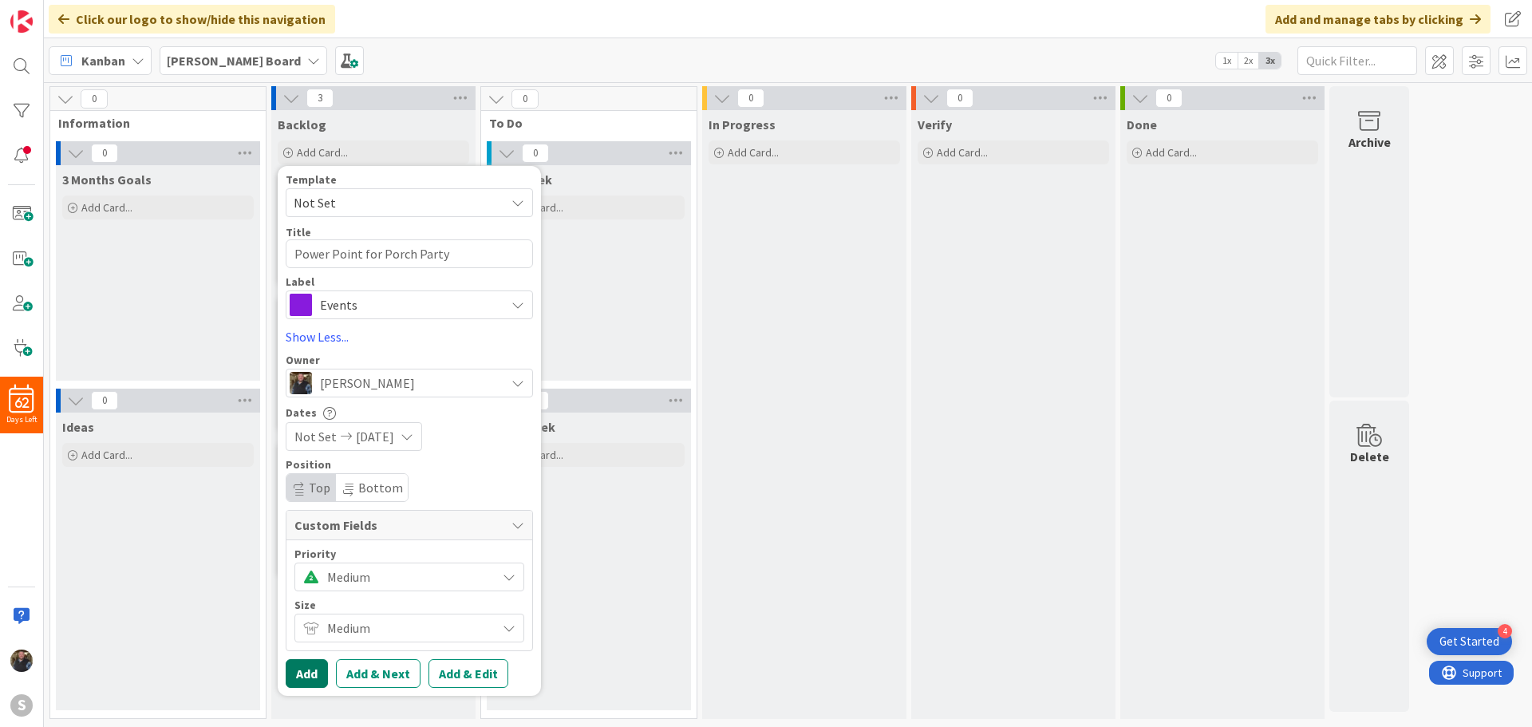
click at [308, 669] on button "Add" at bounding box center [307, 673] width 42 height 29
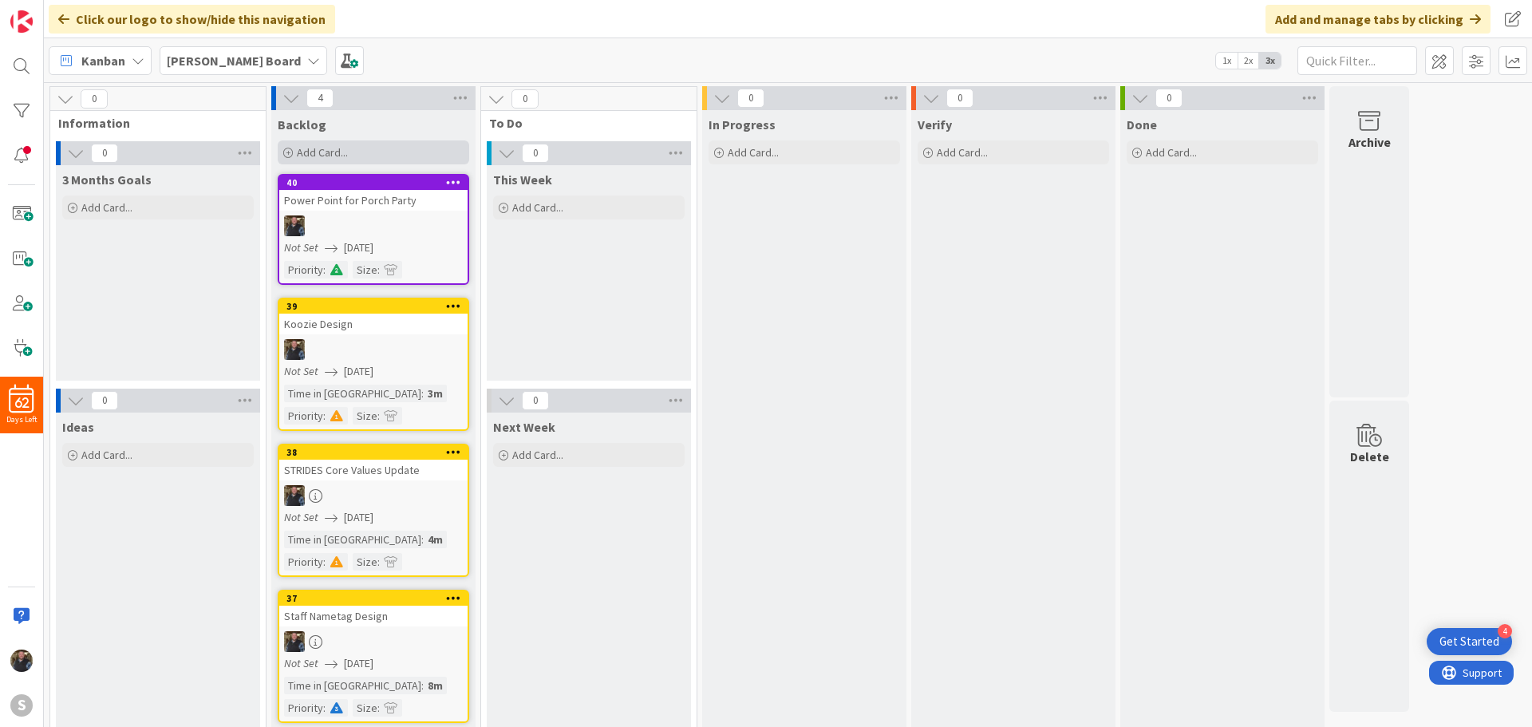
click at [303, 149] on span "Add Card..." at bounding box center [322, 152] width 51 height 14
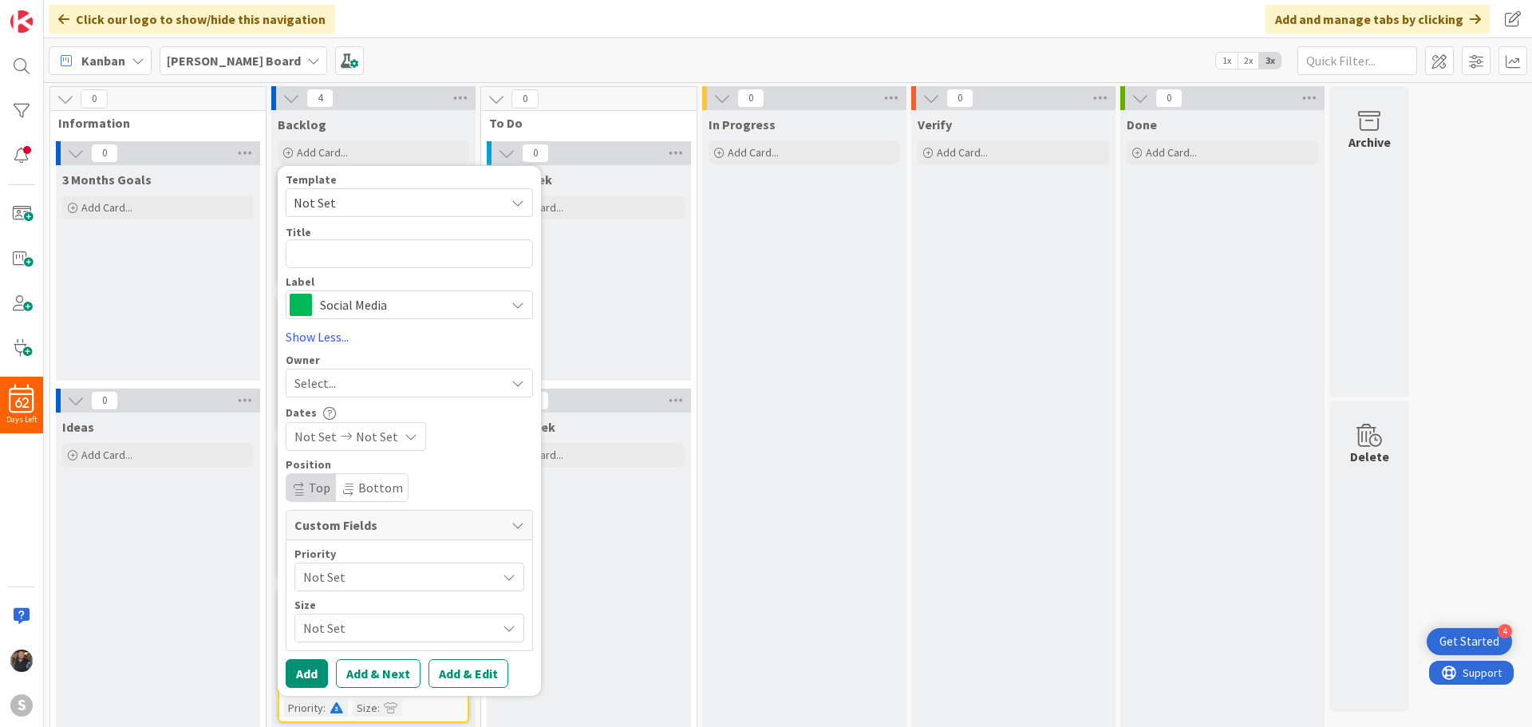
click at [316, 202] on span "Not Set" at bounding box center [393, 202] width 199 height 21
click at [317, 204] on span "Not Set" at bounding box center [393, 202] width 199 height 21
click at [303, 248] on textarea at bounding box center [409, 253] width 247 height 29
click at [335, 302] on span "Social Media" at bounding box center [408, 305] width 177 height 22
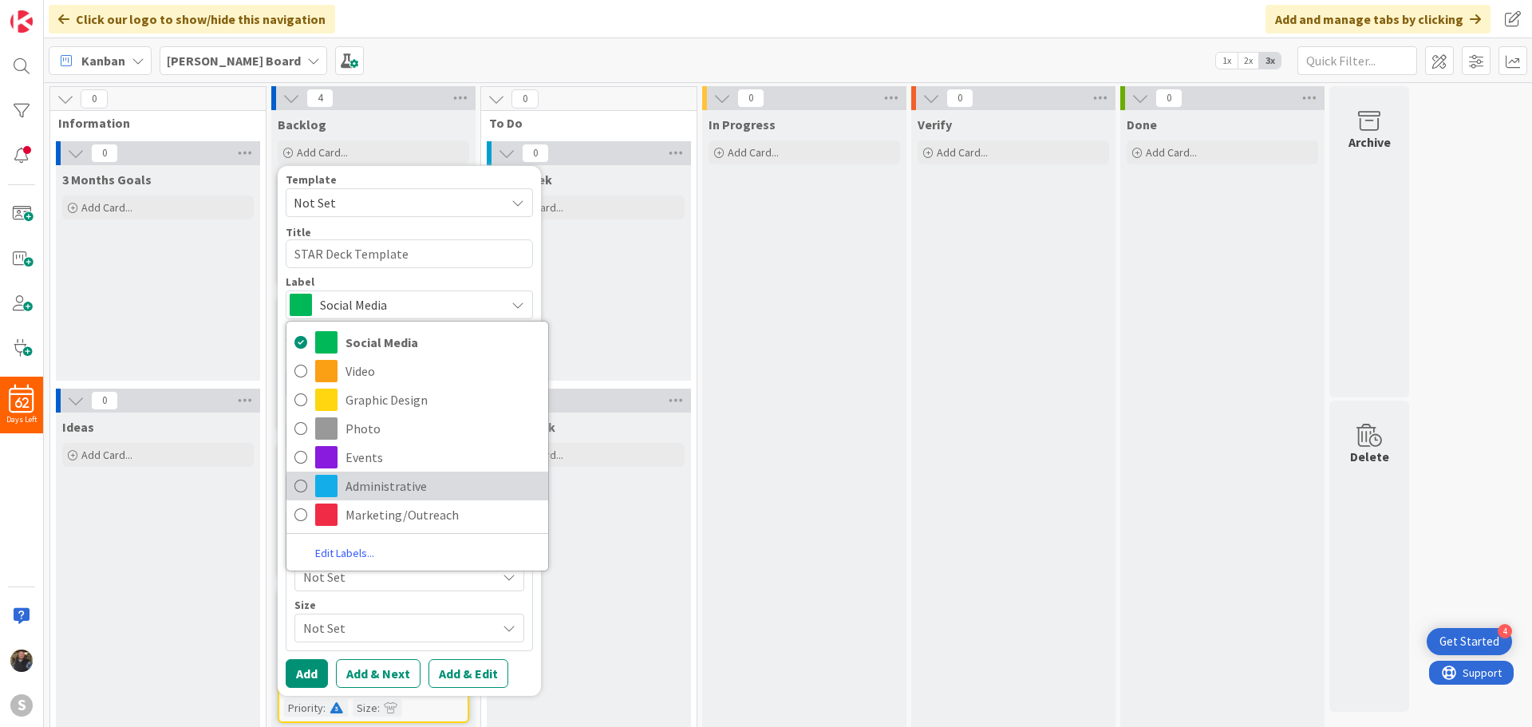
click at [294, 484] on icon at bounding box center [300, 486] width 13 height 24
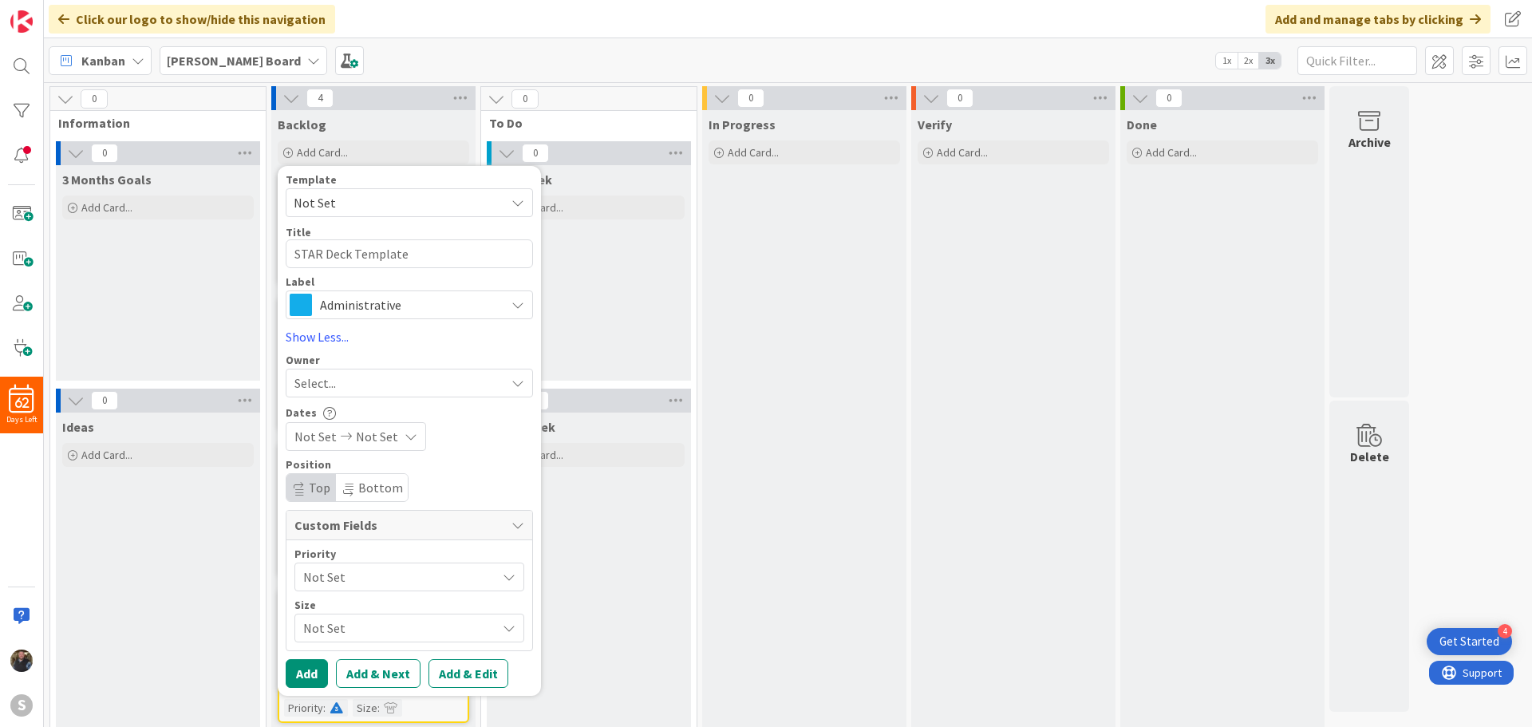
click at [361, 302] on span "Administrative" at bounding box center [408, 305] width 177 height 22
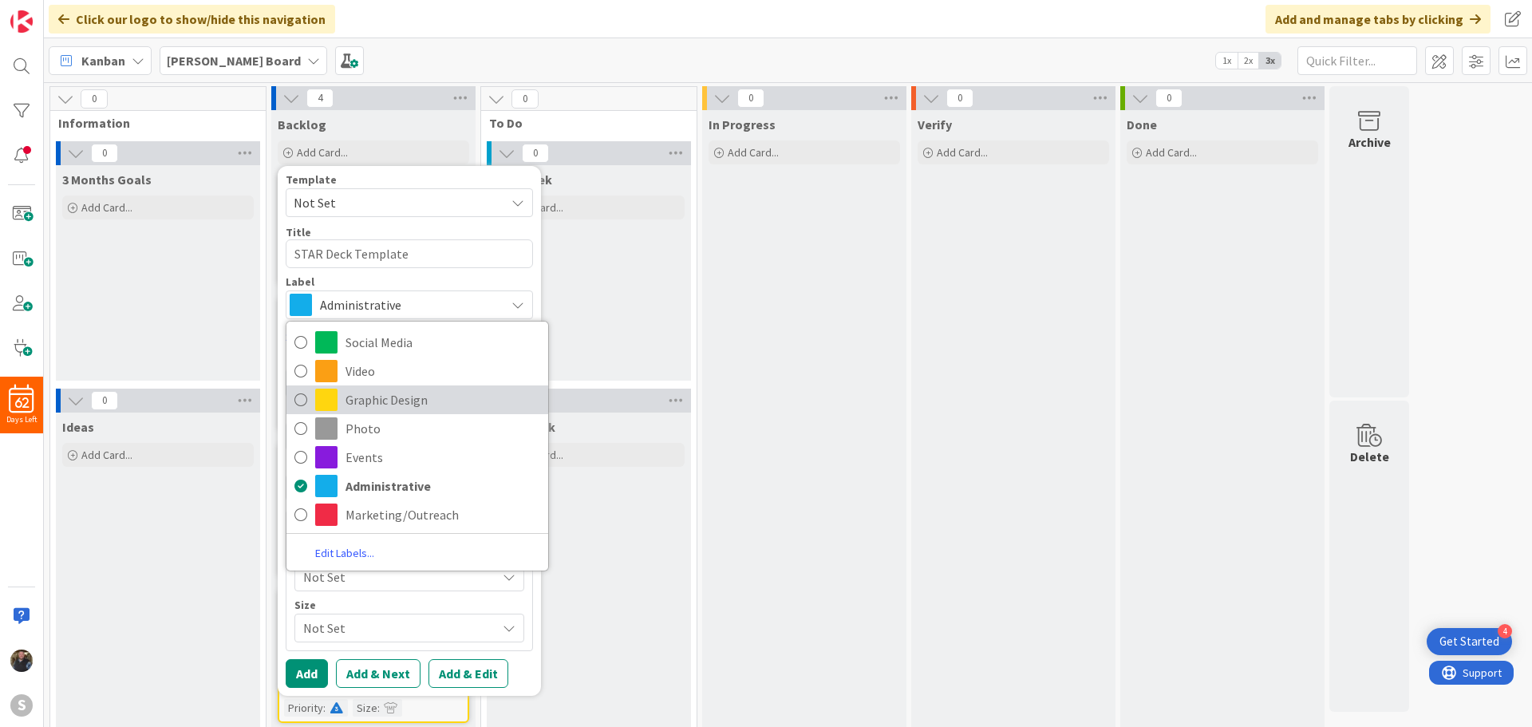
click at [306, 396] on icon at bounding box center [300, 400] width 13 height 24
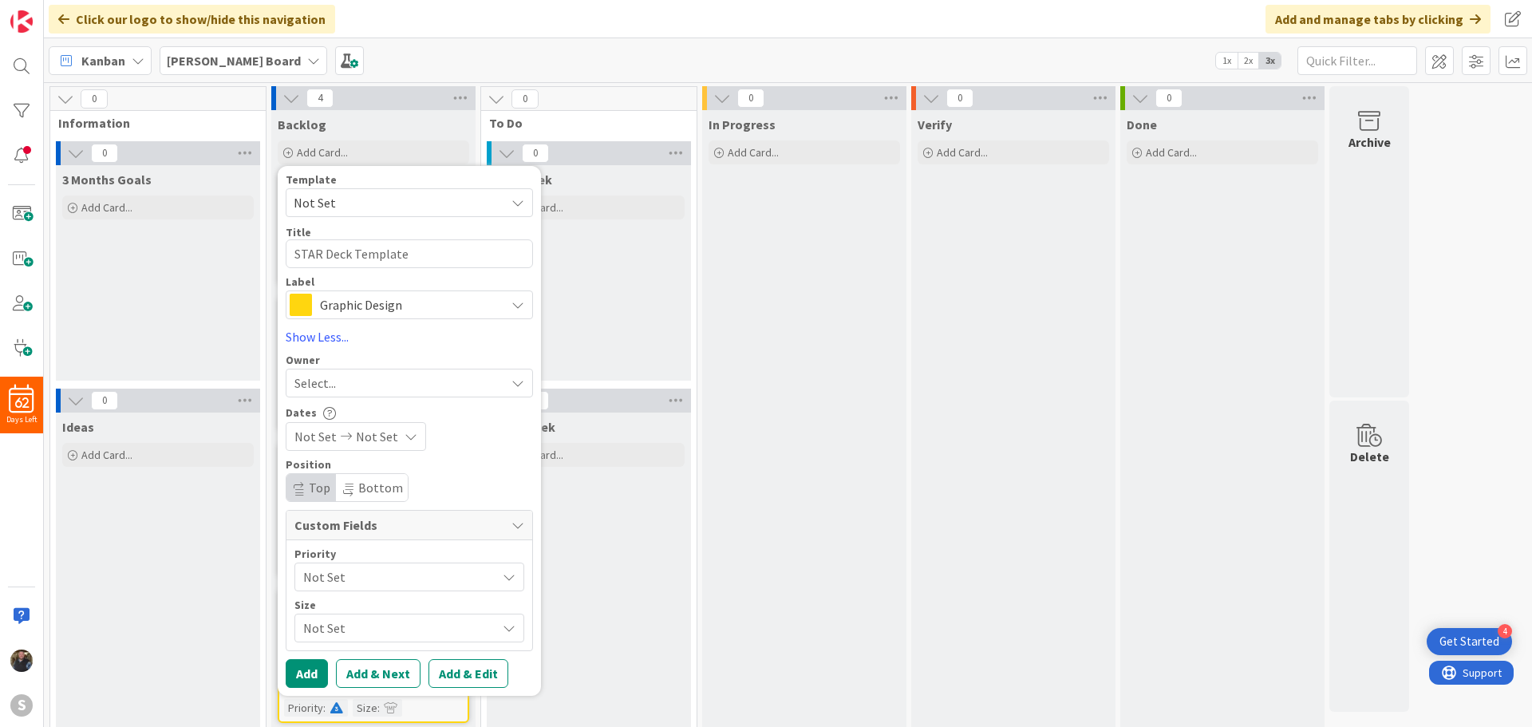
click at [329, 382] on span "Select..." at bounding box center [314, 382] width 41 height 19
click at [303, 456] on span at bounding box center [300, 456] width 13 height 24
click at [366, 440] on span "Not Set" at bounding box center [377, 436] width 42 height 19
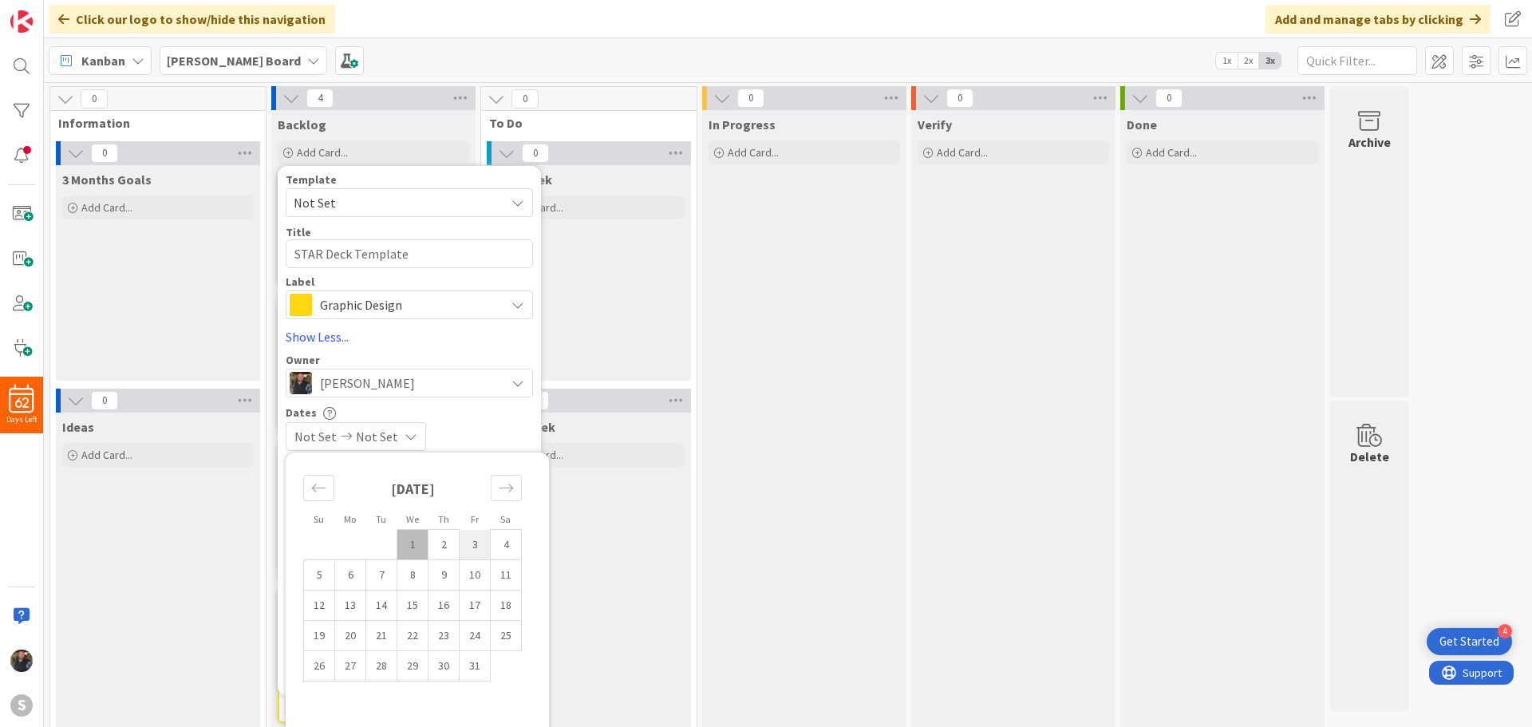
click at [476, 547] on td "3" at bounding box center [475, 545] width 31 height 30
click at [472, 436] on div "[DATE] Not Set" at bounding box center [409, 436] width 247 height 29
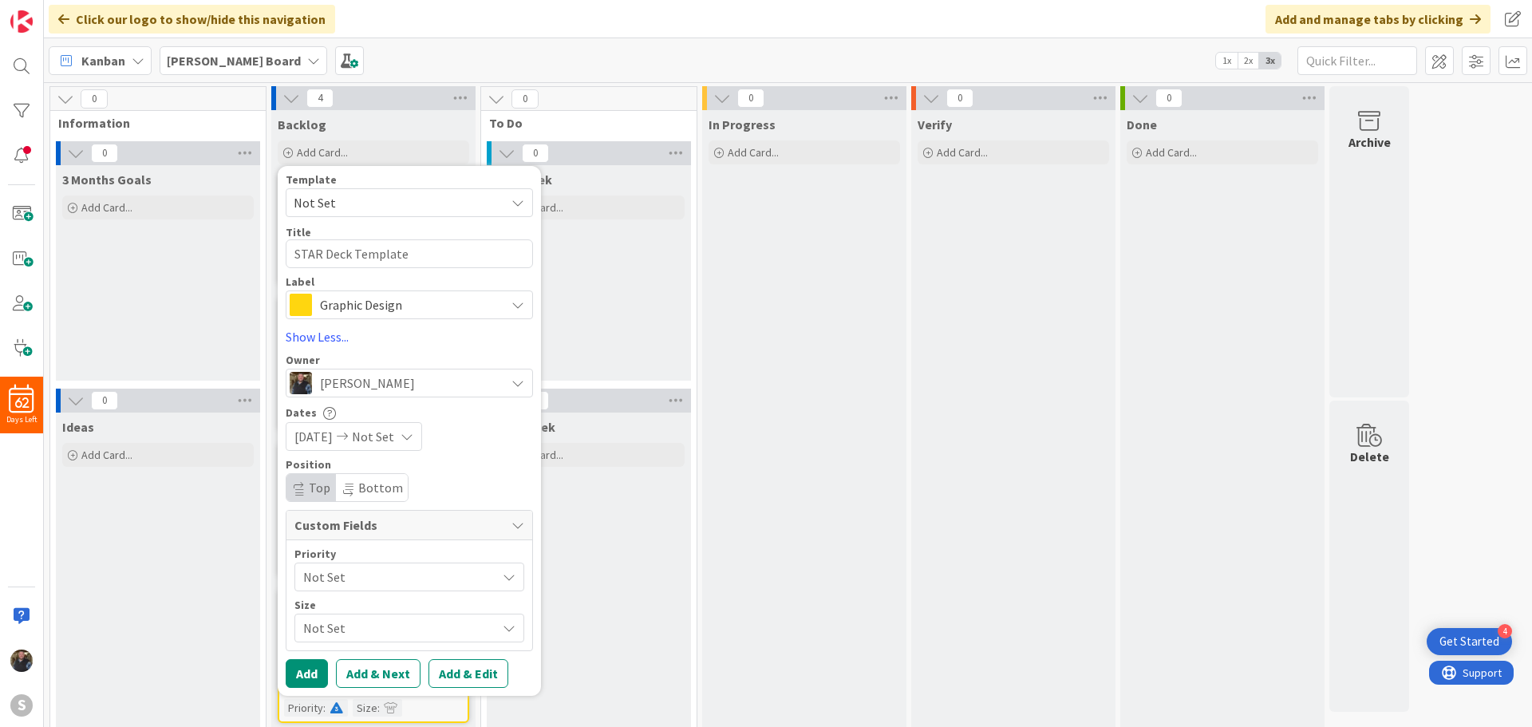
click at [394, 438] on span "Not Set" at bounding box center [373, 436] width 42 height 19
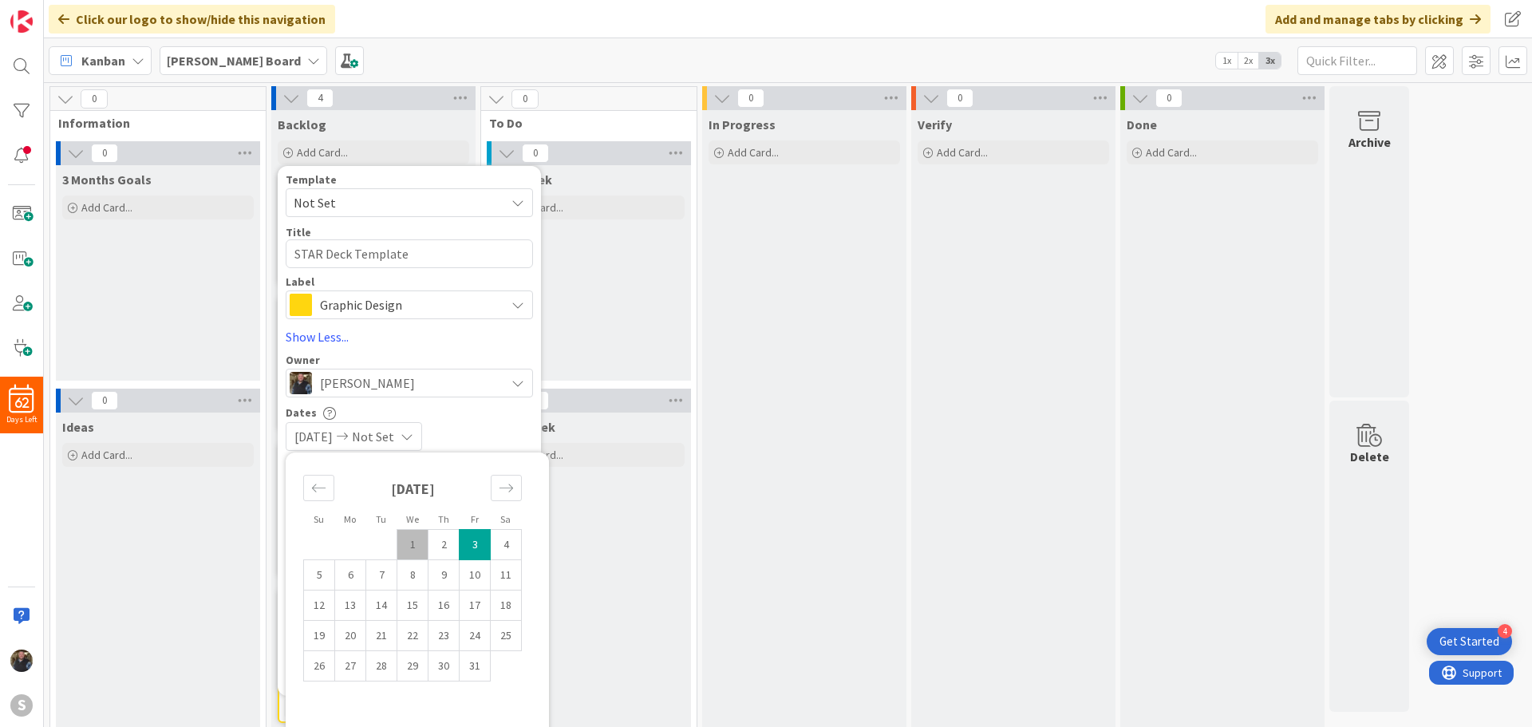
click at [325, 440] on span "[DATE]" at bounding box center [313, 436] width 38 height 19
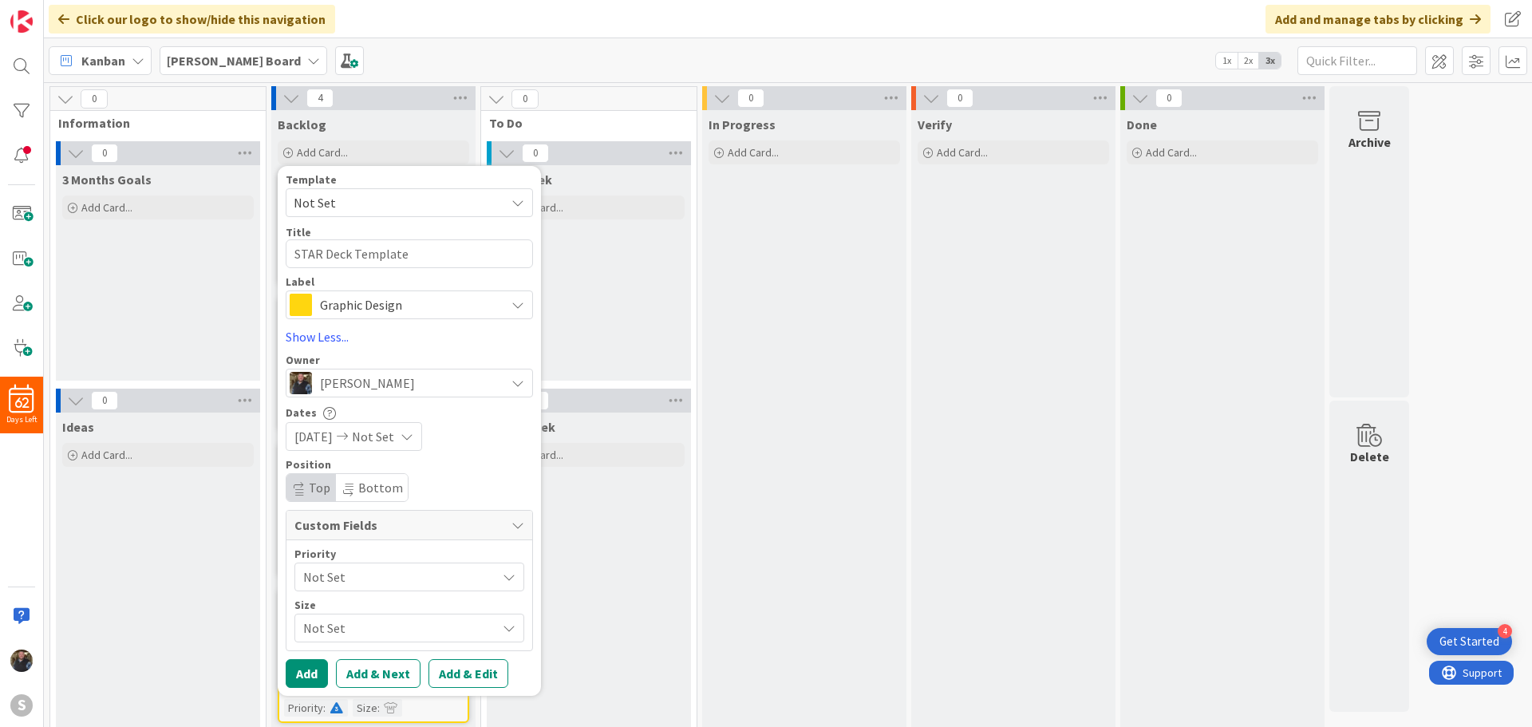
click at [331, 440] on span "[DATE]" at bounding box center [313, 436] width 38 height 19
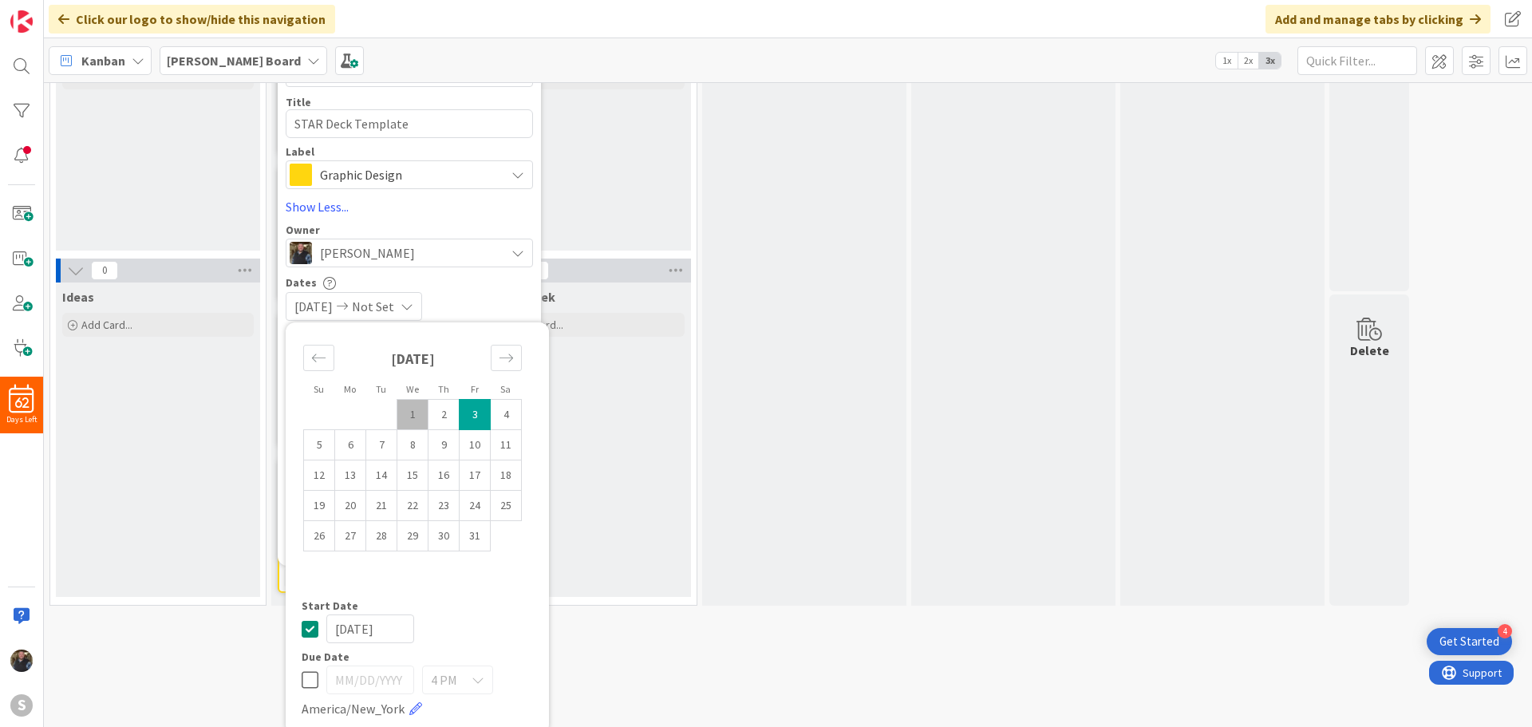
scroll to position [137, 0]
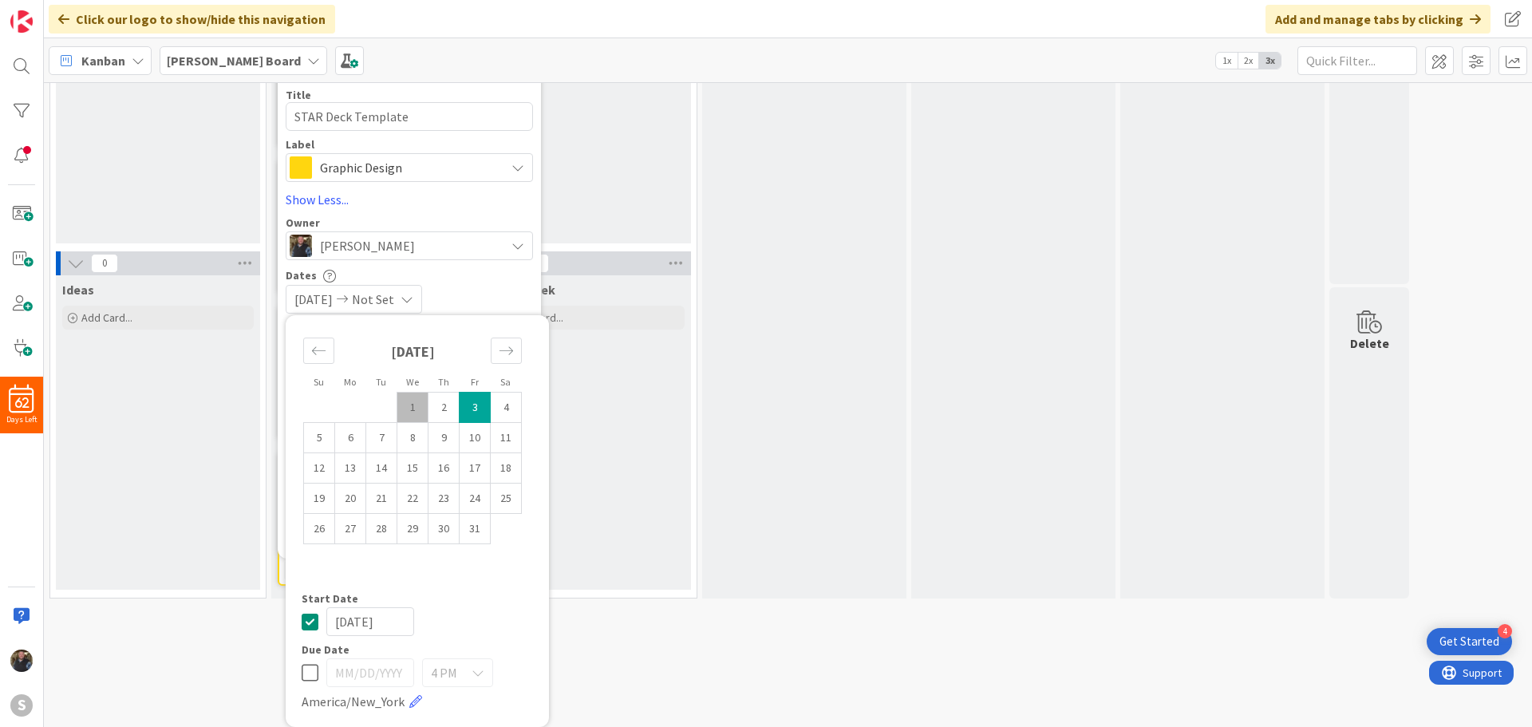
click at [310, 624] on icon at bounding box center [310, 621] width 17 height 19
click at [306, 677] on icon at bounding box center [310, 672] width 17 height 19
click at [475, 408] on td "3" at bounding box center [475, 408] width 31 height 30
click at [457, 288] on div "Not Set [DATE]" at bounding box center [409, 299] width 247 height 29
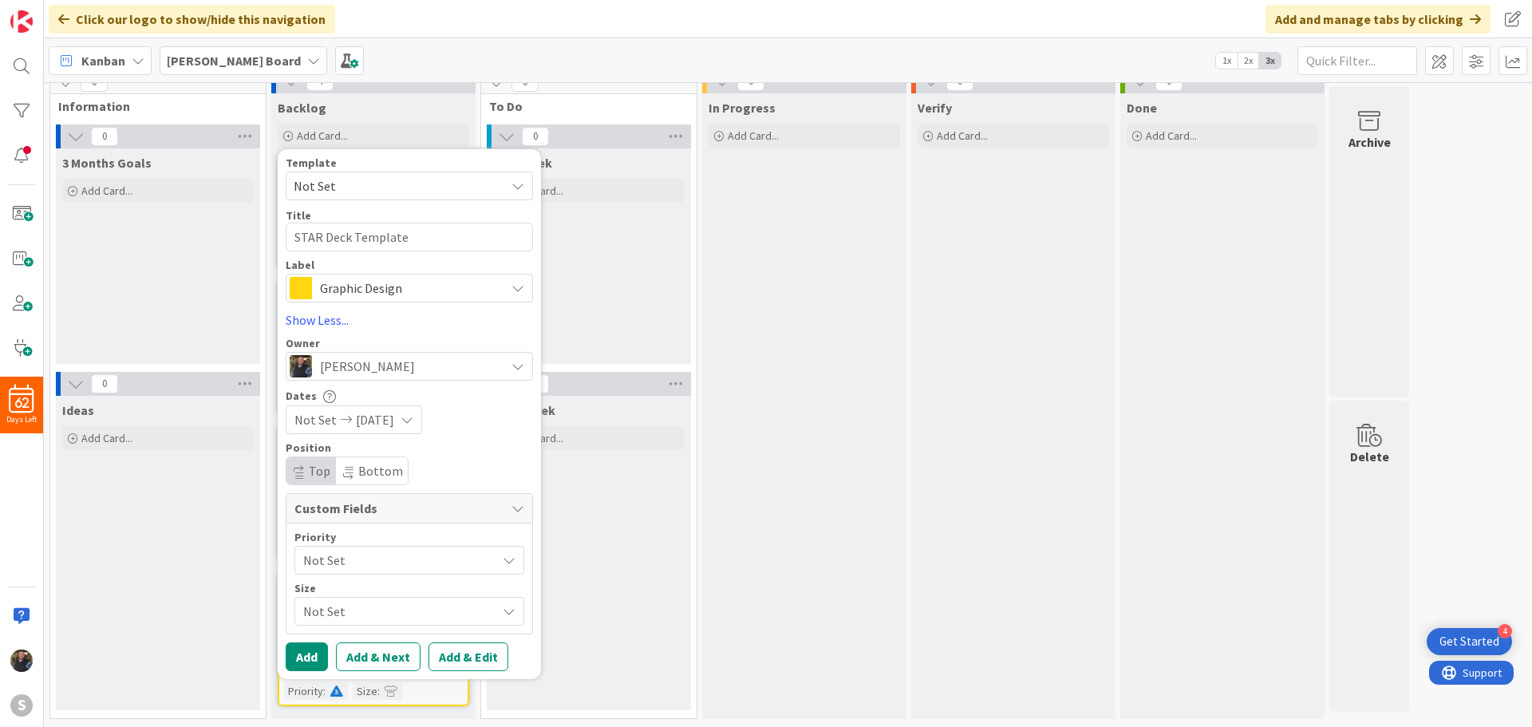
scroll to position [17, 0]
click at [347, 559] on span "Not Set" at bounding box center [395, 560] width 185 height 22
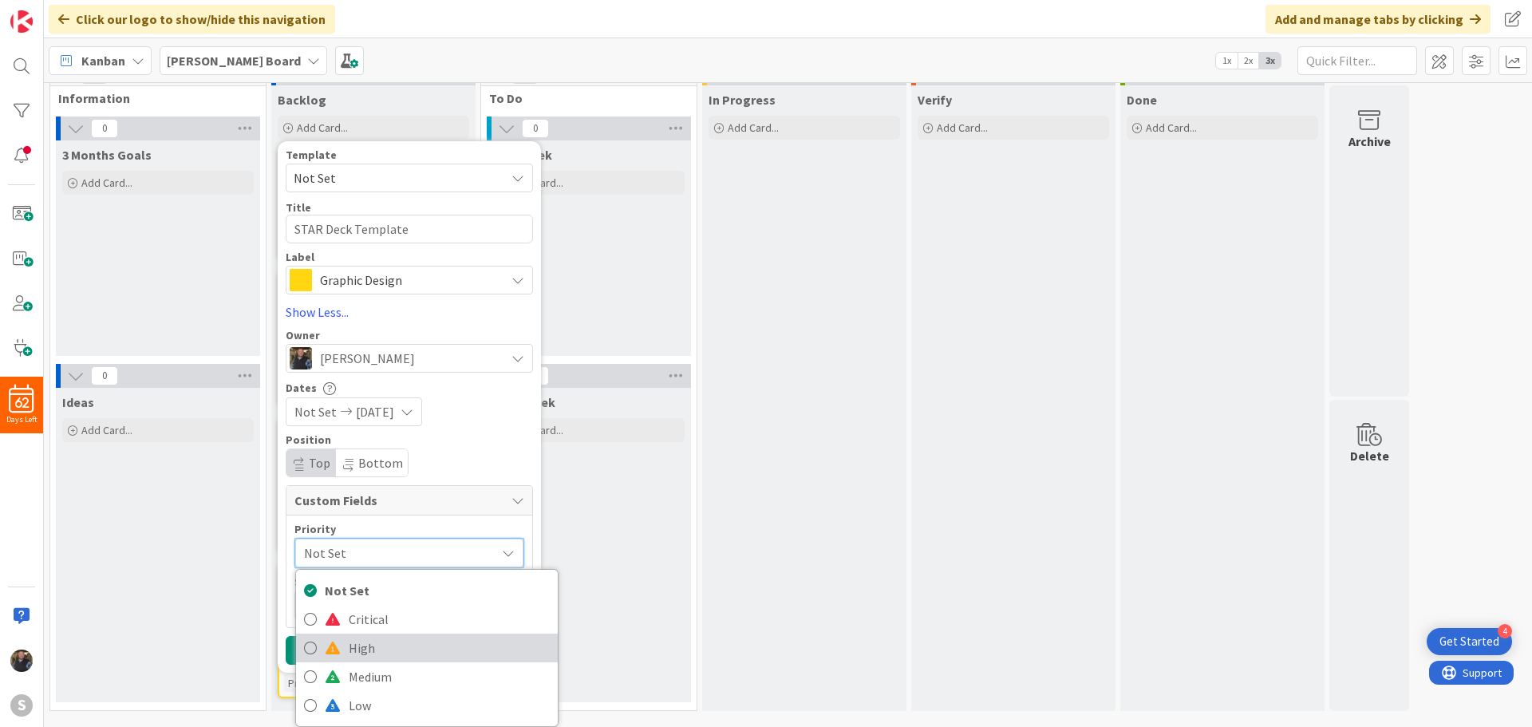
click at [330, 650] on span at bounding box center [333, 647] width 16 height 13
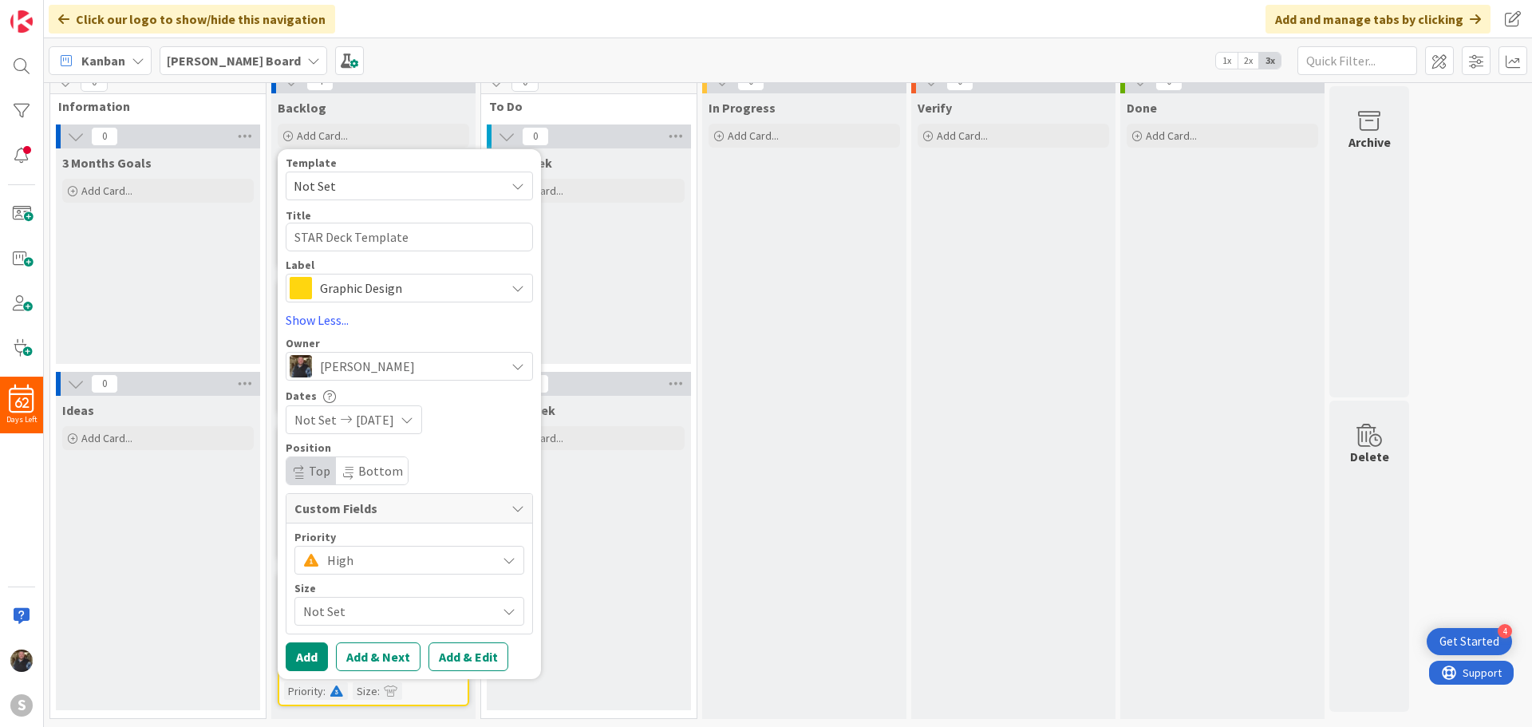
scroll to position [17, 0]
click at [320, 600] on span "Not Set" at bounding box center [395, 611] width 185 height 22
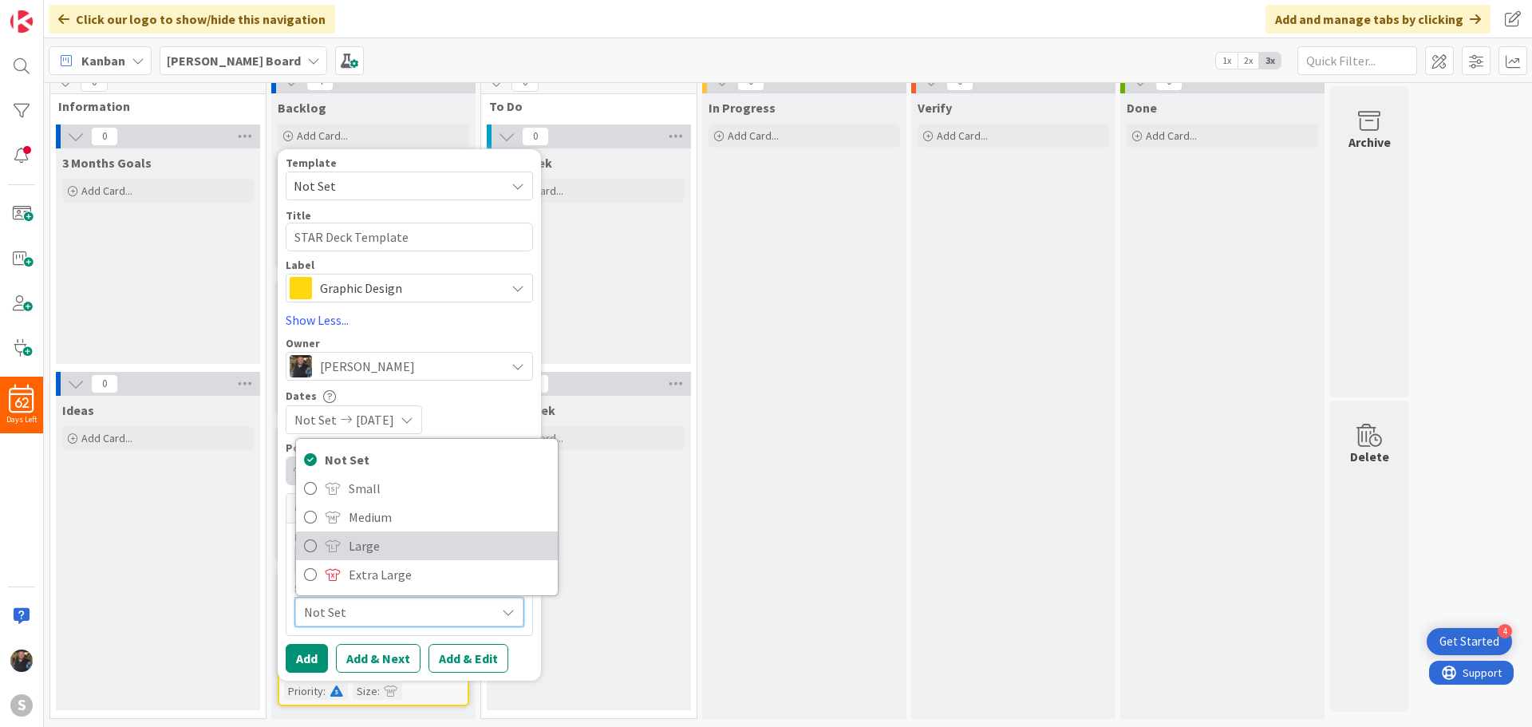
click at [310, 548] on icon at bounding box center [310, 546] width 13 height 24
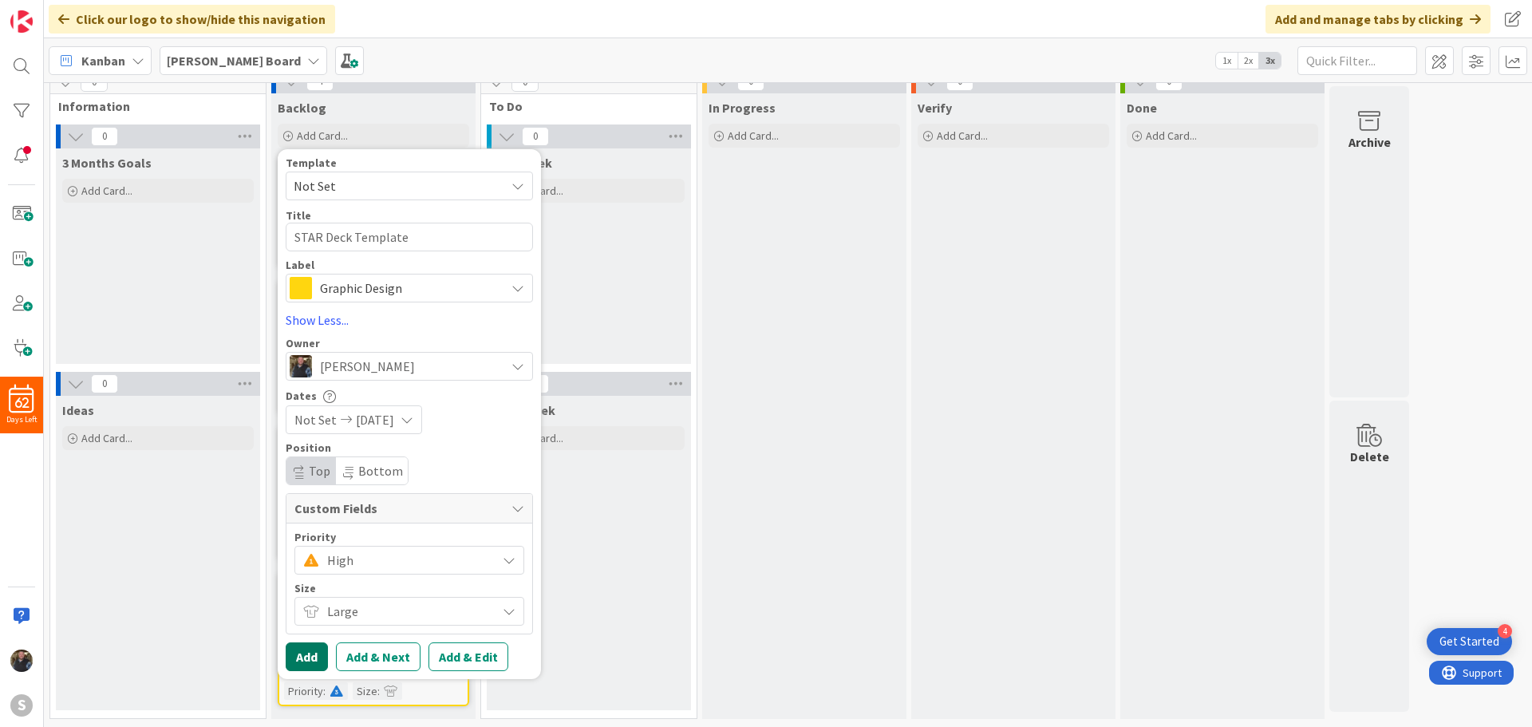
click at [304, 649] on button "Add" at bounding box center [307, 656] width 42 height 29
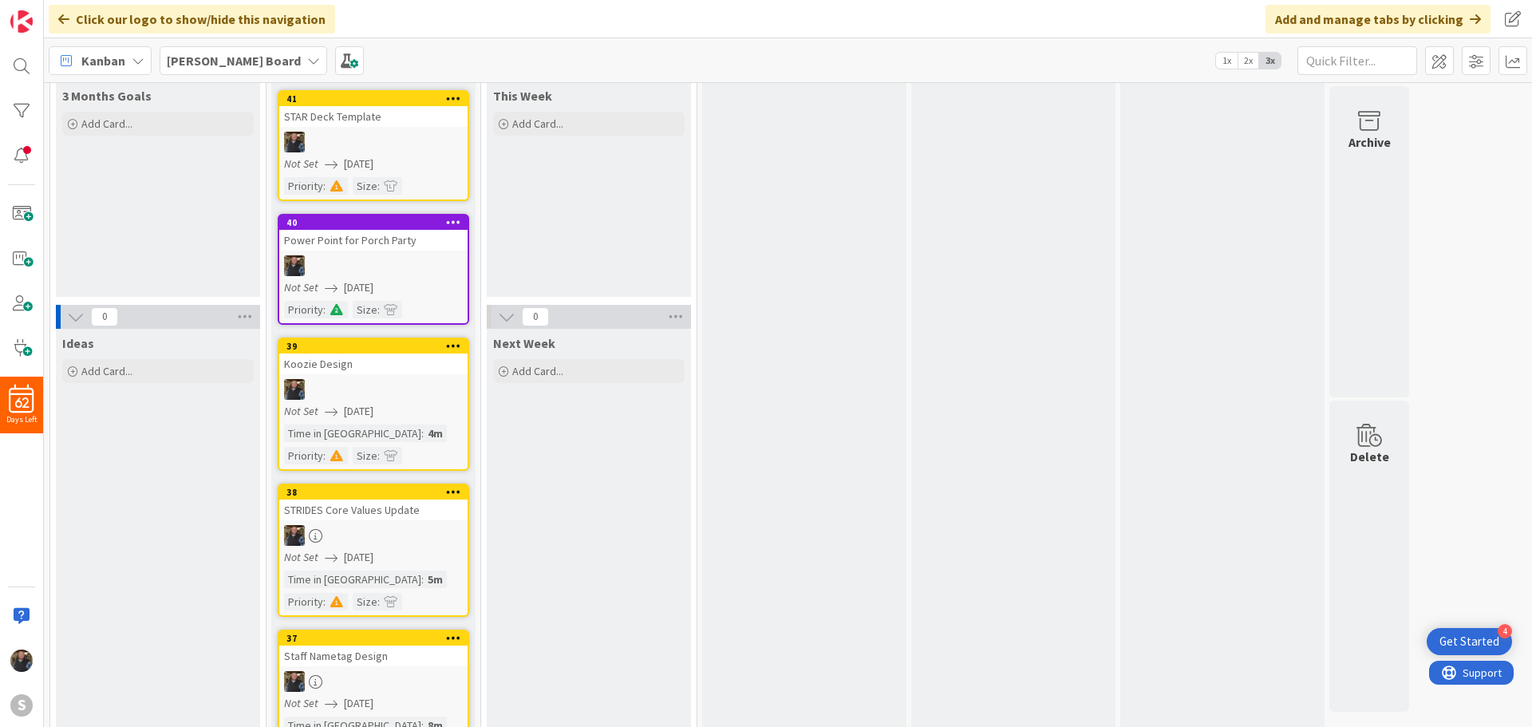
scroll to position [0, 0]
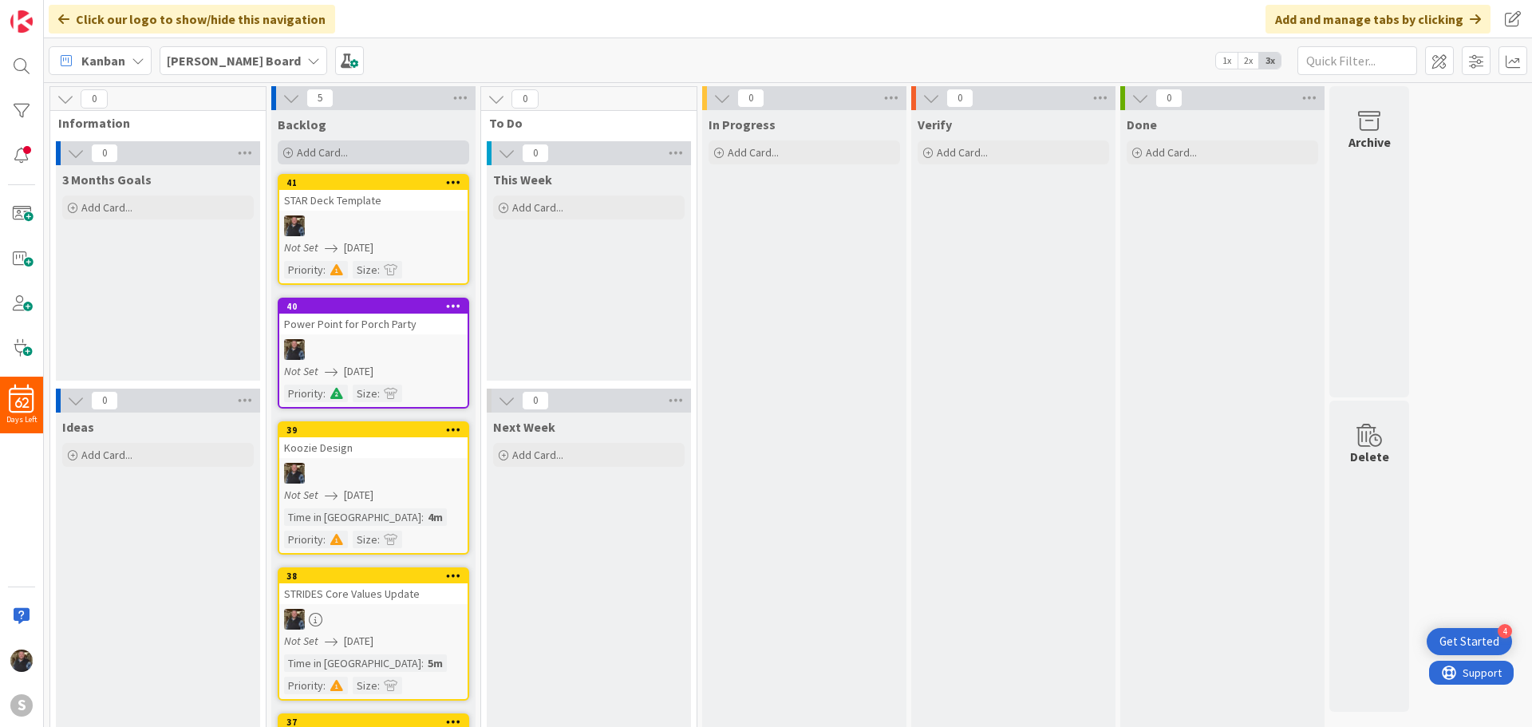
click at [312, 150] on span "Add Card..." at bounding box center [322, 152] width 51 height 14
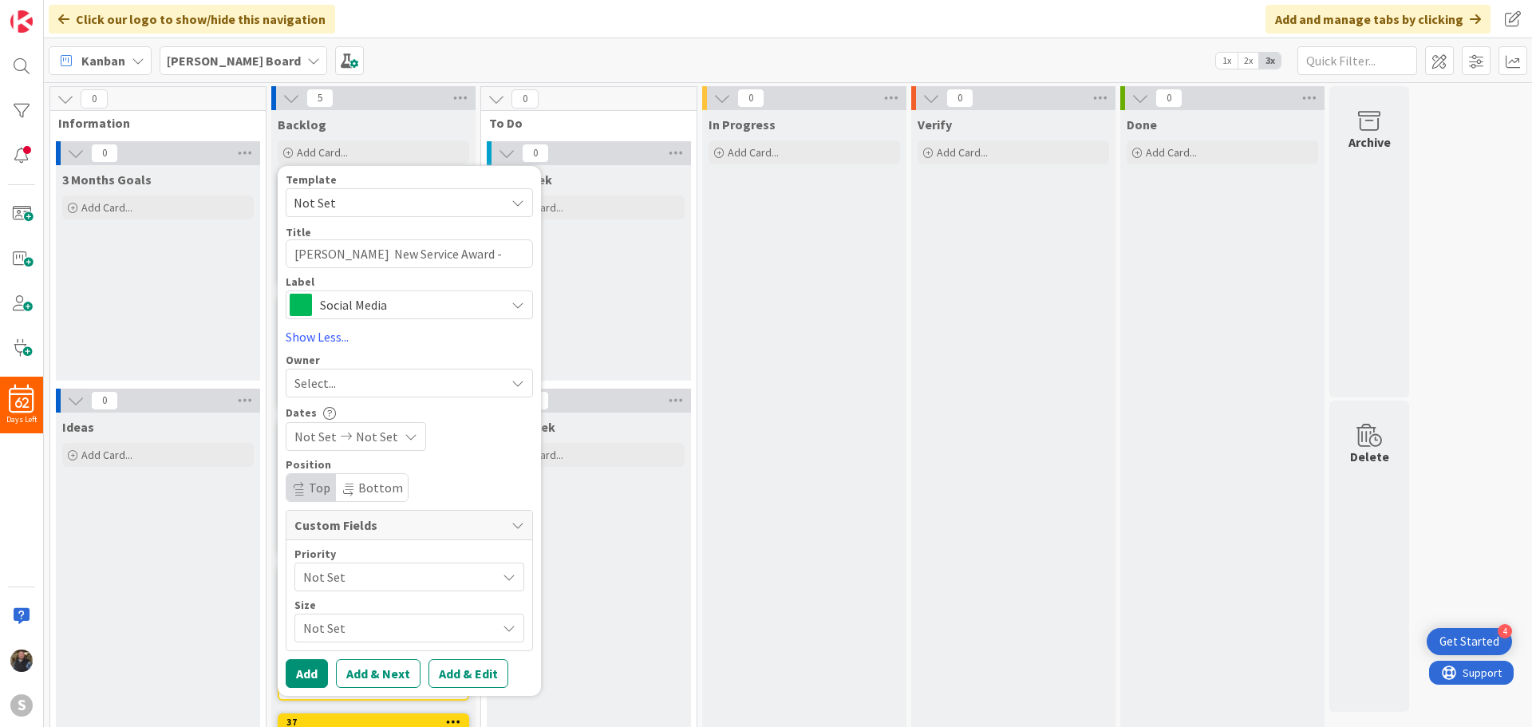
click at [363, 295] on span "Social Media" at bounding box center [408, 305] width 177 height 22
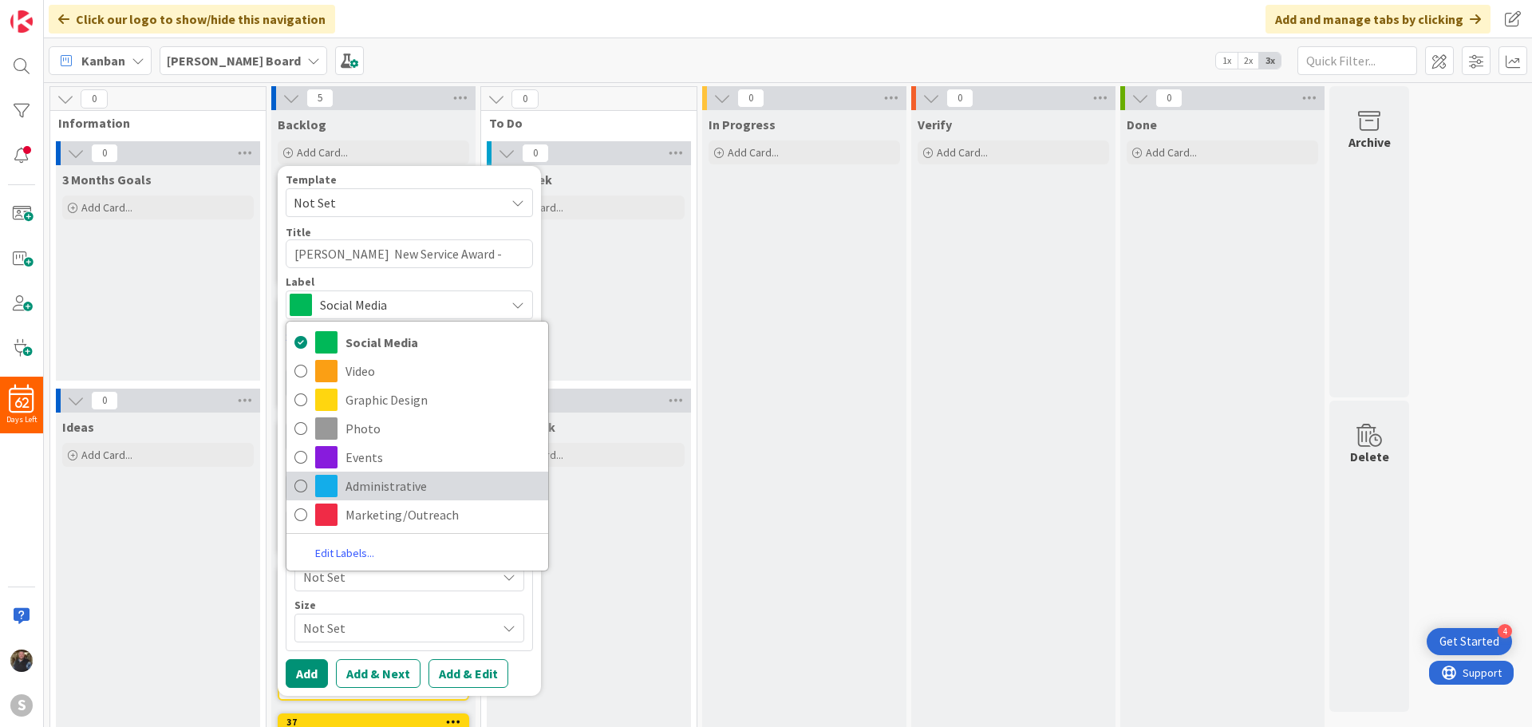
click at [303, 477] on icon at bounding box center [300, 486] width 13 height 24
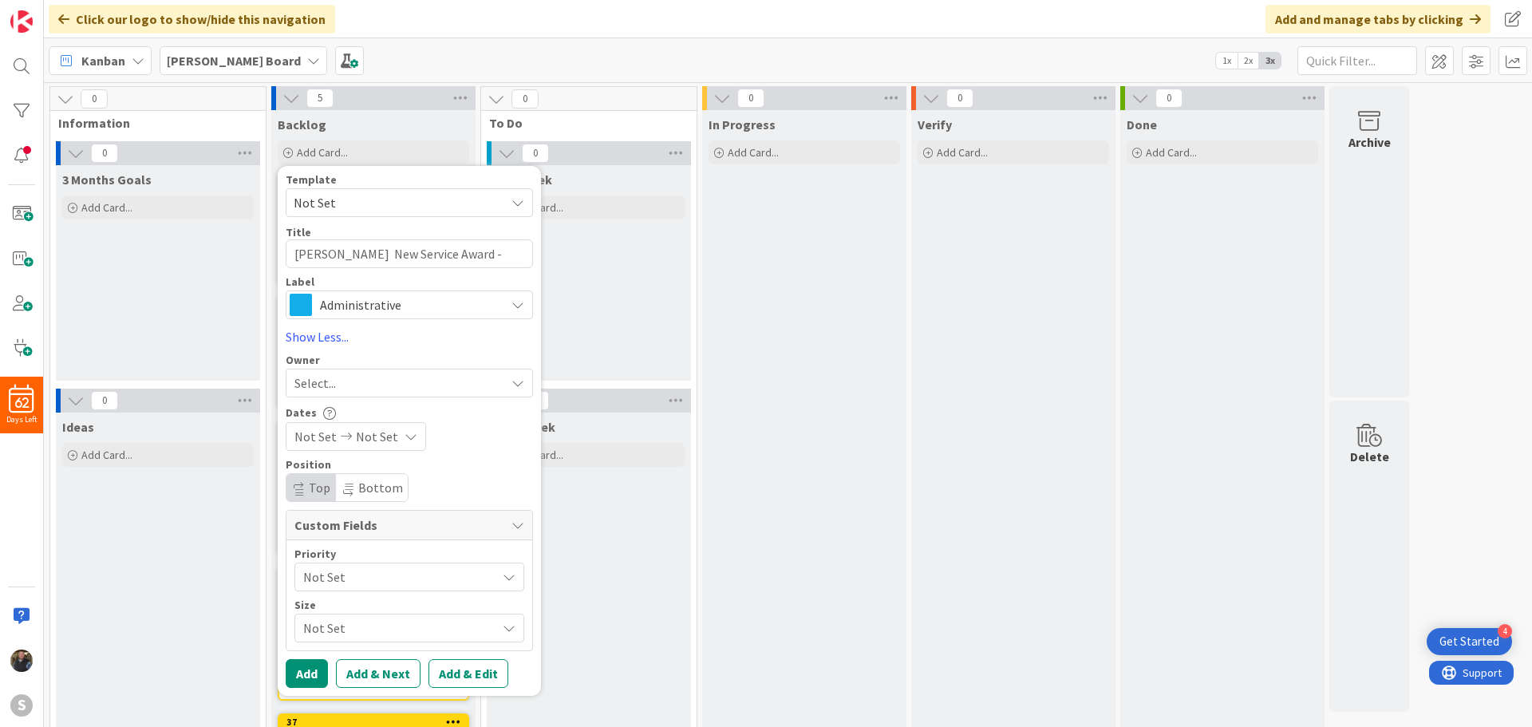
click at [320, 390] on span "Select..." at bounding box center [314, 382] width 41 height 19
click at [298, 446] on span at bounding box center [300, 456] width 13 height 24
click at [360, 436] on span "Not Set" at bounding box center [377, 436] width 42 height 19
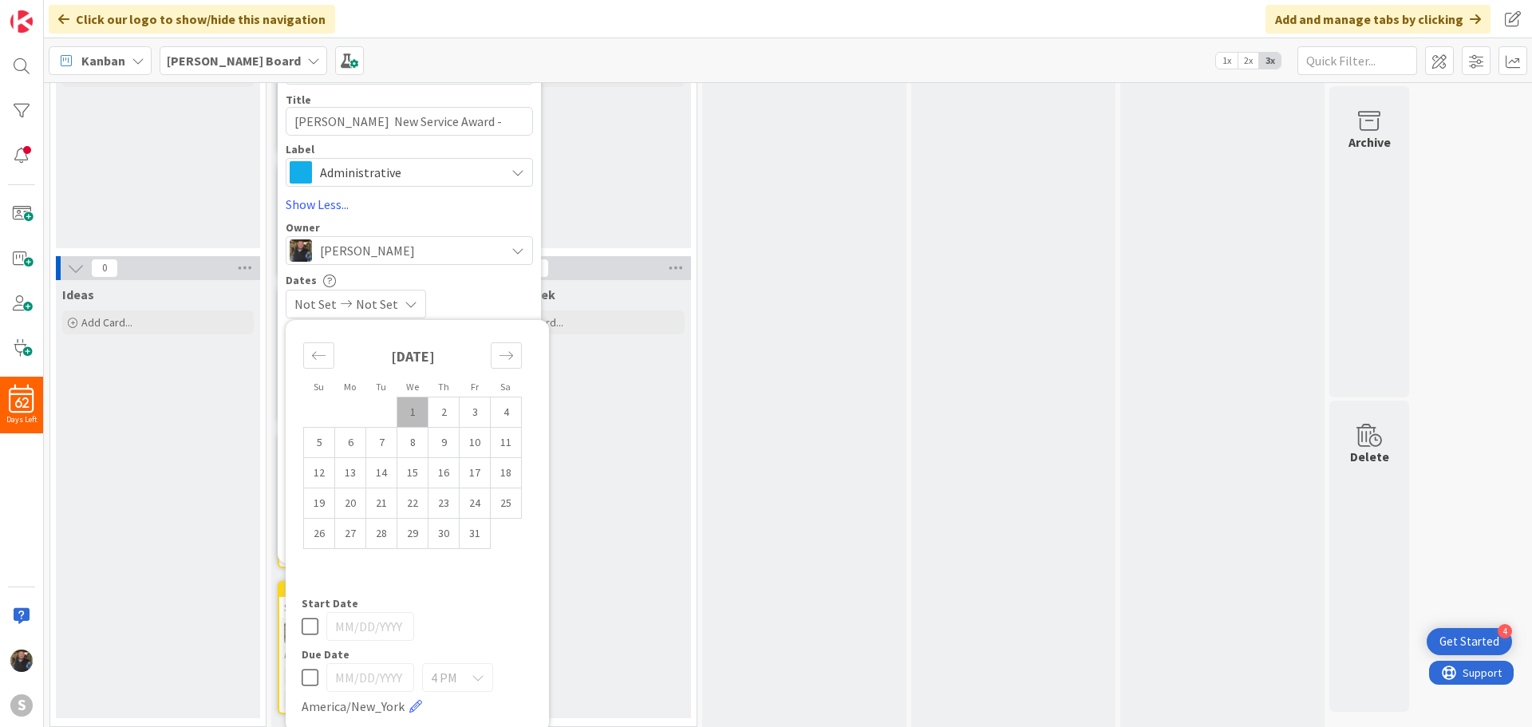
scroll to position [140, 0]
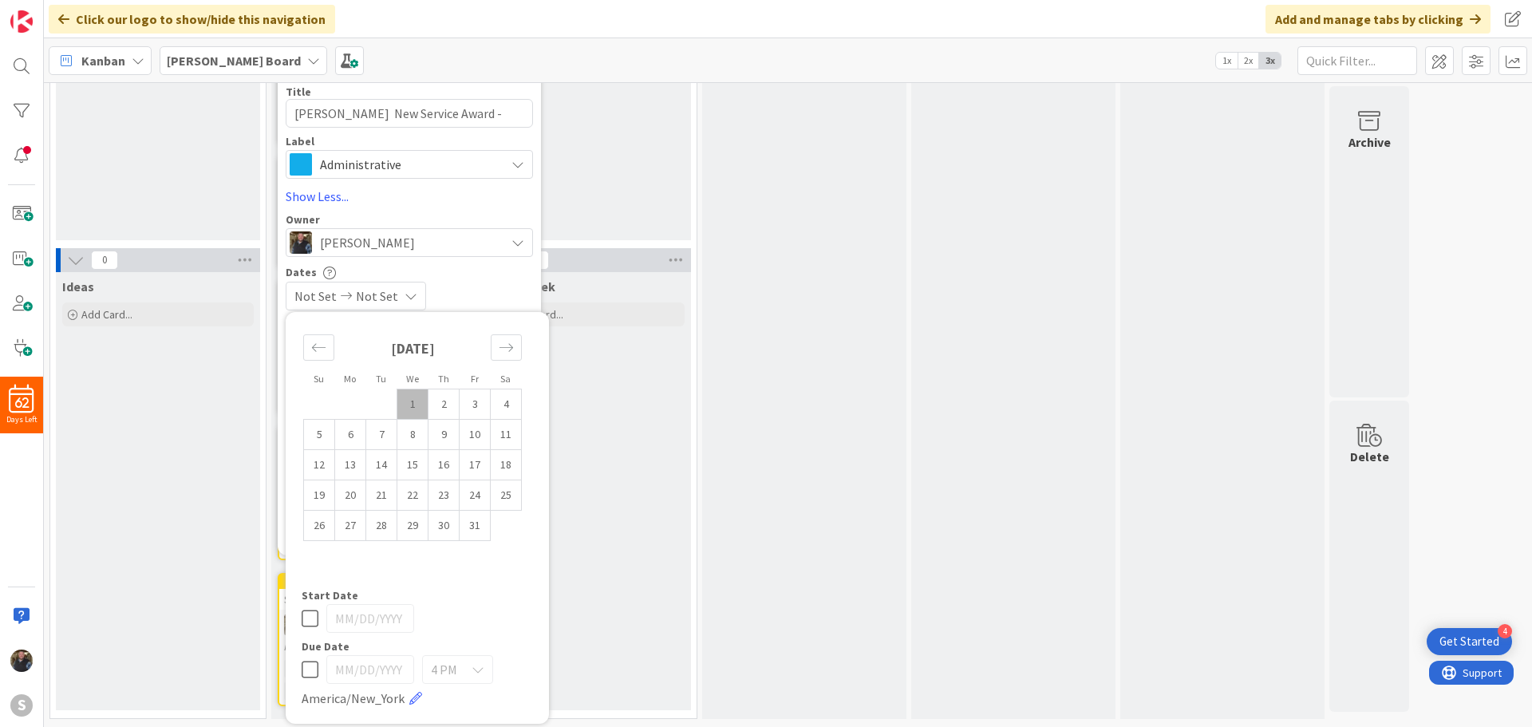
click at [315, 673] on icon at bounding box center [310, 669] width 17 height 19
click at [409, 464] on td "15" at bounding box center [412, 465] width 31 height 30
click at [448, 277] on div "Dates" at bounding box center [409, 272] width 247 height 14
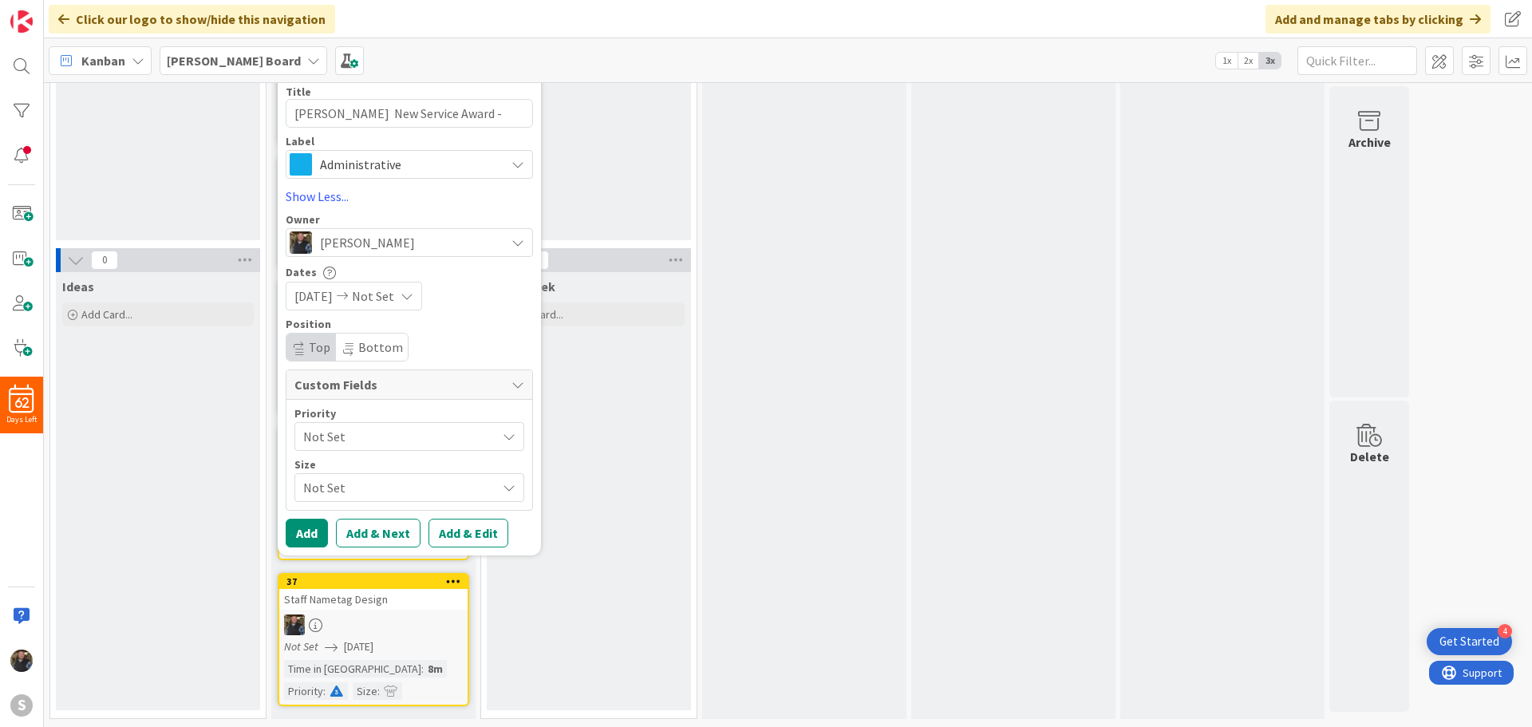
click at [341, 443] on span "Not Set" at bounding box center [395, 436] width 185 height 22
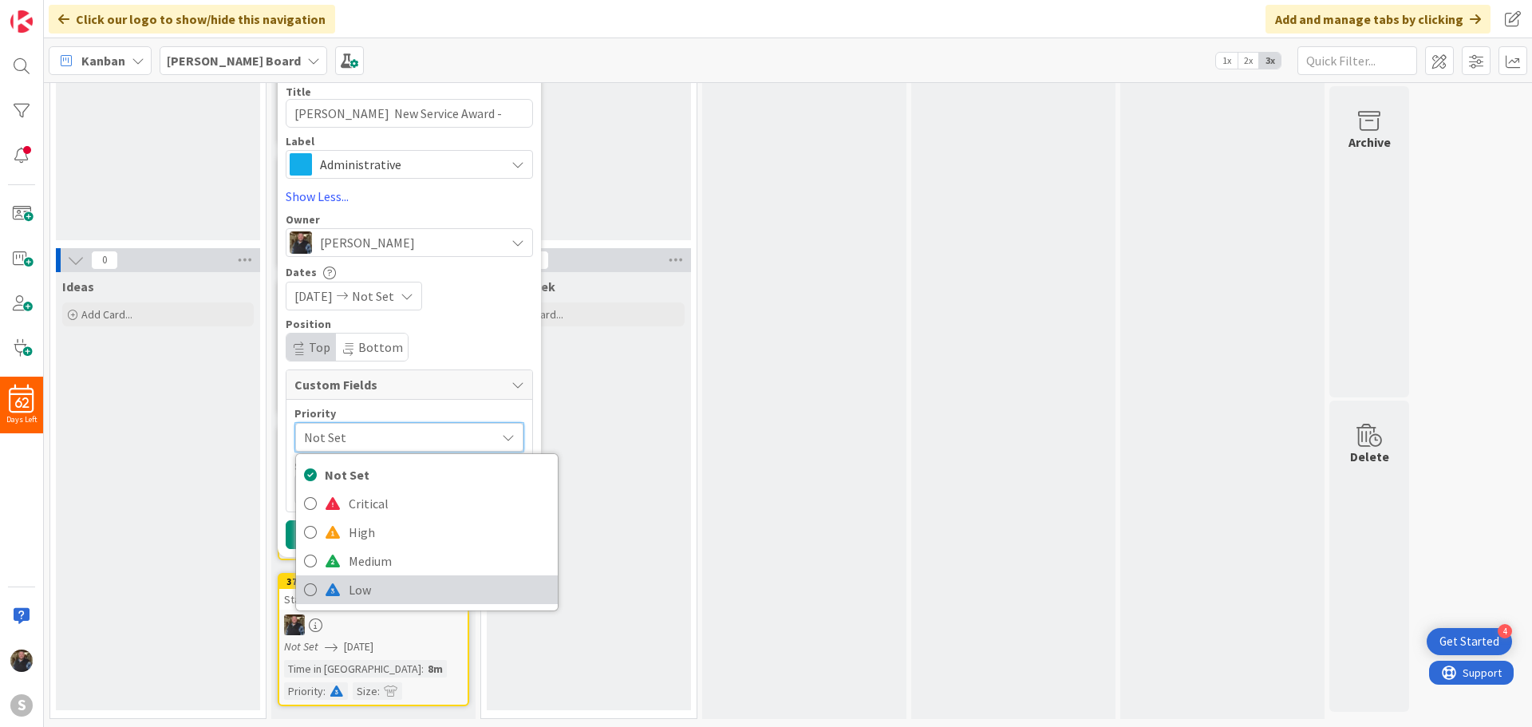
click at [309, 579] on icon at bounding box center [310, 590] width 13 height 24
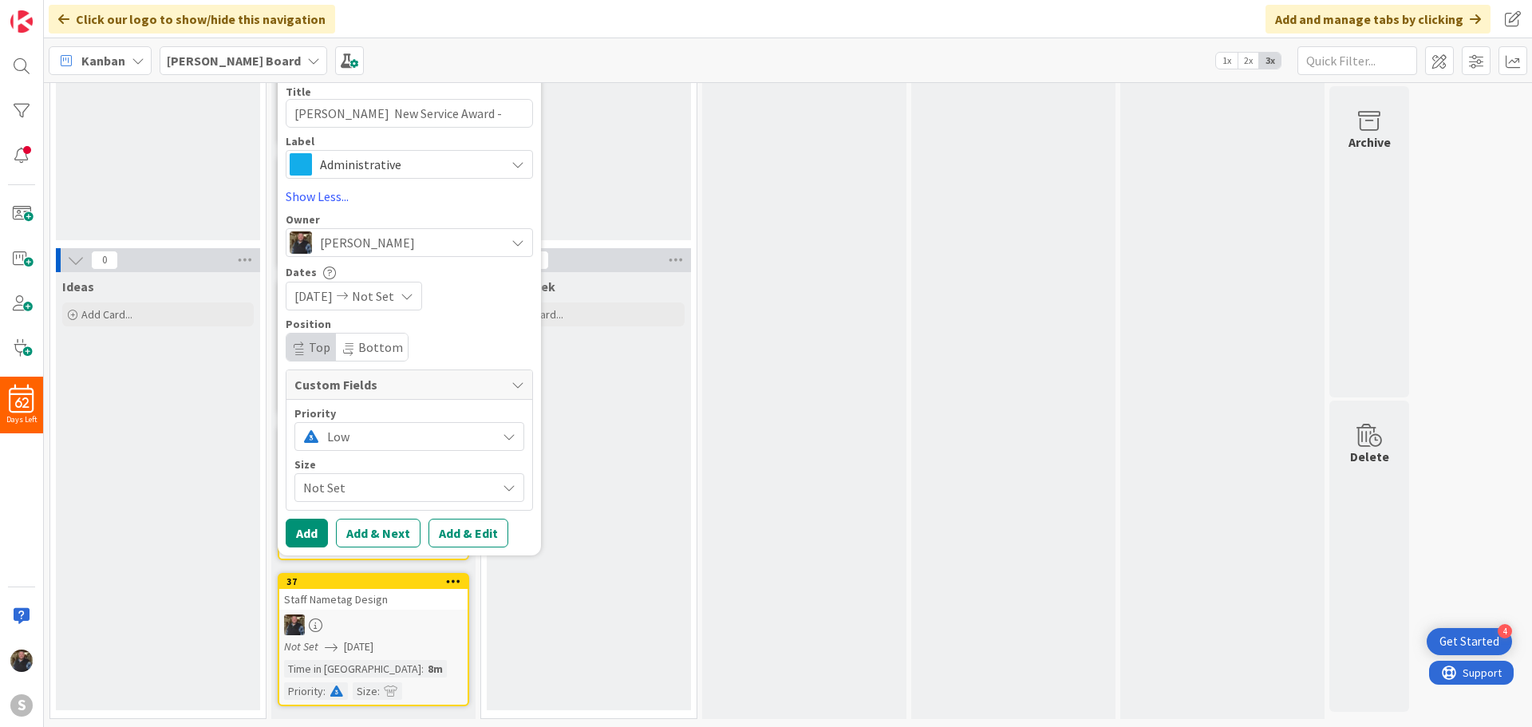
click at [328, 484] on span "Not Set" at bounding box center [395, 487] width 185 height 22
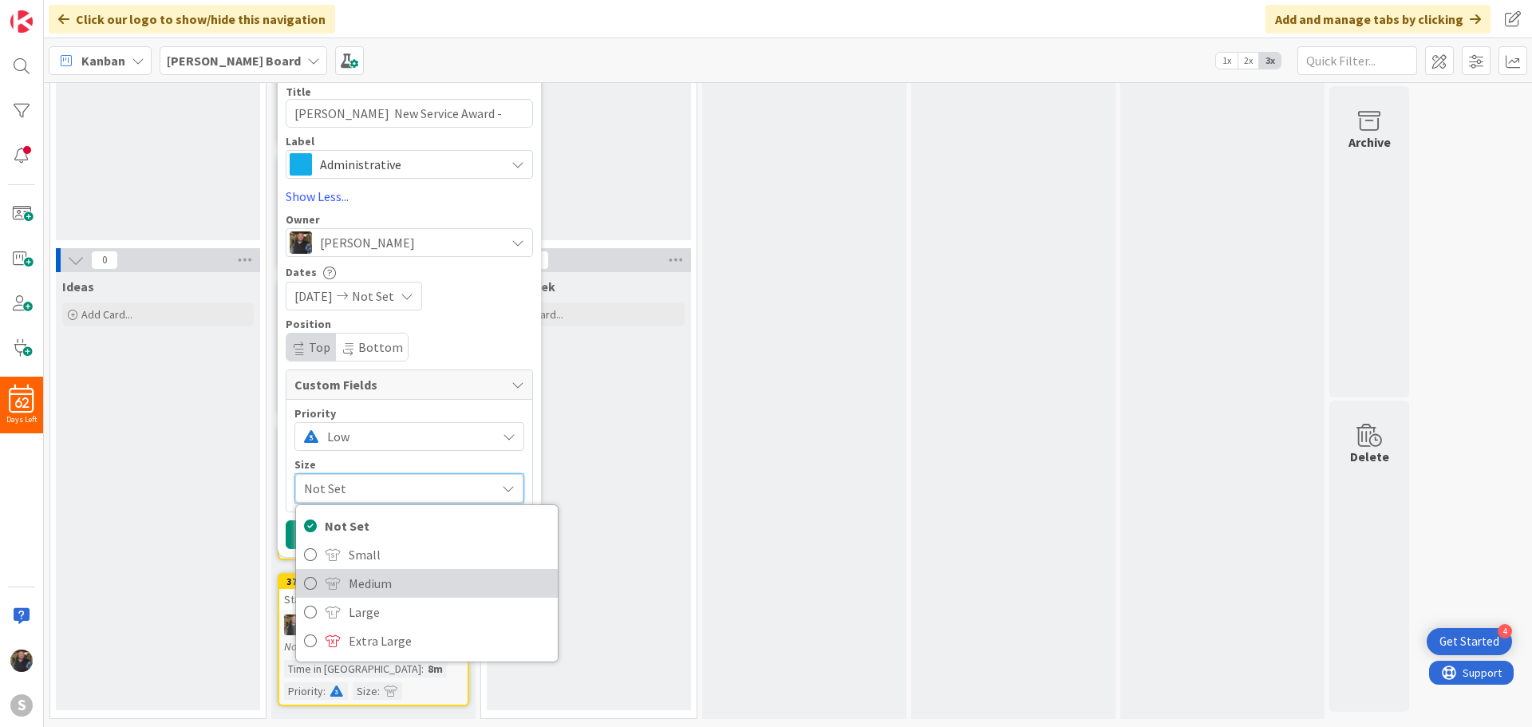
click at [306, 577] on icon at bounding box center [310, 583] width 13 height 24
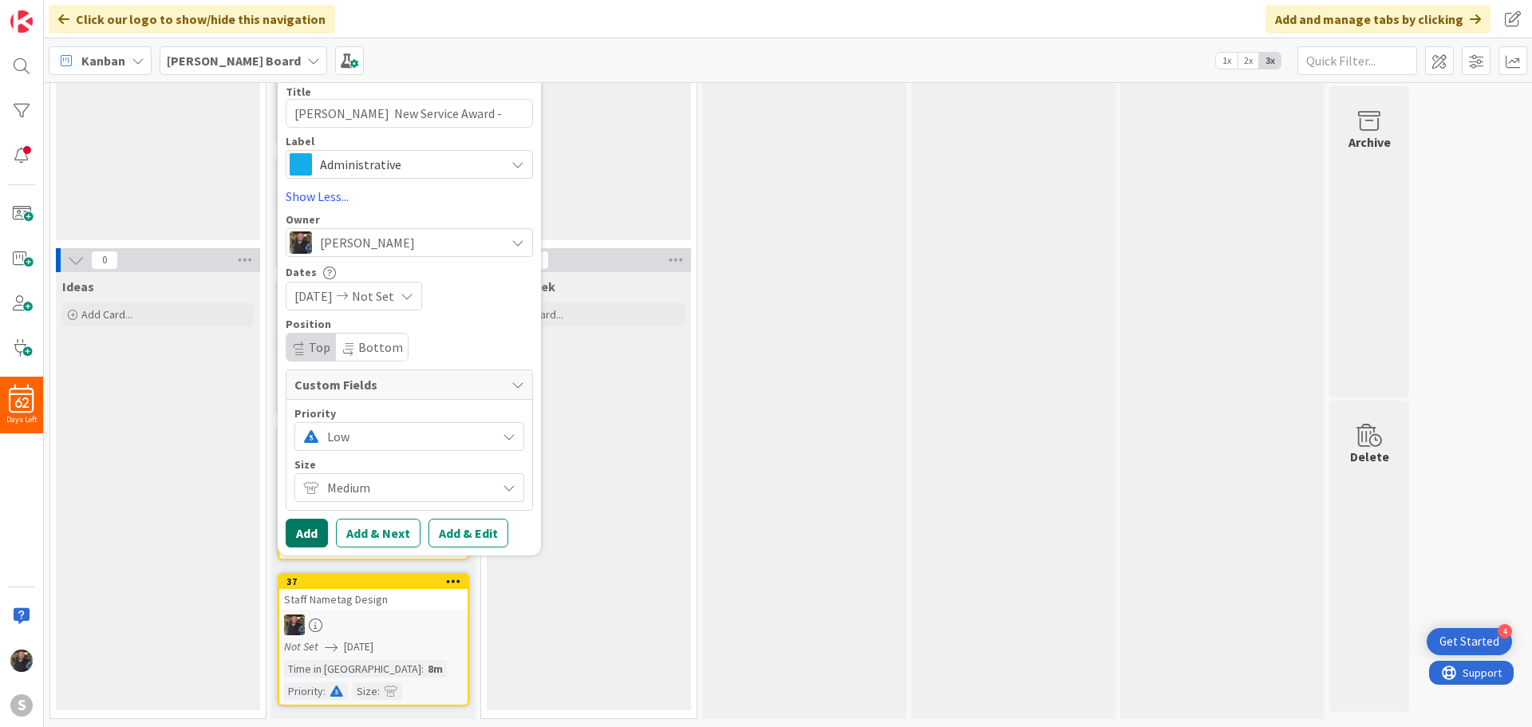
click at [304, 535] on button "Add" at bounding box center [307, 533] width 42 height 29
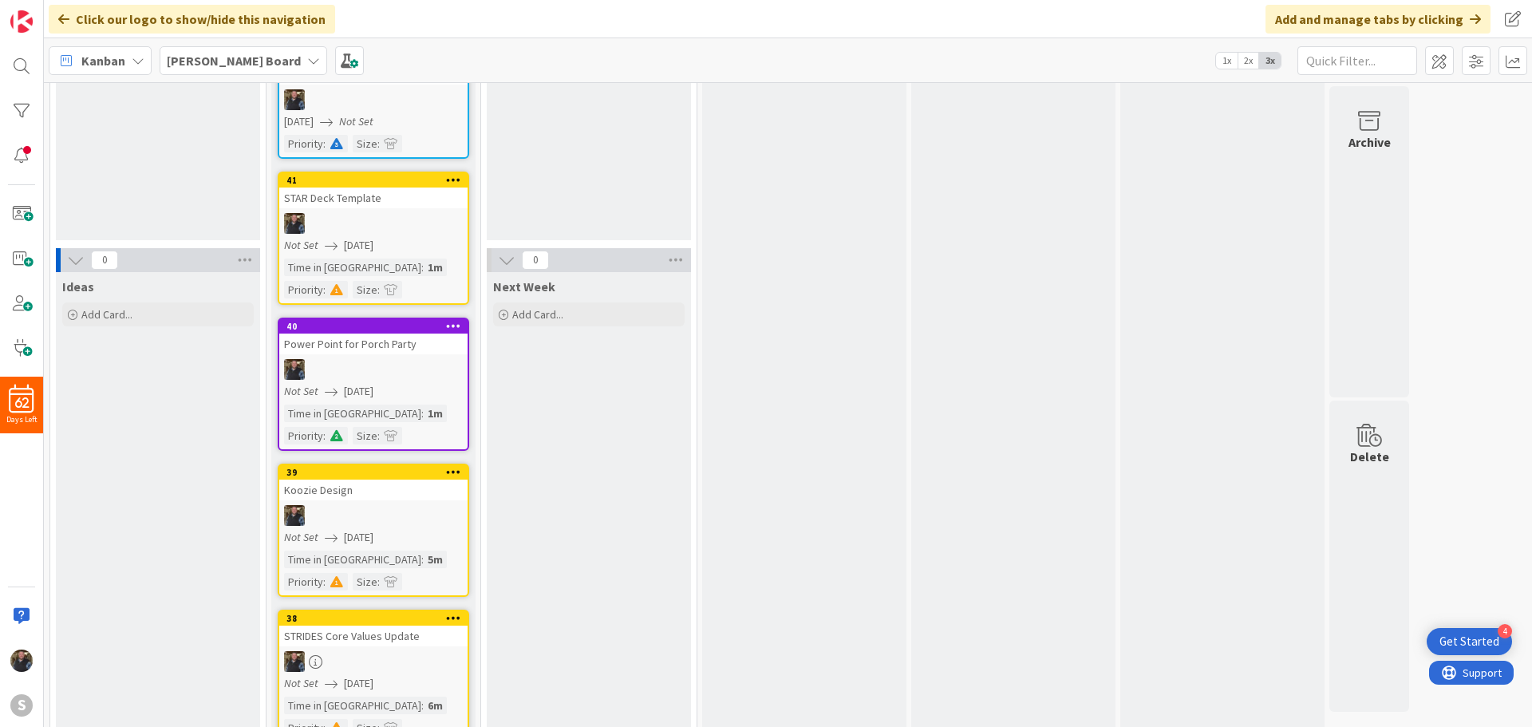
scroll to position [0, 0]
